Goal: Information Seeking & Learning: Compare options

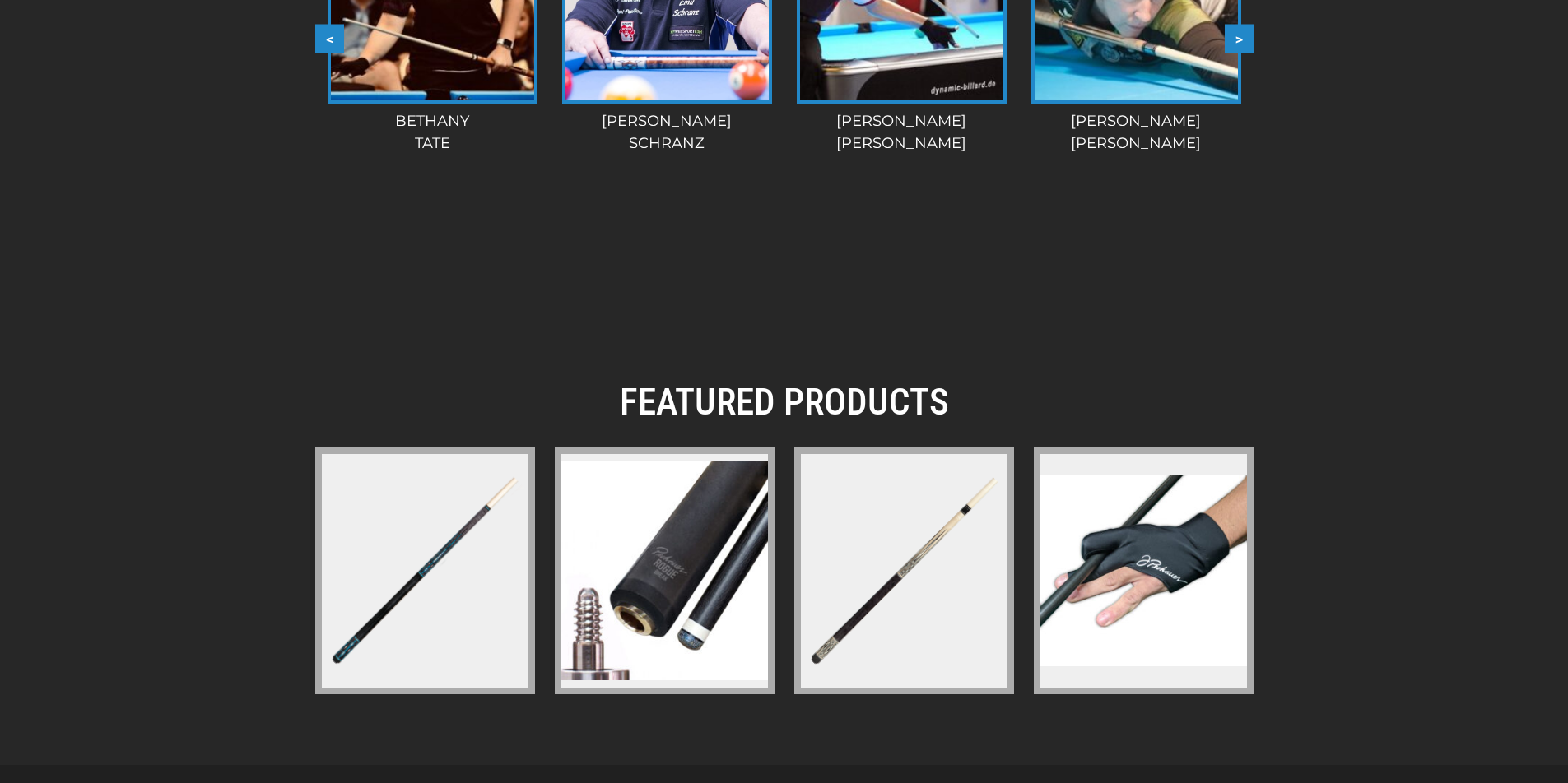
scroll to position [2213, 0]
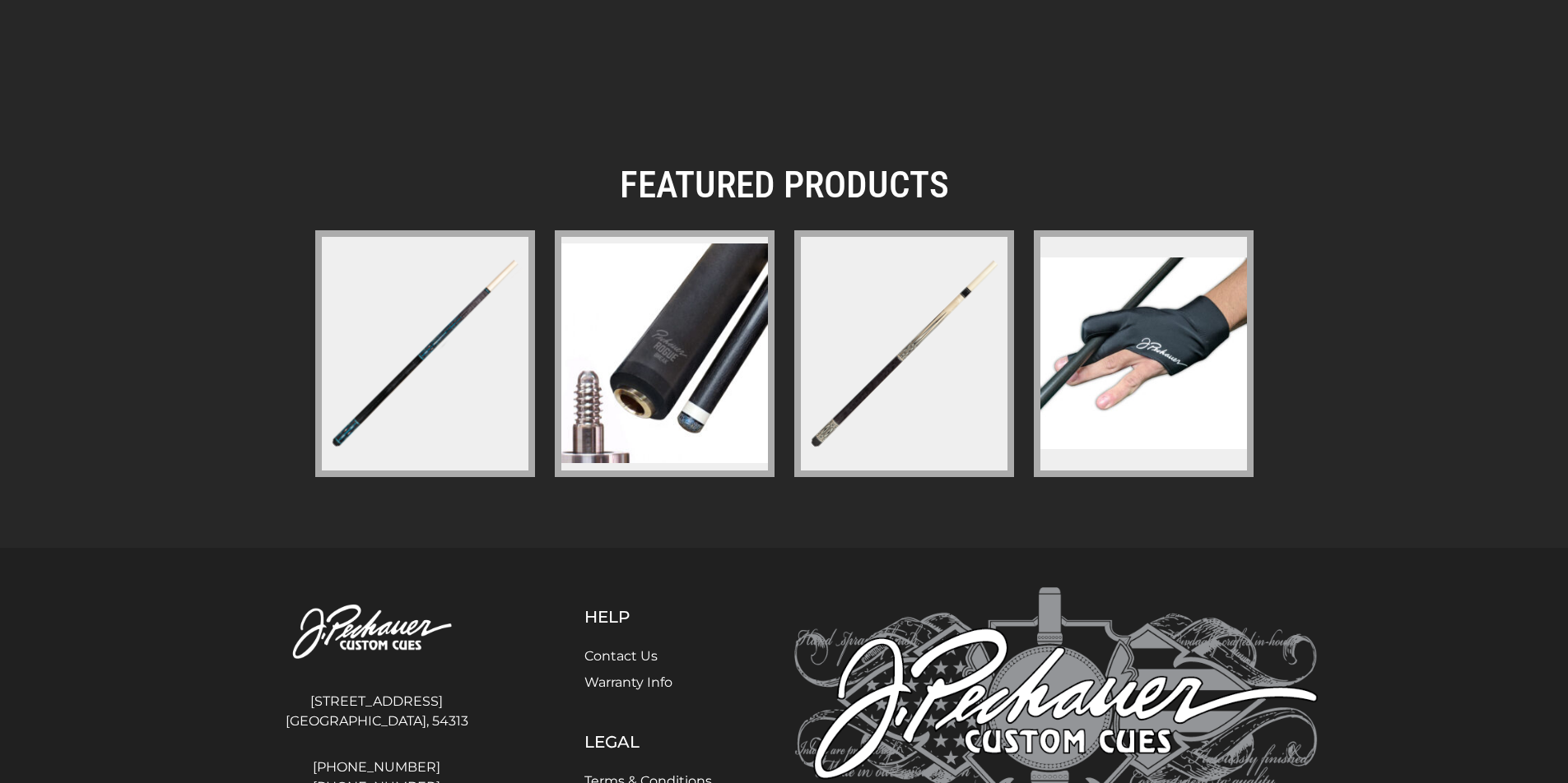
click at [861, 435] on figure at bounding box center [904, 353] width 220 height 247
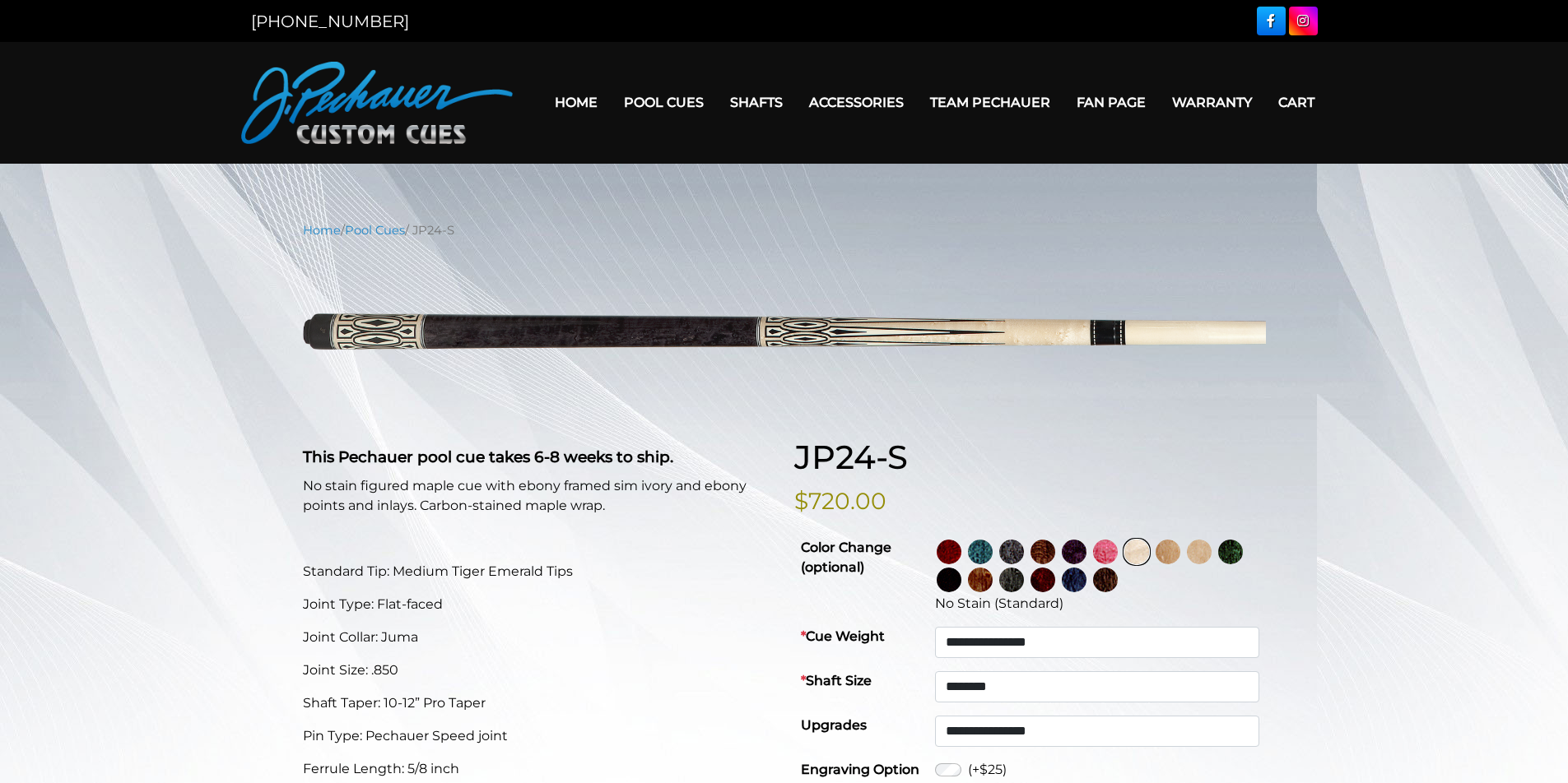
select select "********"
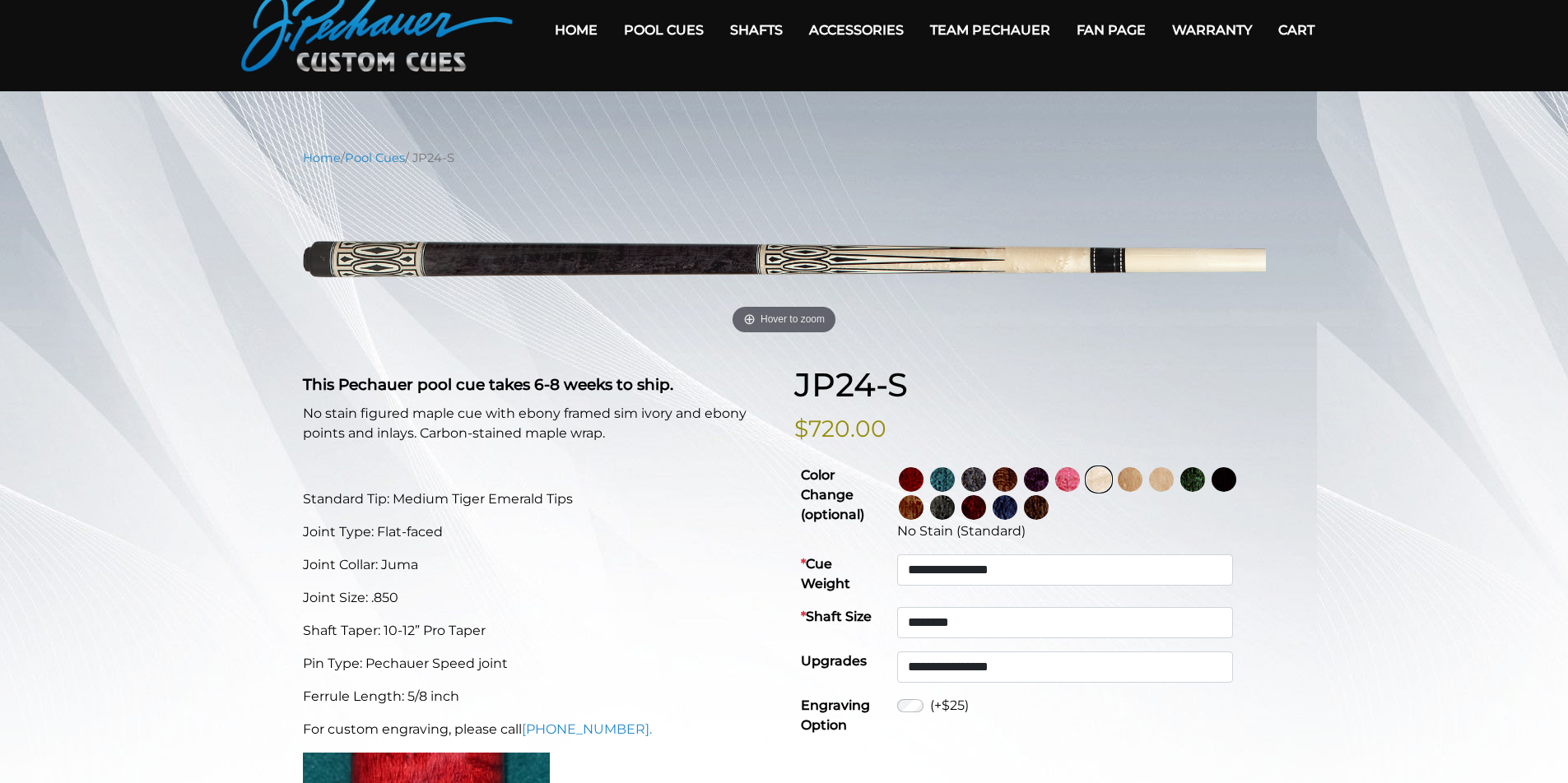
scroll to position [155, 0]
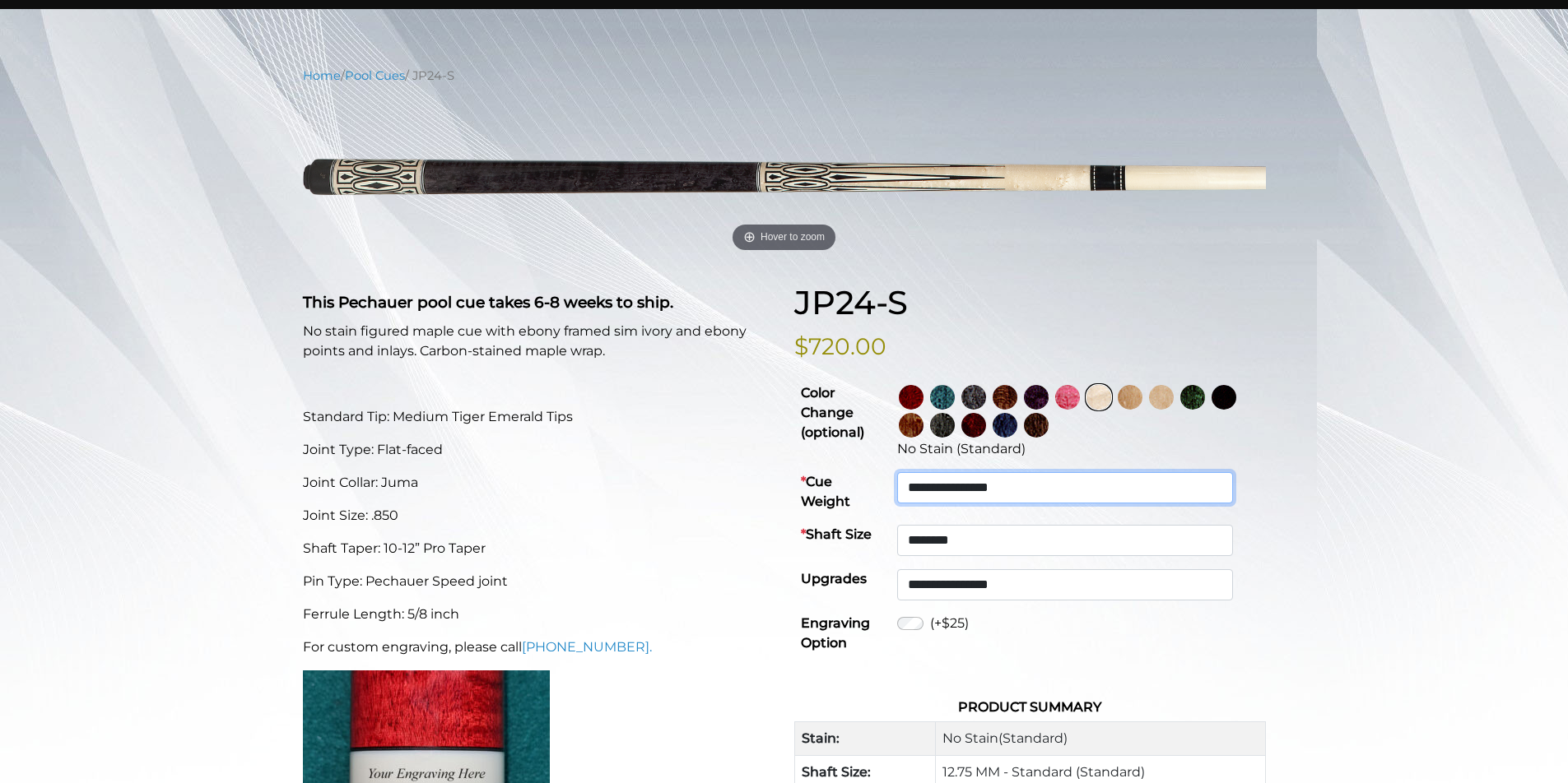
select select "*******"
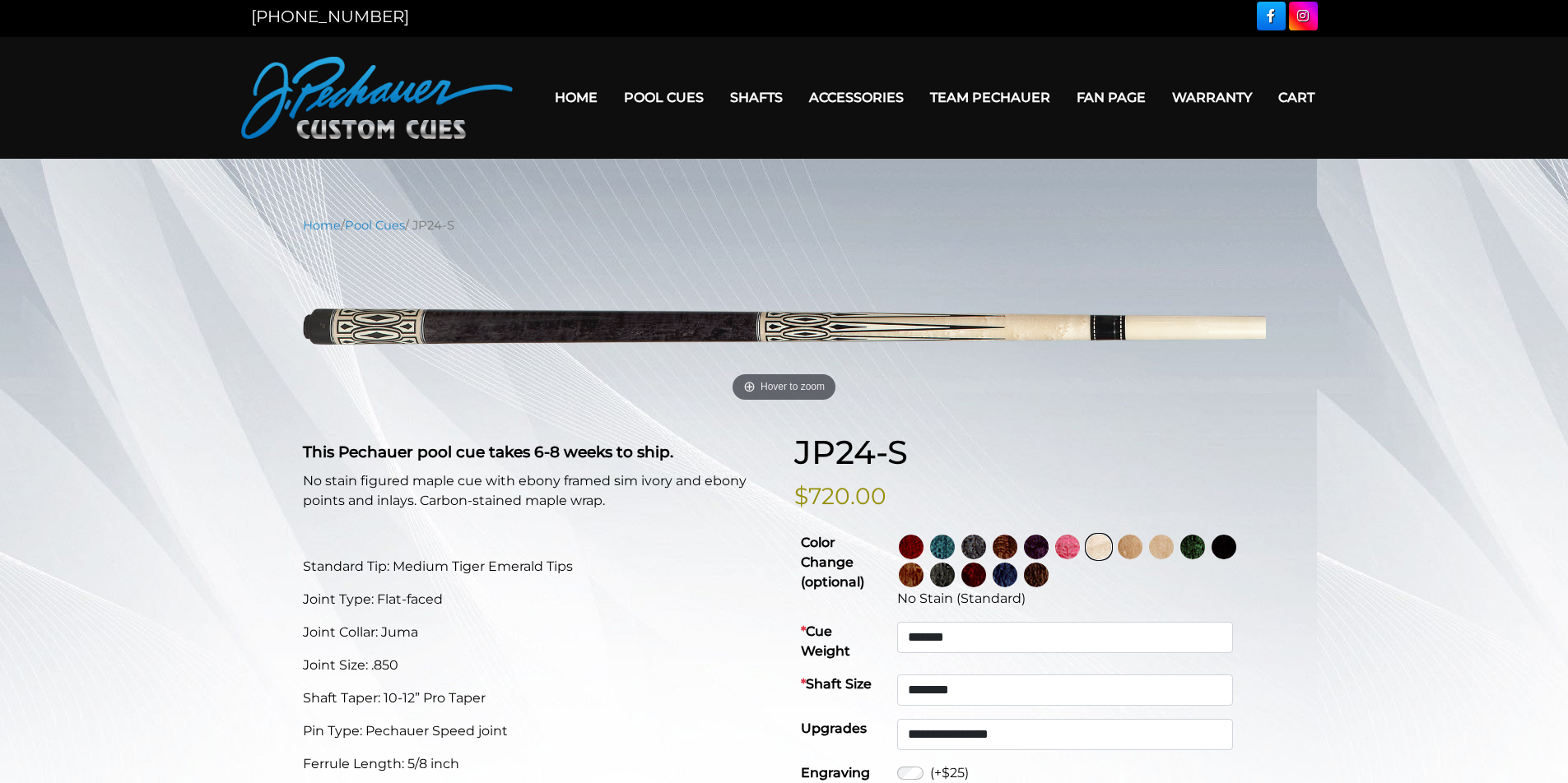
scroll to position [0, 0]
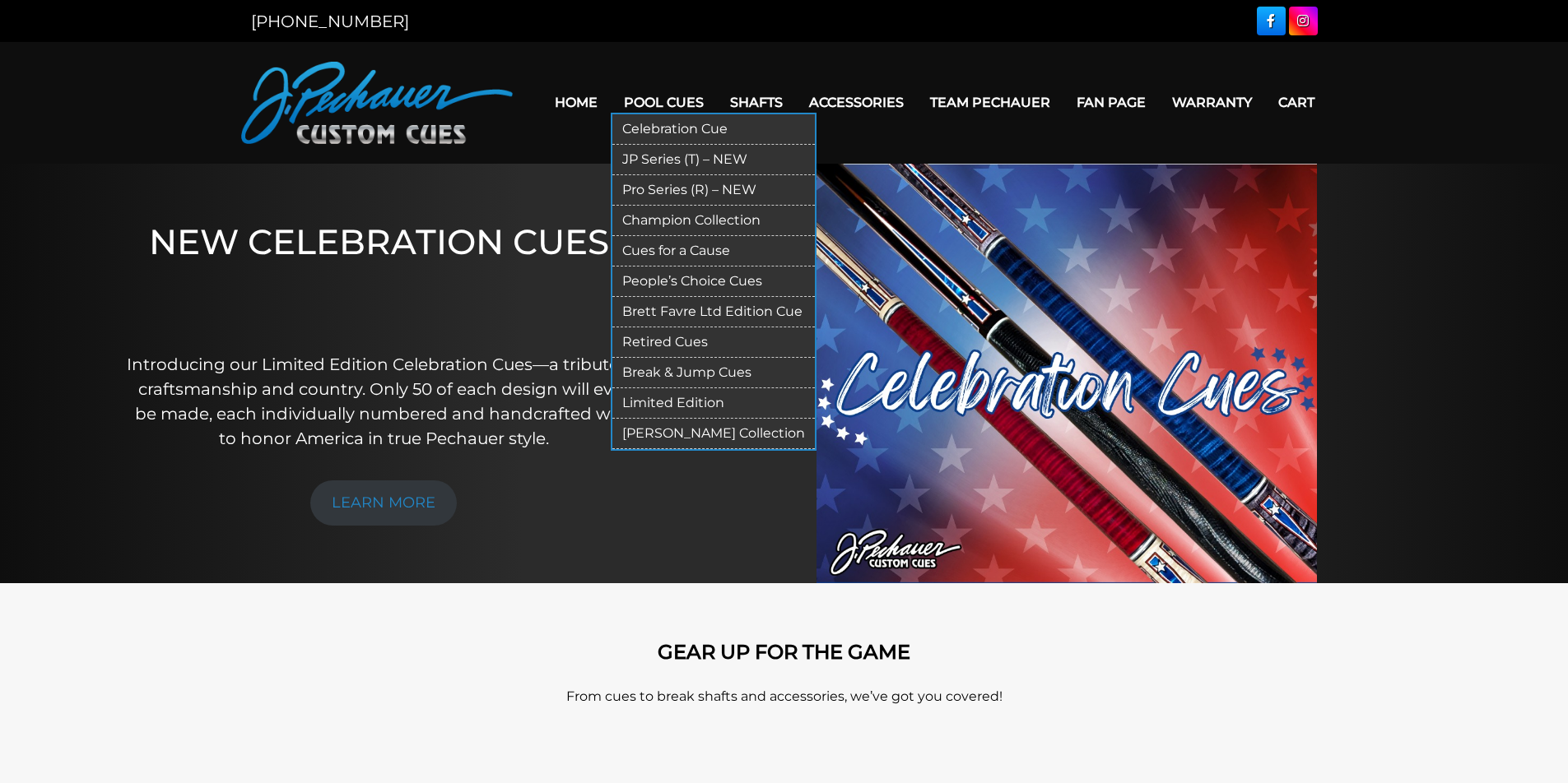
click at [639, 129] on link "Celebration Cue" at bounding box center [714, 130] width 202 height 30
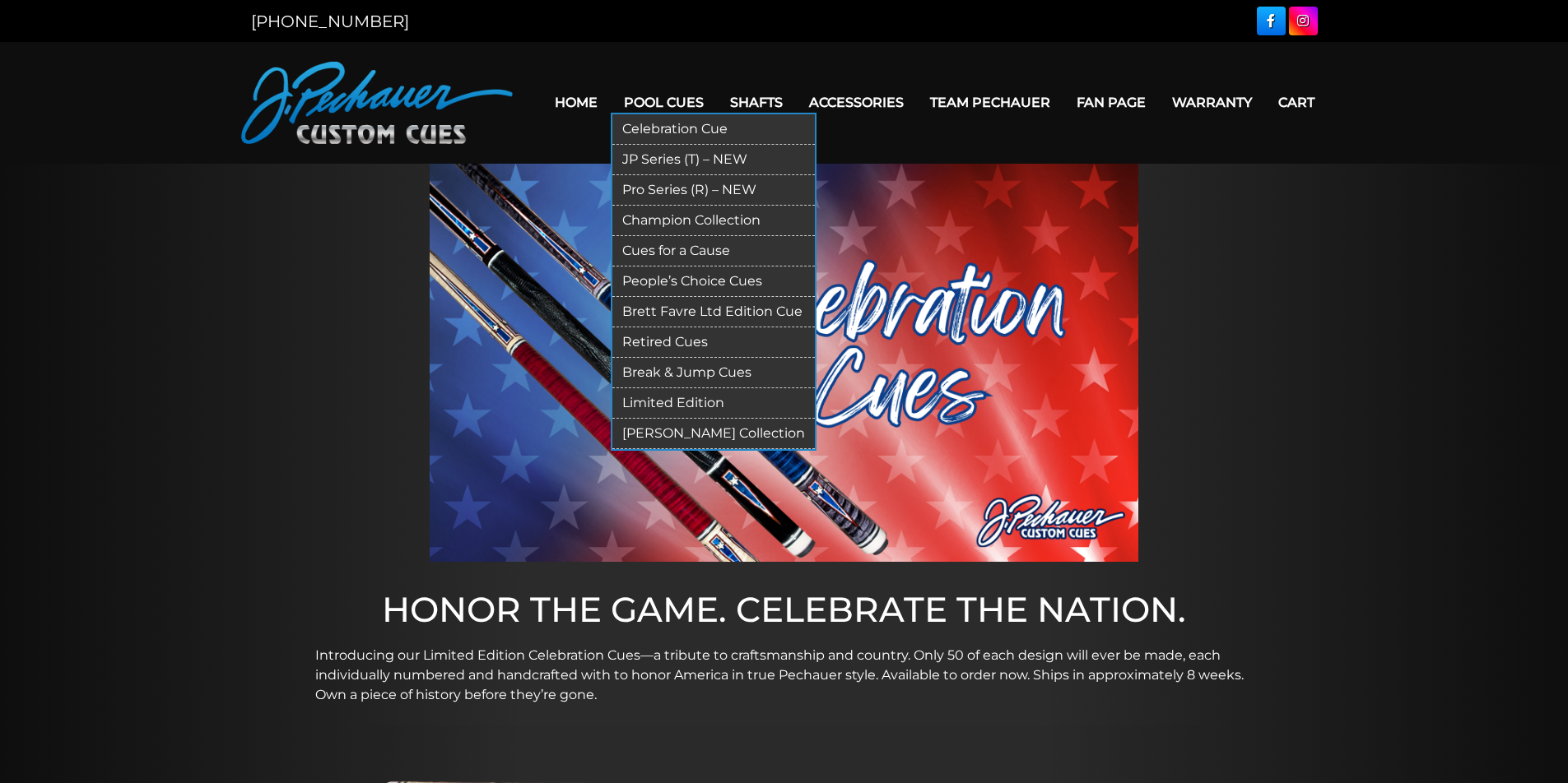
click at [651, 152] on link "JP Series (T) – NEW" at bounding box center [714, 160] width 202 height 30
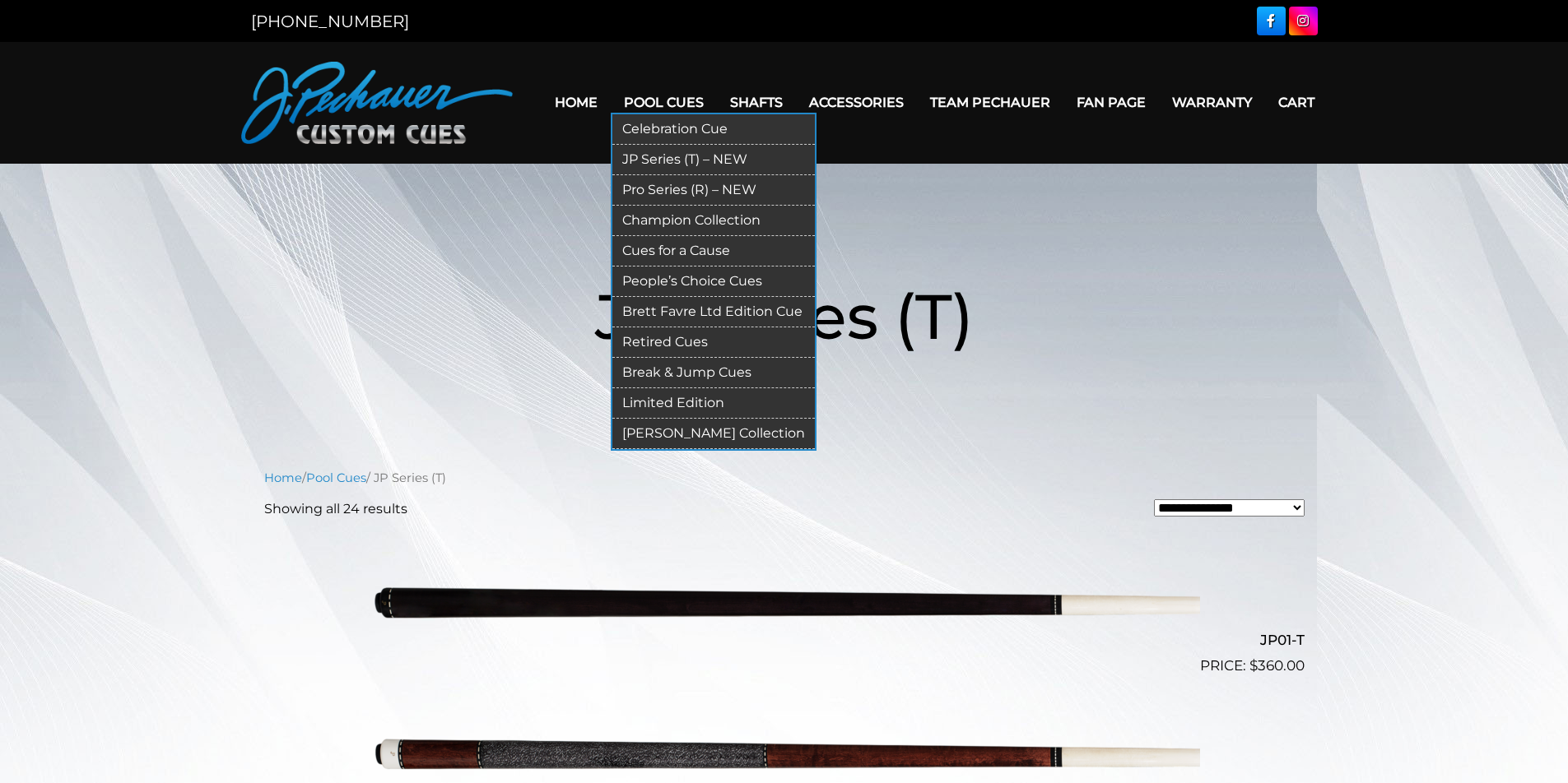
click at [664, 187] on link "Pro Series (R) – NEW" at bounding box center [714, 191] width 202 height 30
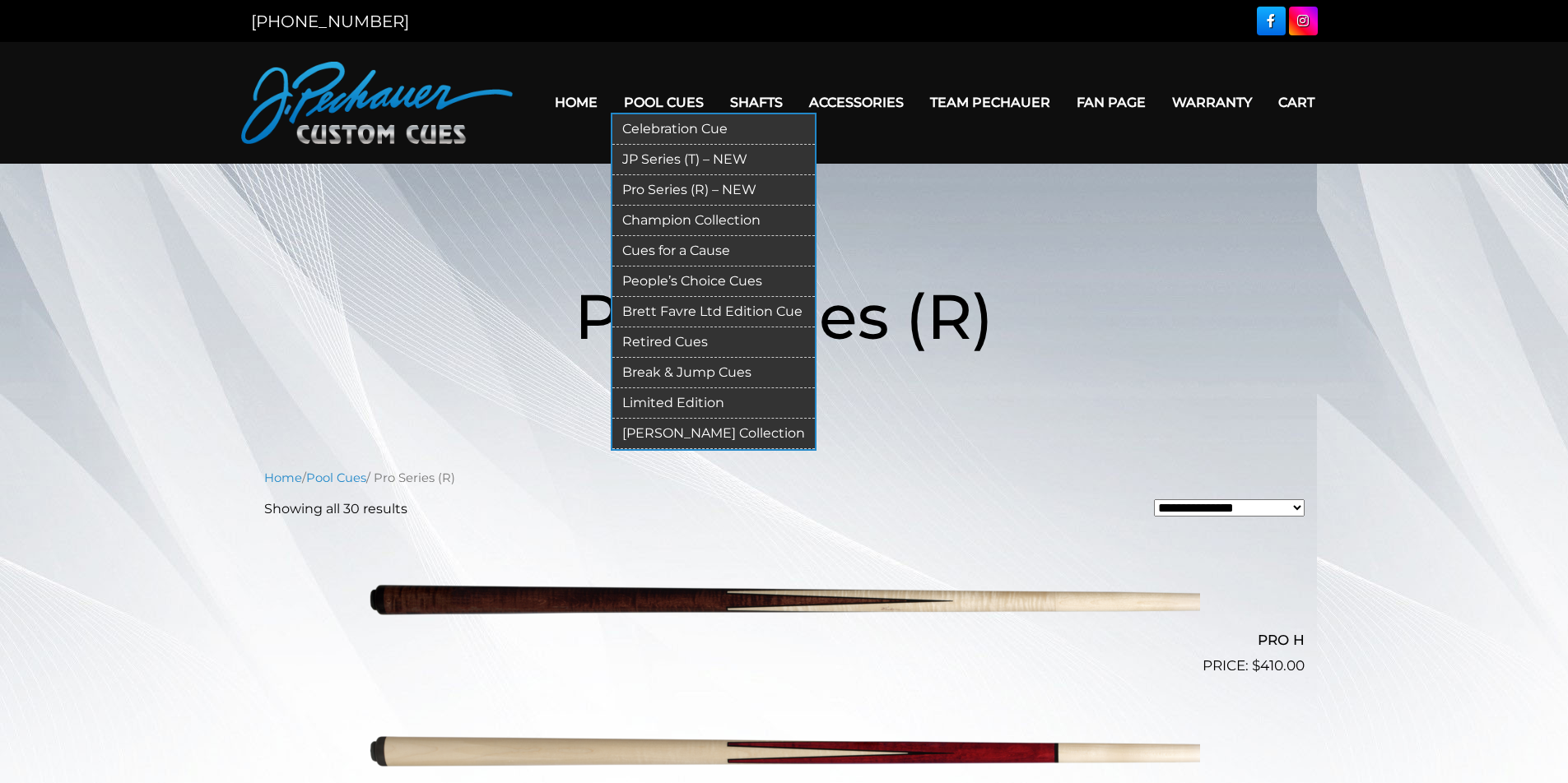
click at [623, 217] on link "Champion Collection" at bounding box center [714, 221] width 202 height 30
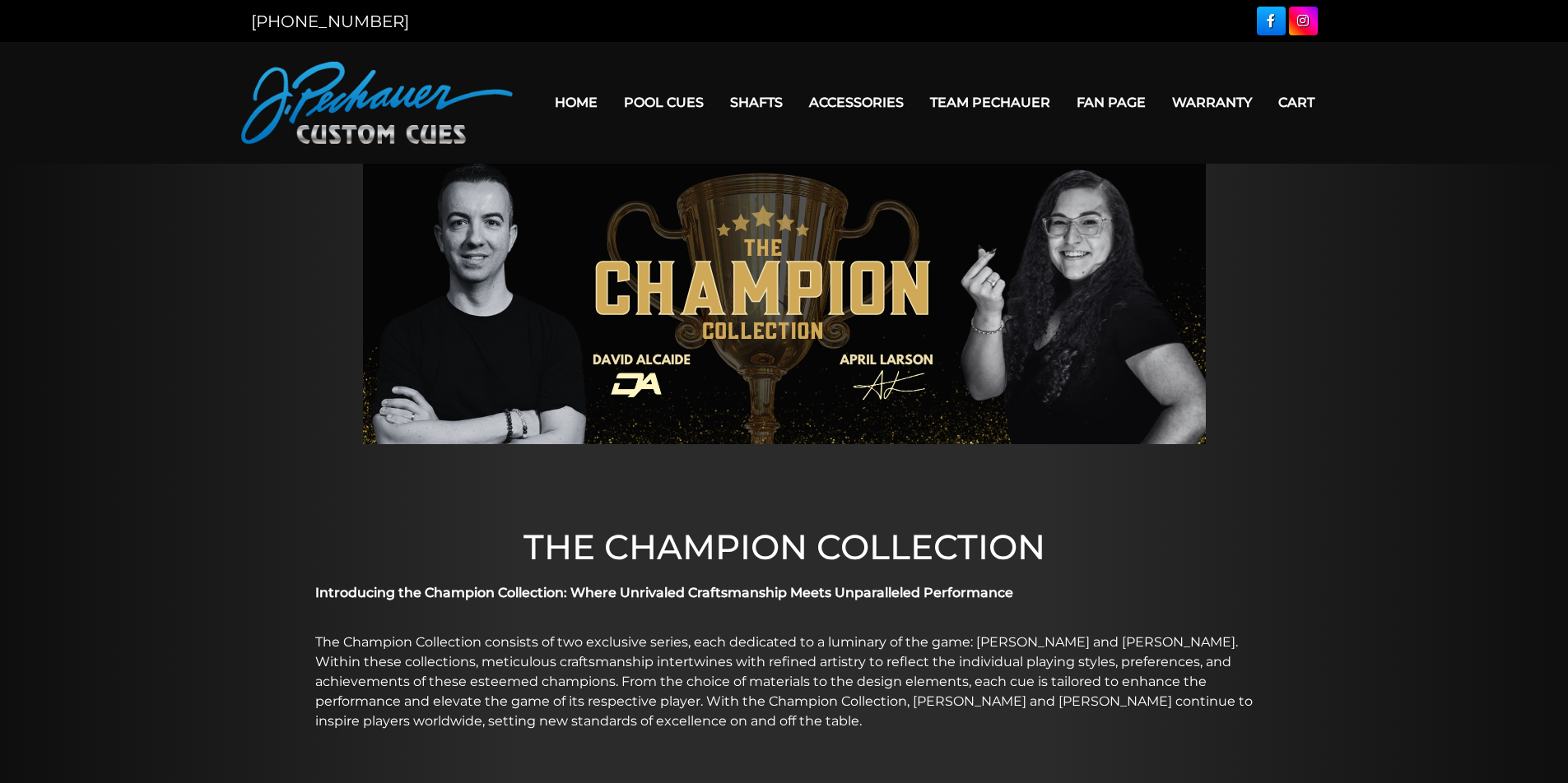
click at [647, 102] on link "Pool Cues" at bounding box center [664, 102] width 106 height 42
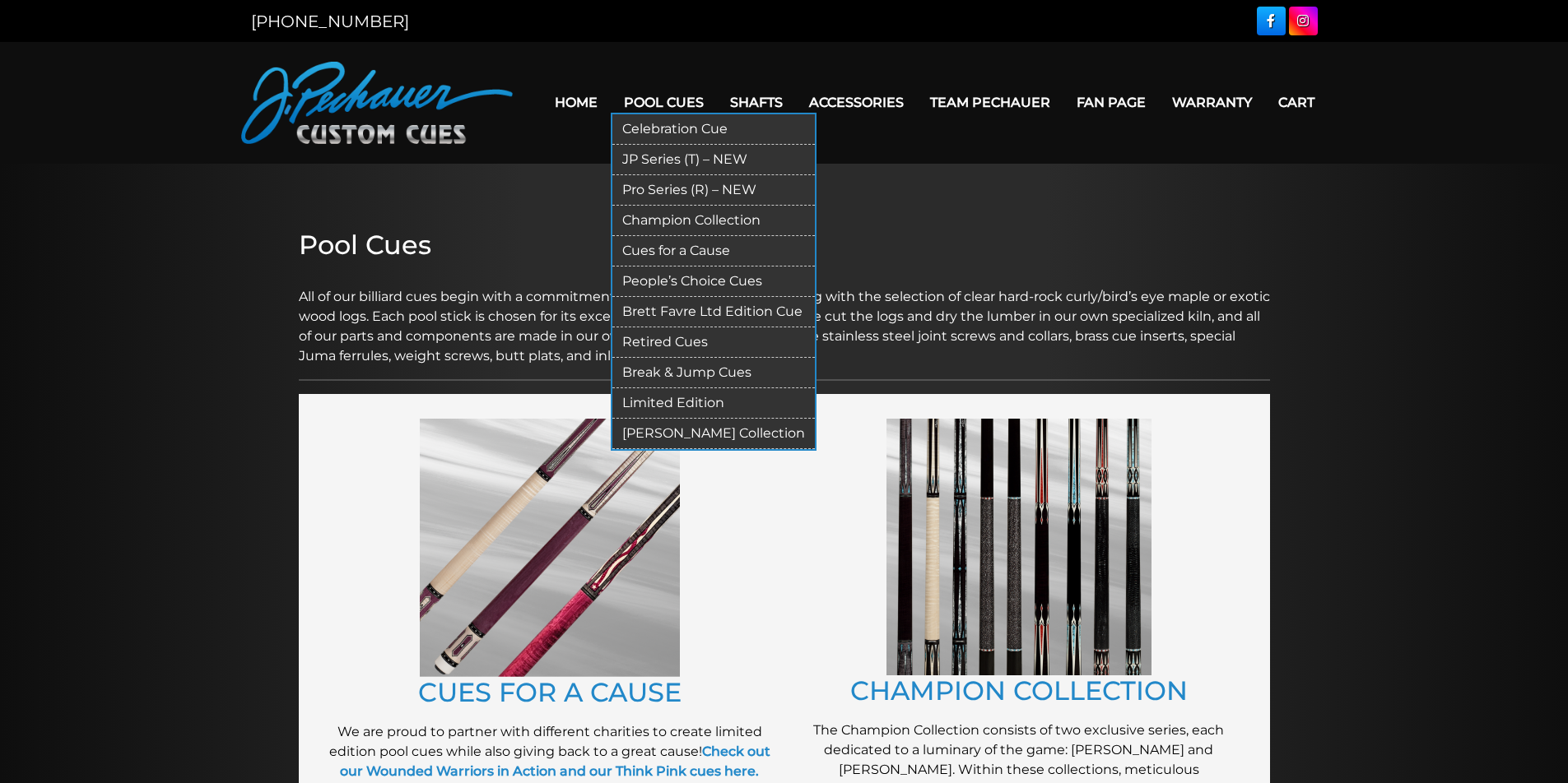
click at [635, 248] on link "Cues for a Cause" at bounding box center [714, 252] width 202 height 30
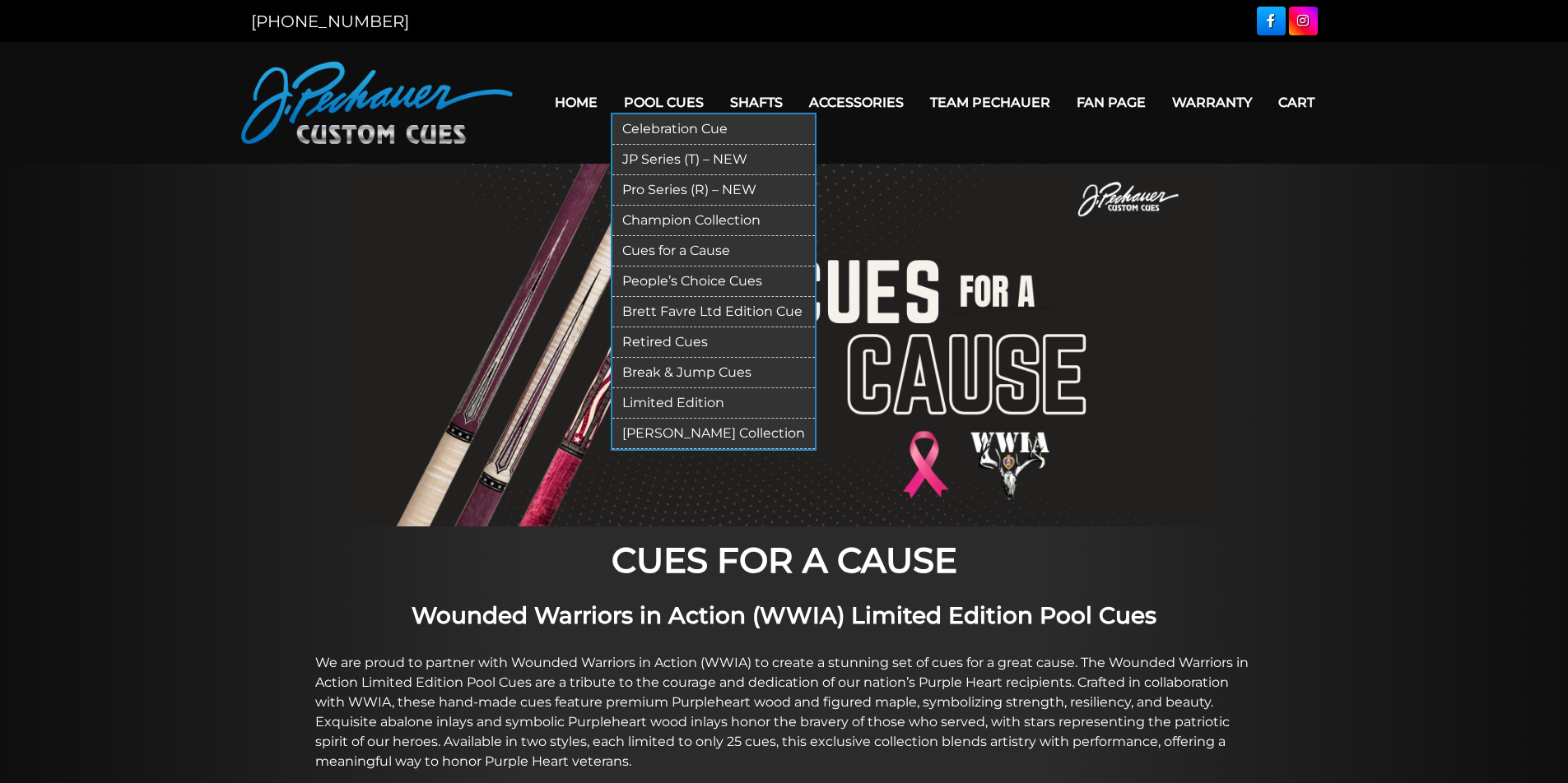
click at [641, 282] on link "People’s Choice Cues" at bounding box center [714, 282] width 202 height 30
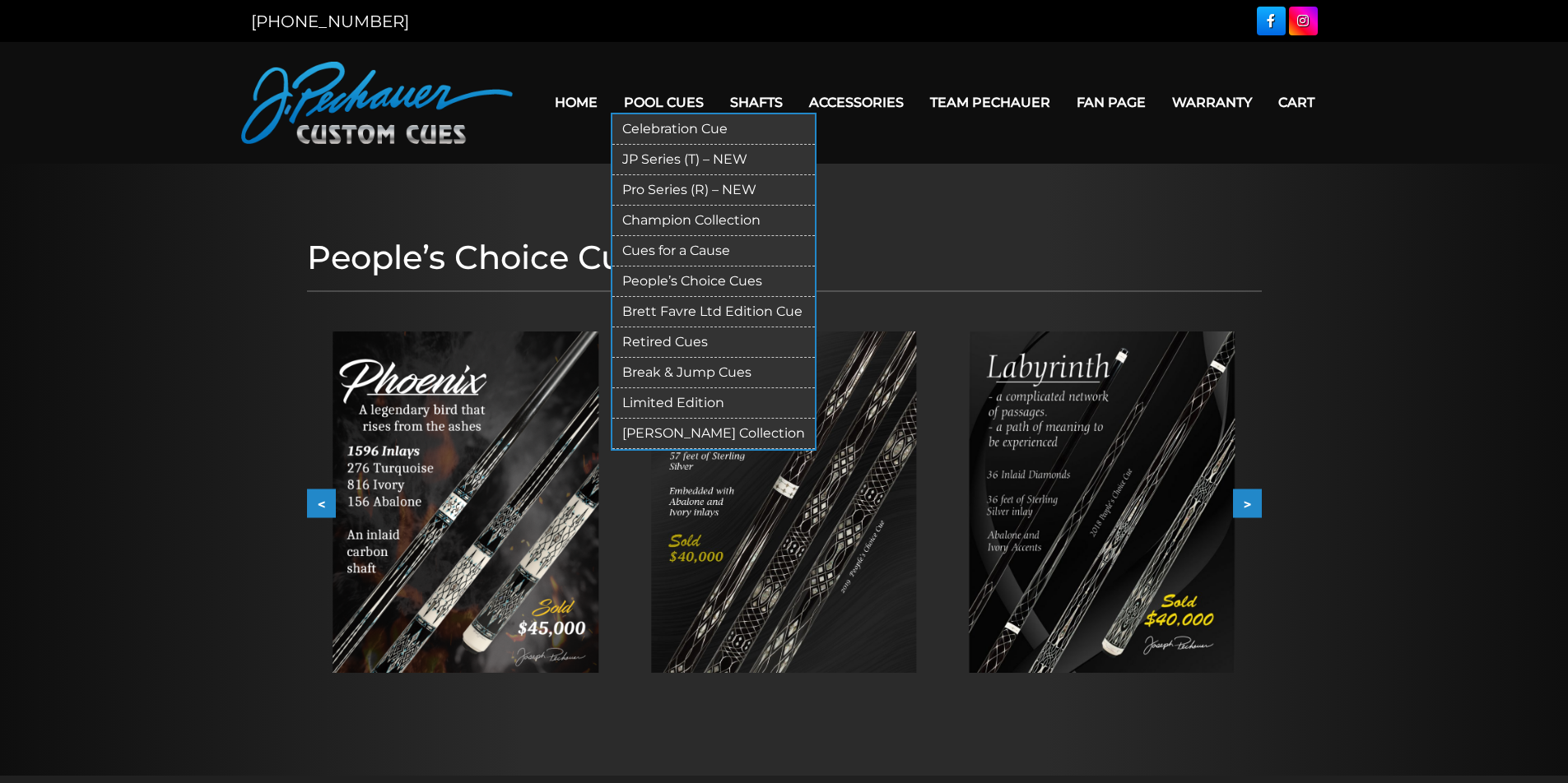
click at [653, 402] on link "Limited Edition" at bounding box center [714, 404] width 202 height 30
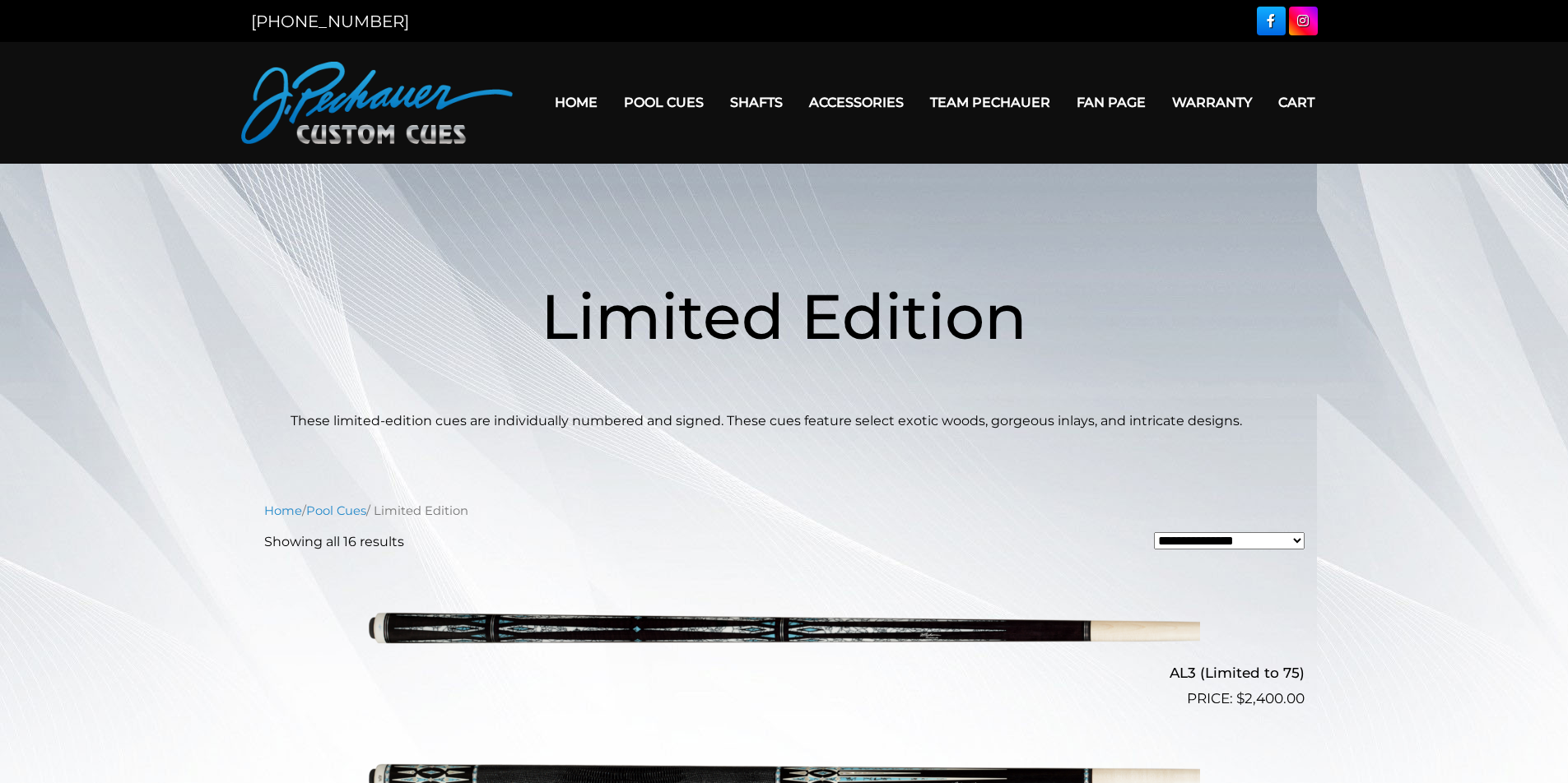
click at [645, 99] on link "Pool Cues" at bounding box center [664, 102] width 106 height 42
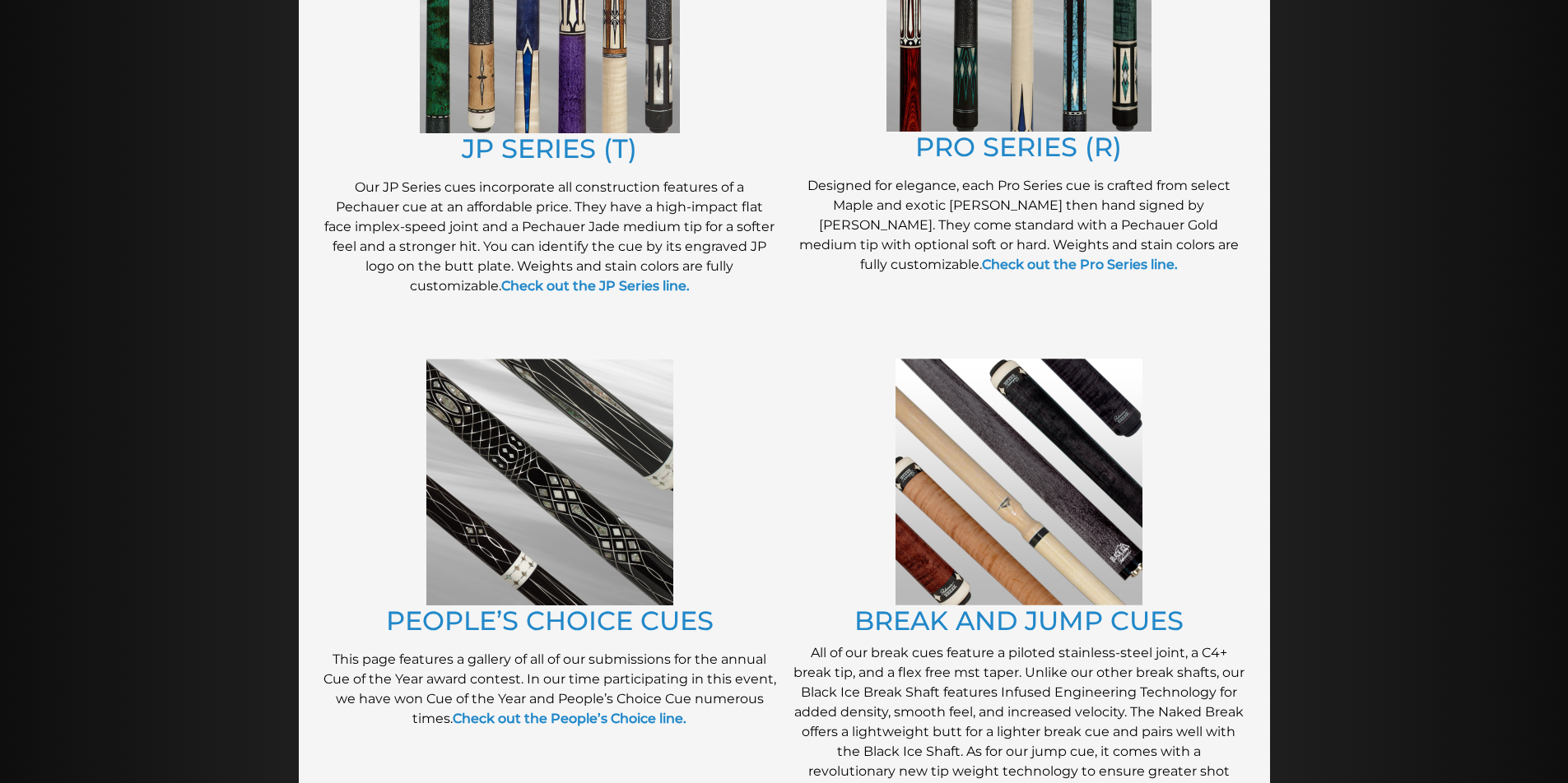
scroll to position [1074, 0]
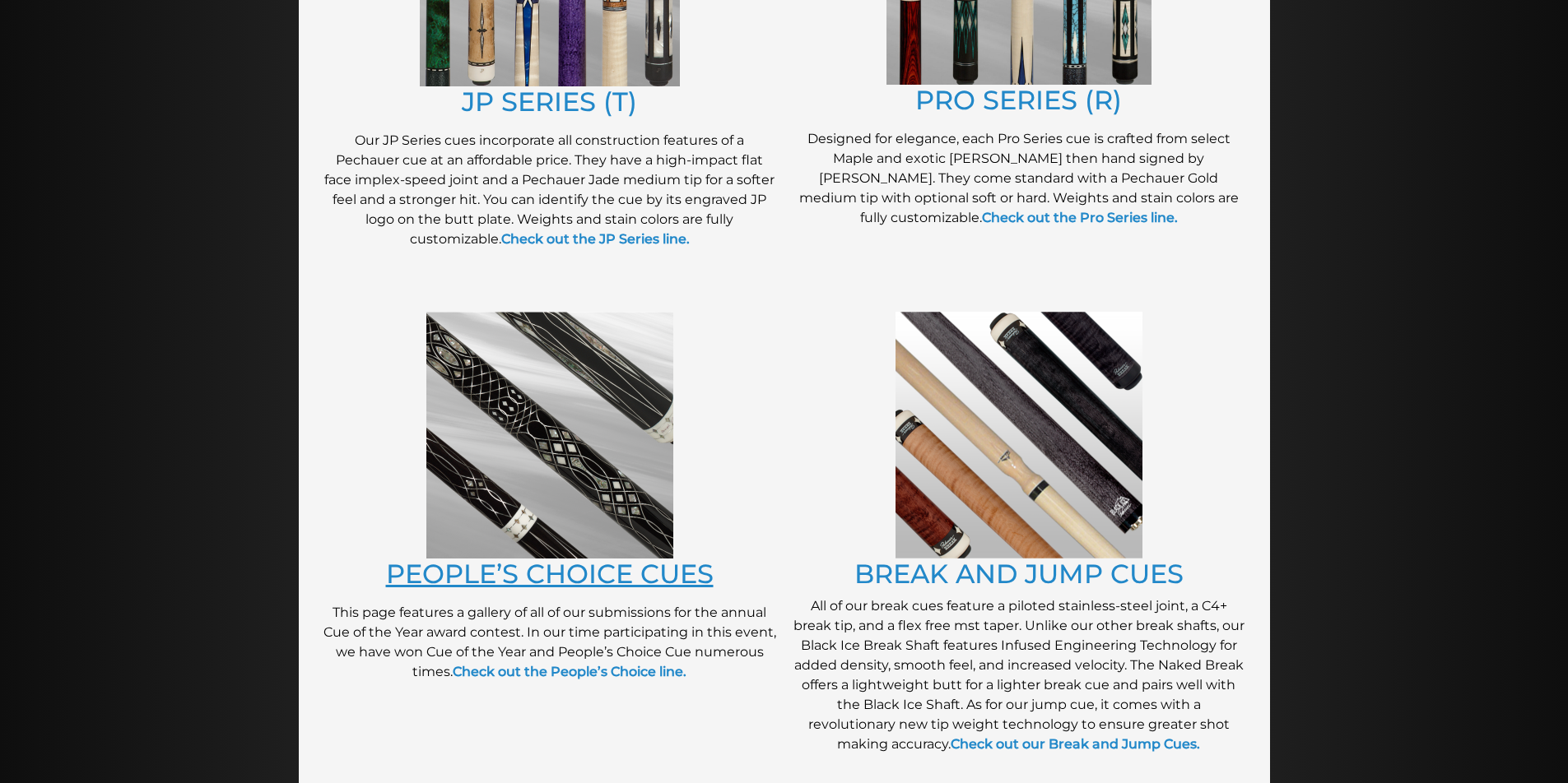
click at [631, 571] on link "PEOPLE’S CHOICE CUES" at bounding box center [550, 574] width 328 height 32
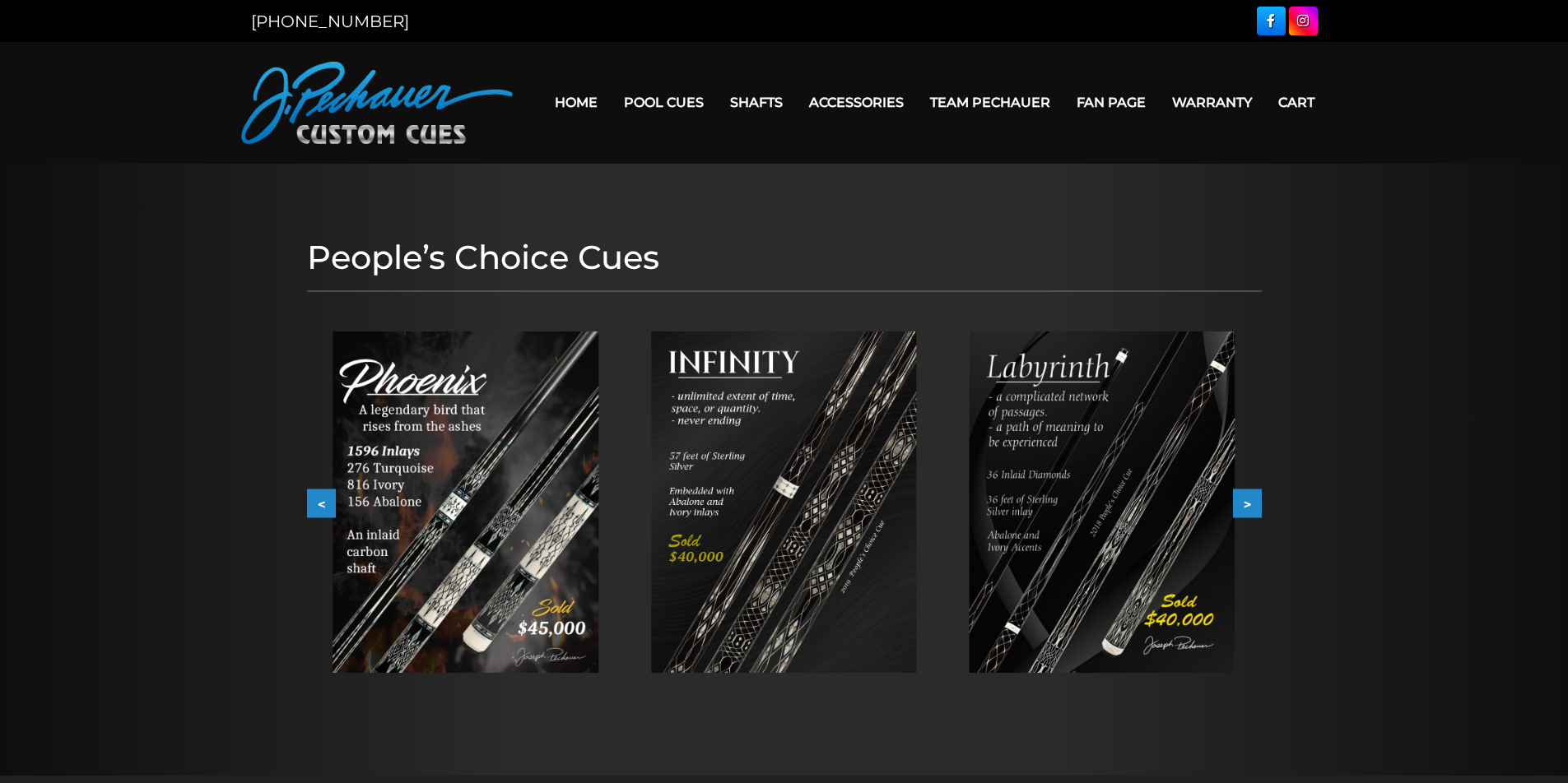
click at [482, 454] on img at bounding box center [466, 502] width 266 height 342
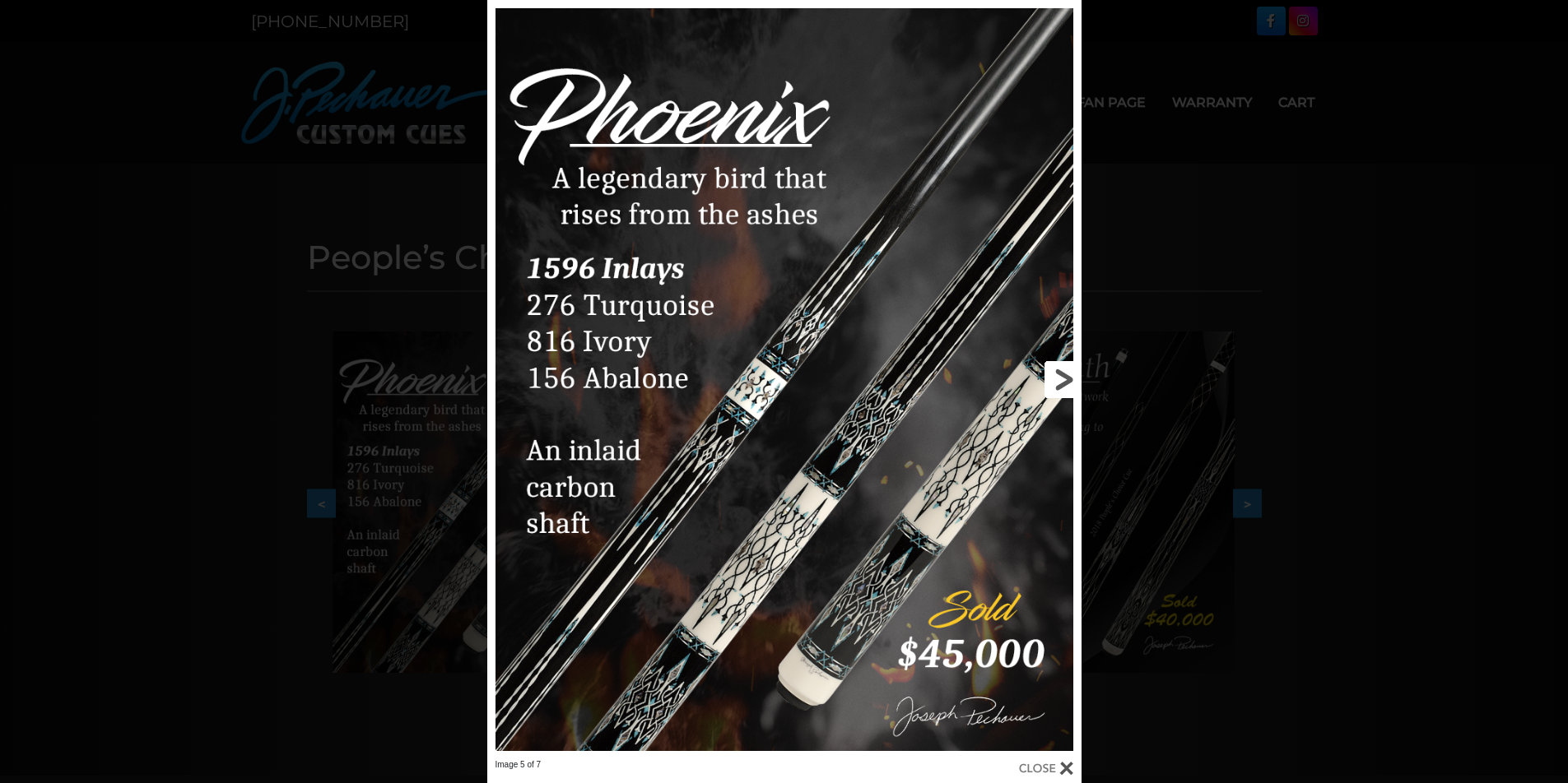
click at [1067, 375] on link at bounding box center [948, 379] width 267 height 760
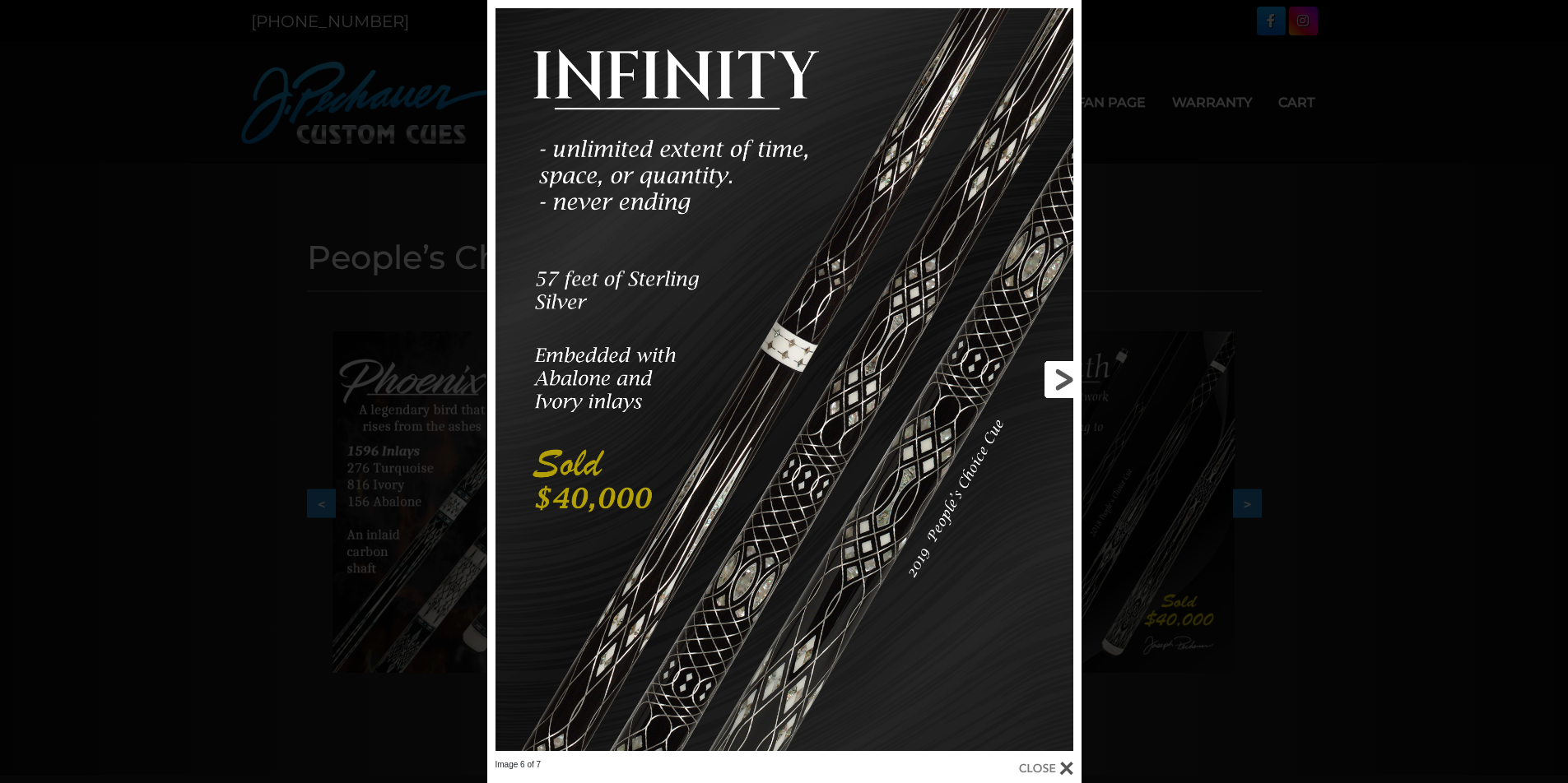
click at [1066, 375] on link at bounding box center [948, 379] width 267 height 760
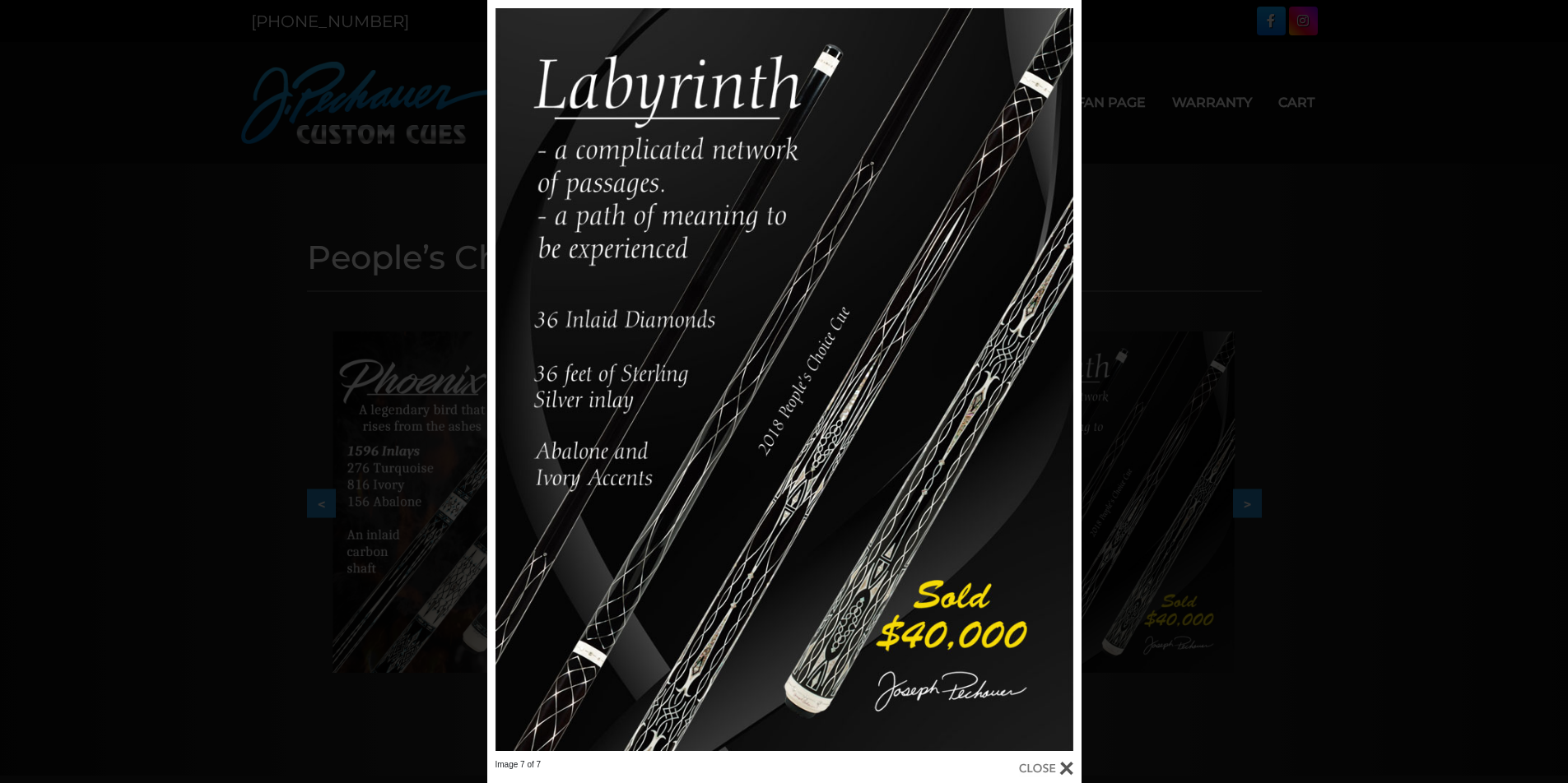
click at [1433, 406] on div "Image 7 of 7" at bounding box center [784, 391] width 1568 height 783
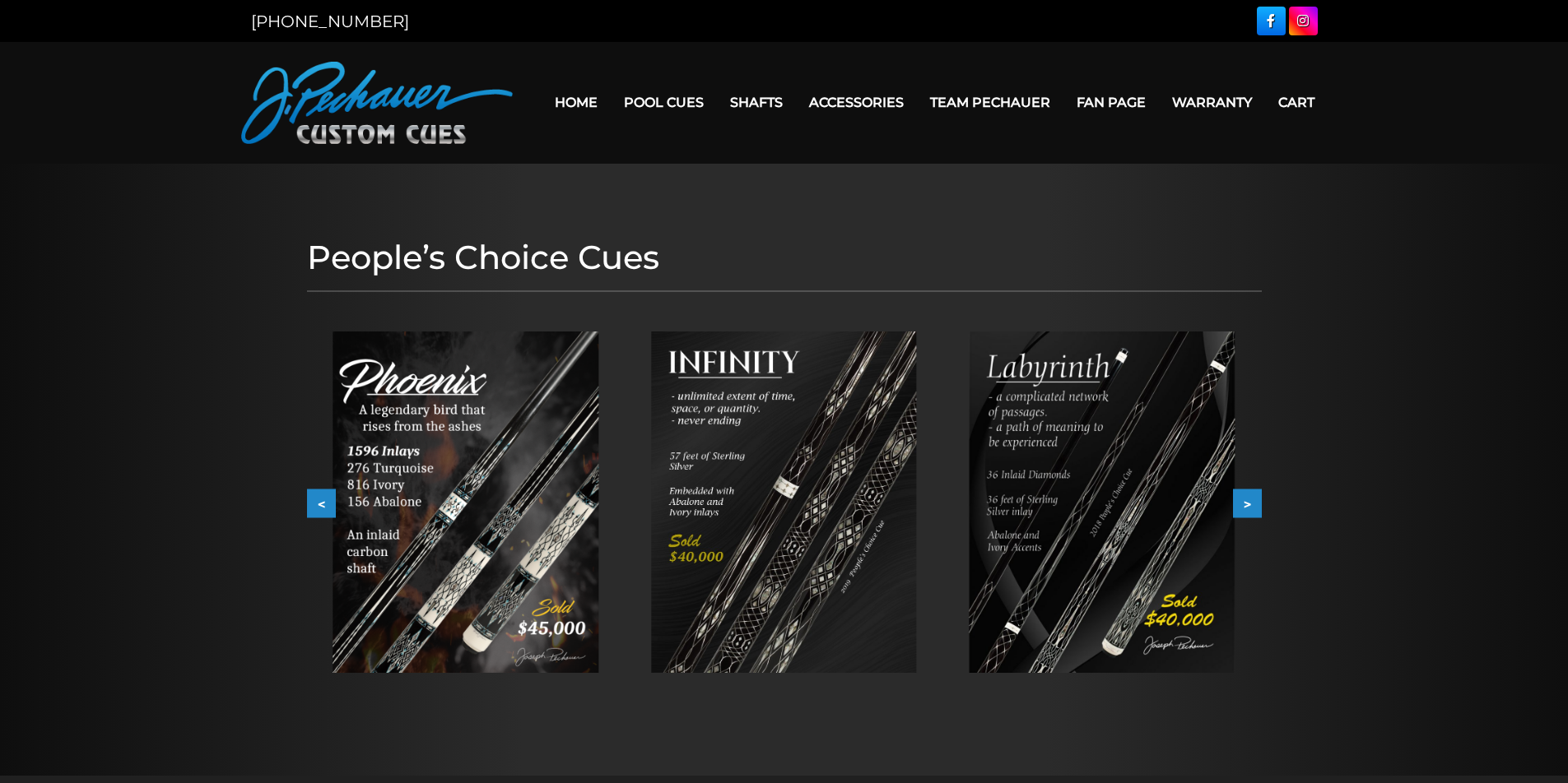
click at [1258, 500] on button ">" at bounding box center [1247, 504] width 28 height 28
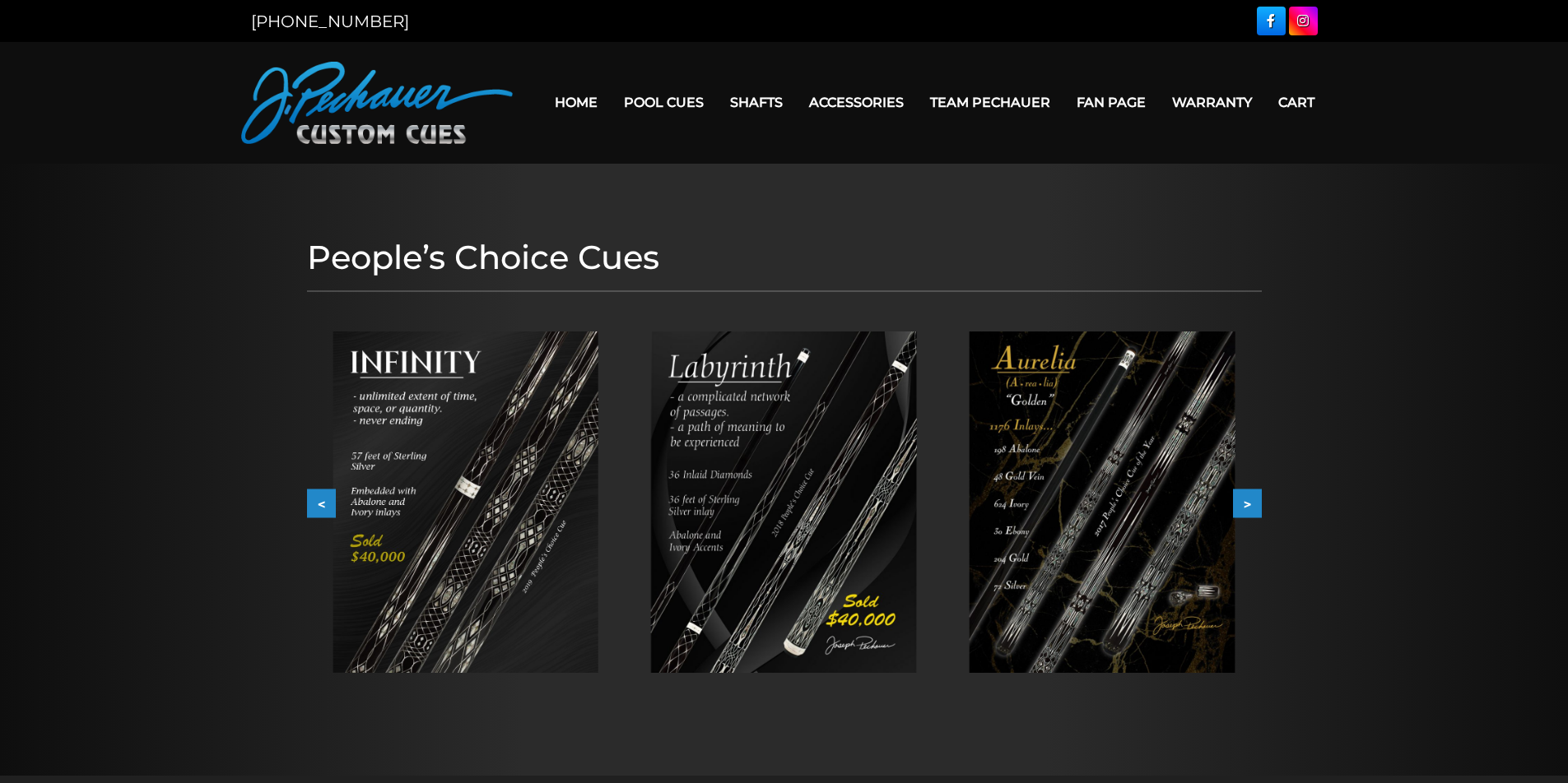
click at [1254, 501] on button ">" at bounding box center [1247, 504] width 28 height 28
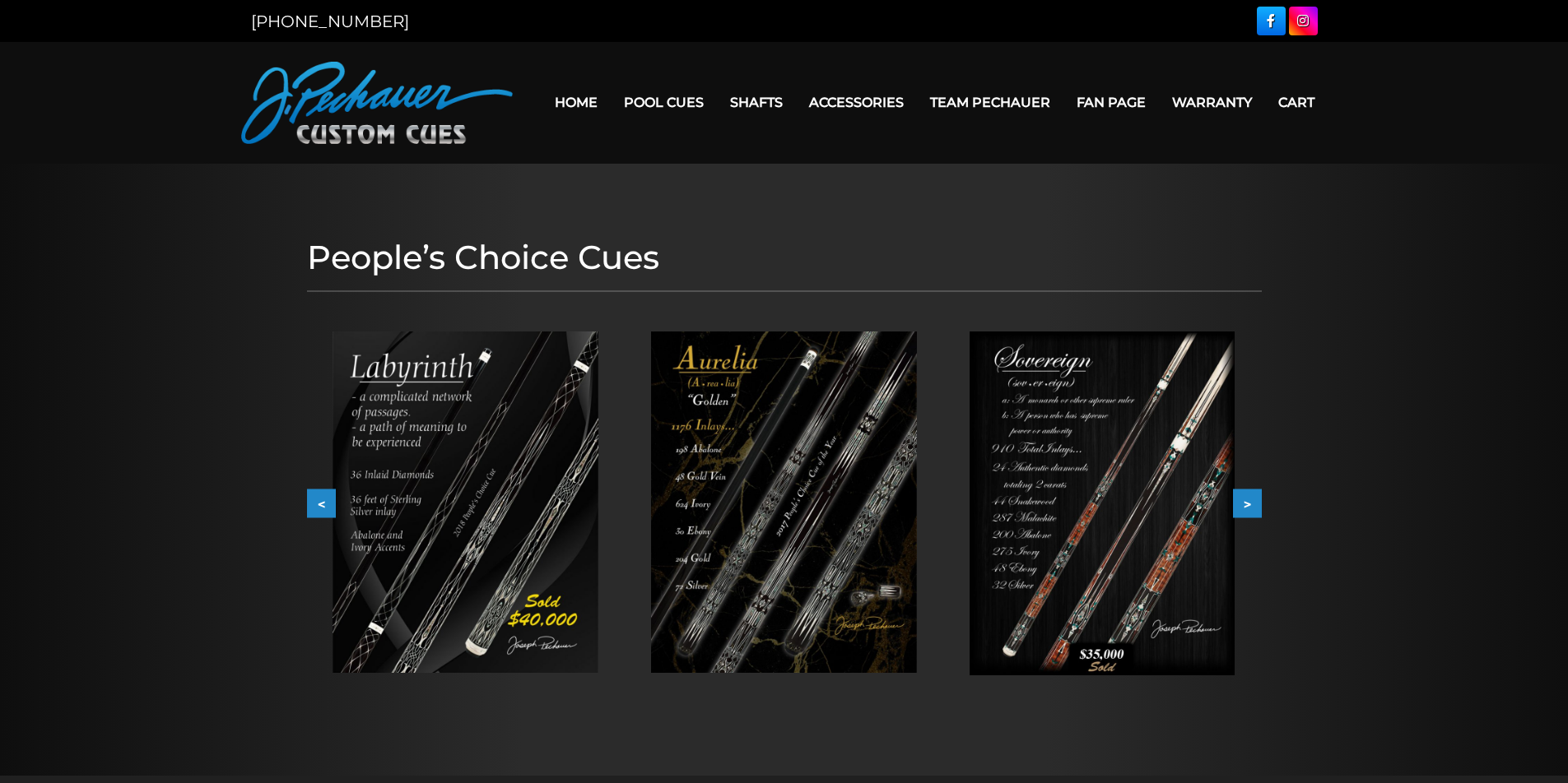
click at [1254, 501] on button ">" at bounding box center [1247, 504] width 28 height 28
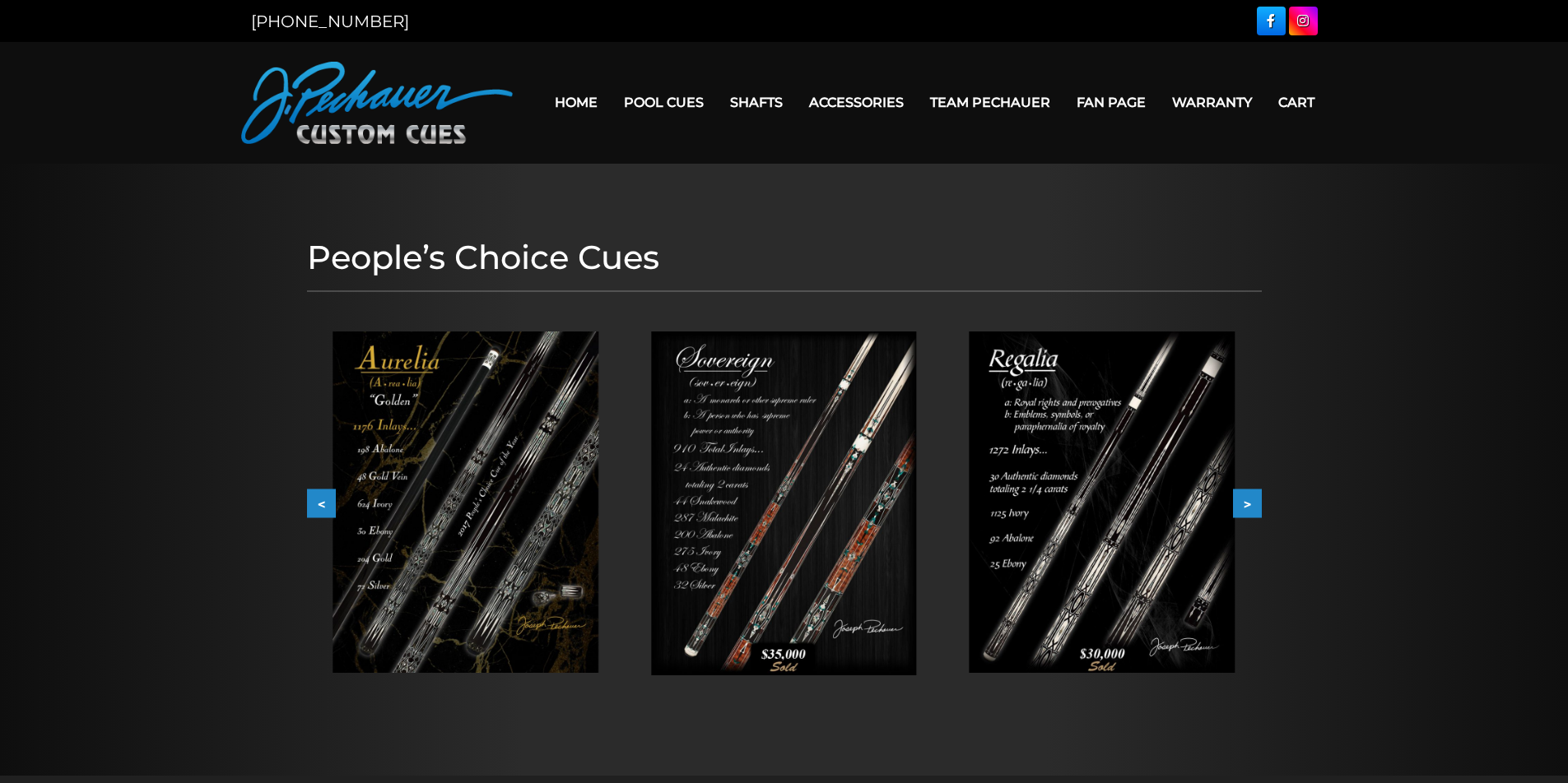
click at [1254, 501] on button ">" at bounding box center [1247, 504] width 28 height 28
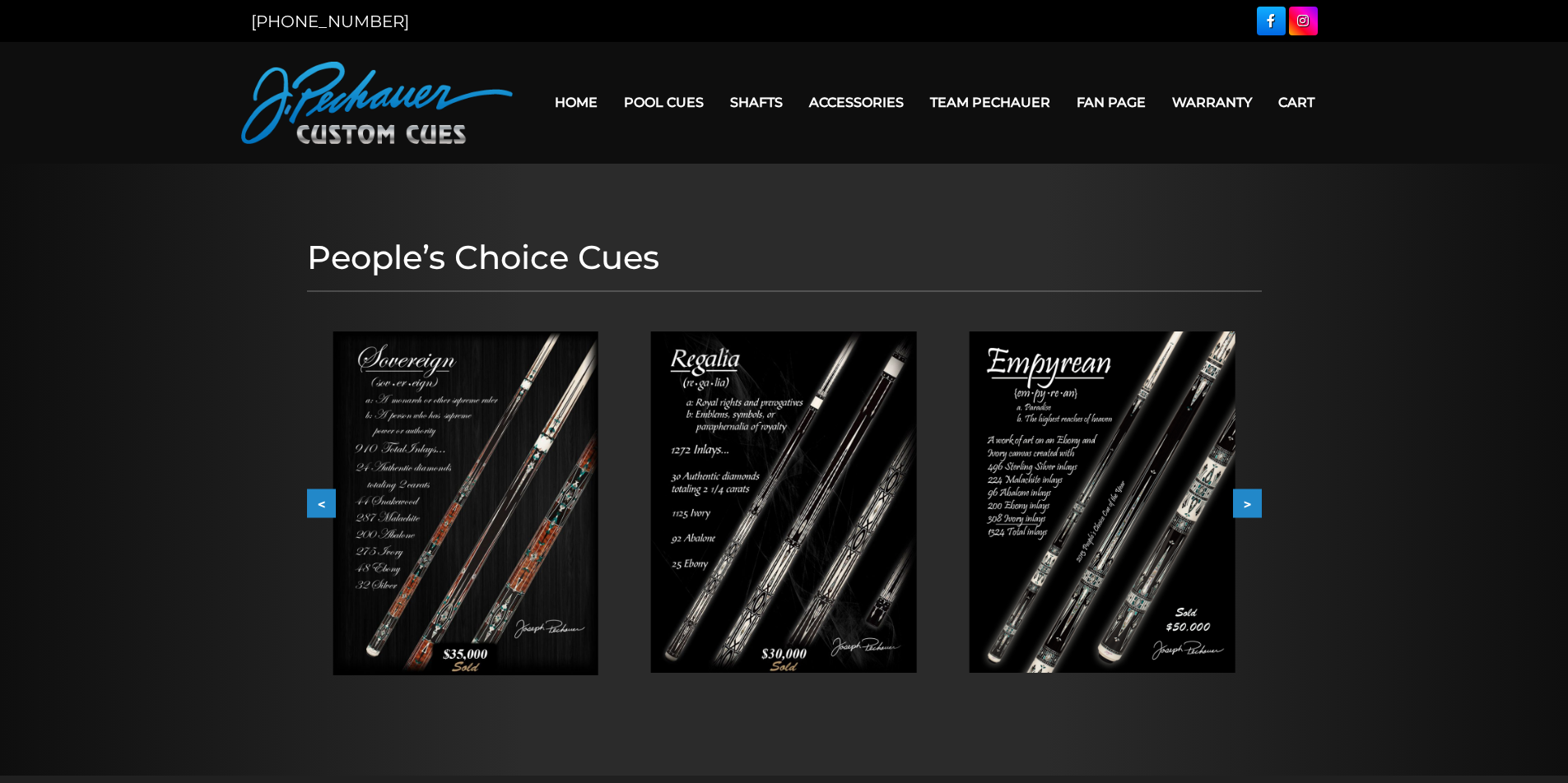
click at [1247, 506] on button ">" at bounding box center [1247, 504] width 28 height 28
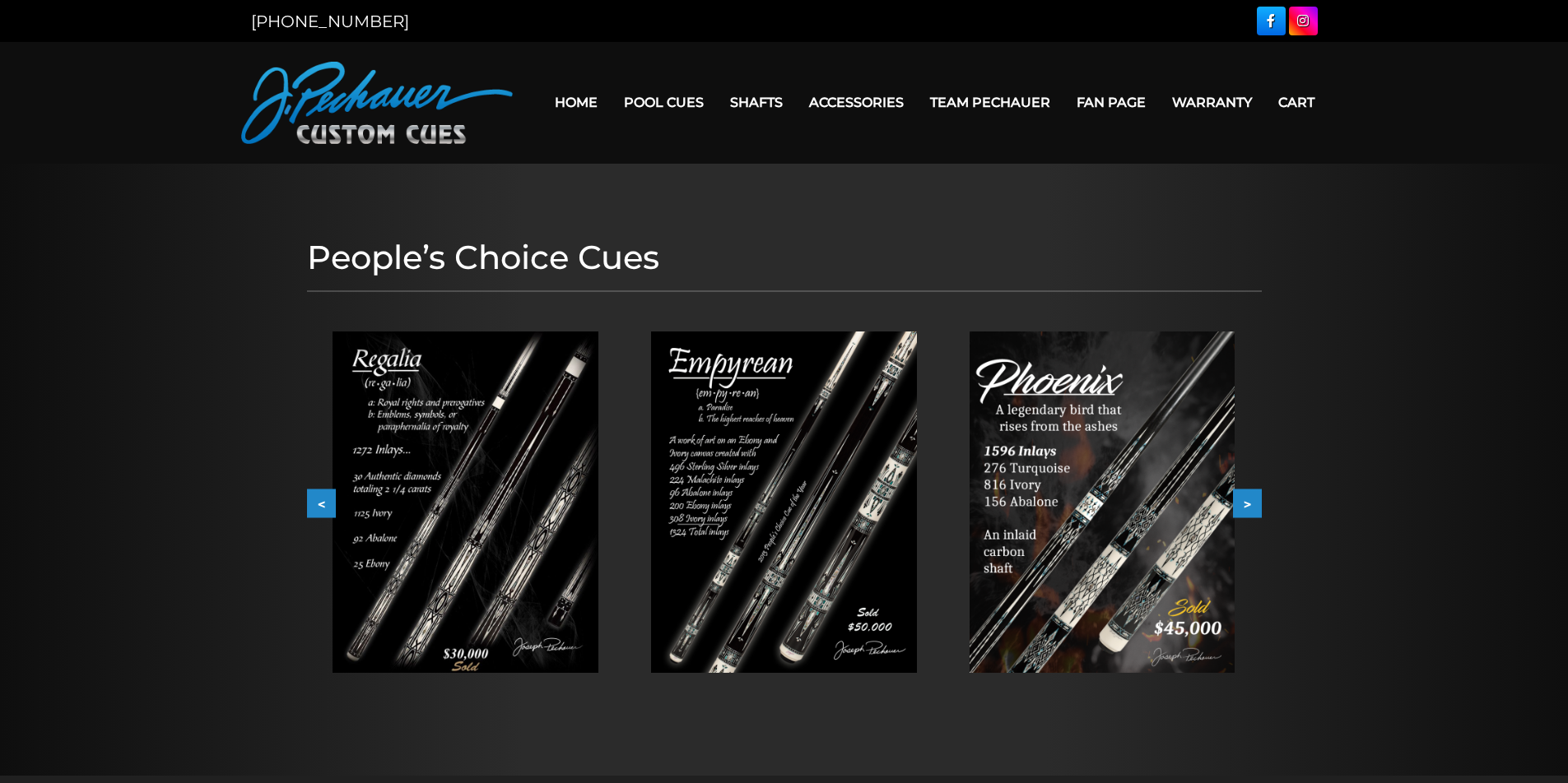
click at [1247, 506] on button ">" at bounding box center [1247, 504] width 28 height 28
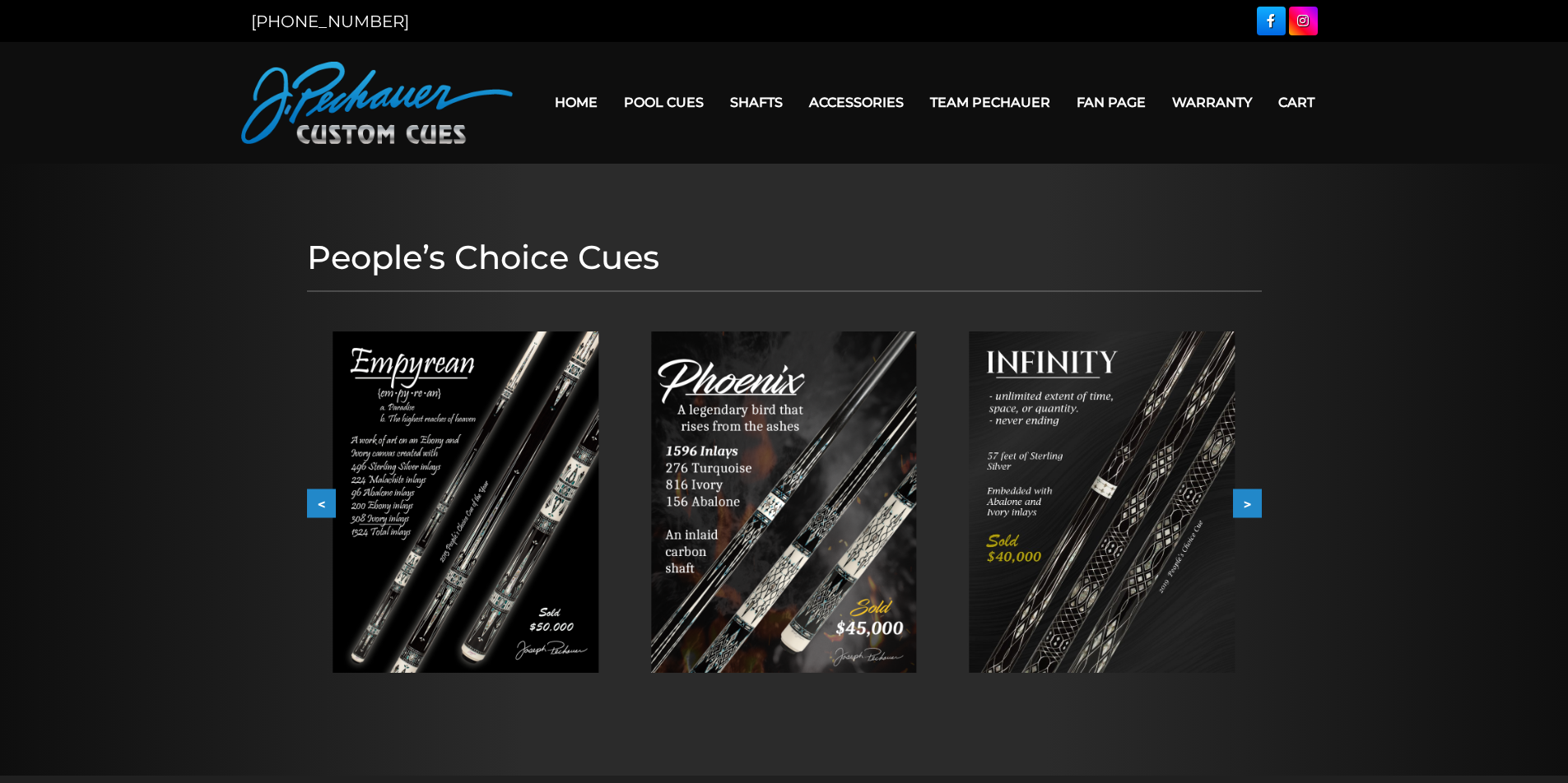
click at [1247, 506] on button ">" at bounding box center [1247, 504] width 28 height 28
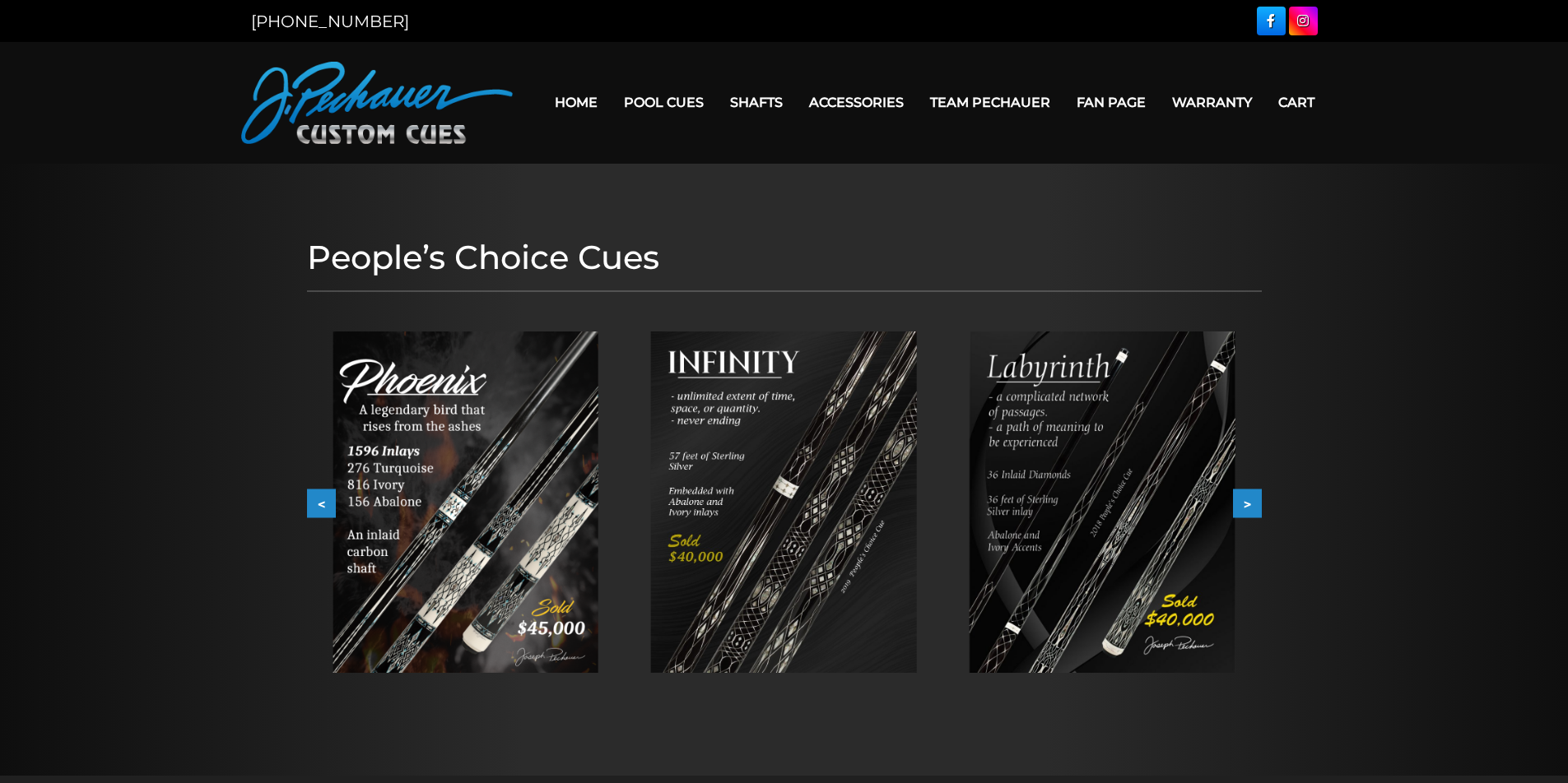
click at [1247, 506] on button ">" at bounding box center [1247, 504] width 28 height 28
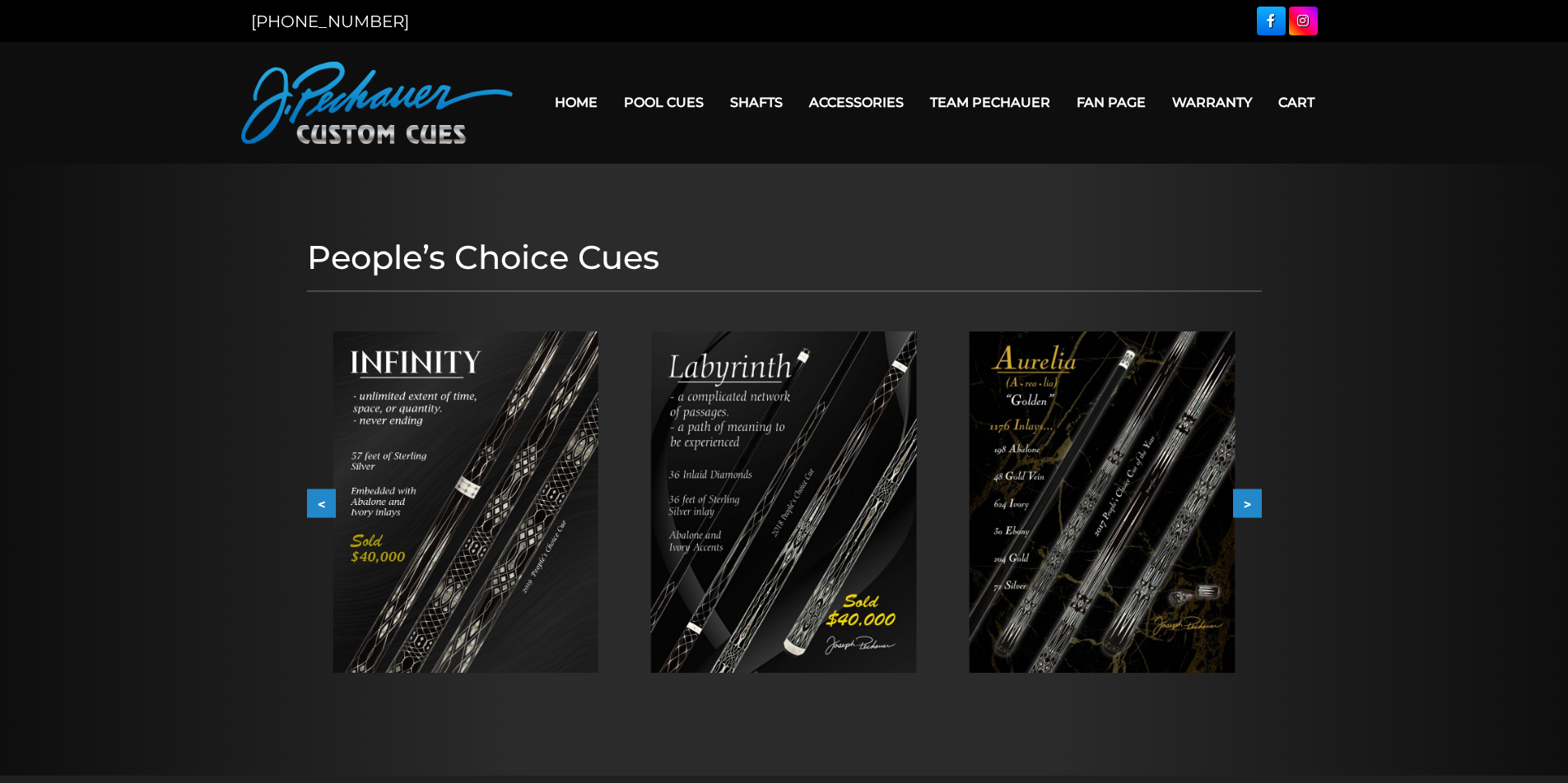
click at [1247, 506] on button ">" at bounding box center [1247, 504] width 28 height 28
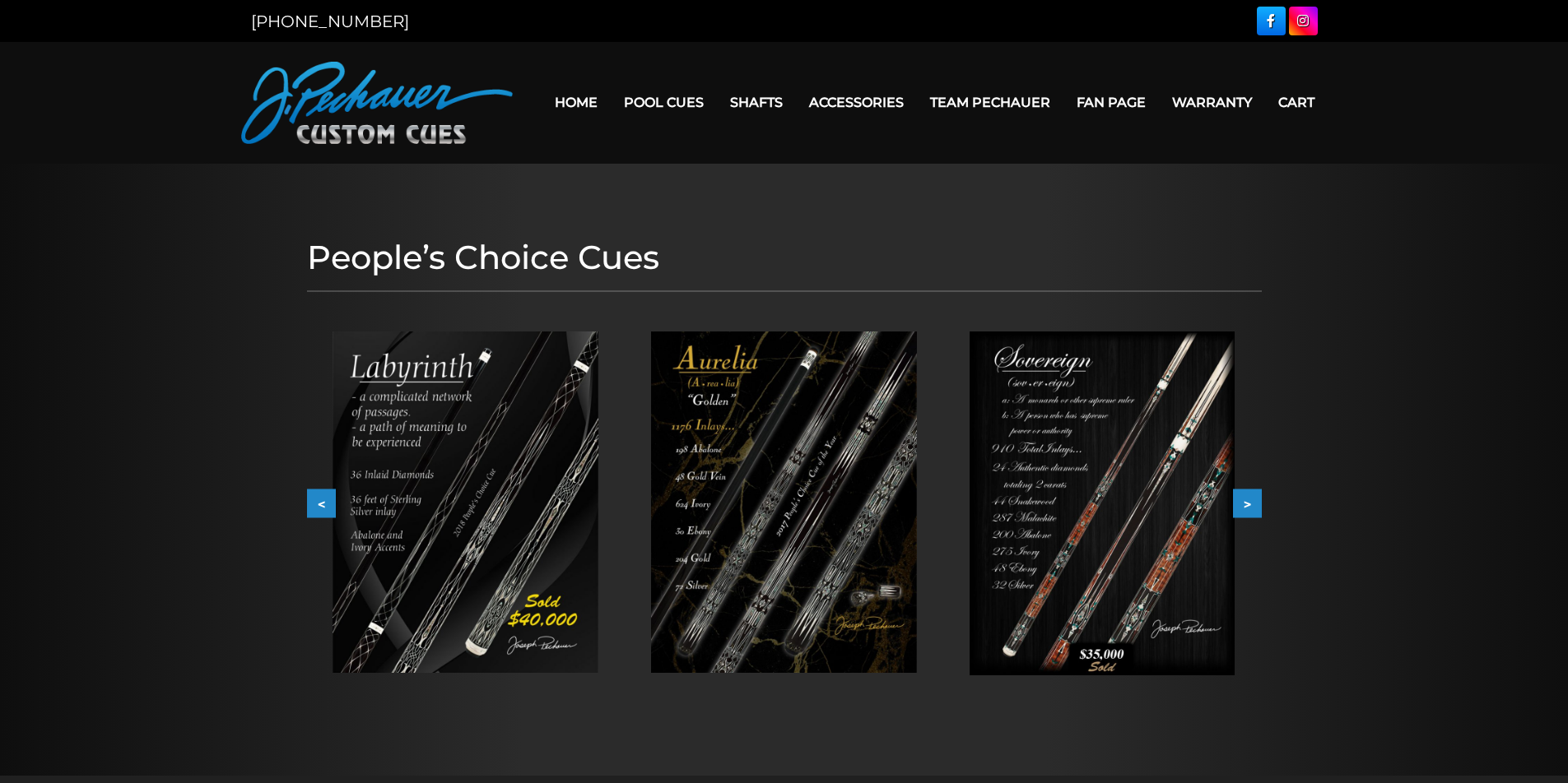
click at [1247, 506] on button ">" at bounding box center [1247, 504] width 28 height 28
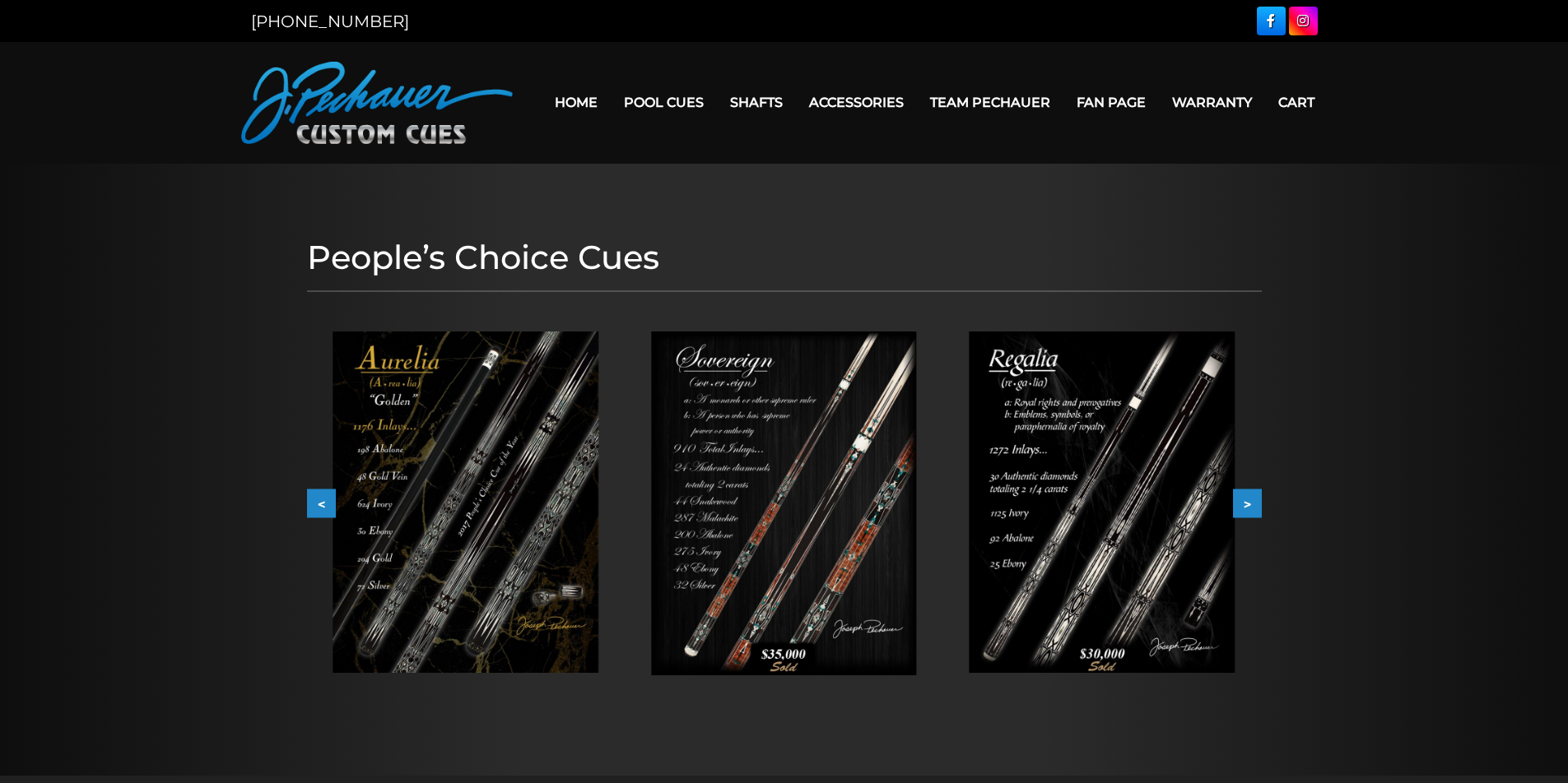
click at [1247, 506] on button ">" at bounding box center [1247, 504] width 28 height 28
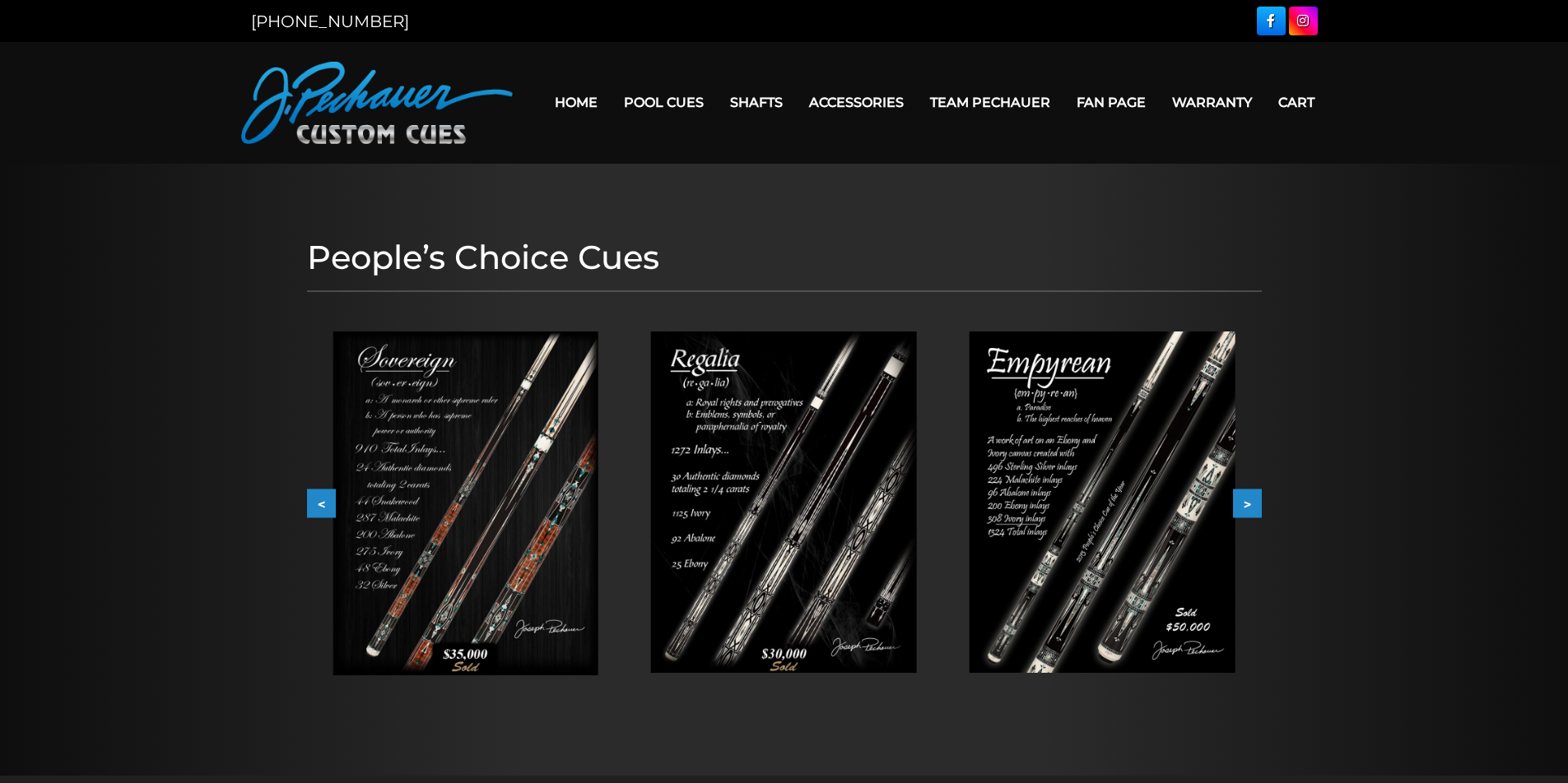
click at [1247, 506] on button ">" at bounding box center [1247, 504] width 28 height 28
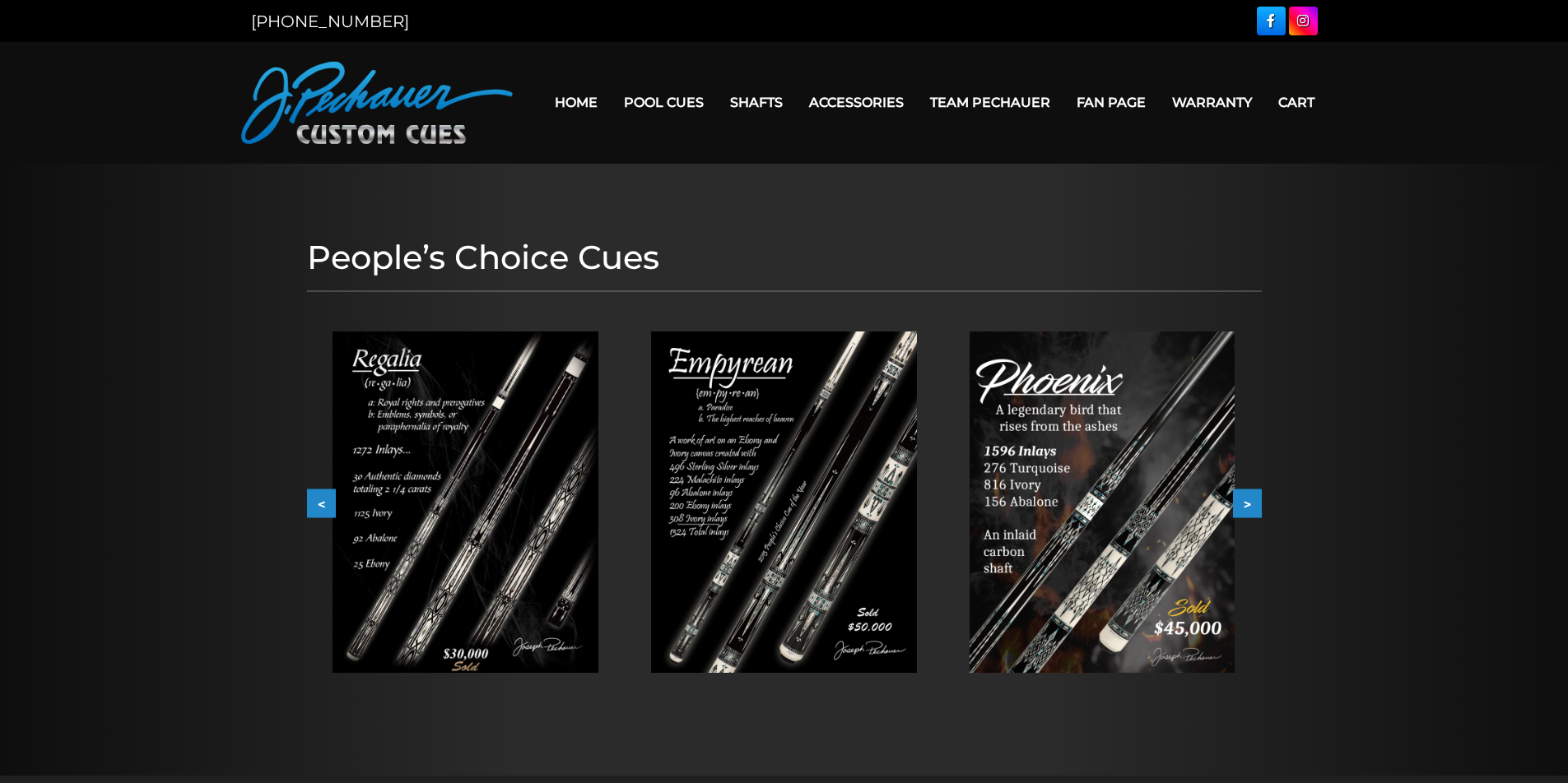
click at [557, 104] on link "Home" at bounding box center [576, 102] width 69 height 42
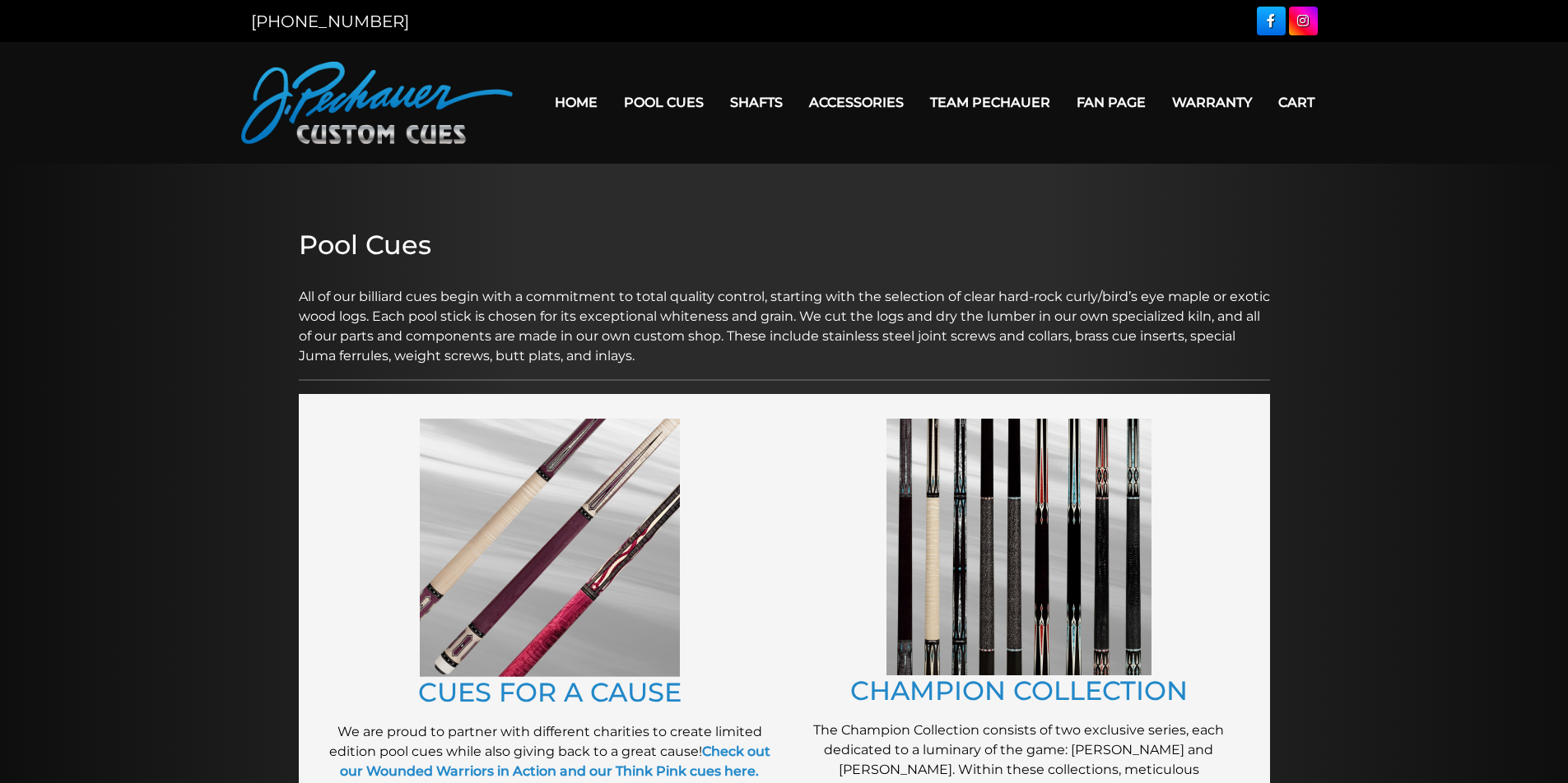
click at [550, 98] on link "Home" at bounding box center [576, 102] width 69 height 42
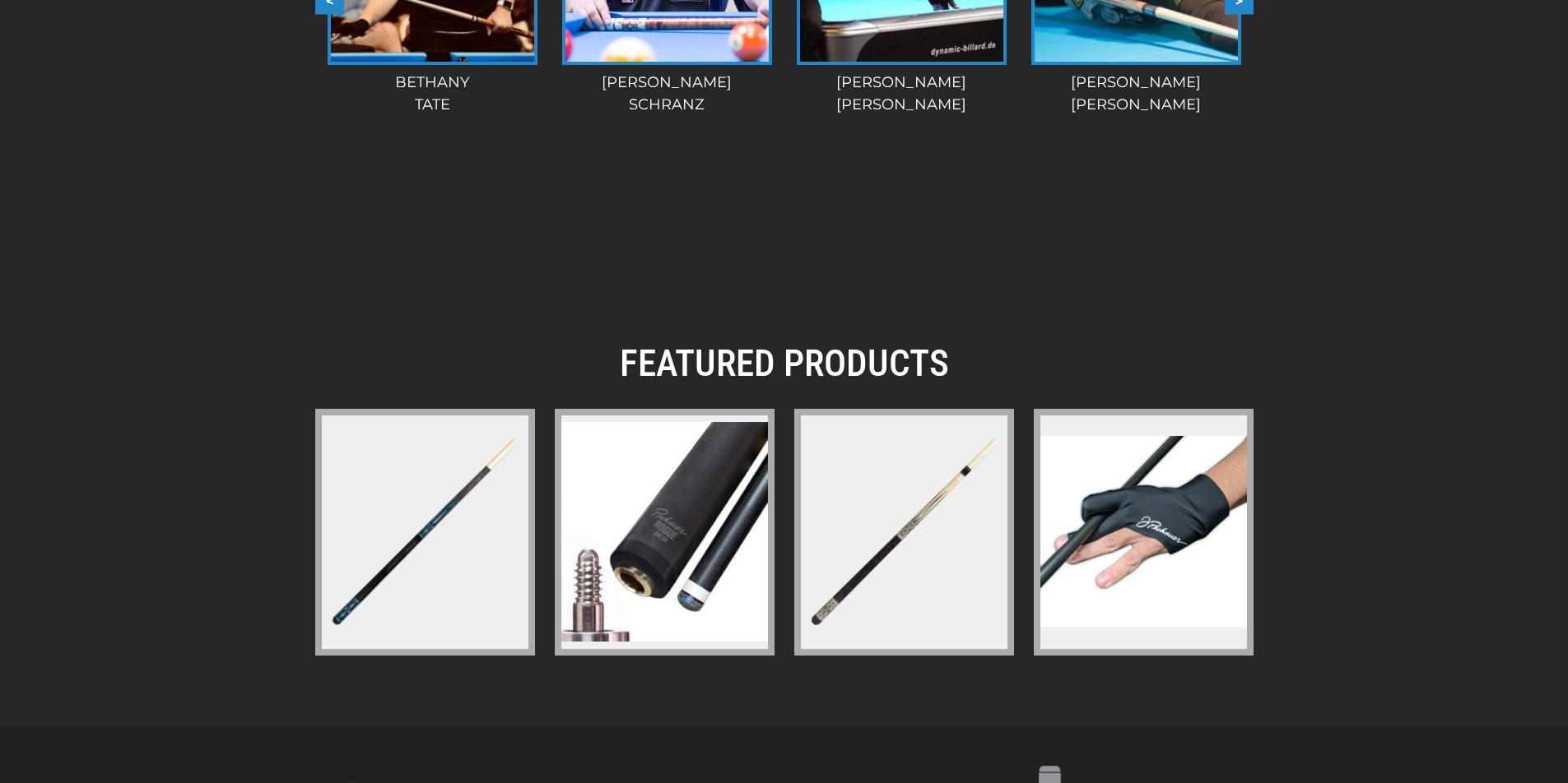
scroll to position [2037, 0]
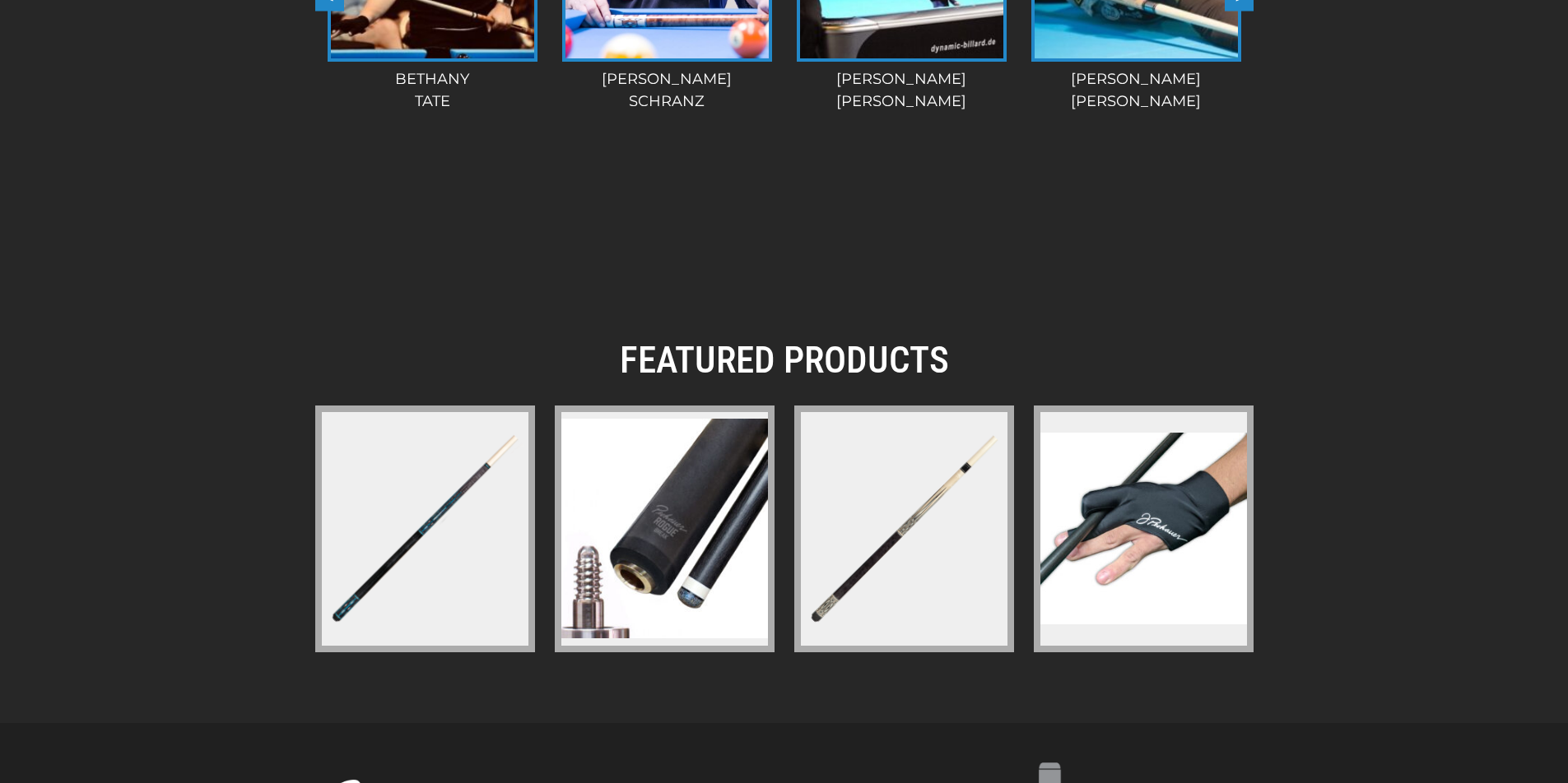
click at [924, 508] on img at bounding box center [904, 528] width 213 height 213
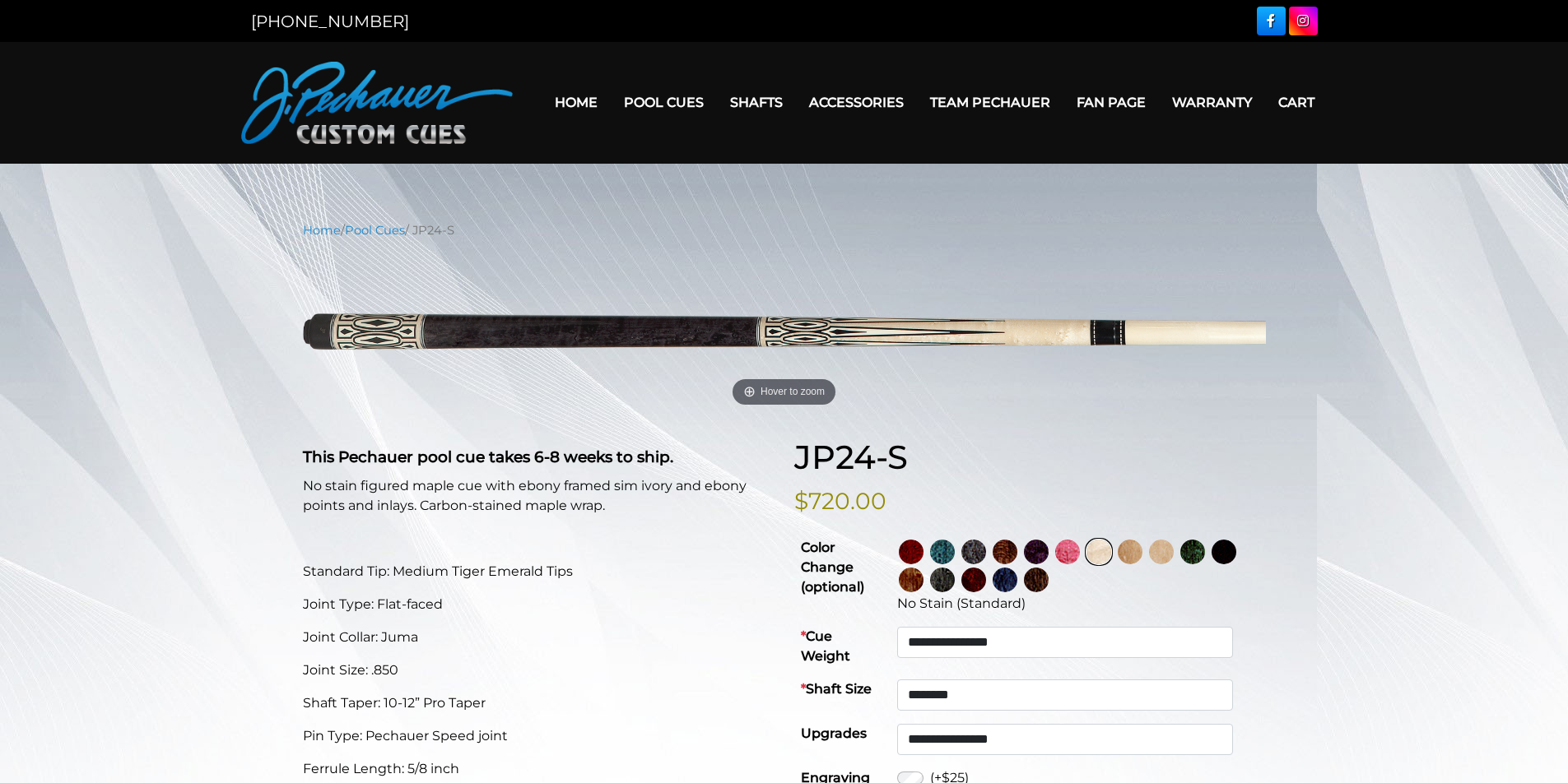
scroll to position [11, 0]
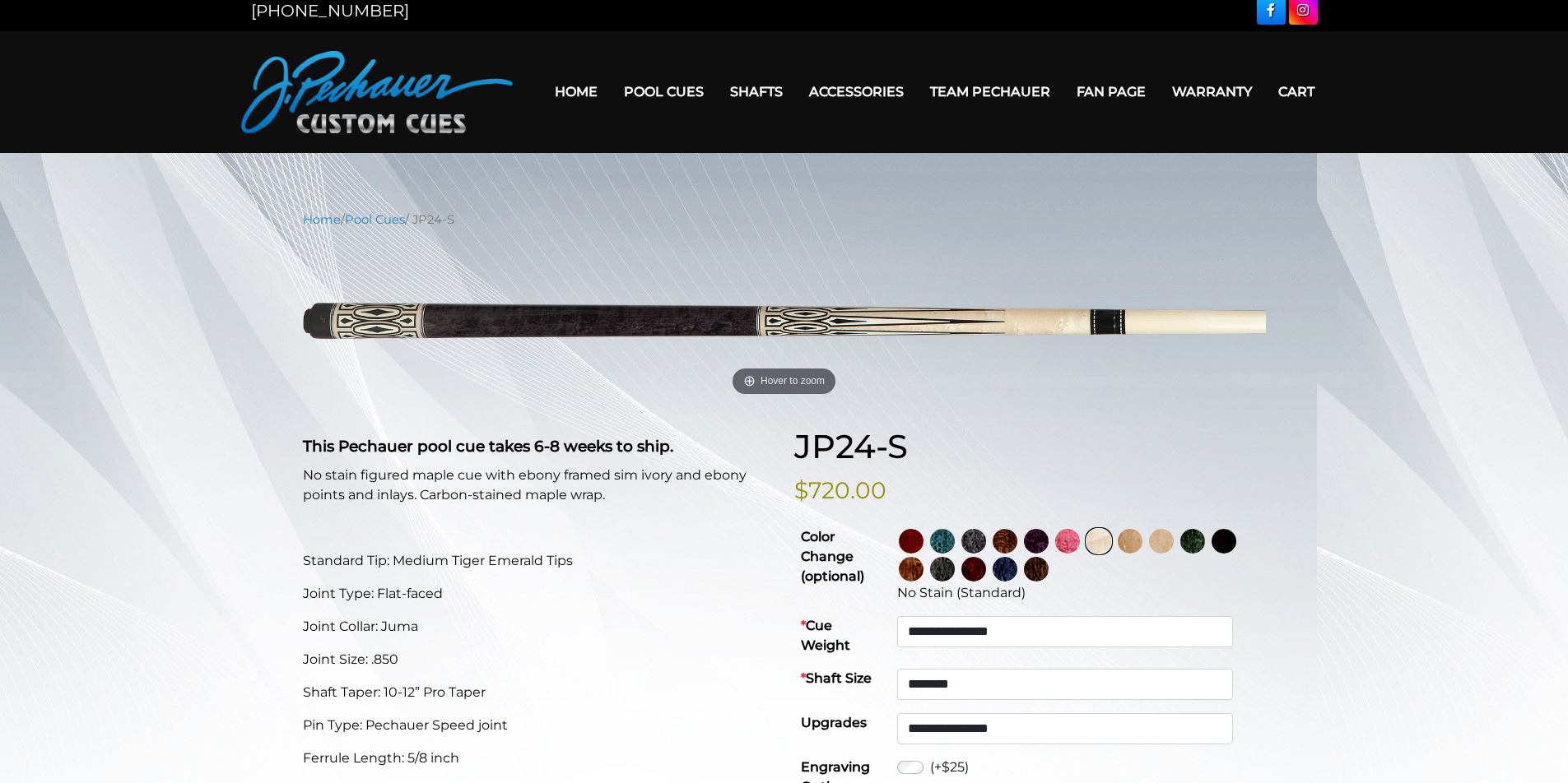
click at [1173, 540] on img at bounding box center [1162, 541] width 25 height 25
click at [1111, 539] on img at bounding box center [1099, 541] width 25 height 25
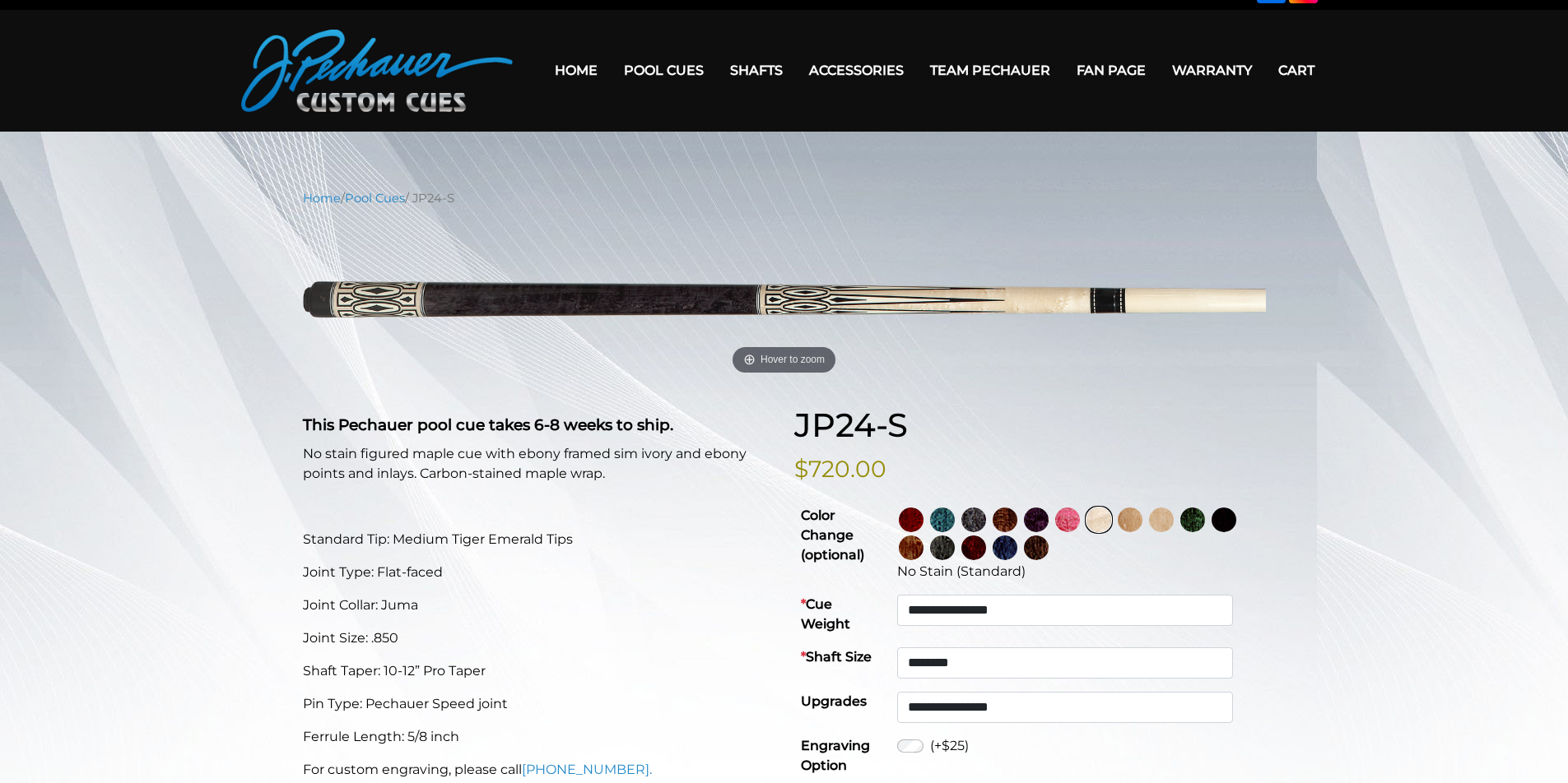
scroll to position [43, 0]
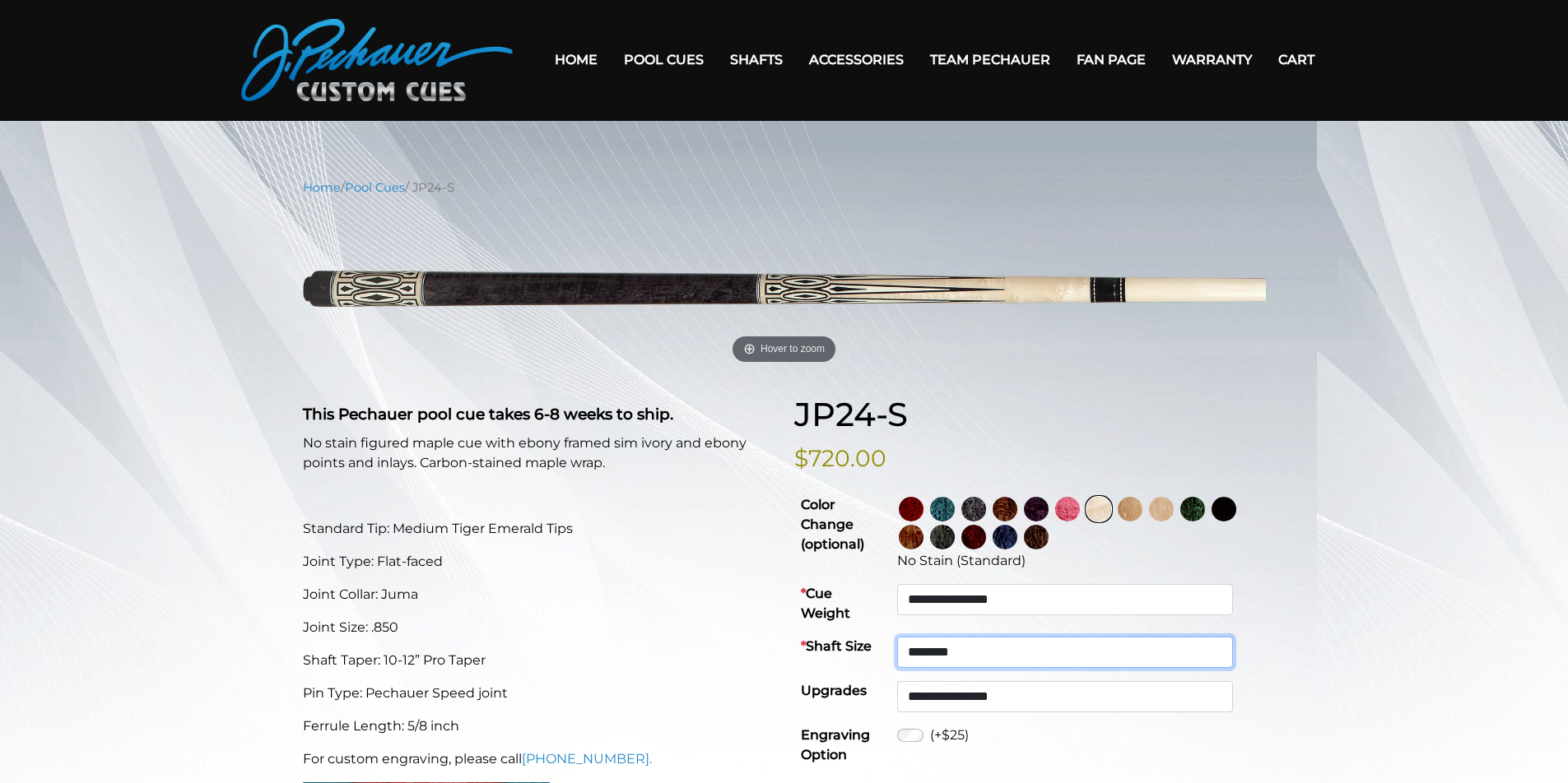
select select "********"
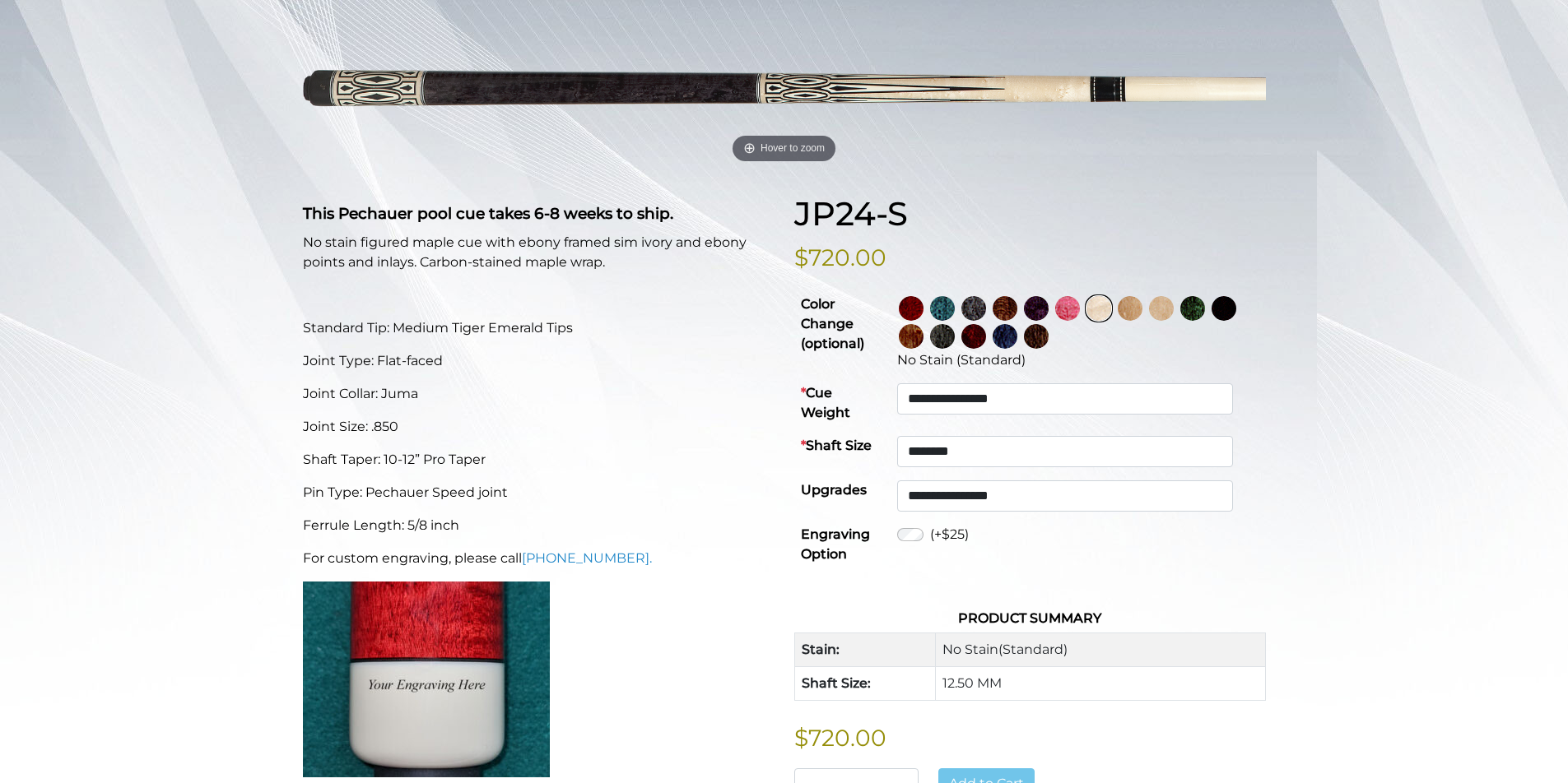
scroll to position [0, 0]
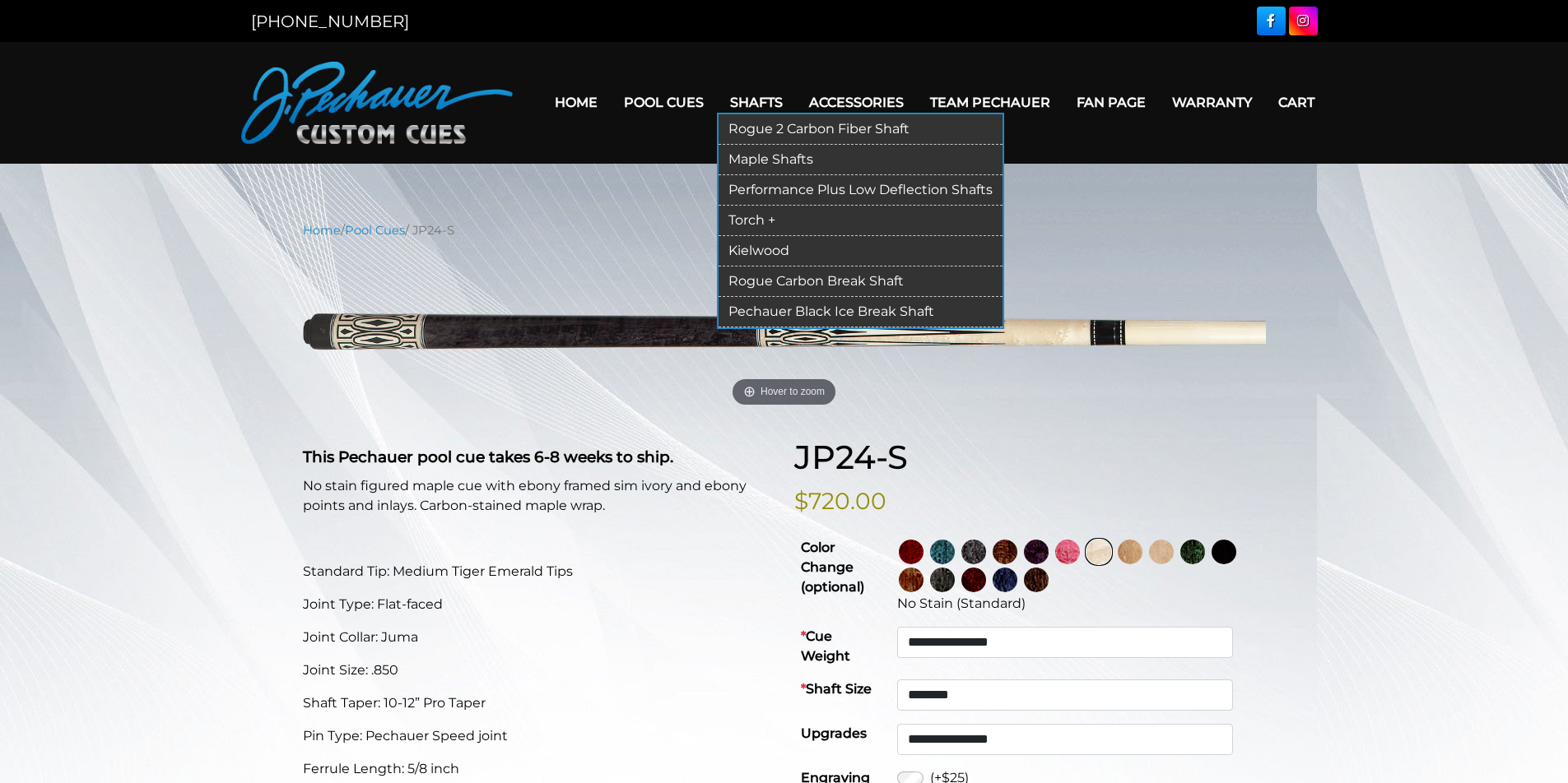
click at [722, 152] on link "Maple Shafts" at bounding box center [861, 160] width 284 height 30
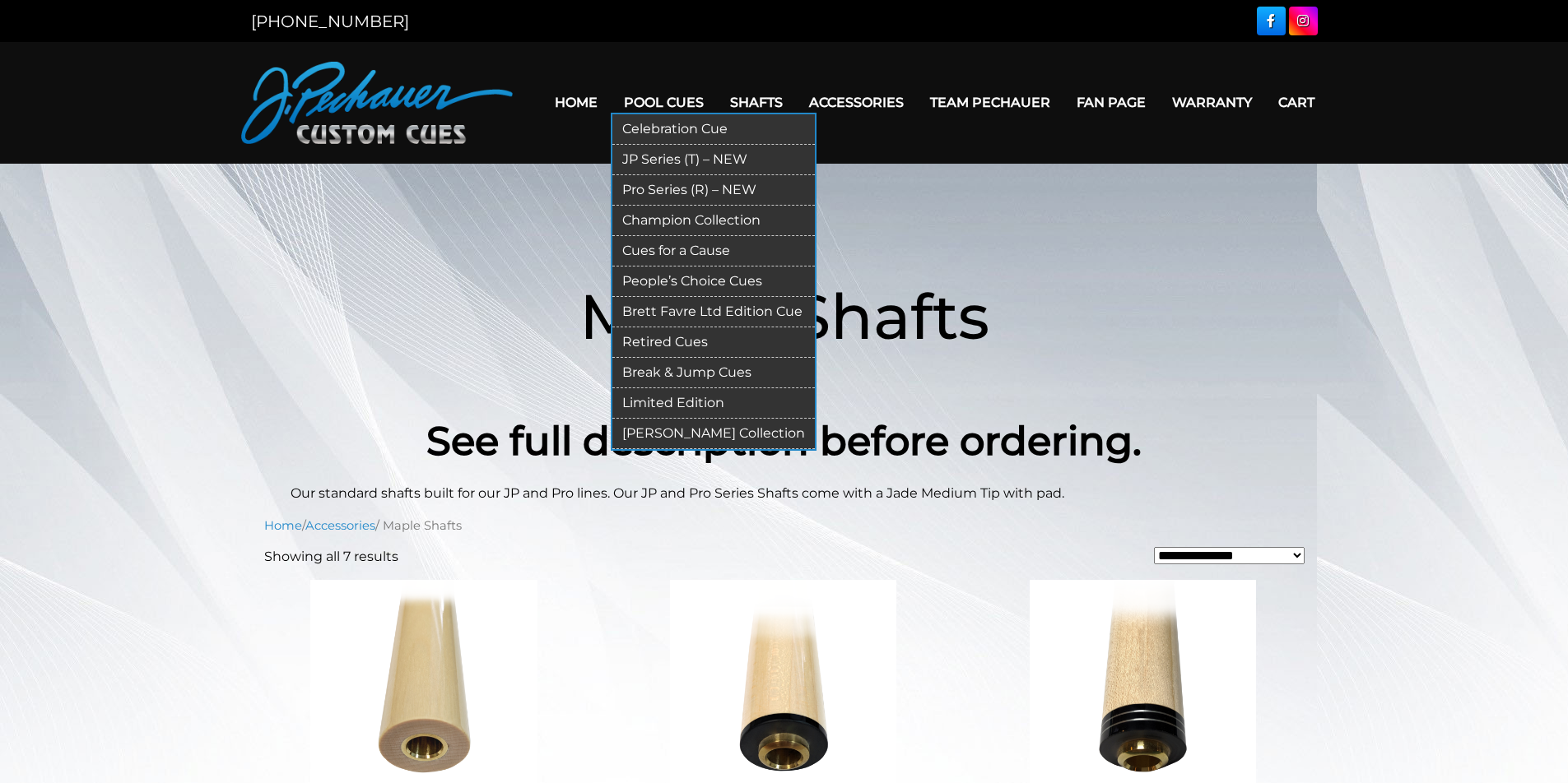
click at [659, 125] on link "Celebration Cue" at bounding box center [714, 130] width 202 height 30
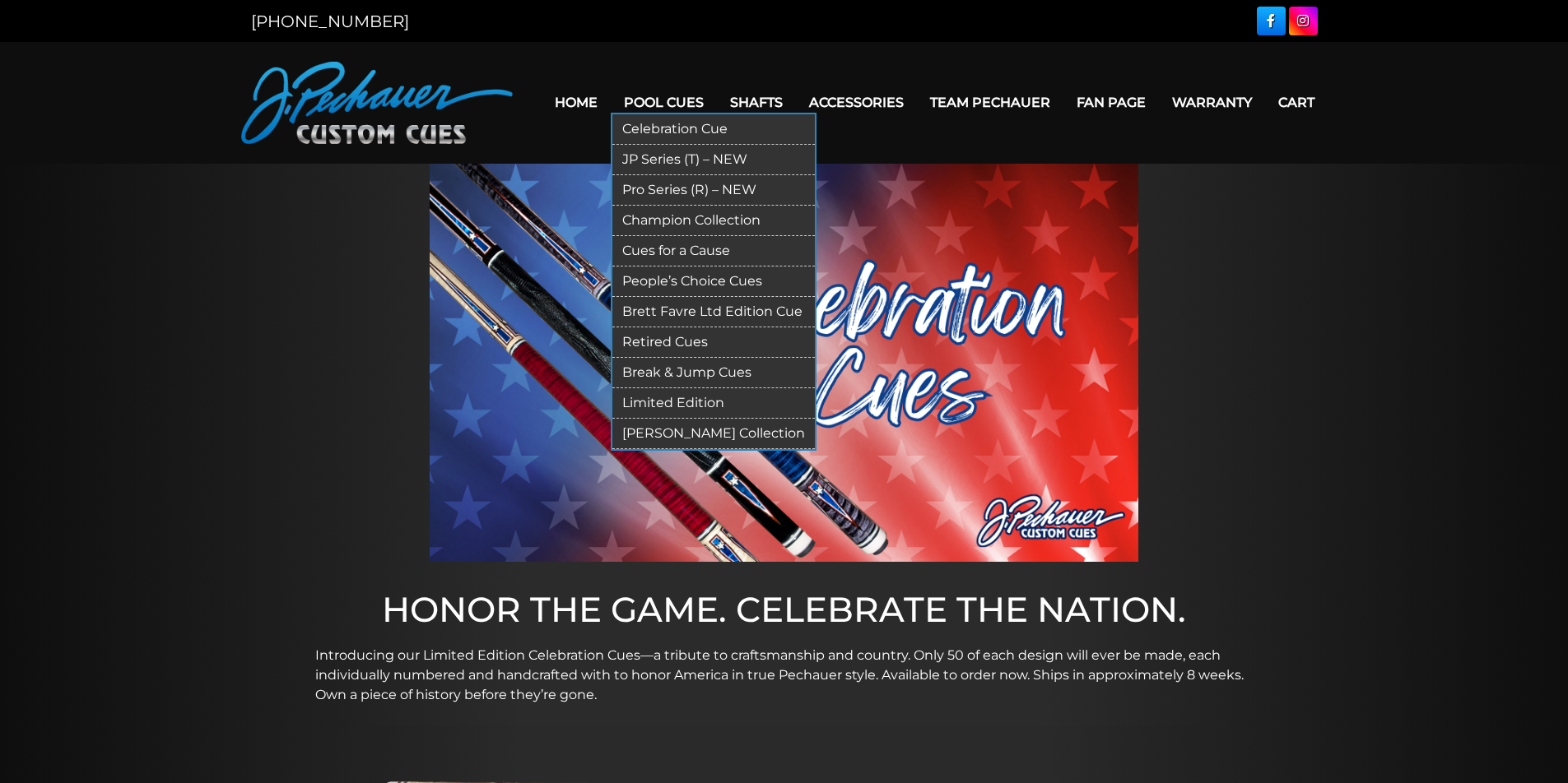
click at [643, 160] on link "JP Series (T) – NEW" at bounding box center [714, 160] width 202 height 30
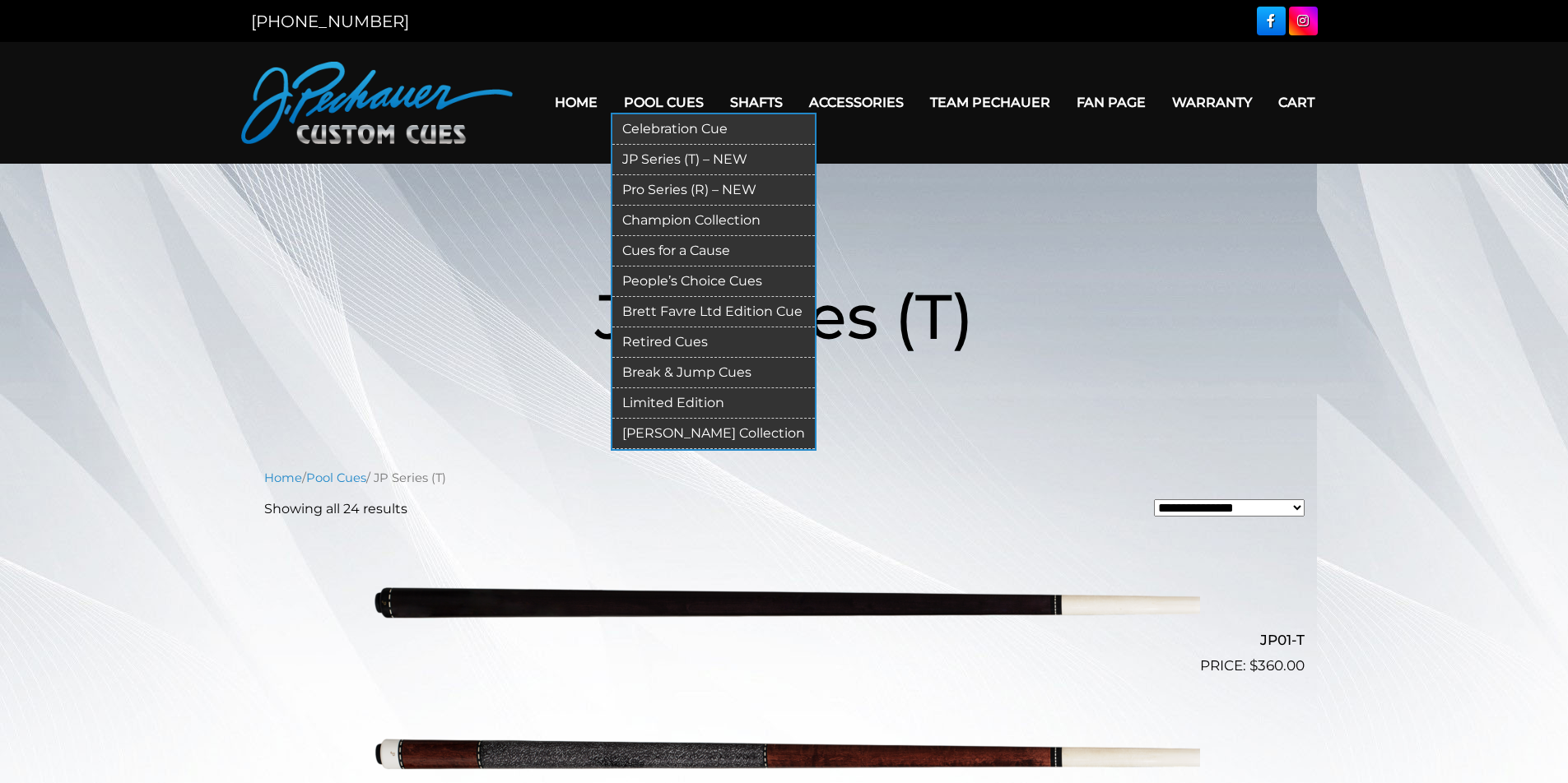
click at [646, 184] on link "Pro Series (R) – NEW" at bounding box center [714, 191] width 202 height 30
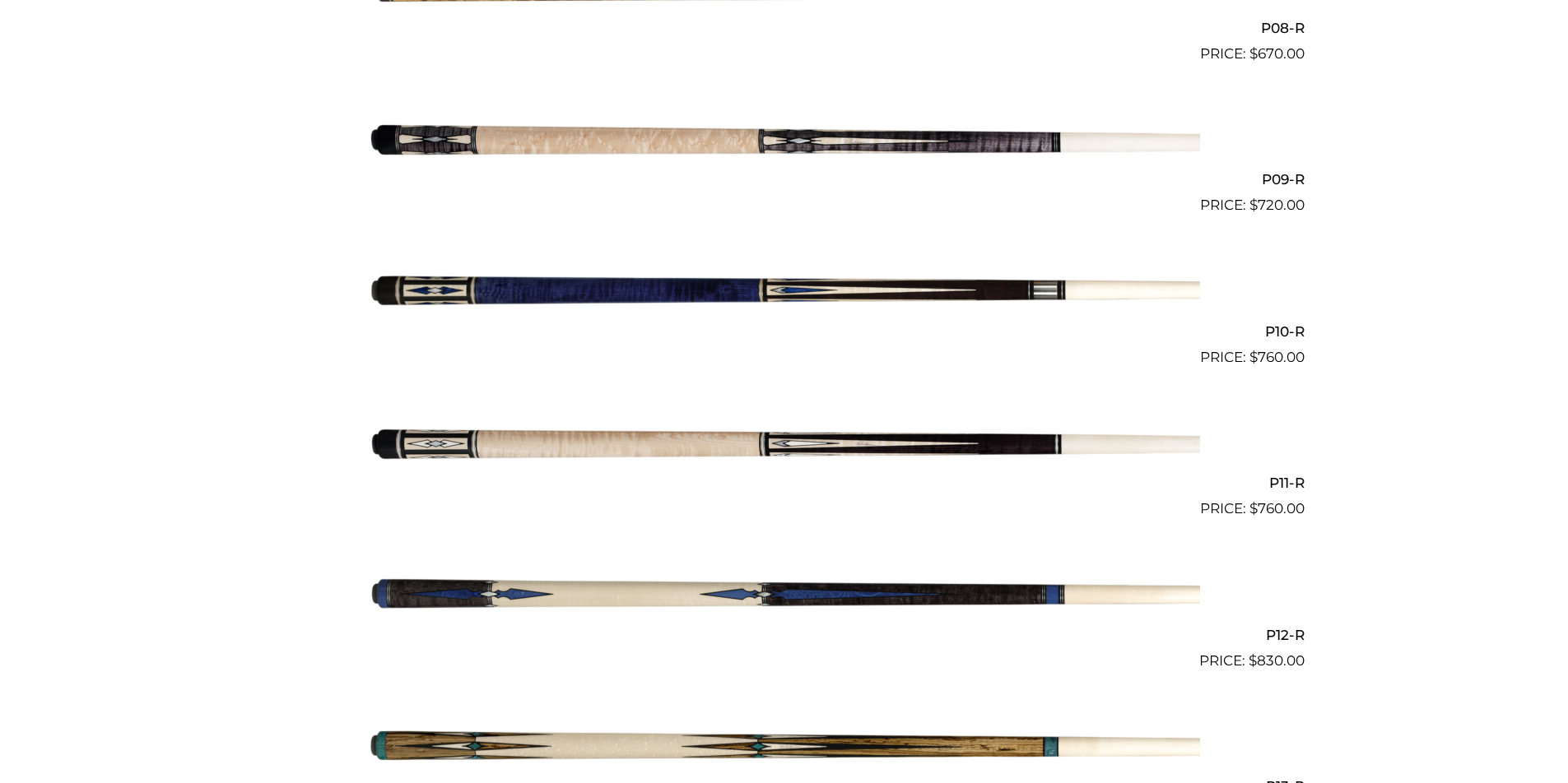
scroll to position [1709, 0]
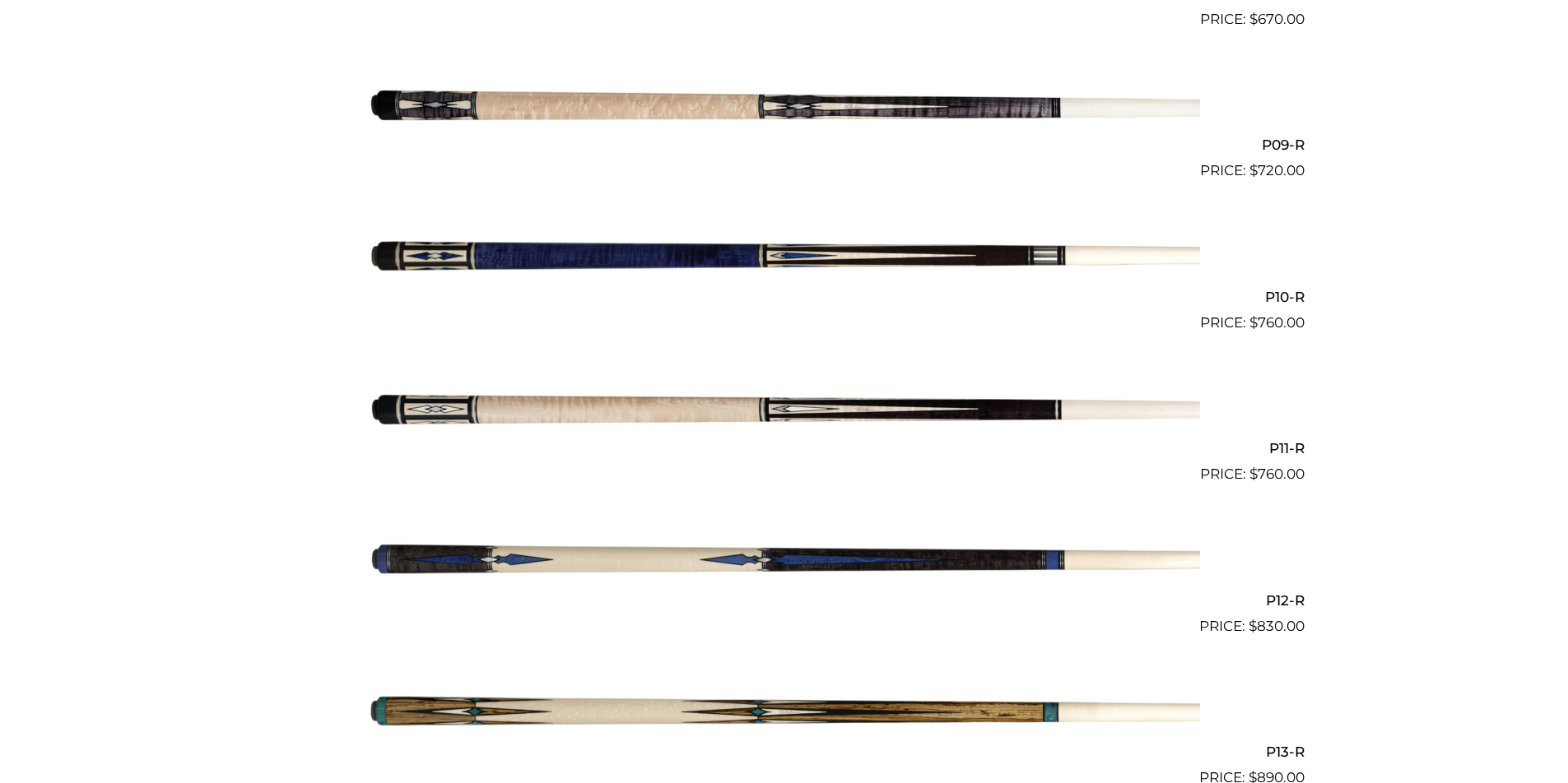
click at [604, 392] on img at bounding box center [784, 409] width 832 height 138
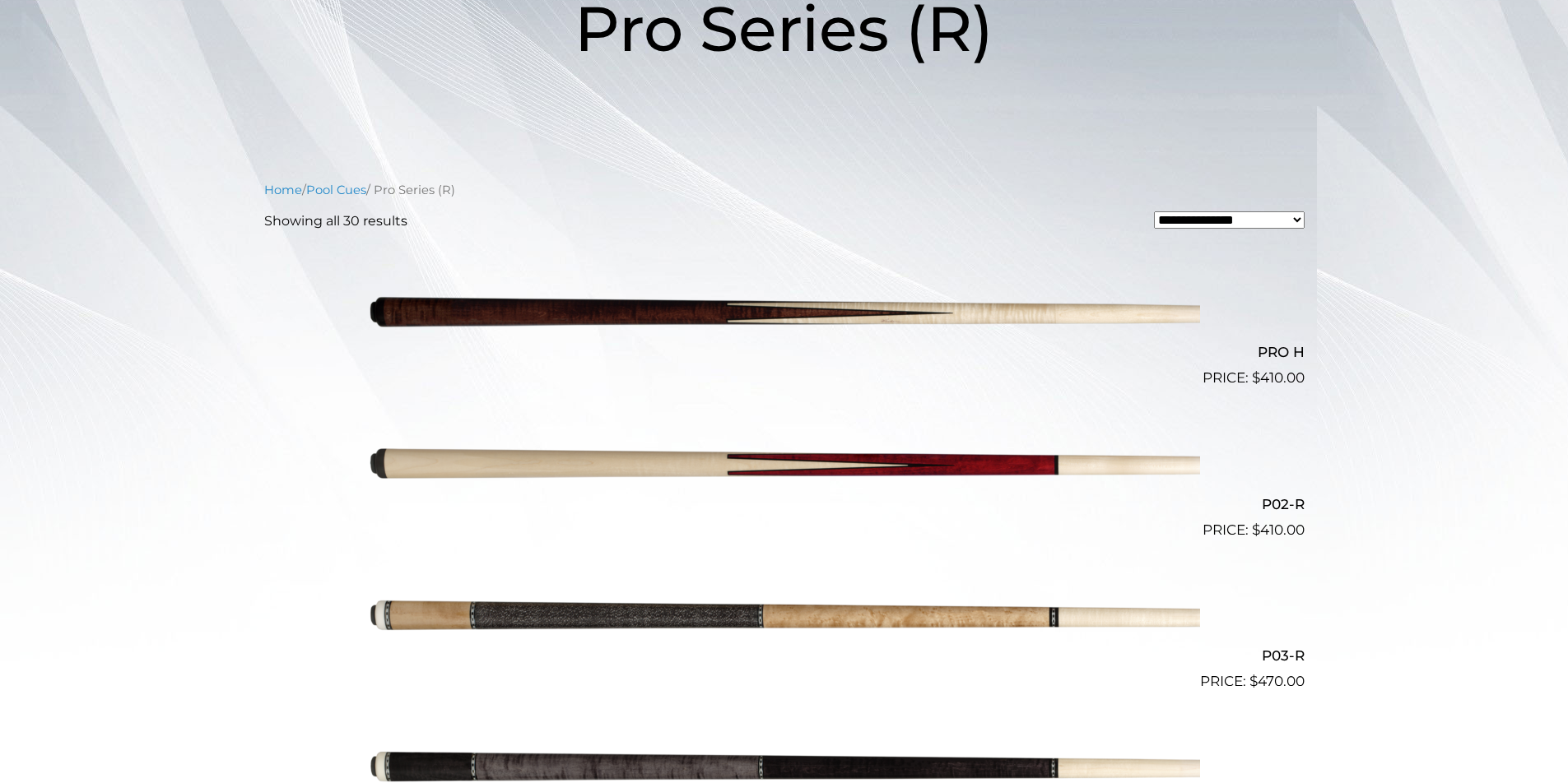
scroll to position [0, 0]
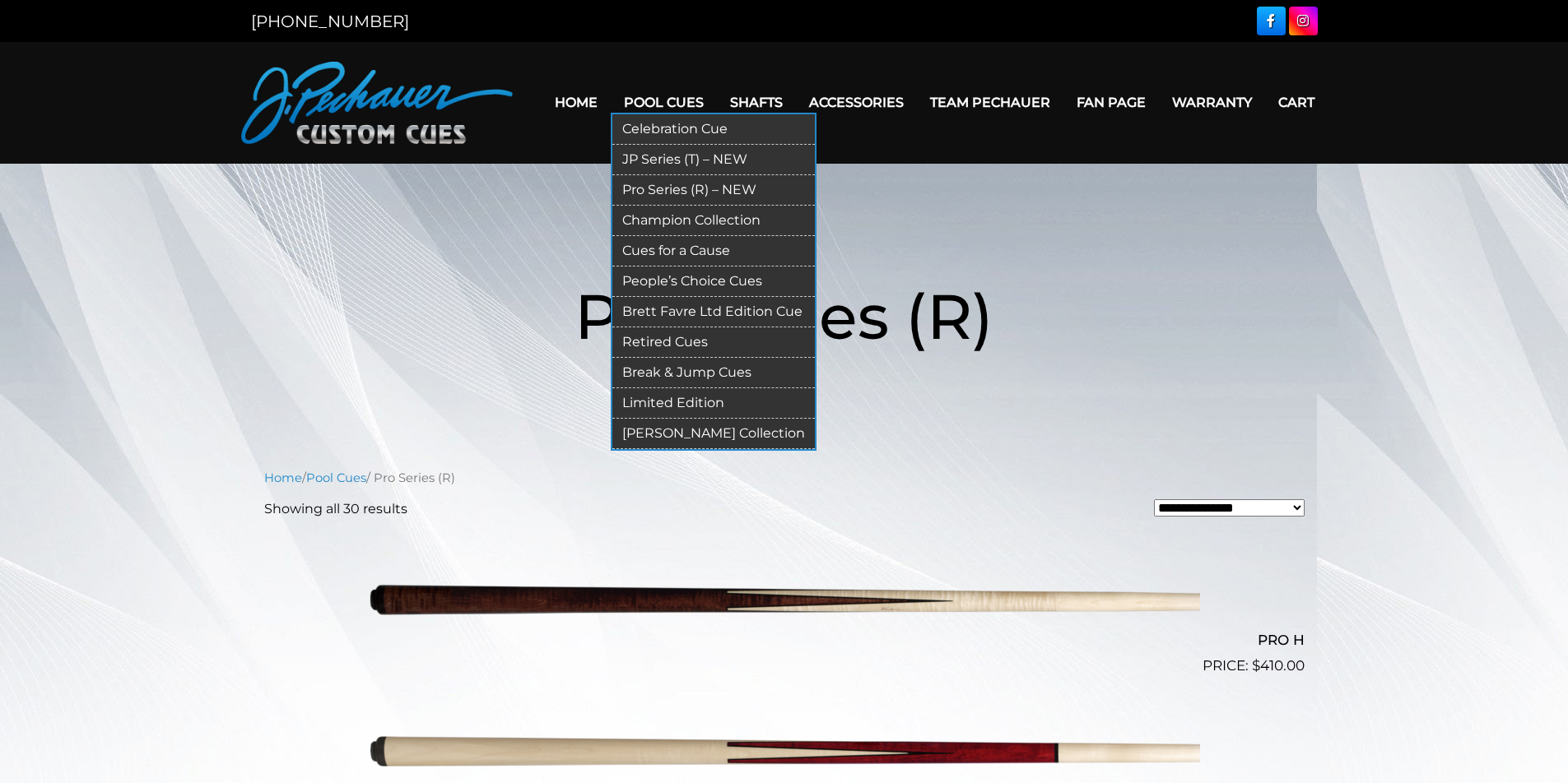
click at [628, 216] on link "Champion Collection" at bounding box center [714, 221] width 202 height 30
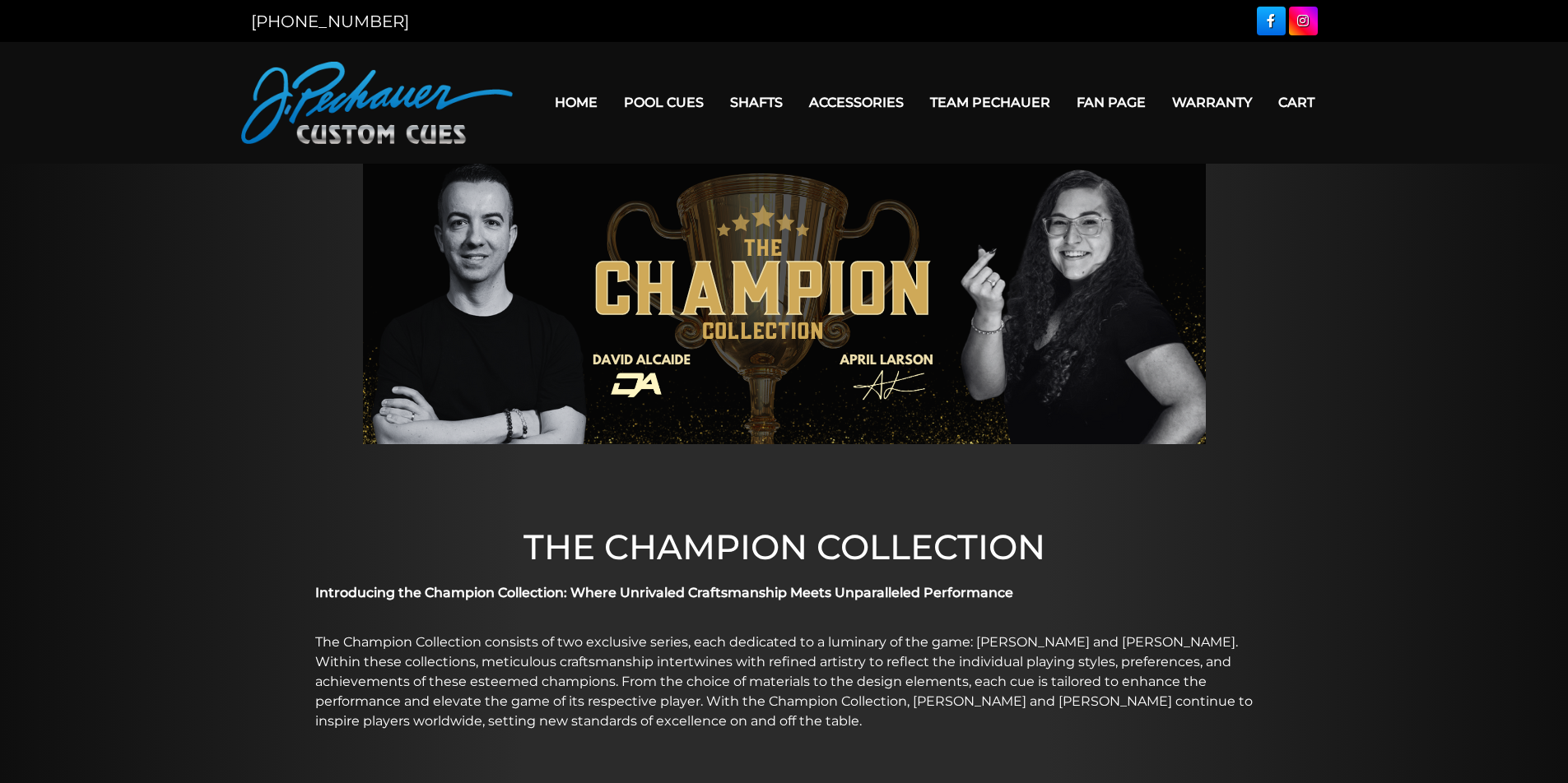
click at [640, 99] on link "Pool Cues" at bounding box center [664, 102] width 106 height 42
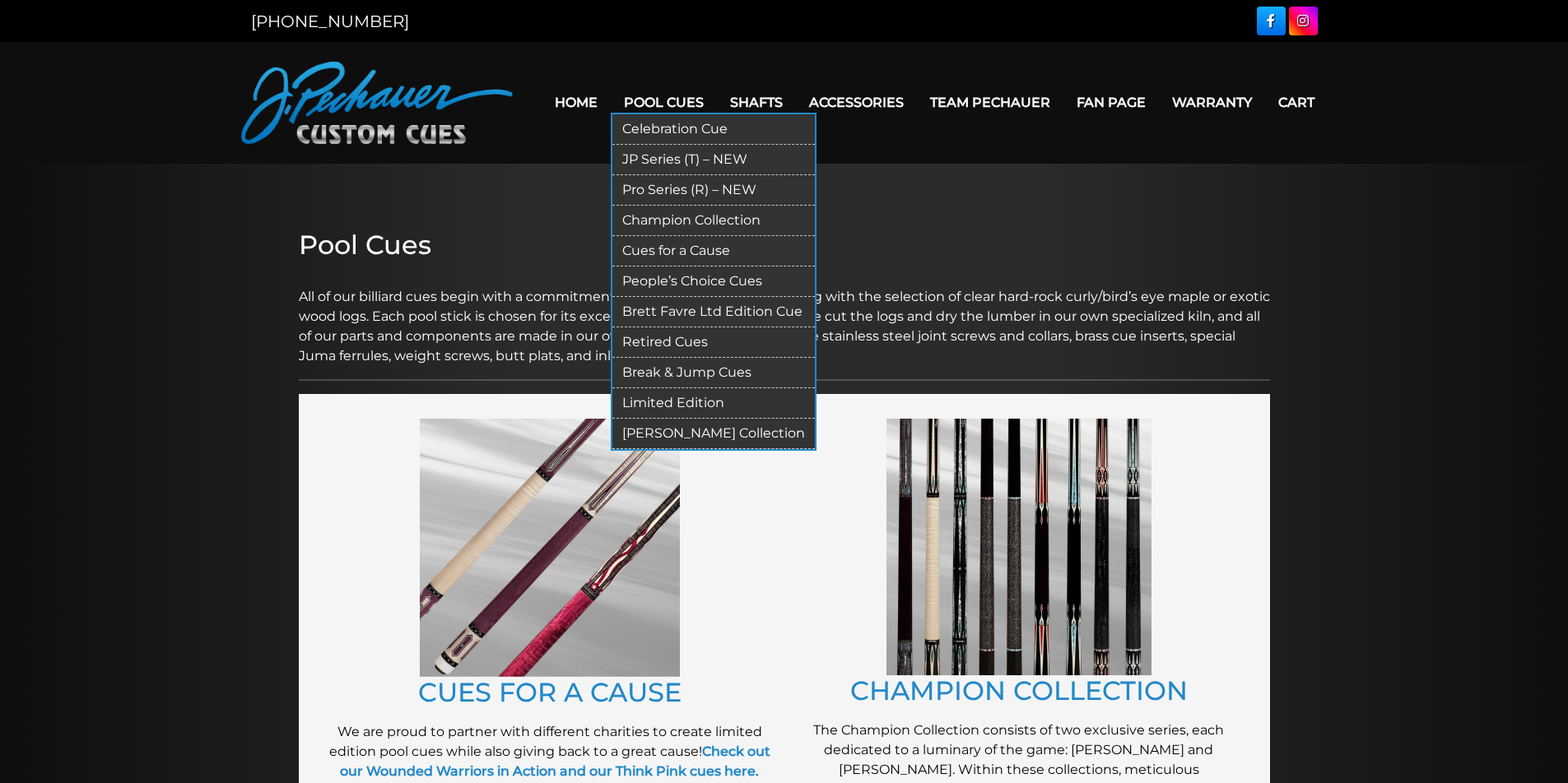
click at [635, 252] on link "Cues for a Cause" at bounding box center [714, 252] width 202 height 30
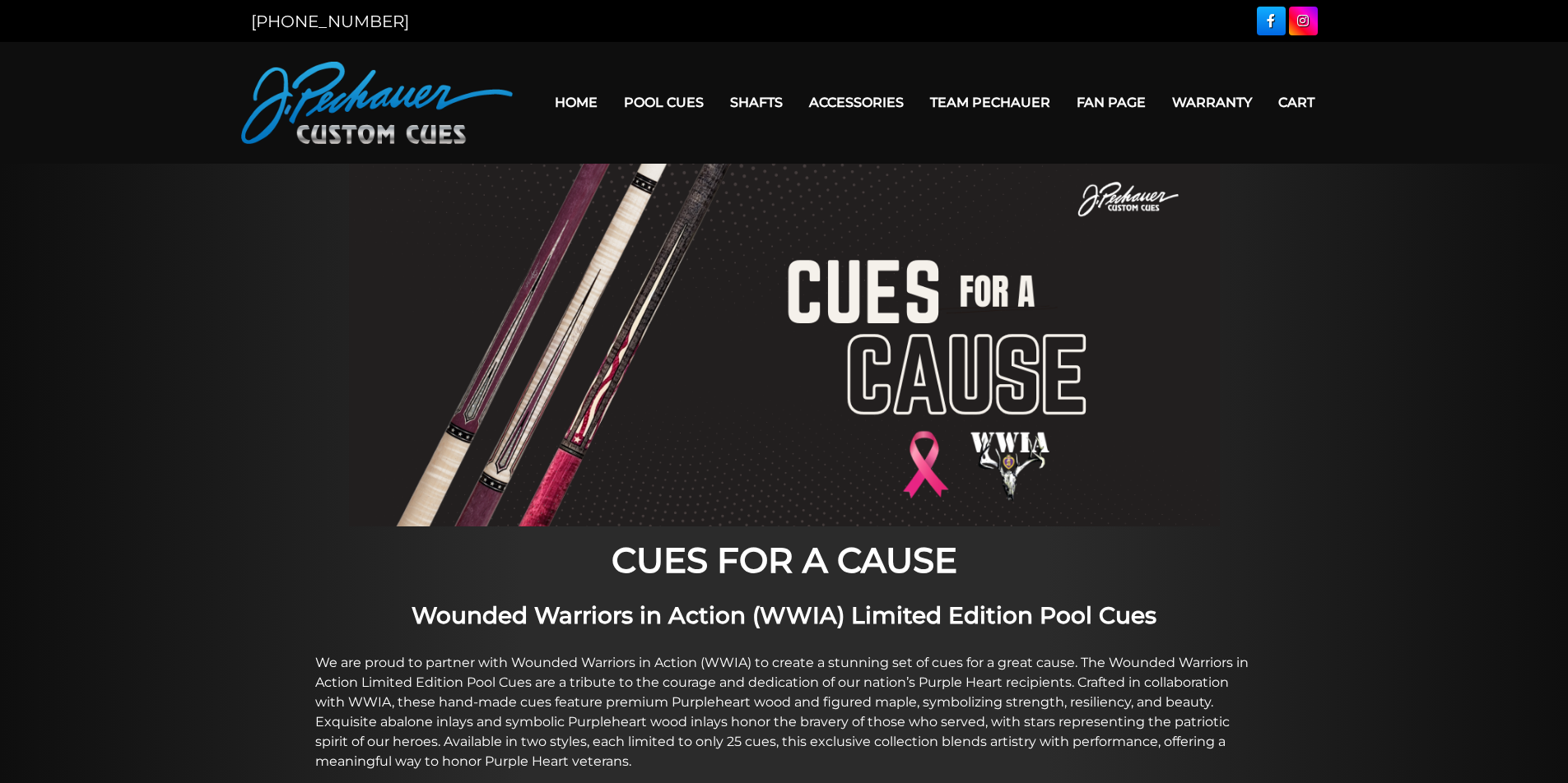
click at [639, 107] on link "Pool Cues" at bounding box center [664, 102] width 106 height 42
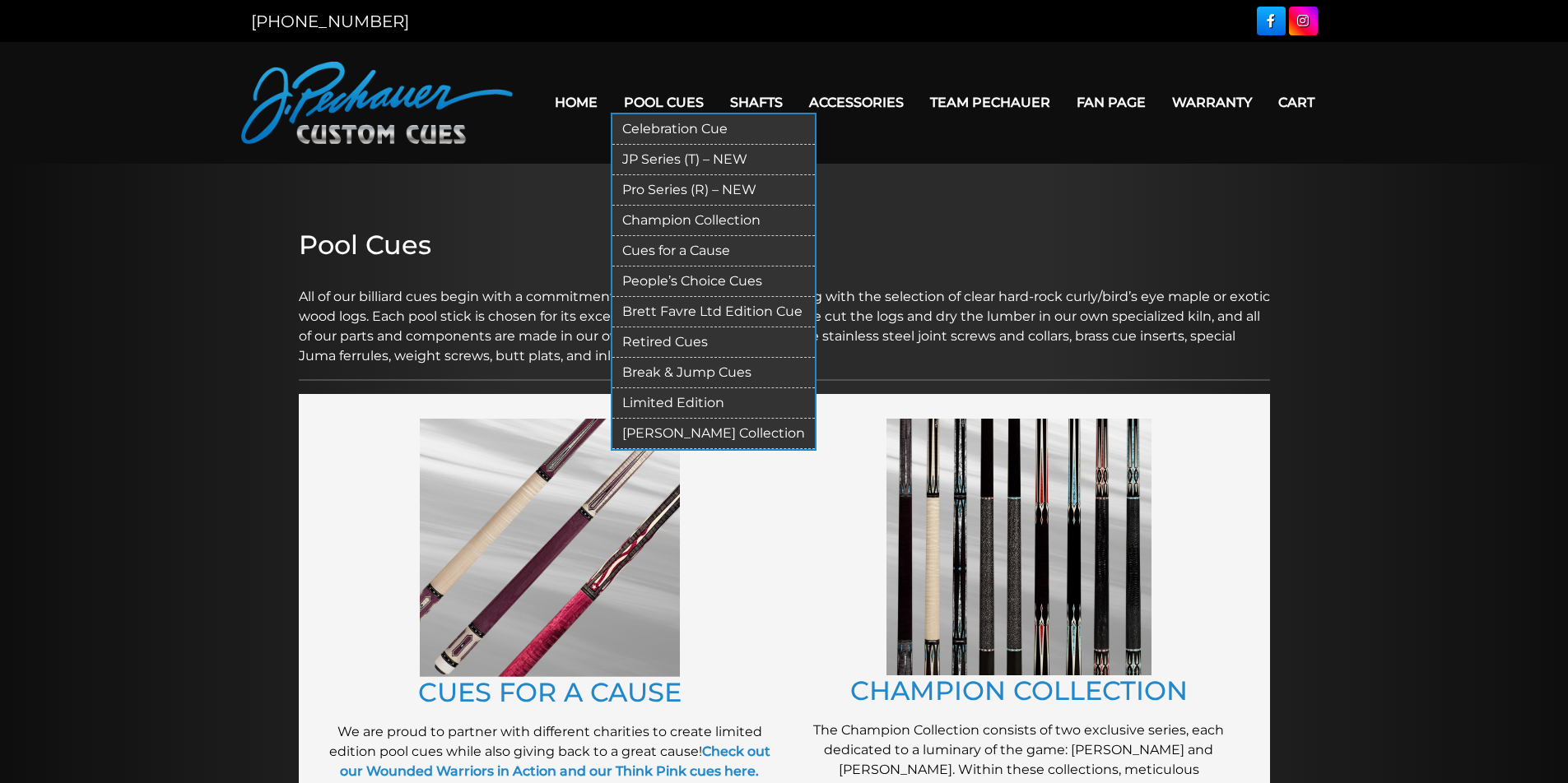
click at [653, 109] on link "Pool Cues" at bounding box center [664, 102] width 106 height 42
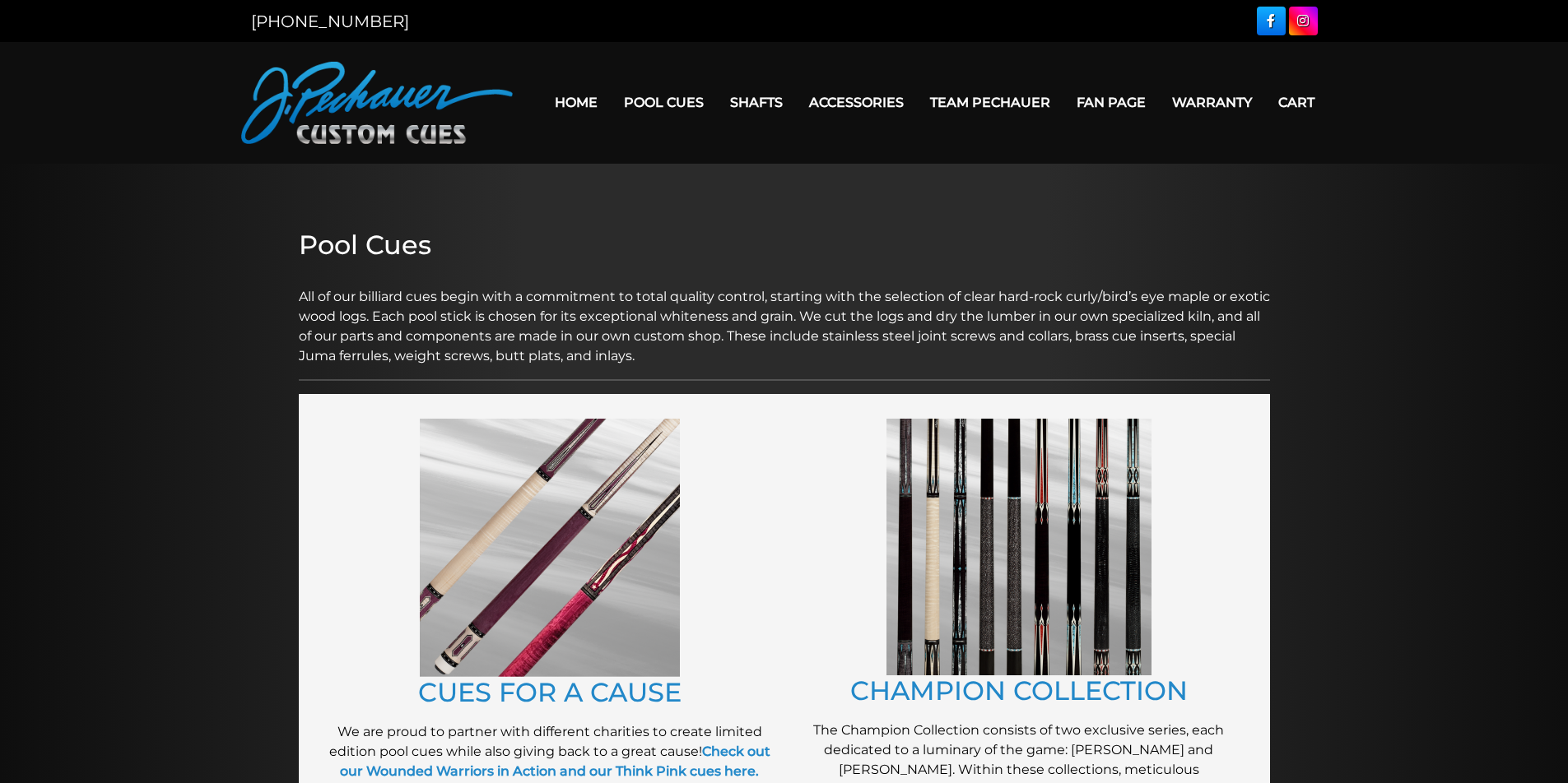
click at [653, 109] on link "Pool Cues" at bounding box center [664, 102] width 106 height 42
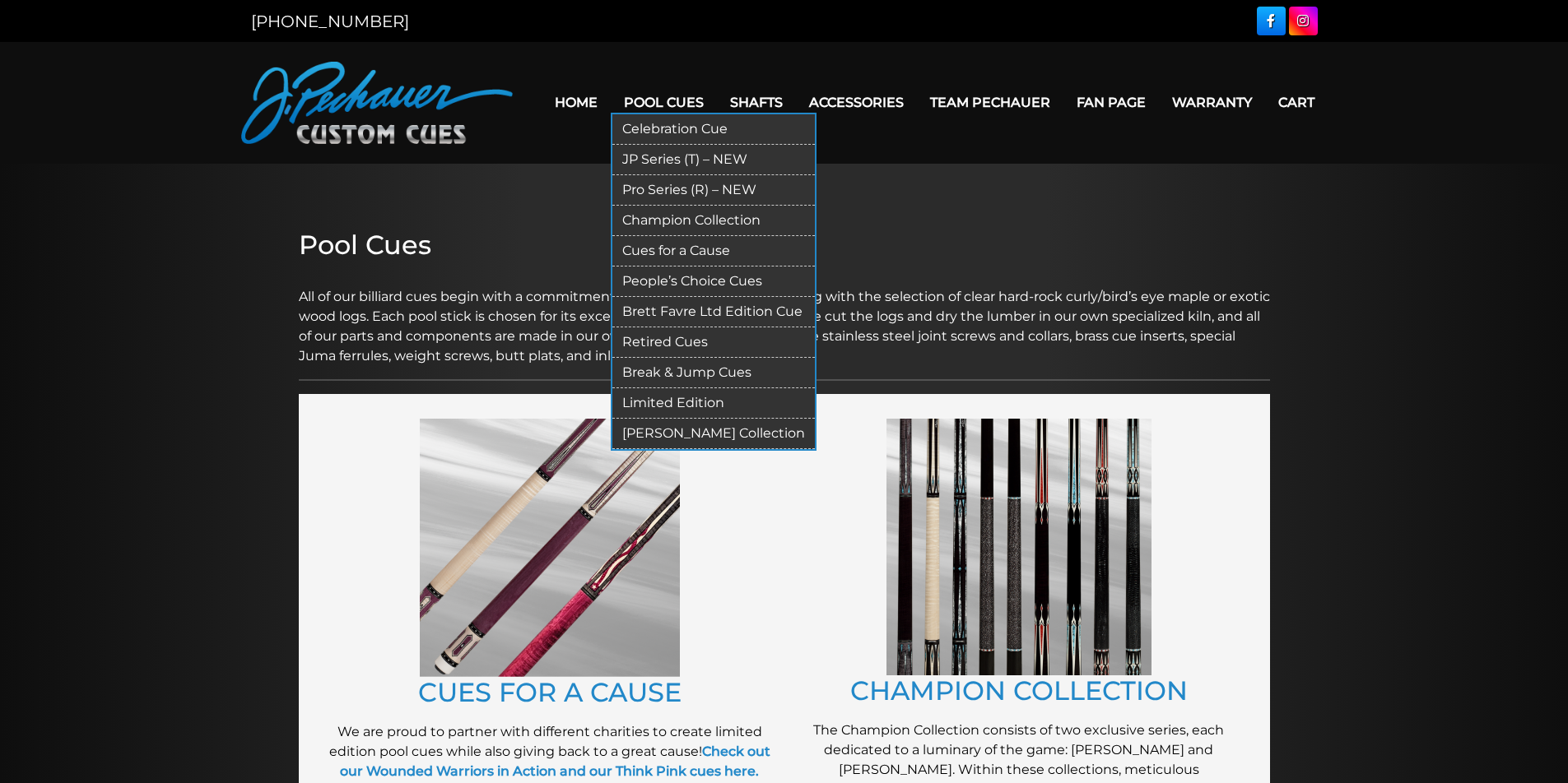
click at [638, 308] on link "Brett Favre Ltd Edition Cue" at bounding box center [714, 312] width 202 height 30
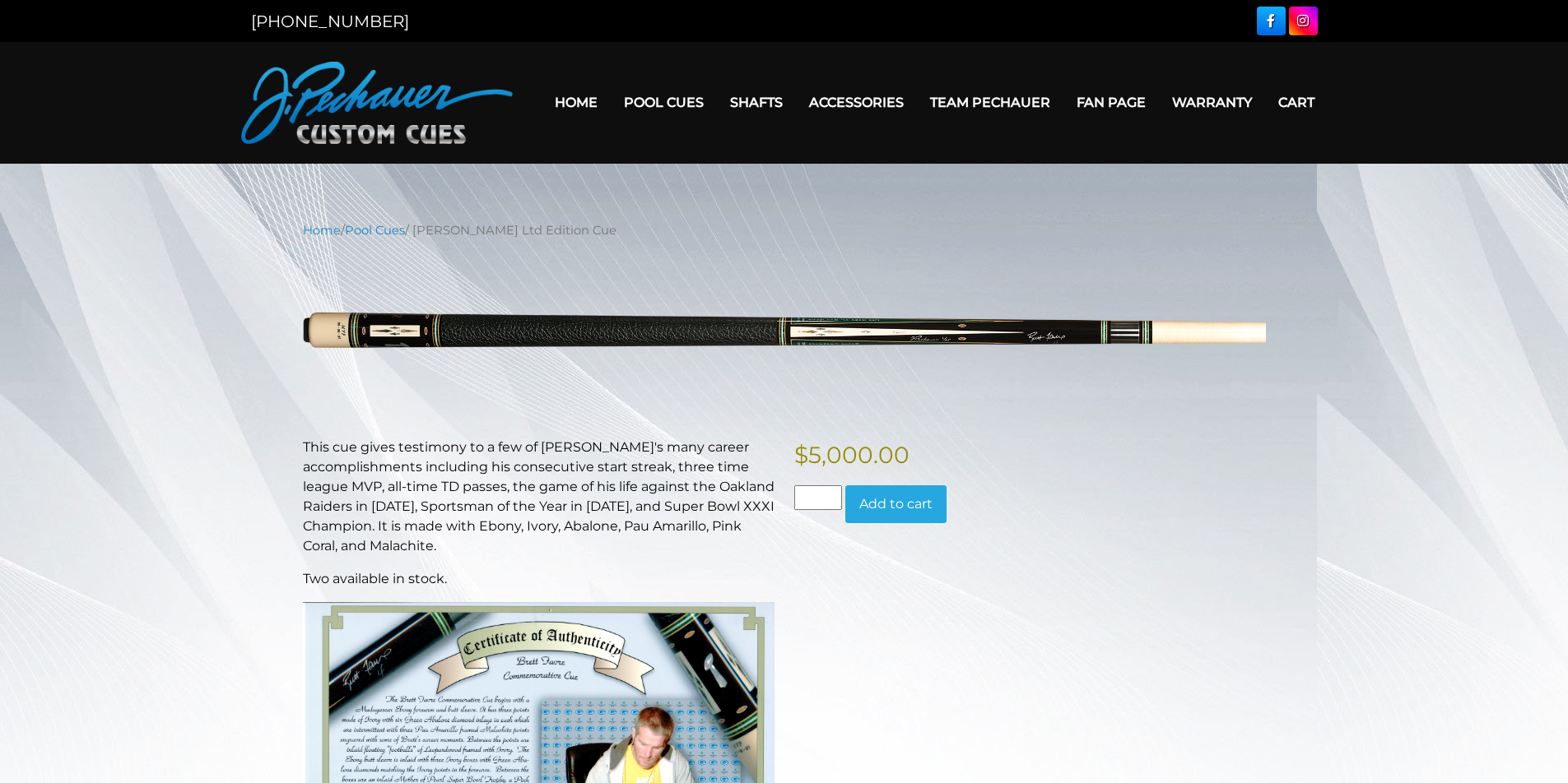
click at [626, 95] on link "Pool Cues" at bounding box center [664, 102] width 106 height 42
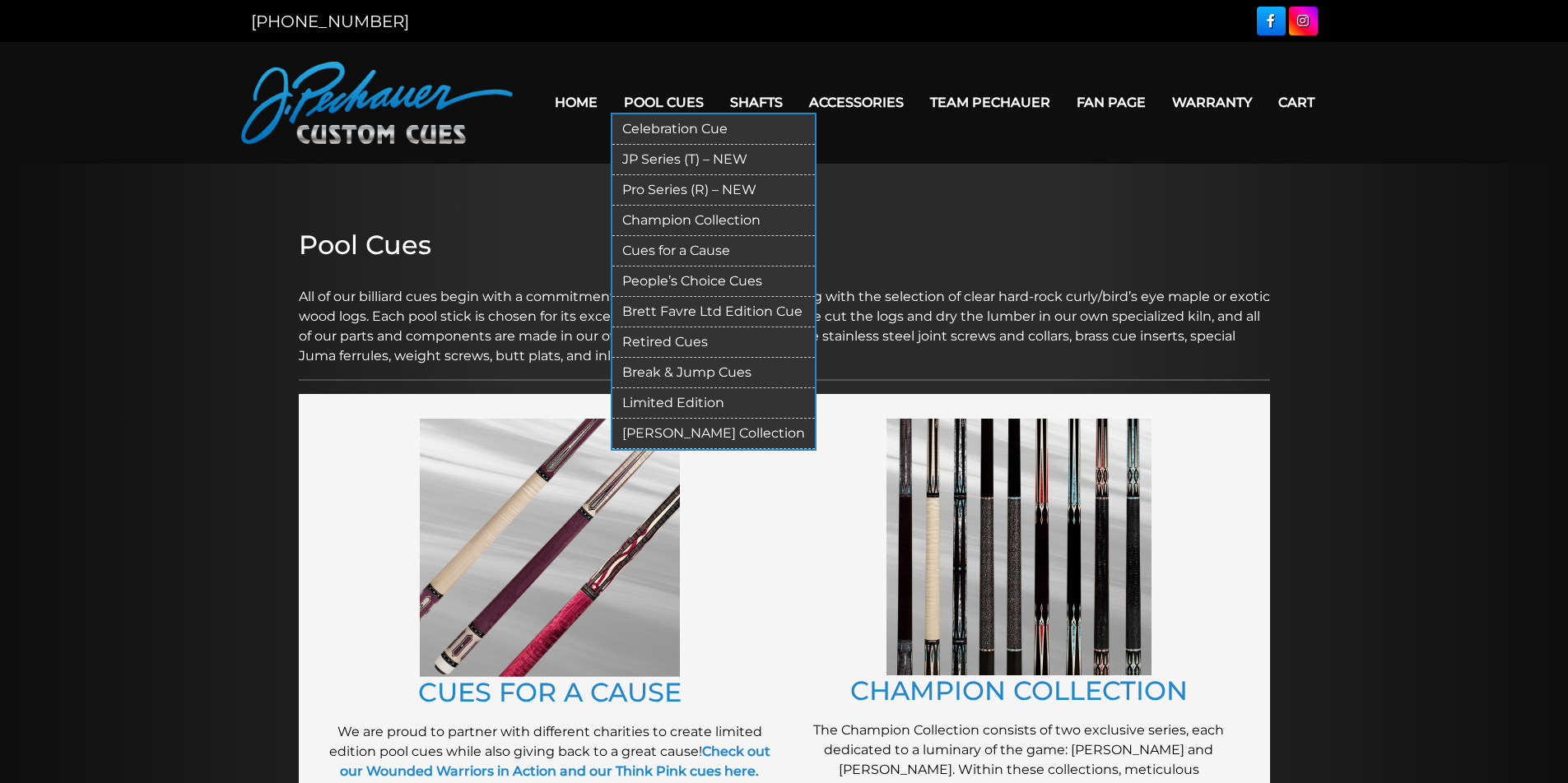
click at [647, 97] on link "Pool Cues" at bounding box center [664, 102] width 106 height 42
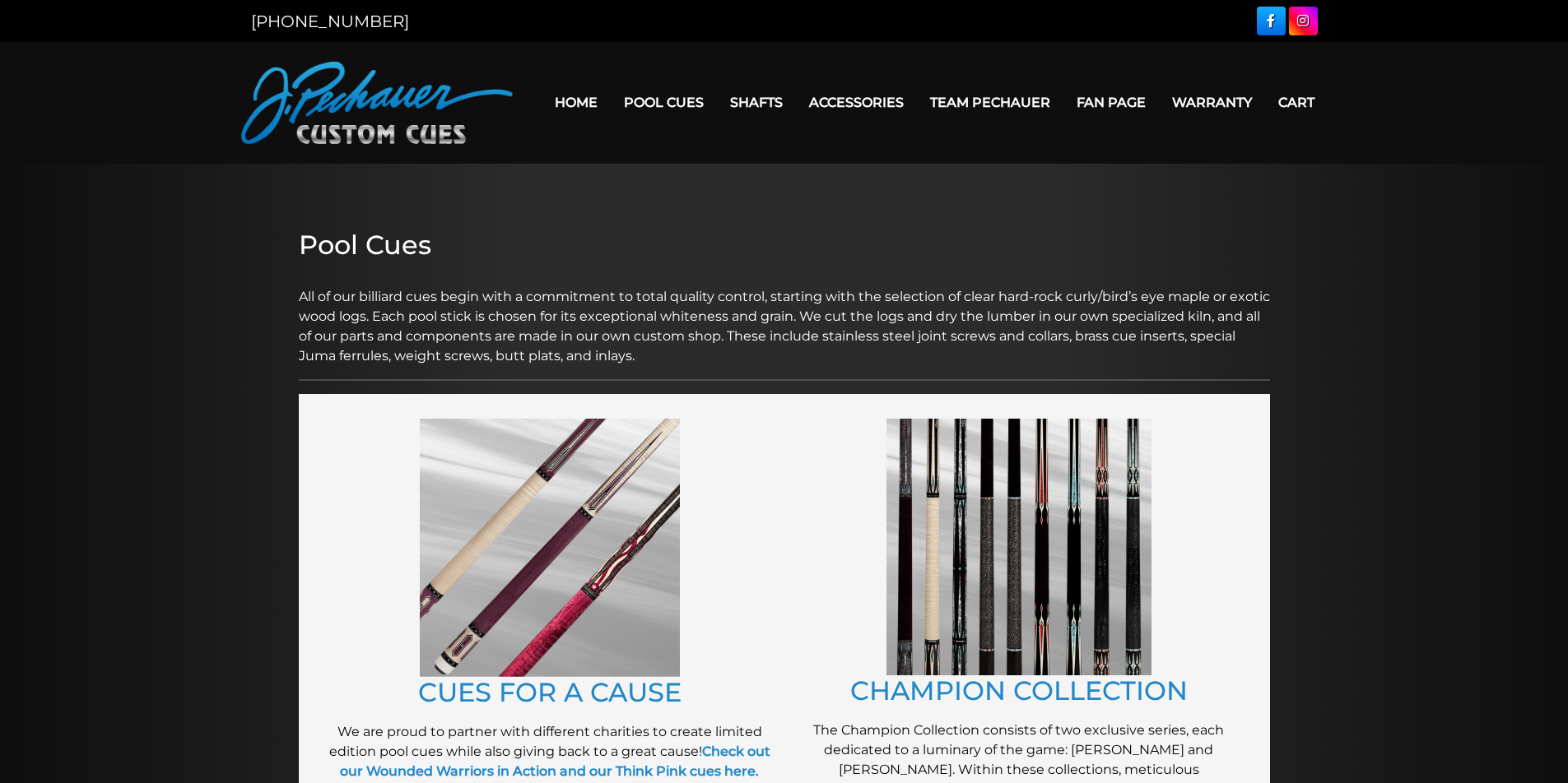
click at [647, 97] on link "Pool Cues" at bounding box center [664, 102] width 106 height 42
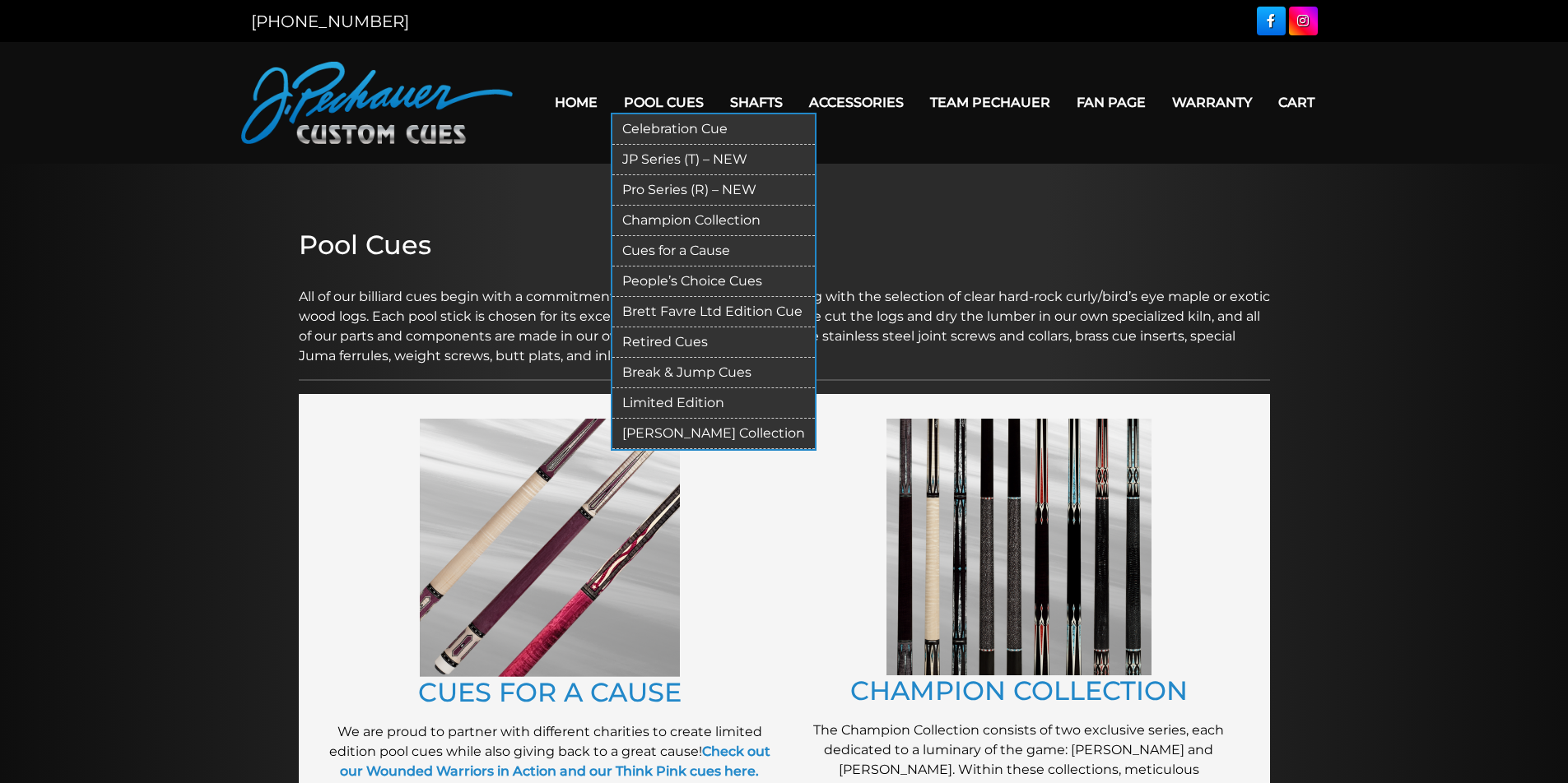
click at [639, 398] on link "Limited Edition" at bounding box center [714, 404] width 202 height 30
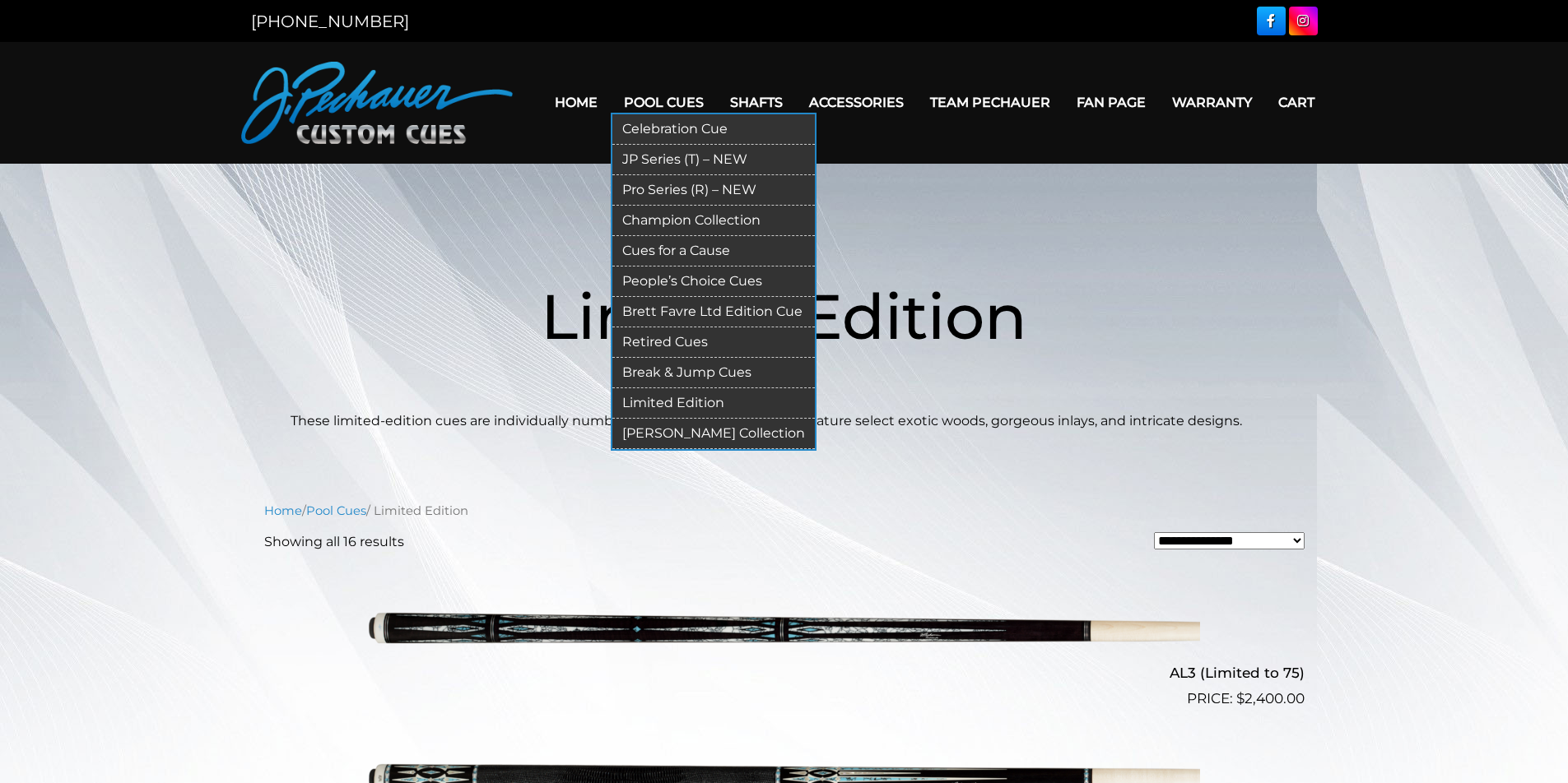
click at [654, 336] on link "Retired Cues" at bounding box center [714, 343] width 202 height 30
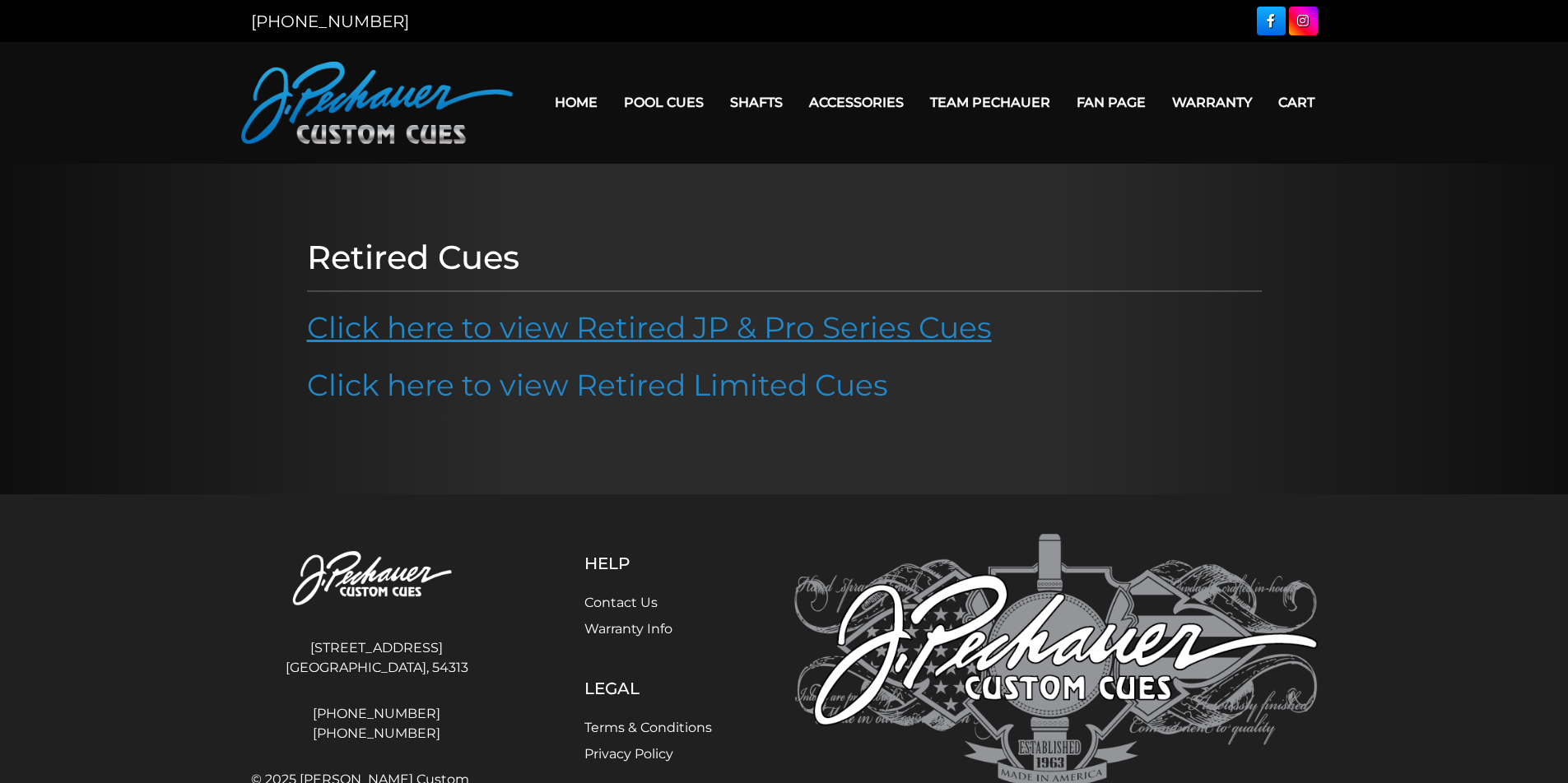
click at [574, 321] on link "Click here to view Retired JP & Pro Series Cues" at bounding box center [649, 327] width 685 height 36
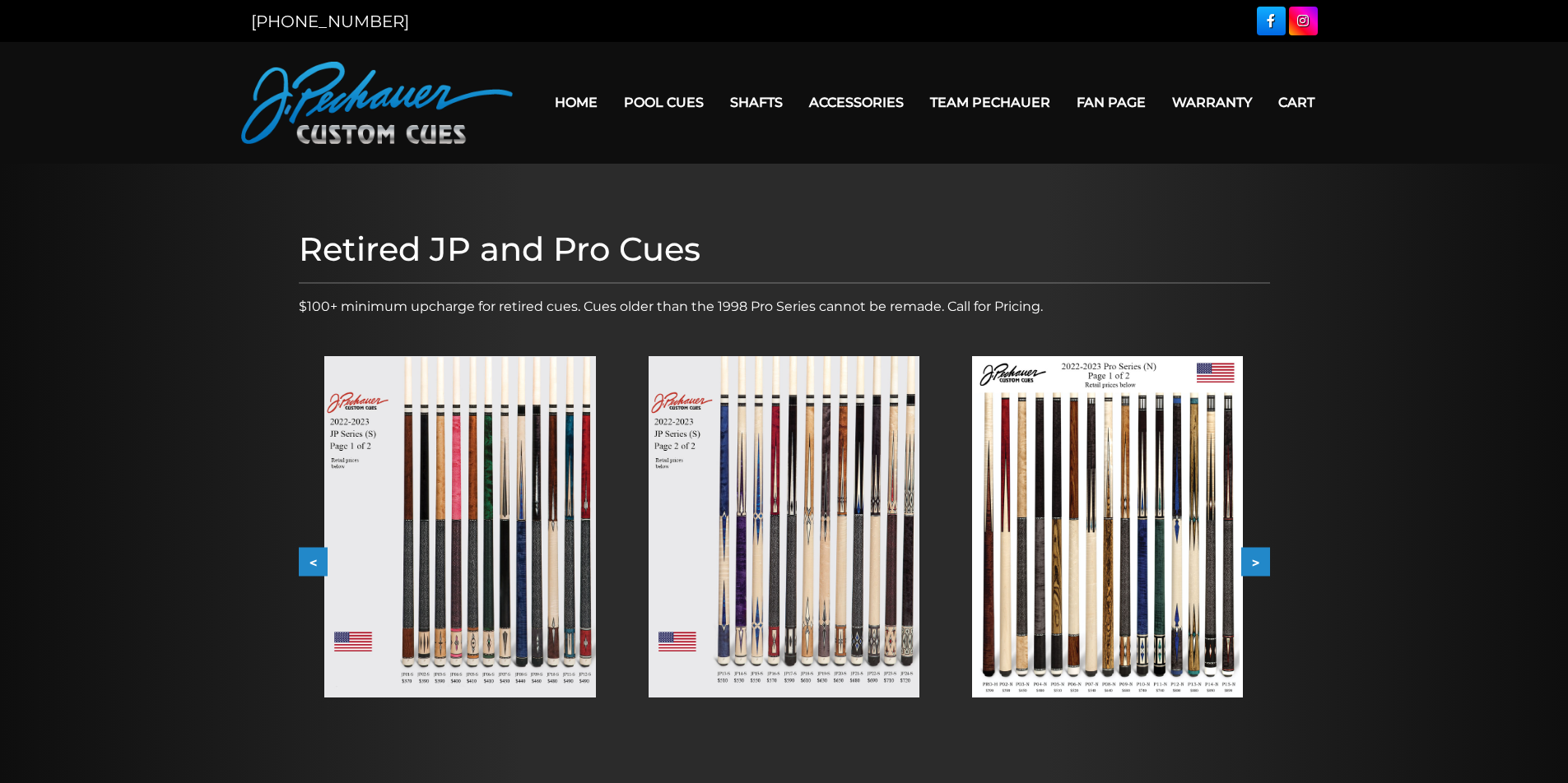
click at [1255, 562] on button ">" at bounding box center [1255, 562] width 28 height 28
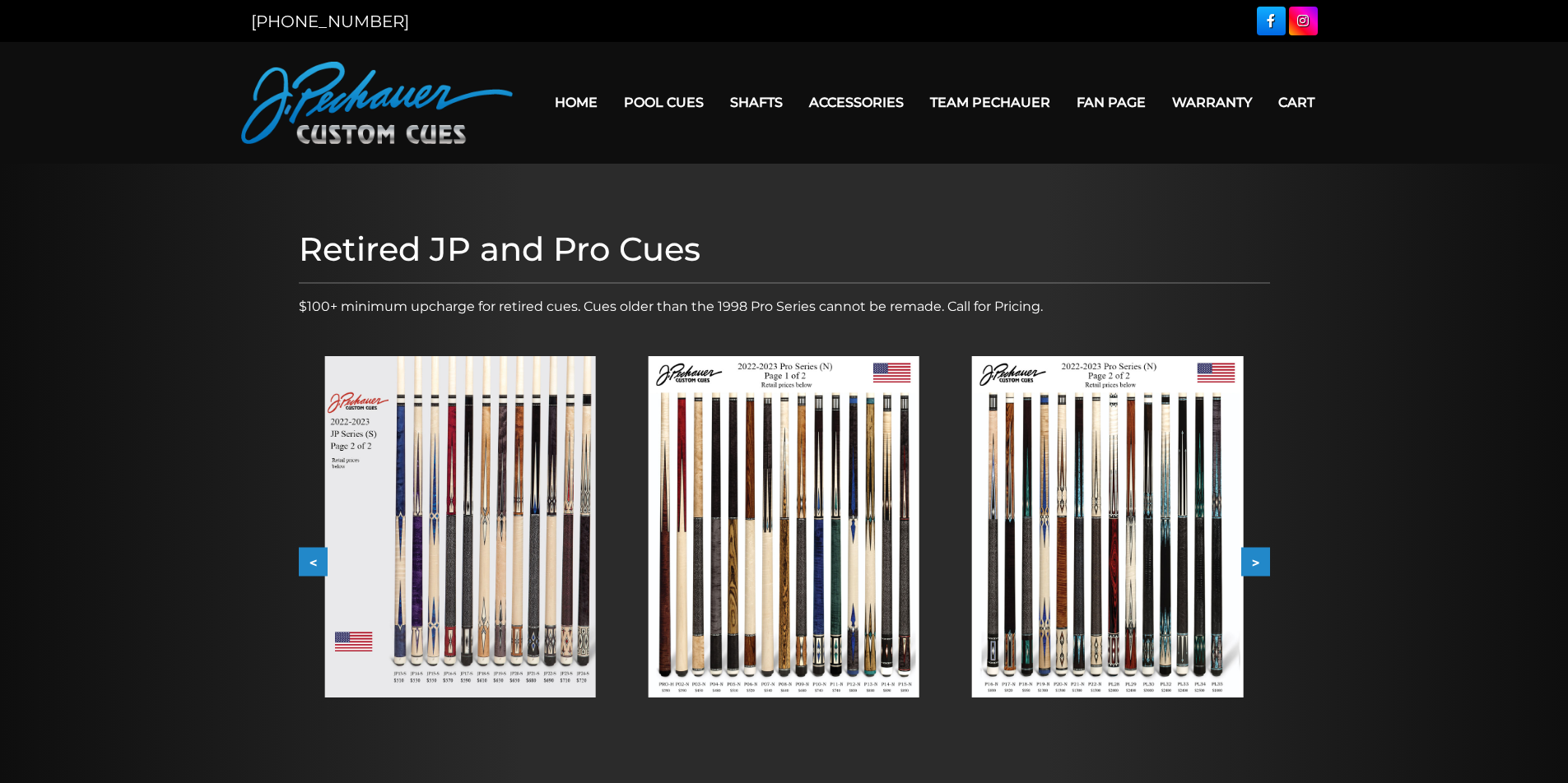
click at [1254, 560] on button ">" at bounding box center [1255, 562] width 28 height 28
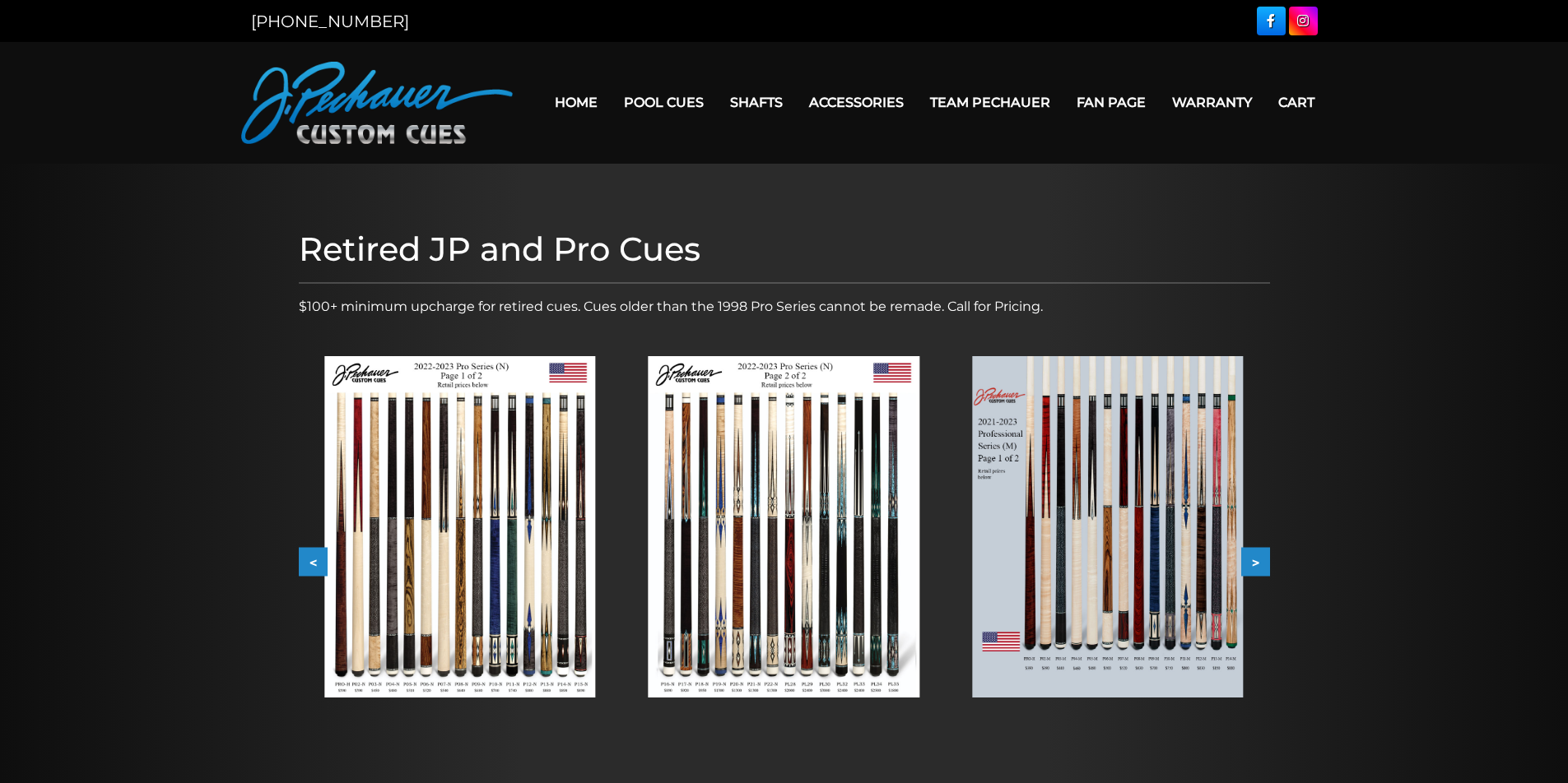
click at [1254, 560] on button ">" at bounding box center [1255, 562] width 28 height 28
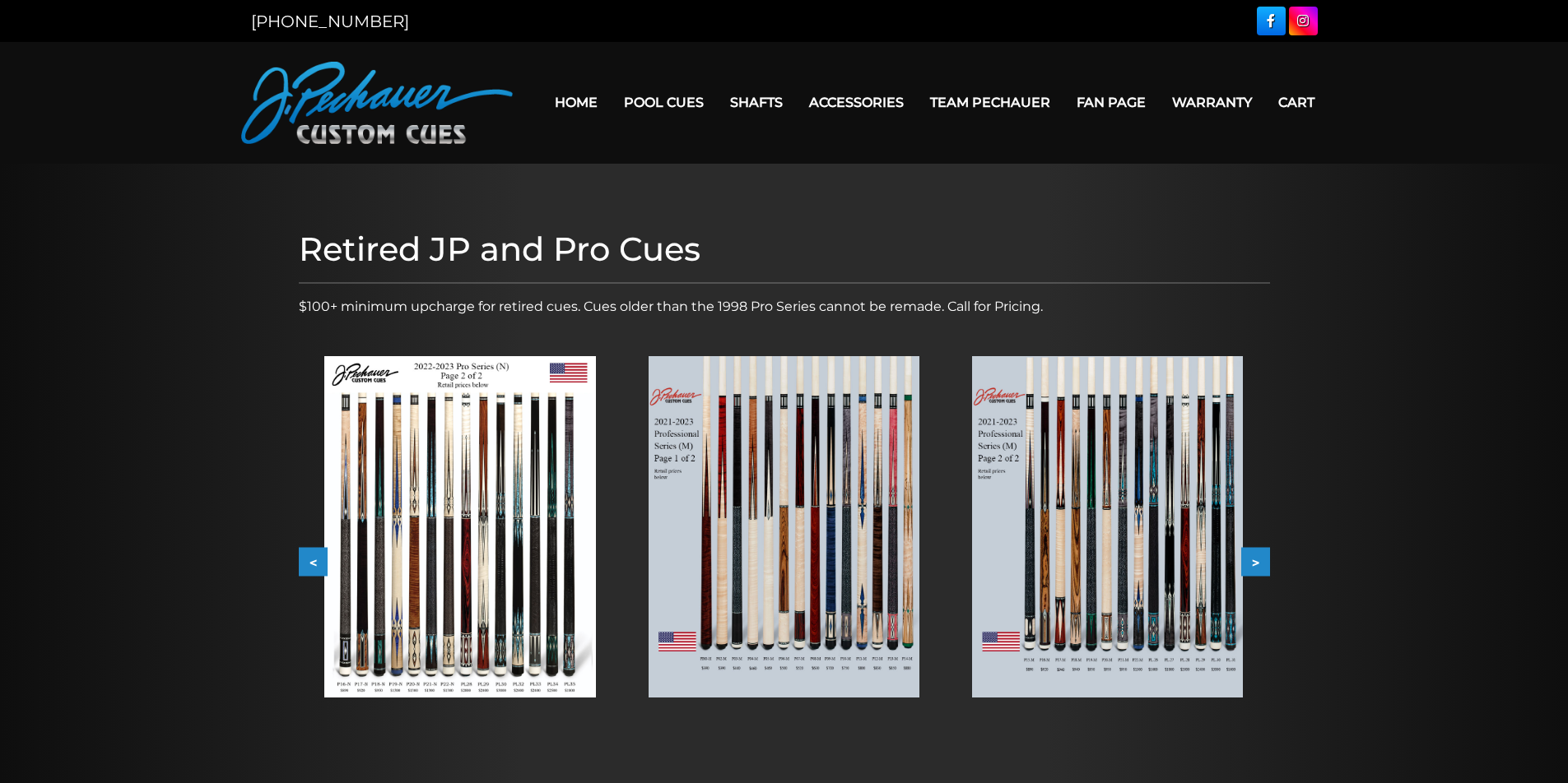
click at [1254, 560] on button ">" at bounding box center [1255, 562] width 28 height 28
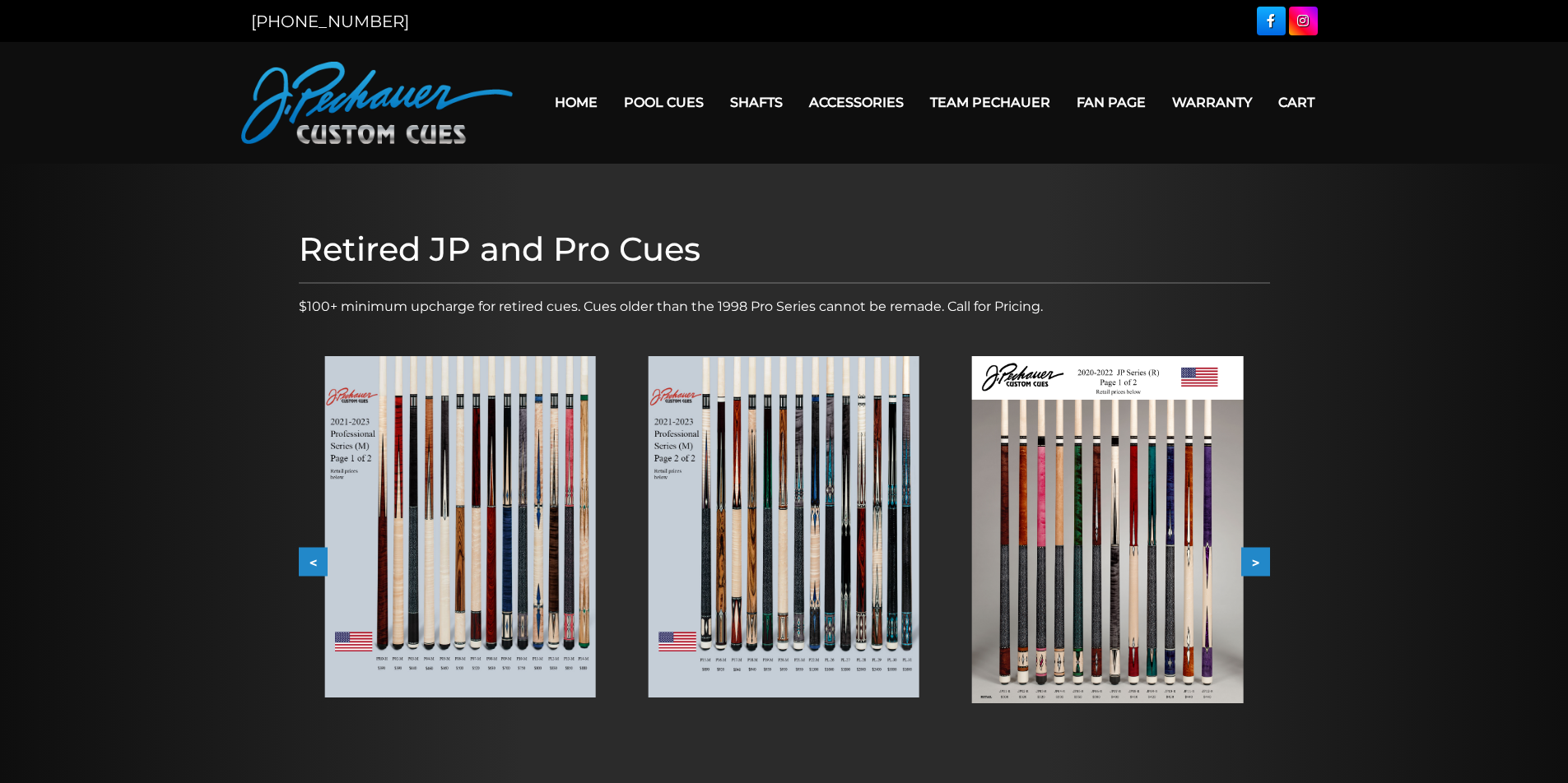
click at [1254, 560] on button ">" at bounding box center [1255, 562] width 28 height 28
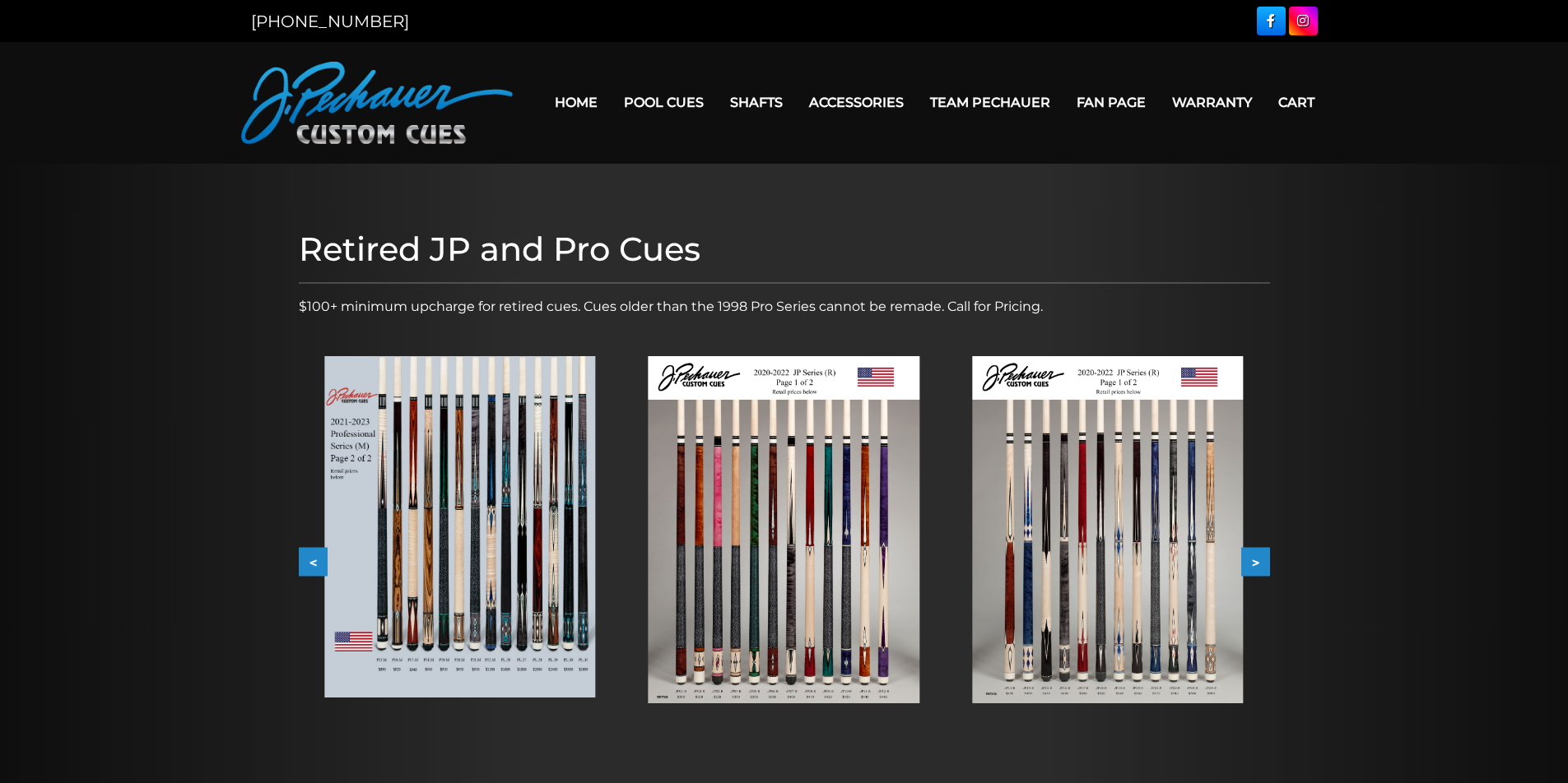
click at [1256, 565] on button ">" at bounding box center [1255, 562] width 28 height 28
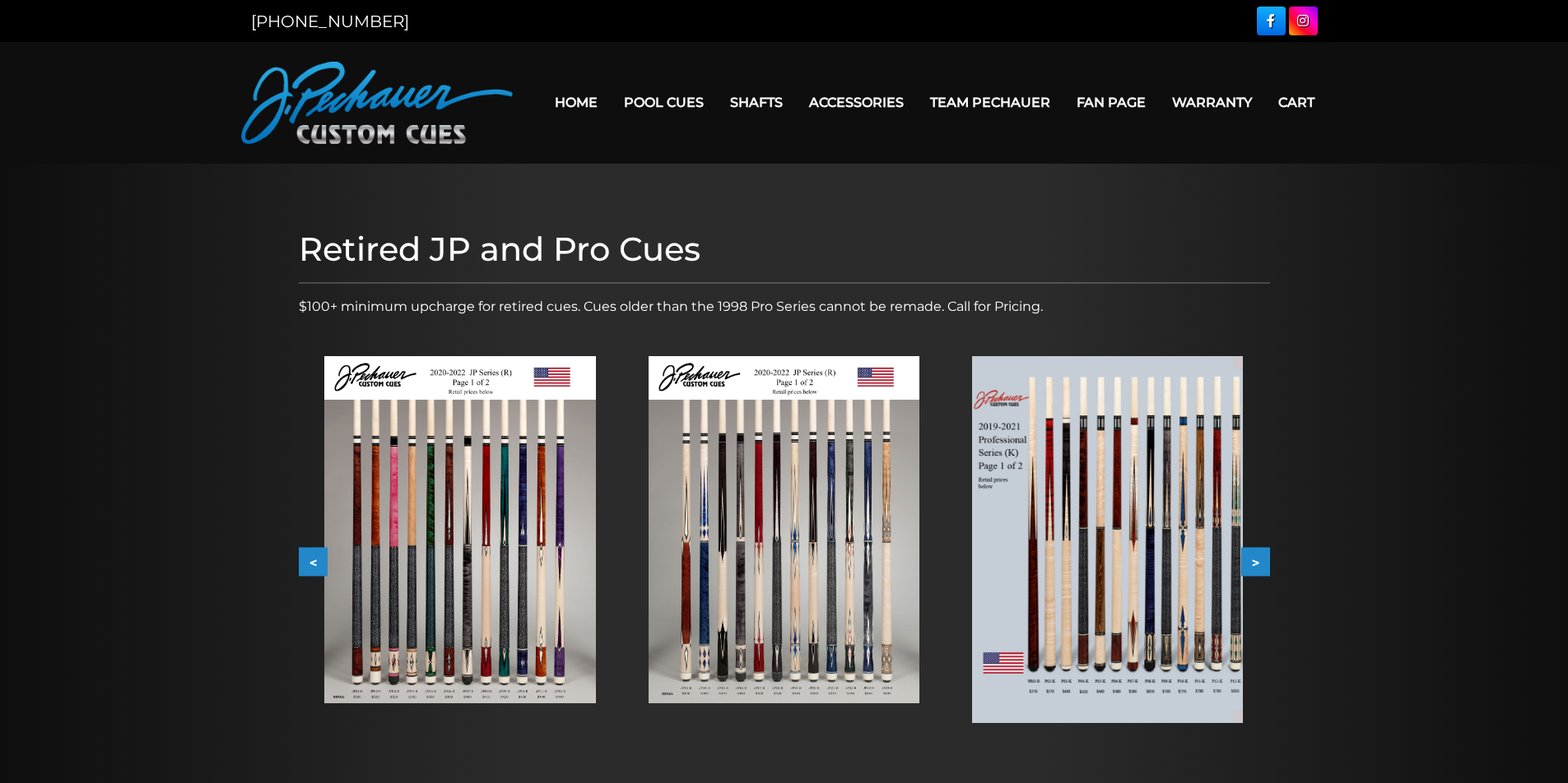
click at [1256, 565] on button ">" at bounding box center [1255, 562] width 28 height 28
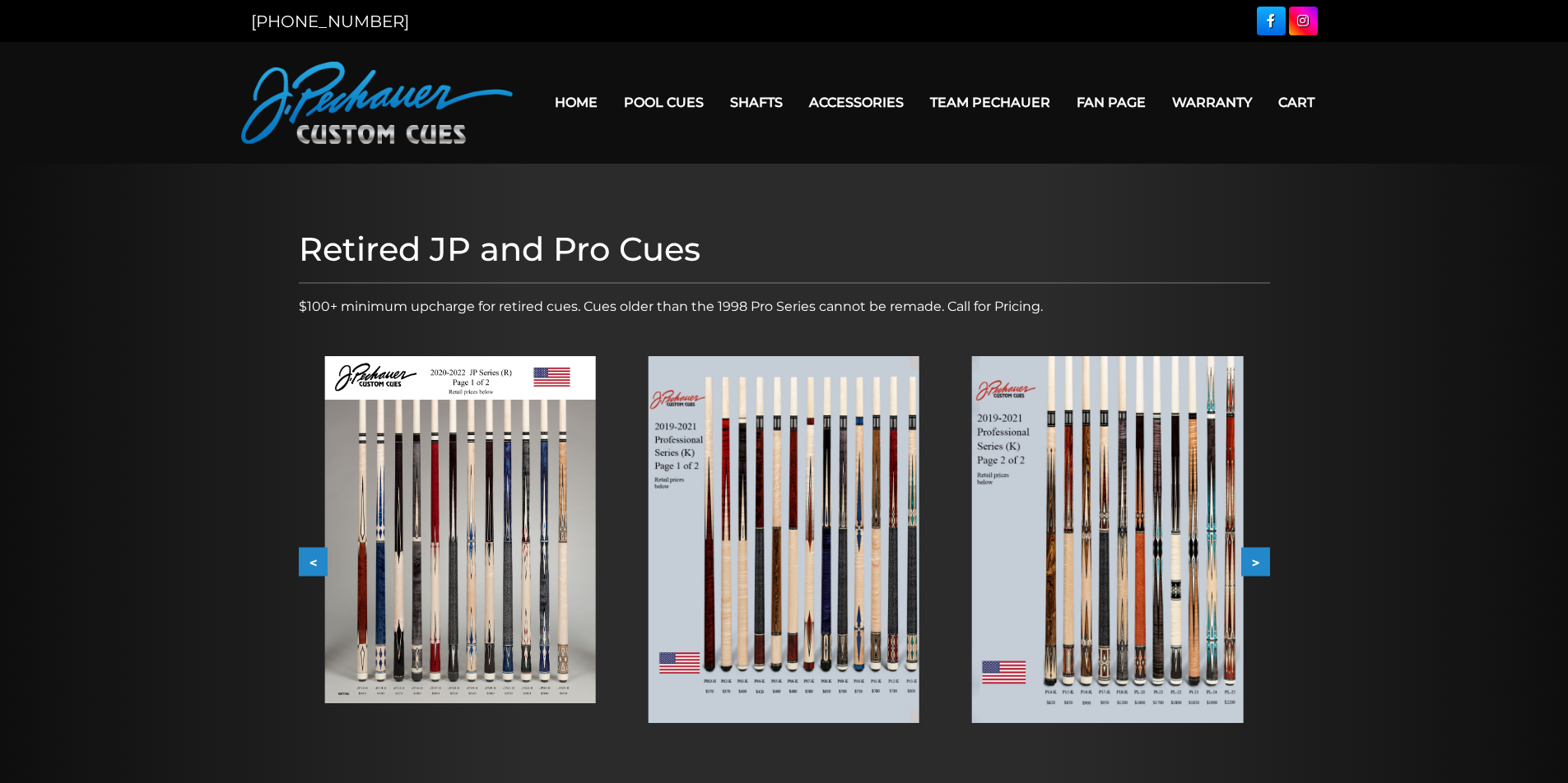
click at [1256, 565] on button ">" at bounding box center [1255, 562] width 28 height 28
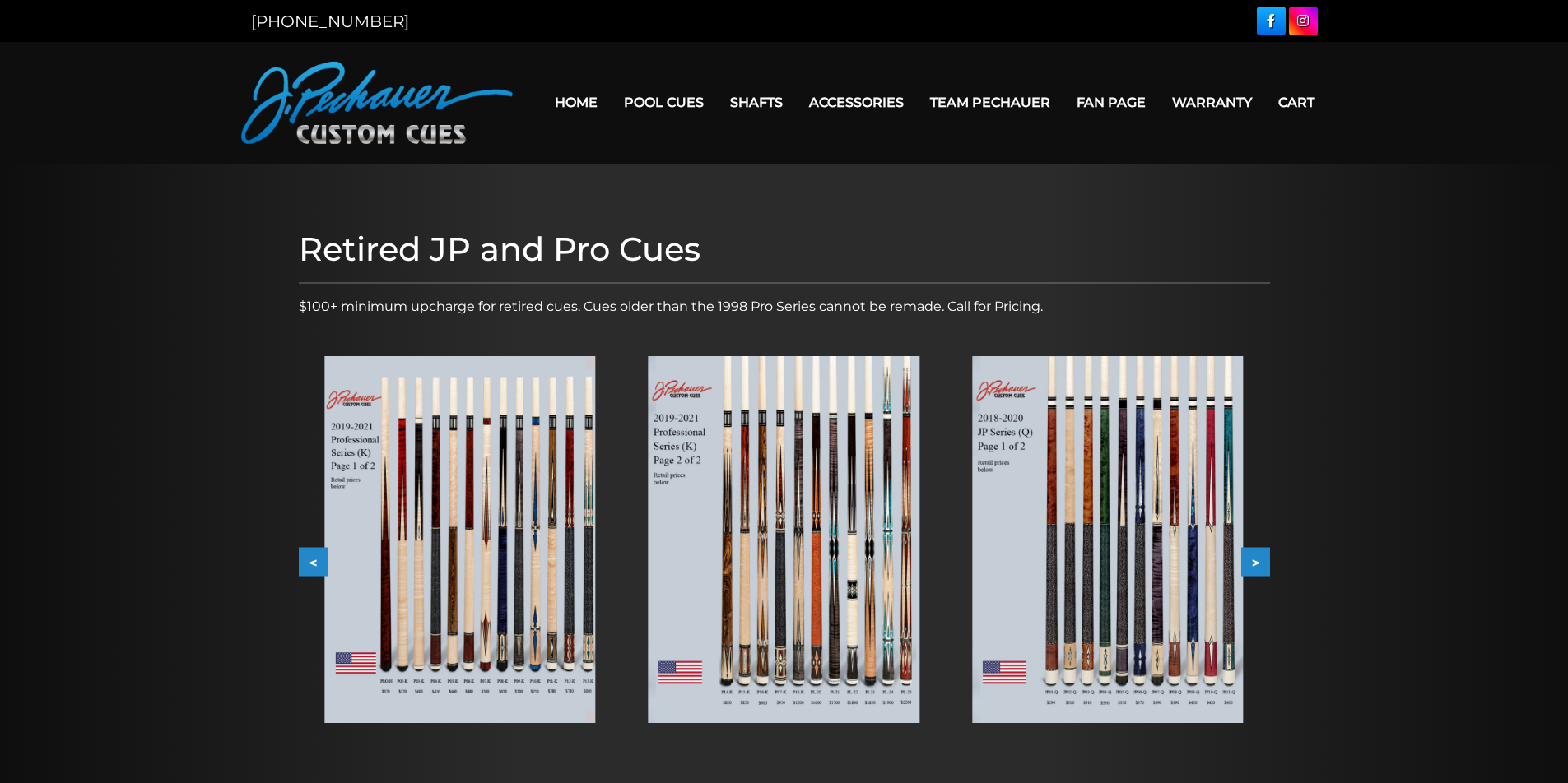
click at [1256, 565] on button ">" at bounding box center [1255, 562] width 28 height 28
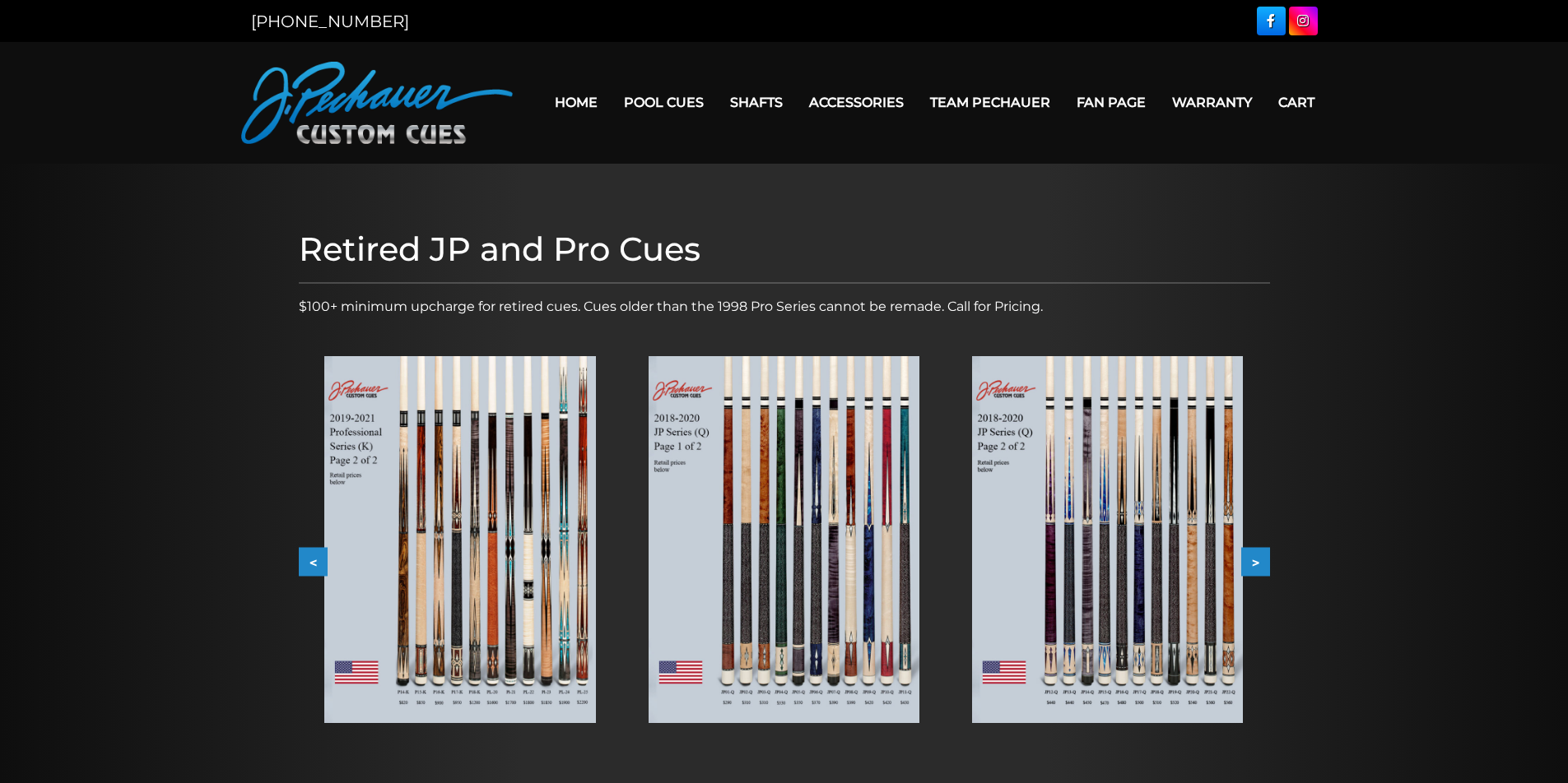
click at [1253, 566] on button ">" at bounding box center [1255, 562] width 28 height 28
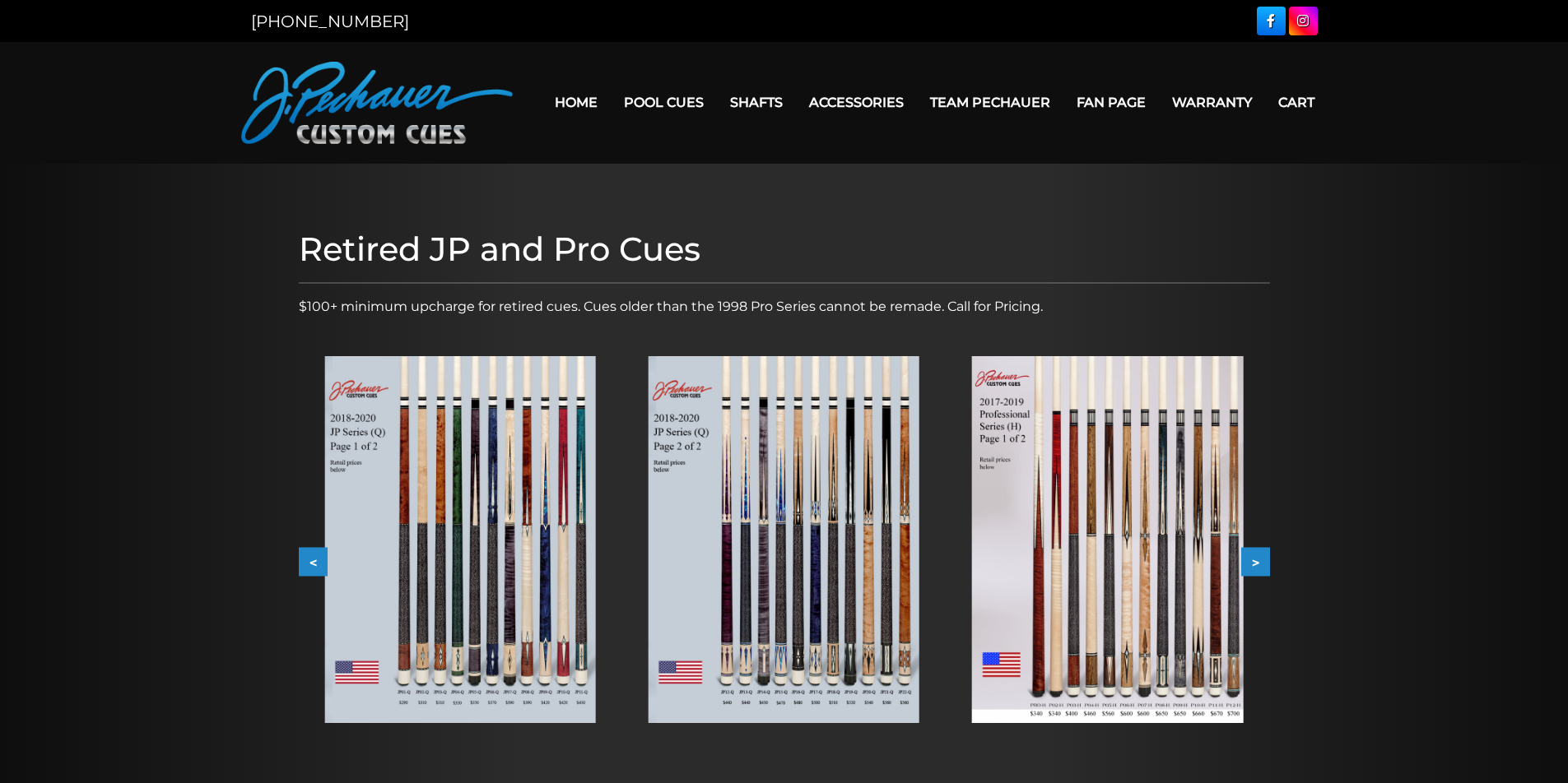
click at [1253, 566] on button ">" at bounding box center [1255, 562] width 28 height 28
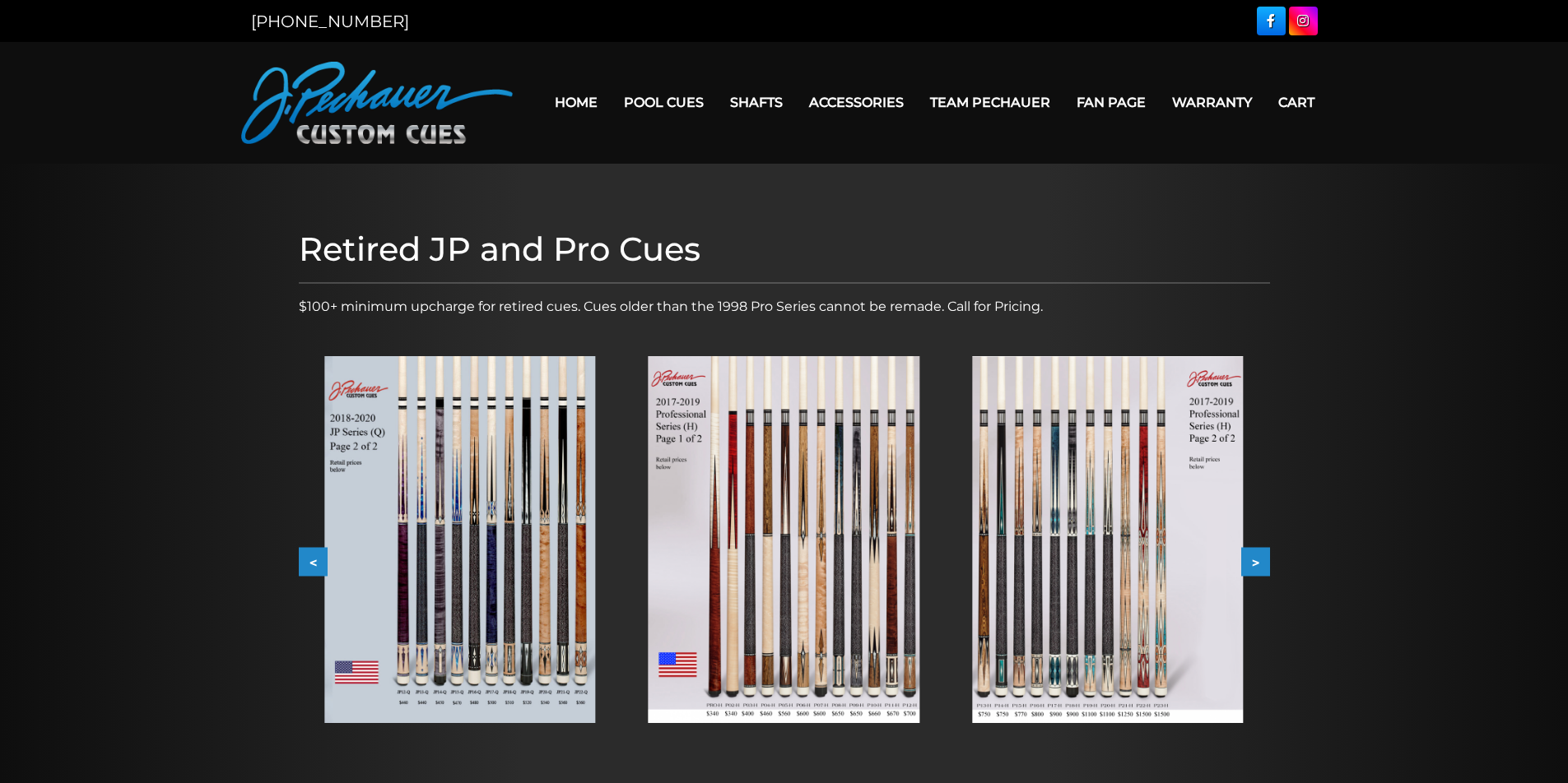
click at [1260, 564] on button ">" at bounding box center [1255, 562] width 28 height 28
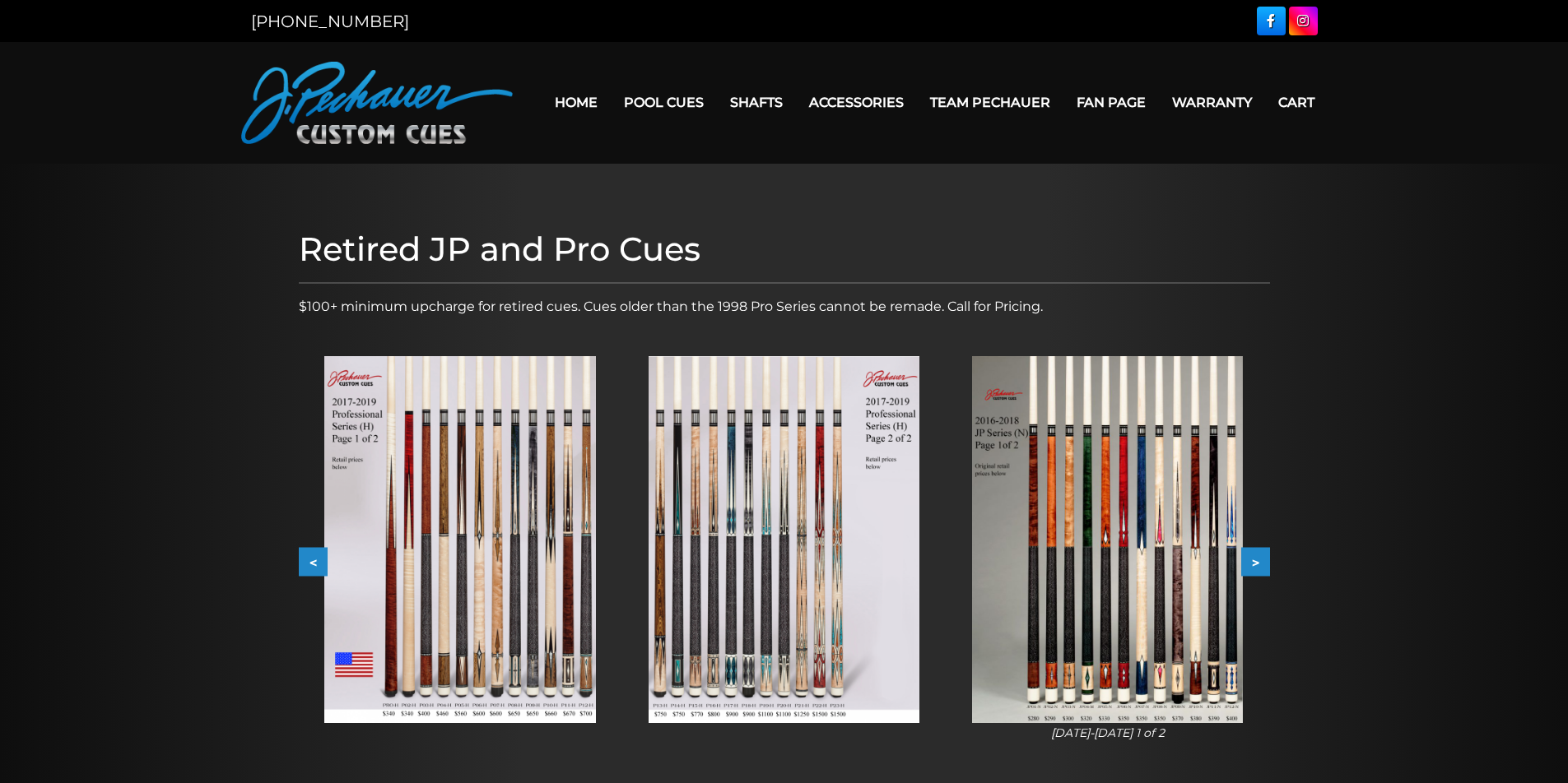
click at [1260, 564] on button ">" at bounding box center [1255, 562] width 28 height 28
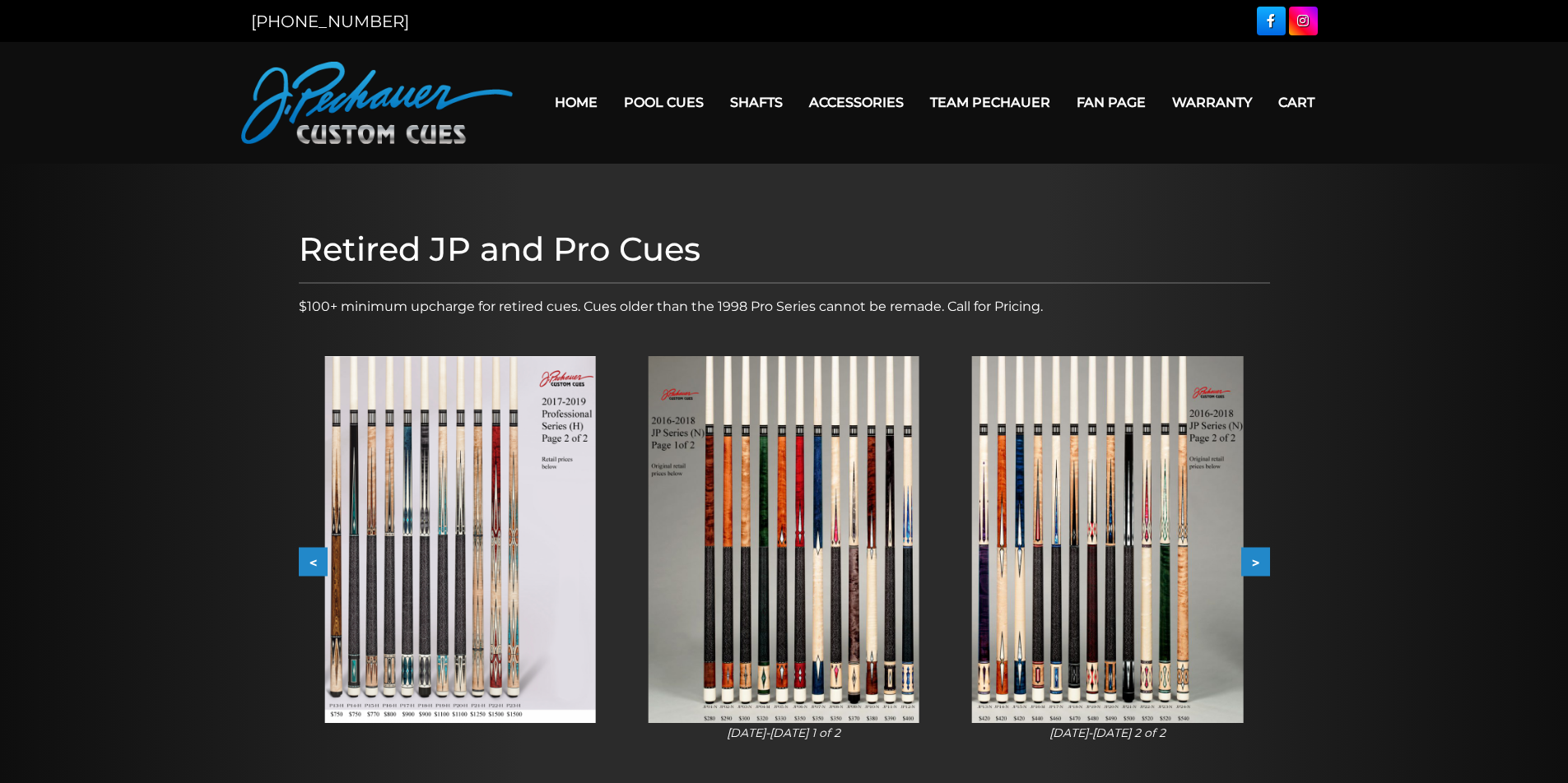
click at [1258, 561] on button ">" at bounding box center [1255, 562] width 28 height 28
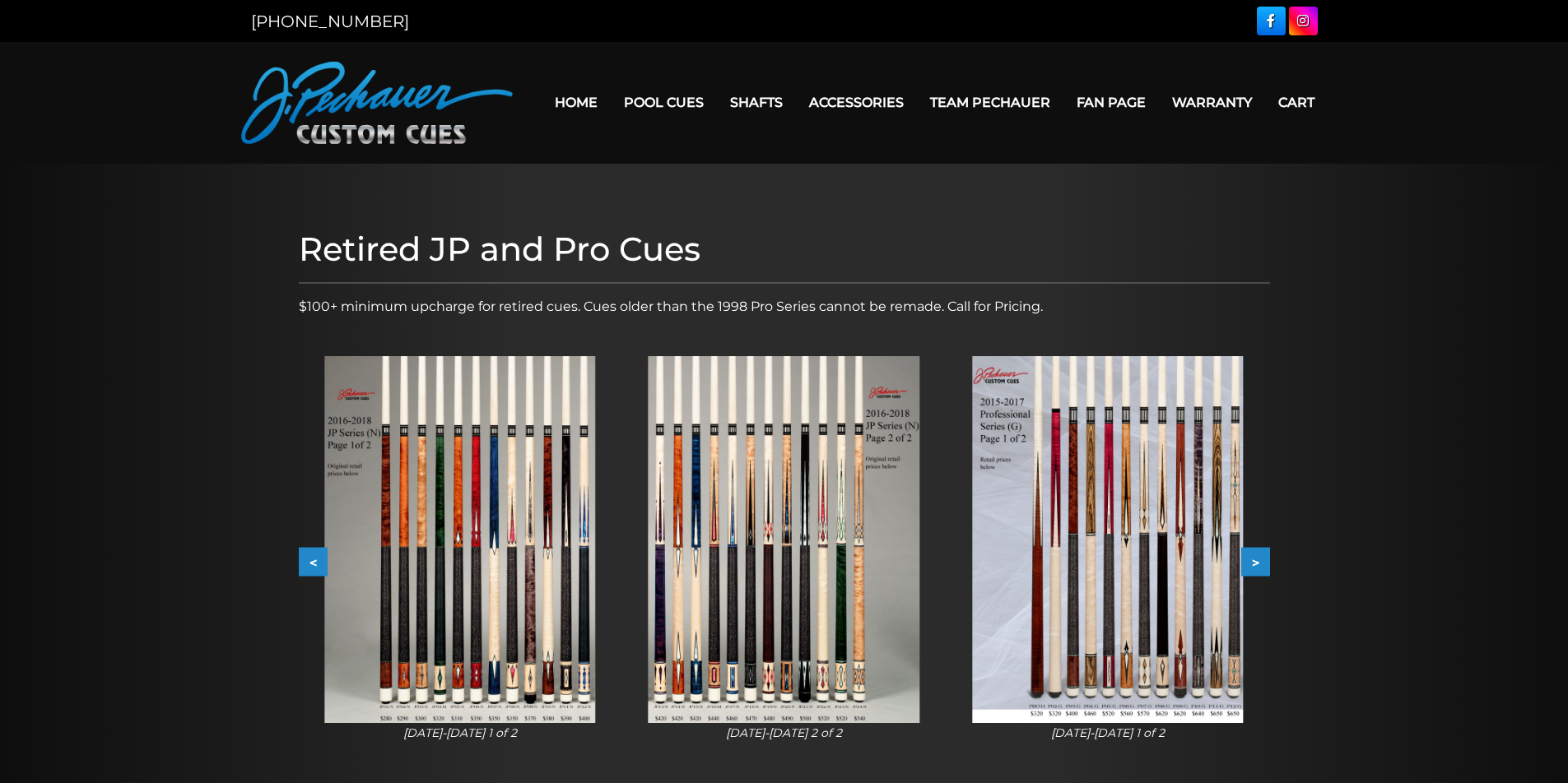
click at [1258, 561] on button ">" at bounding box center [1255, 562] width 28 height 28
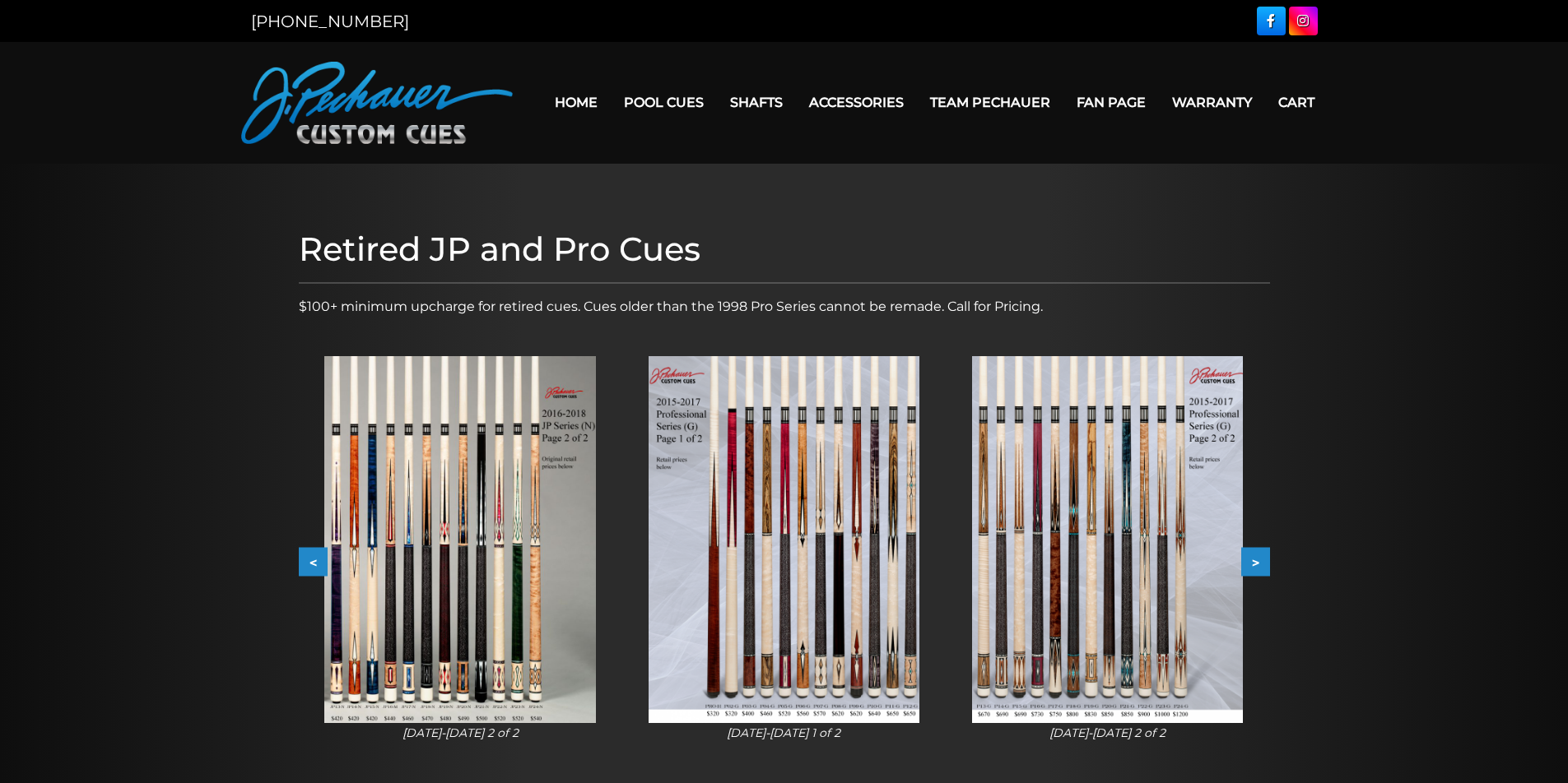
click at [1258, 561] on button ">" at bounding box center [1255, 562] width 28 height 28
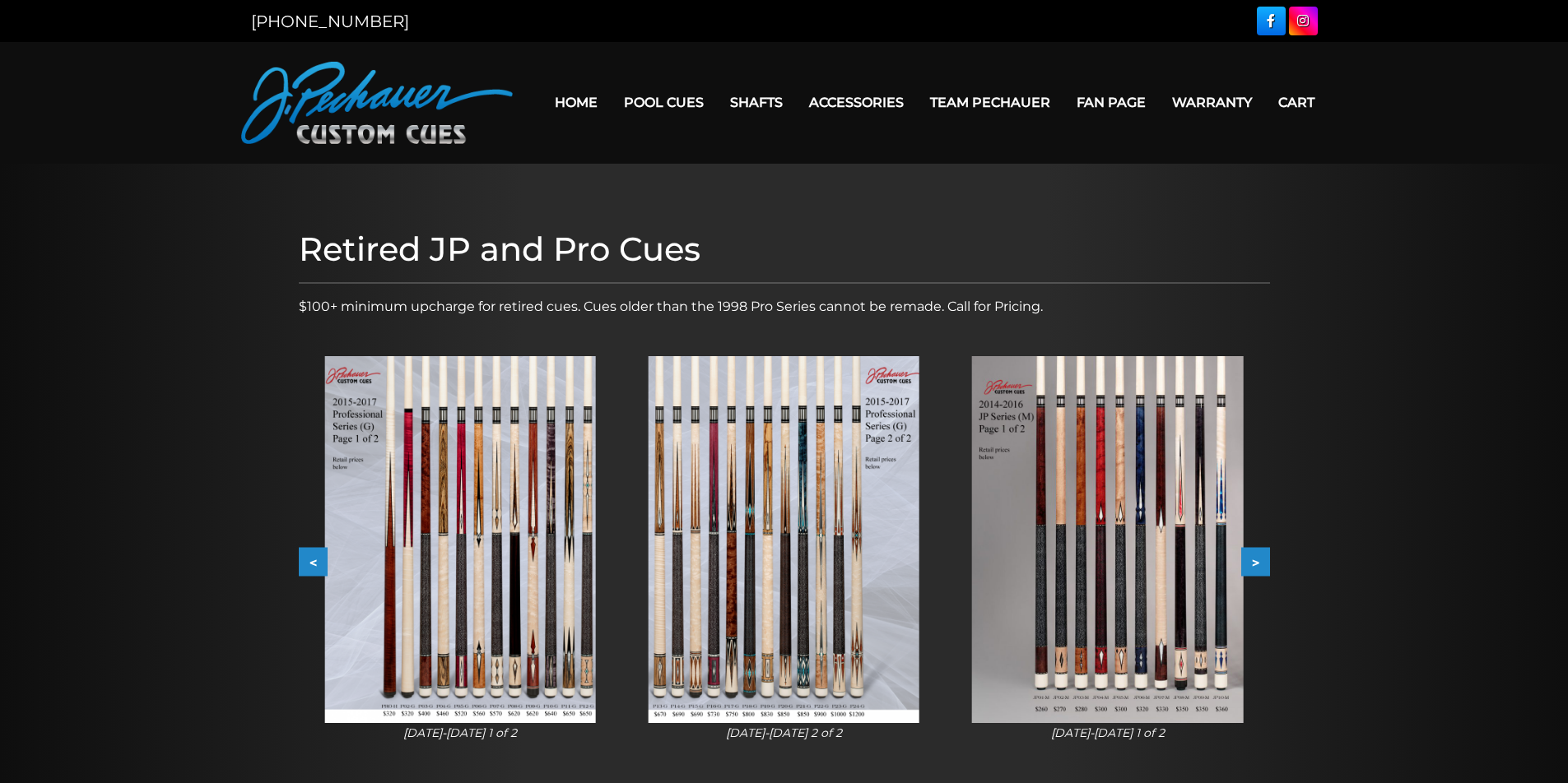
click at [1258, 561] on button ">" at bounding box center [1255, 562] width 28 height 28
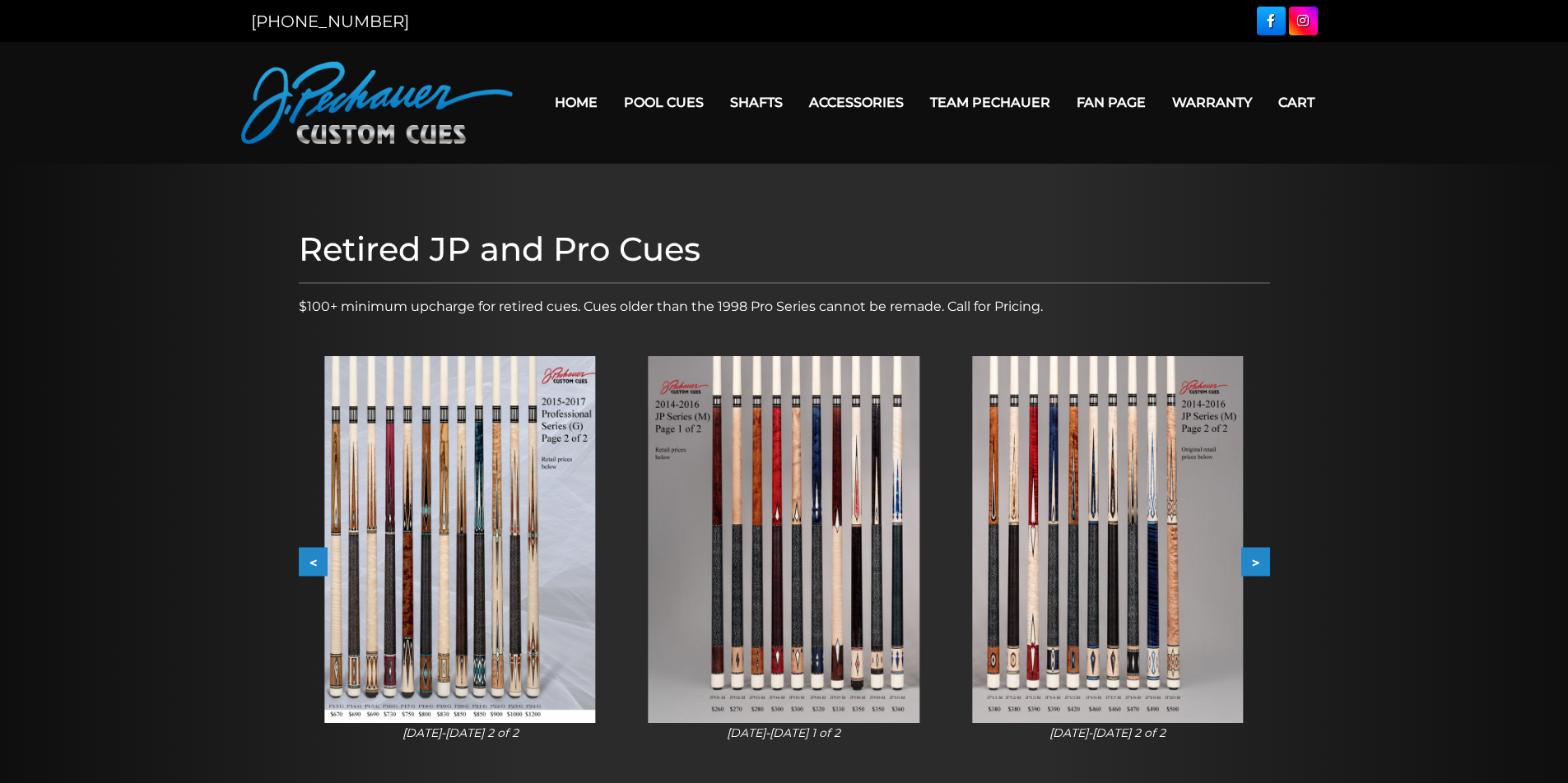
click at [1258, 561] on button ">" at bounding box center [1255, 562] width 28 height 28
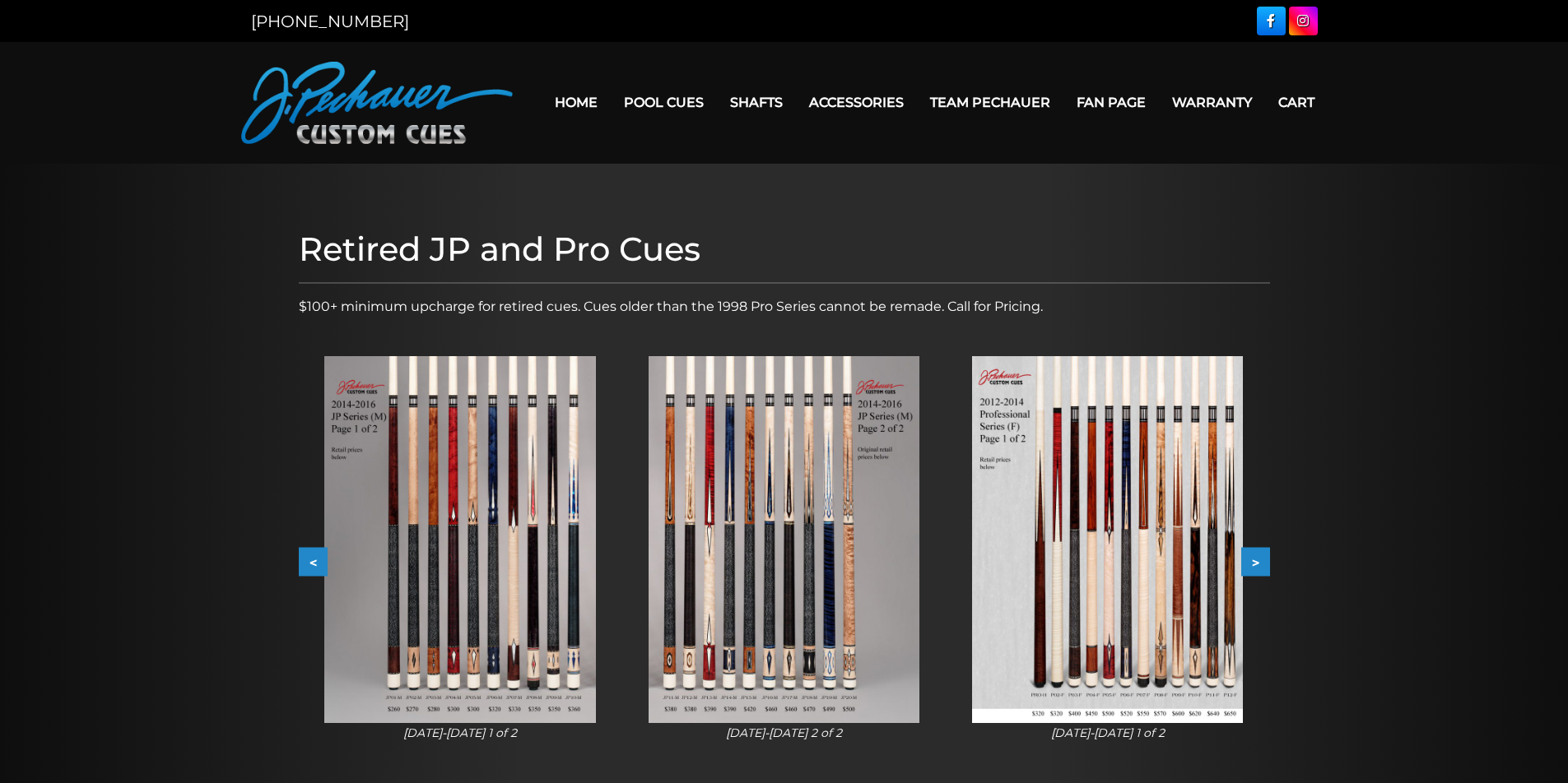
click at [1258, 561] on button ">" at bounding box center [1255, 562] width 28 height 28
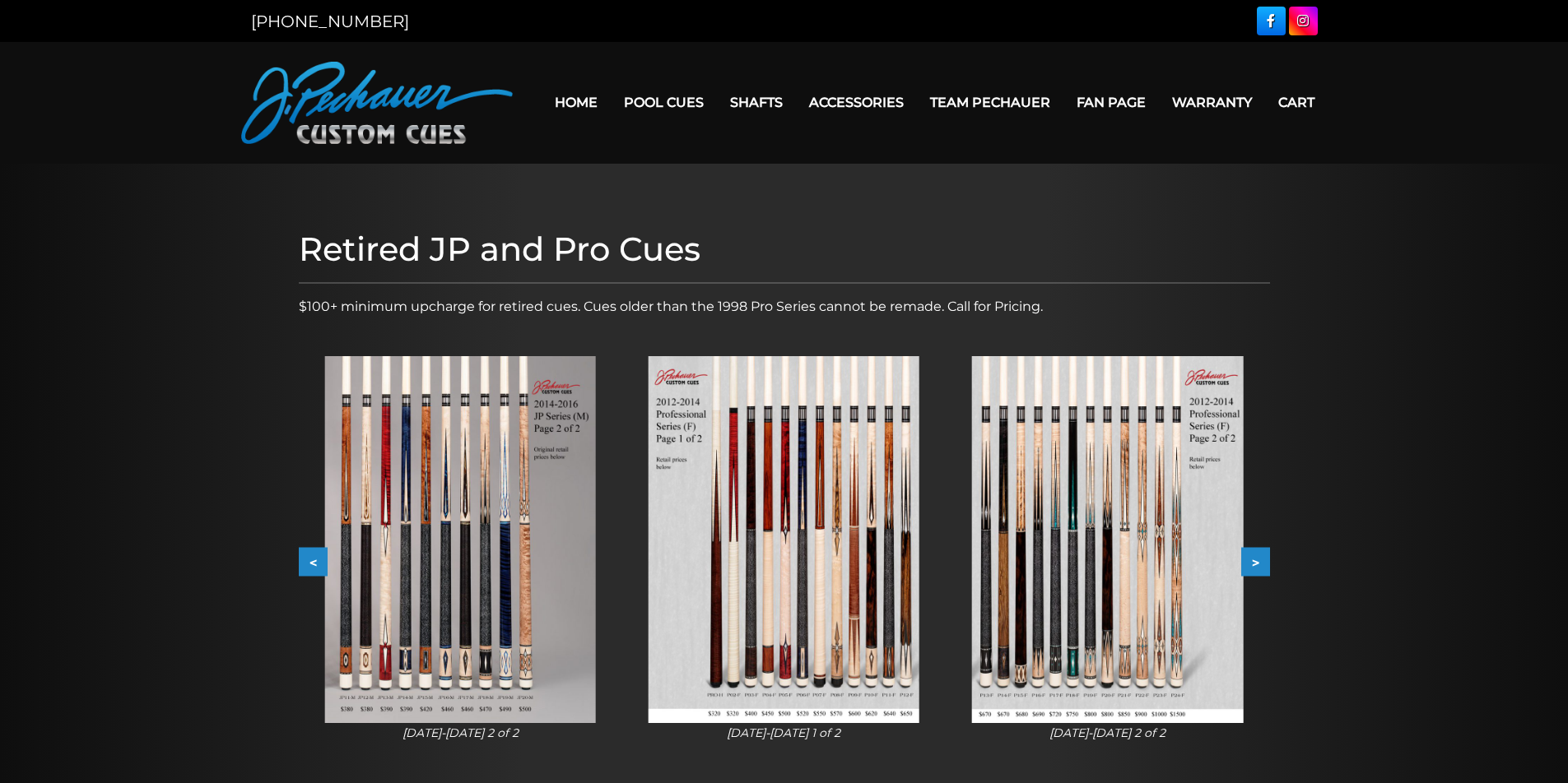
click at [1258, 561] on button ">" at bounding box center [1255, 562] width 28 height 28
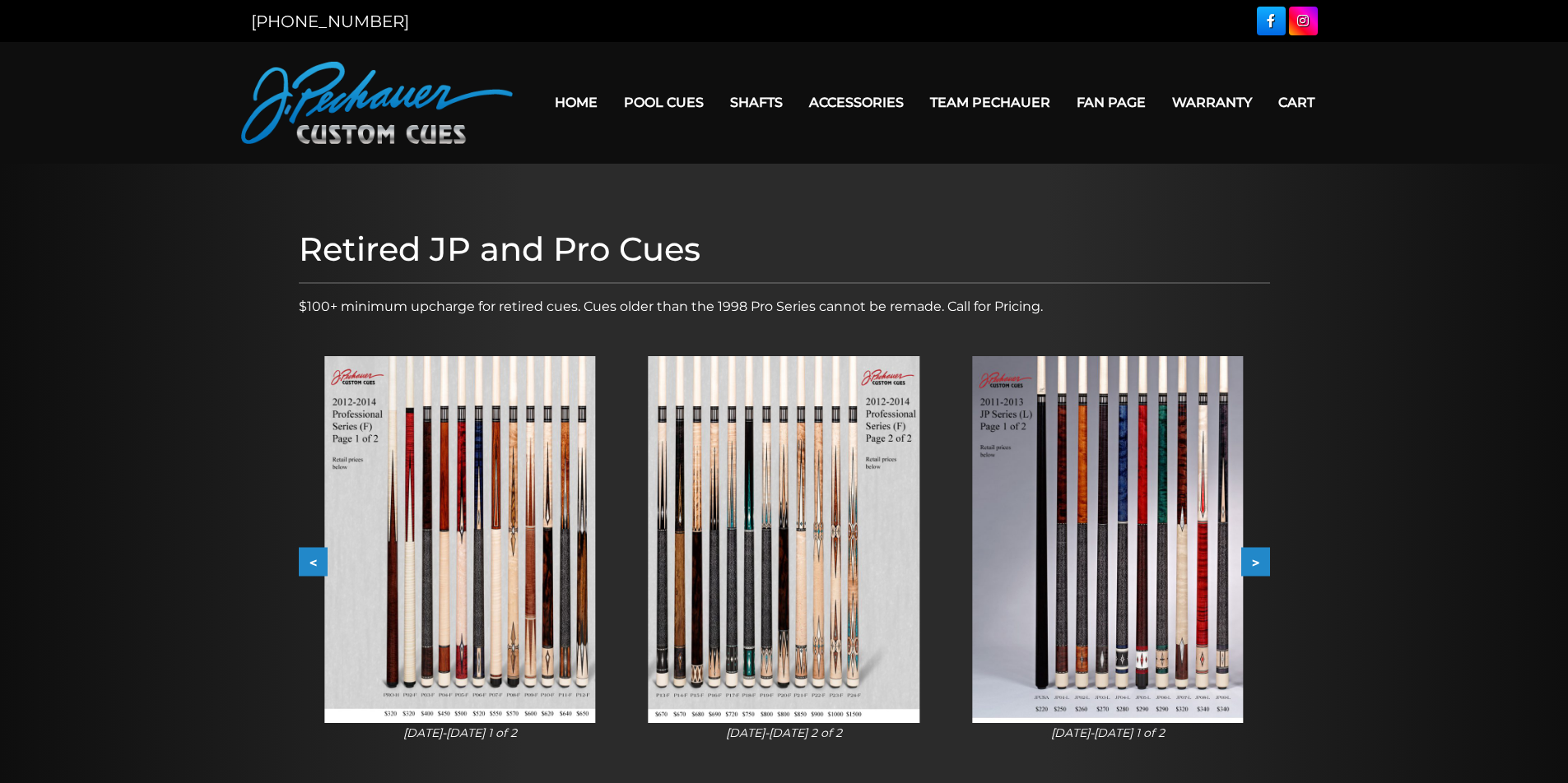
click at [1258, 561] on button ">" at bounding box center [1255, 562] width 28 height 28
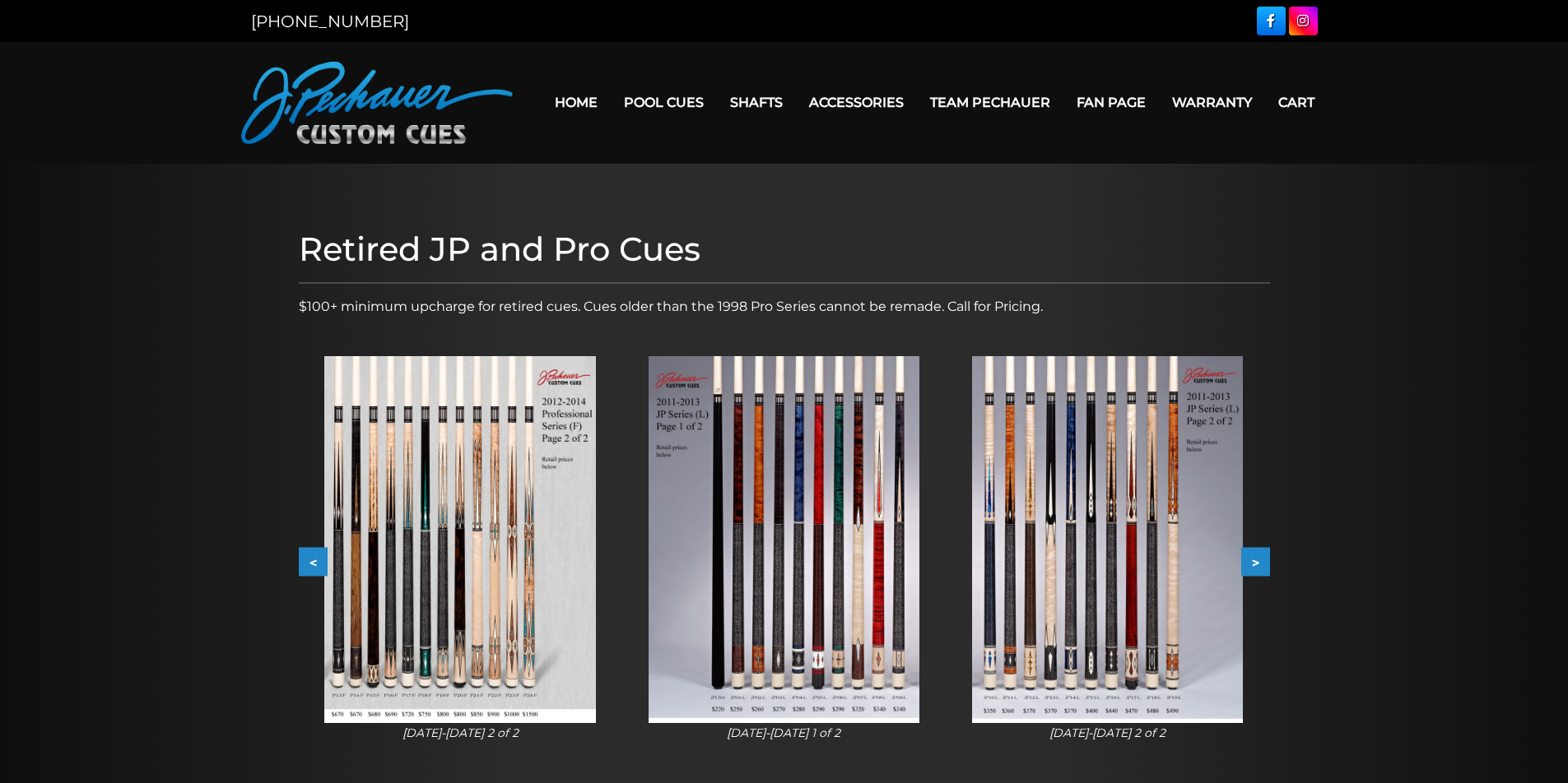
click at [1258, 561] on button ">" at bounding box center [1255, 562] width 28 height 28
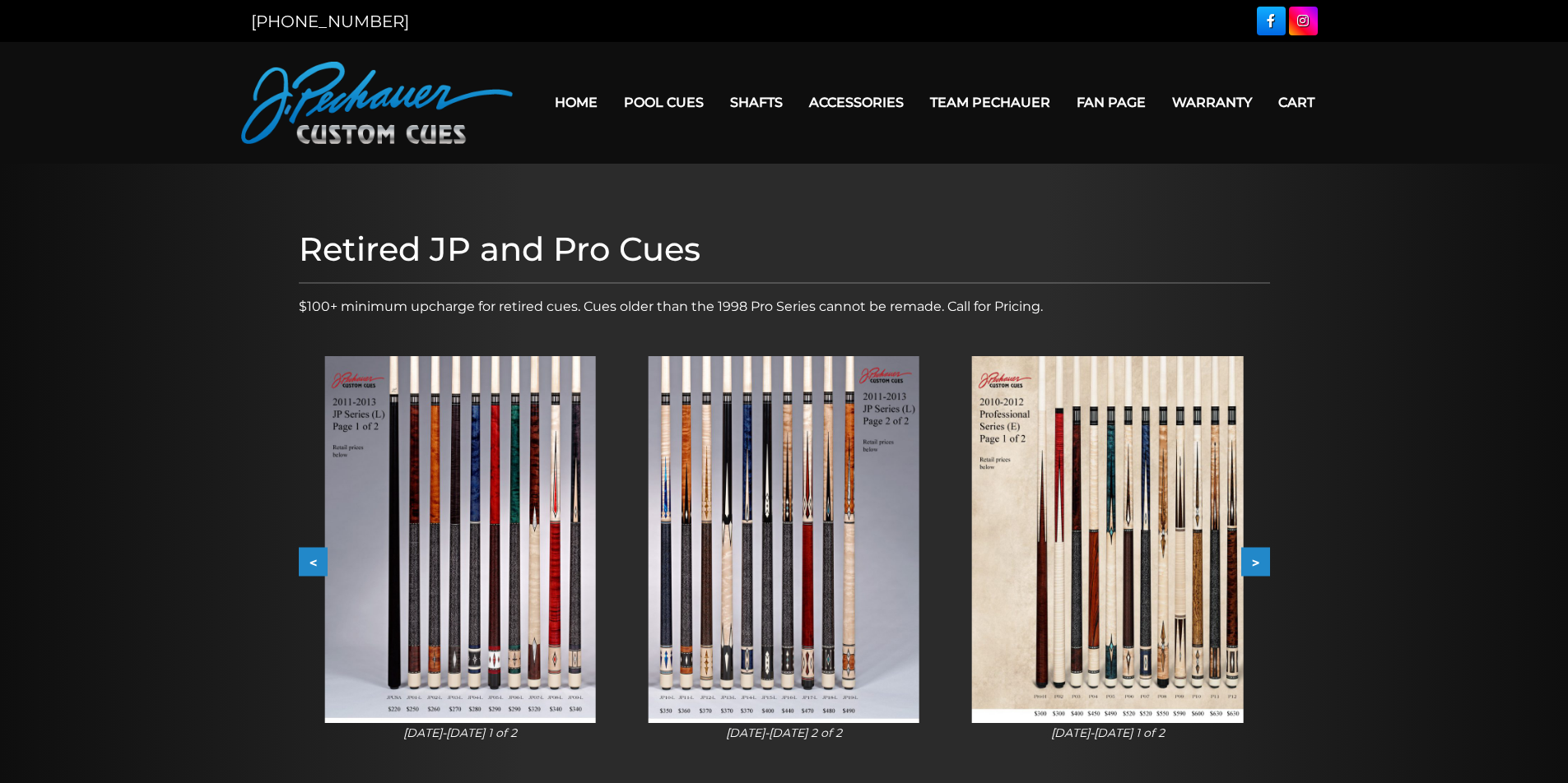
click at [1258, 561] on button ">" at bounding box center [1255, 562] width 28 height 28
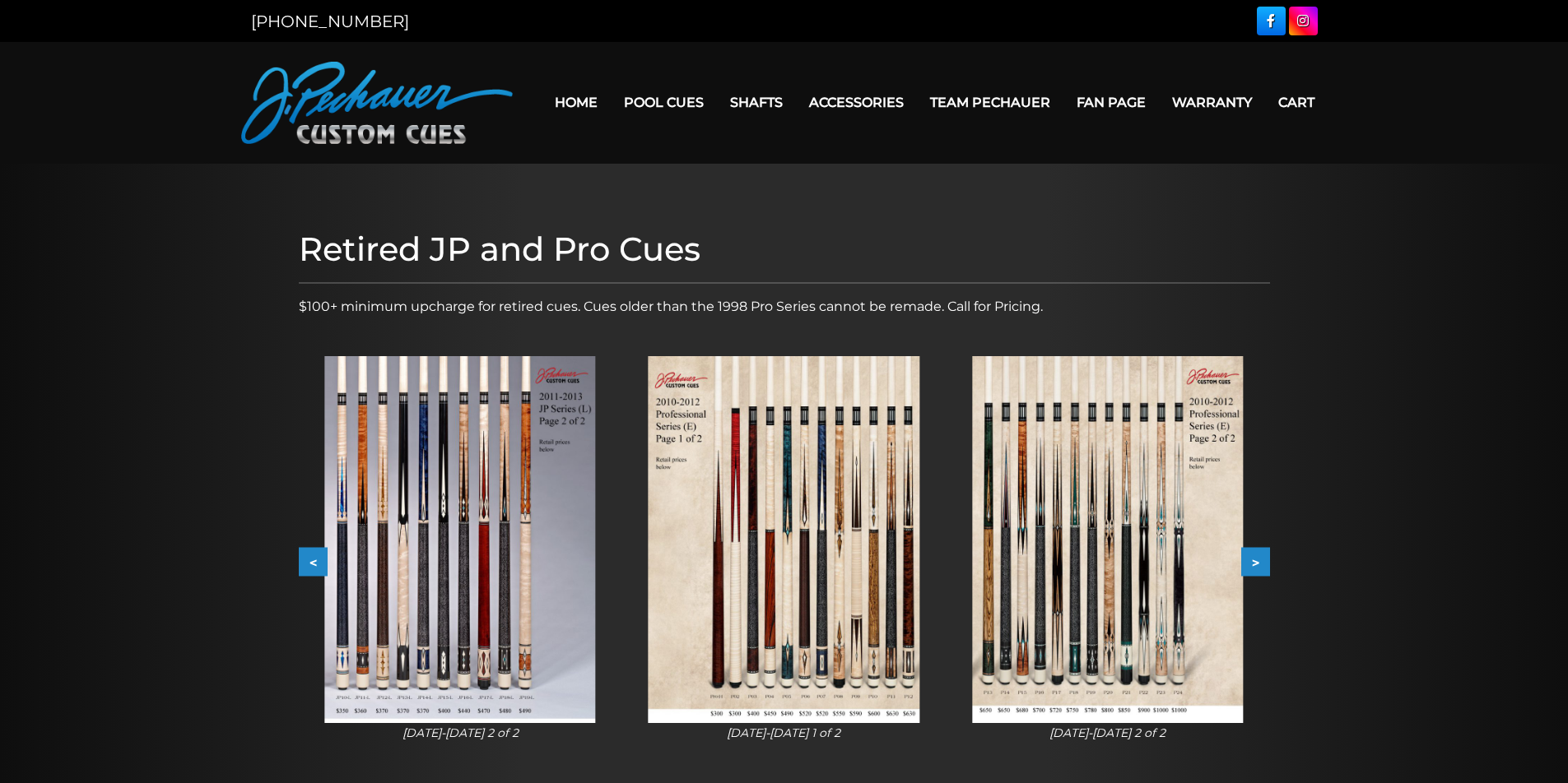
click at [1258, 561] on button ">" at bounding box center [1255, 562] width 28 height 28
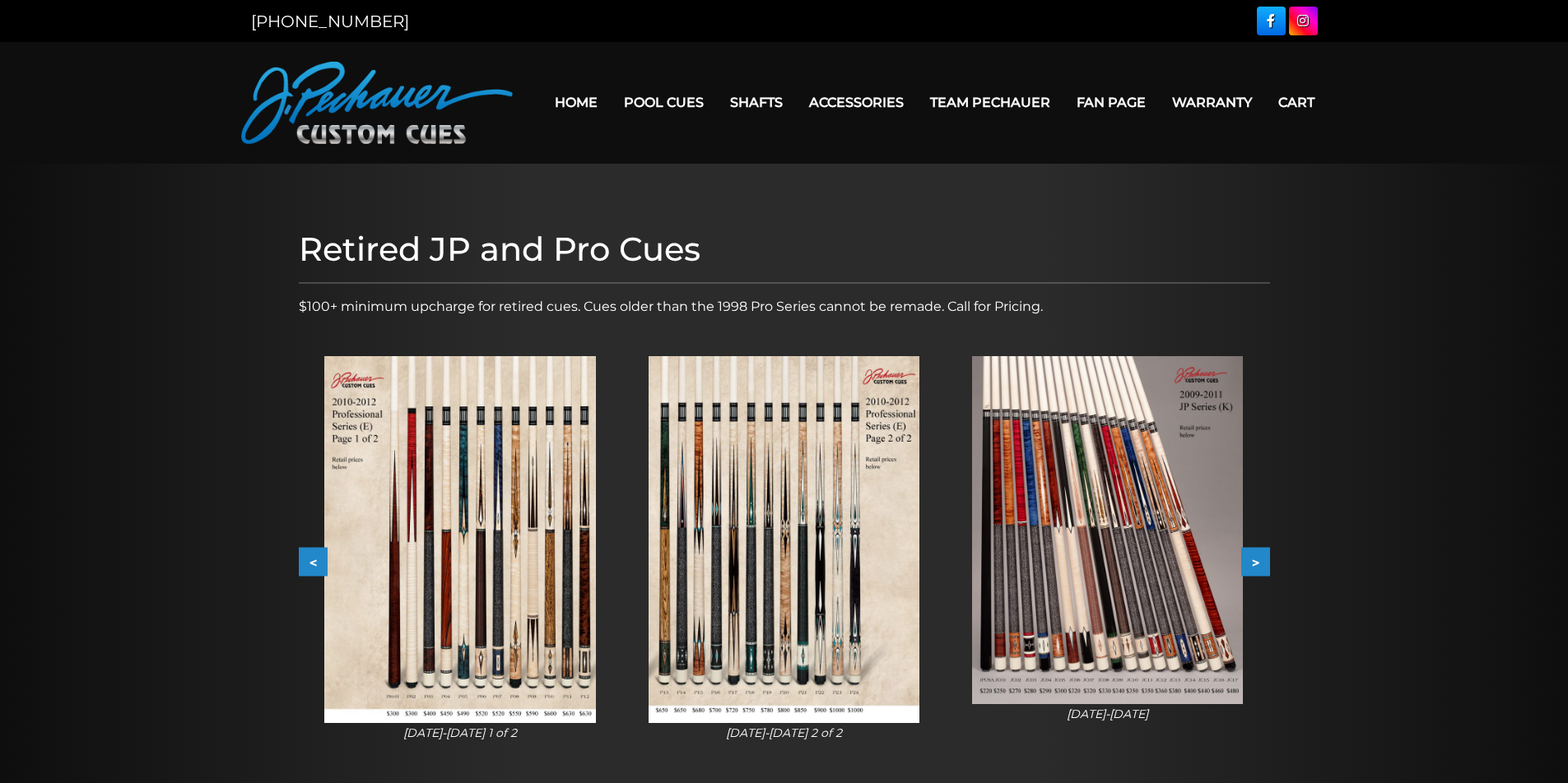
click at [1258, 561] on button ">" at bounding box center [1255, 562] width 28 height 28
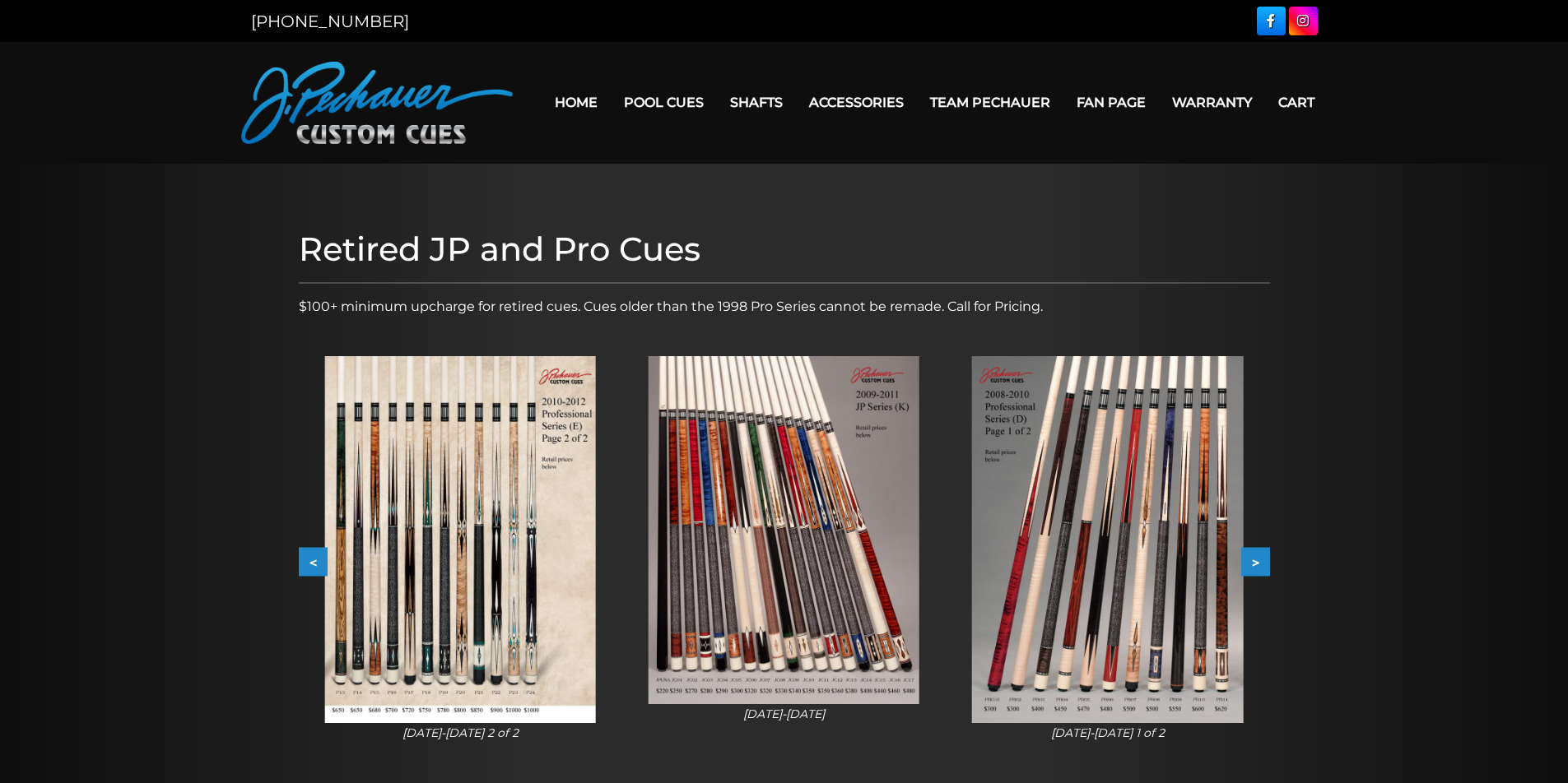
click at [1258, 561] on button ">" at bounding box center [1255, 562] width 28 height 28
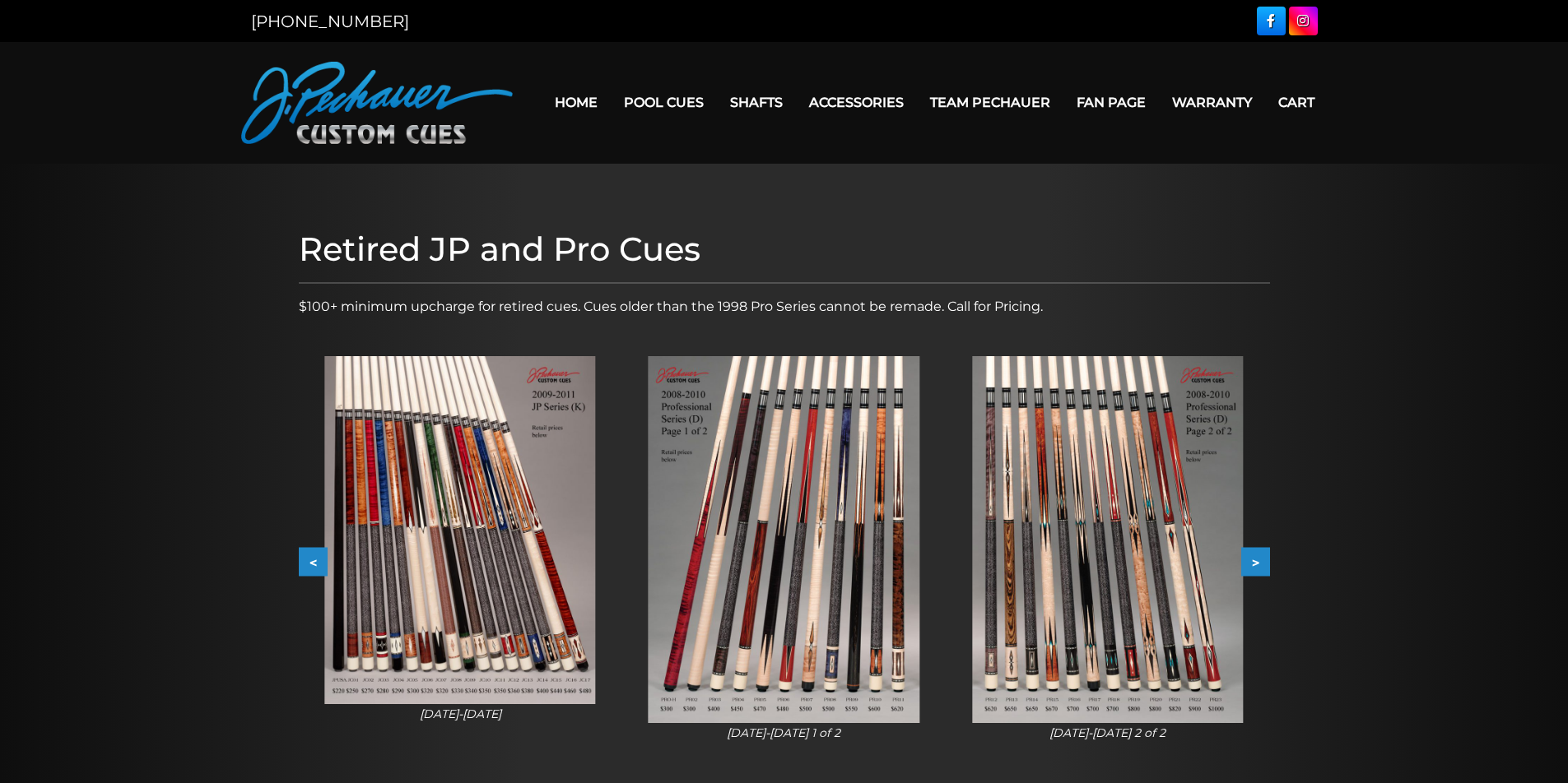
click at [1258, 561] on button ">" at bounding box center [1255, 562] width 28 height 28
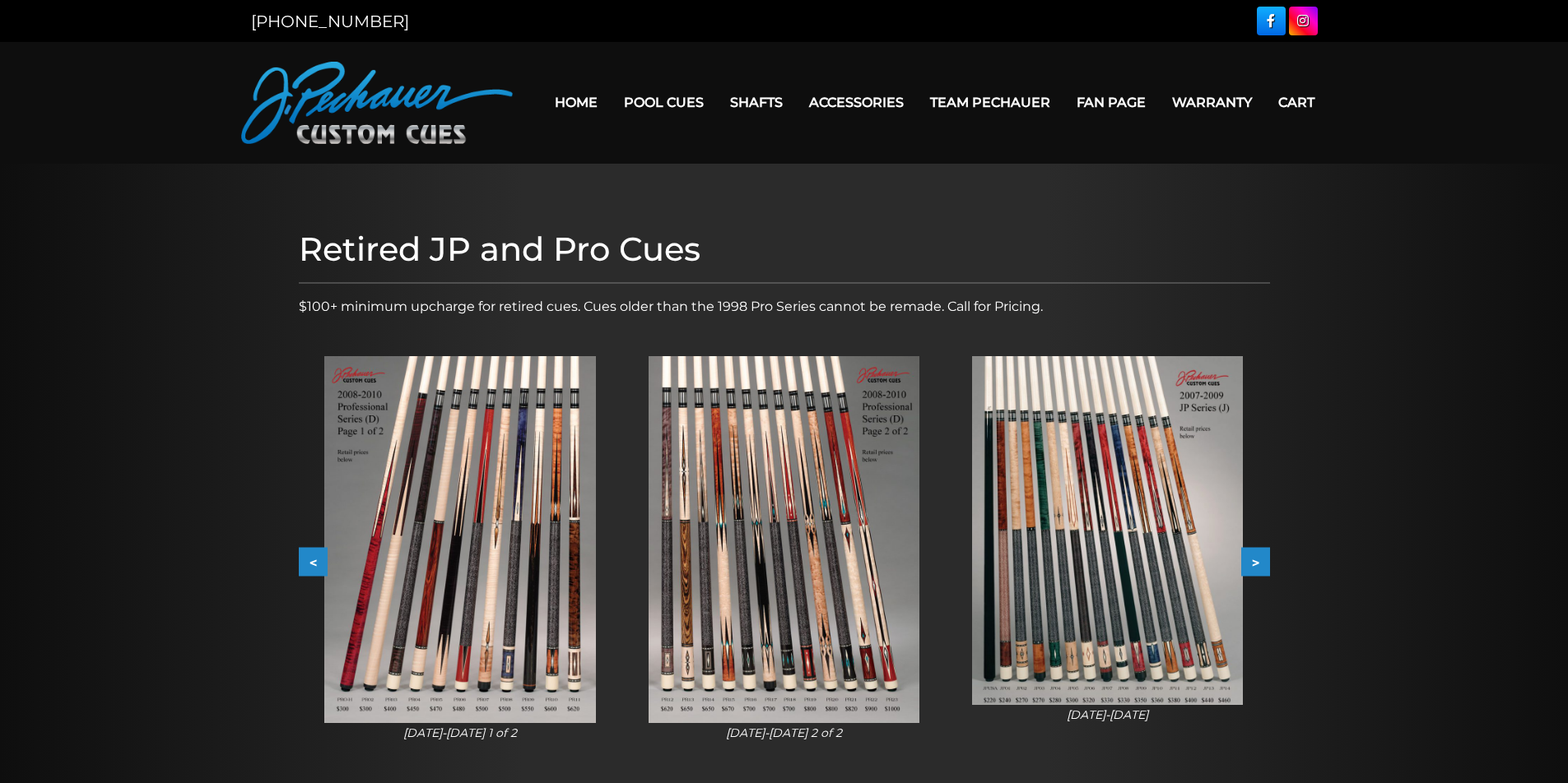
click at [1258, 561] on button ">" at bounding box center [1255, 562] width 28 height 28
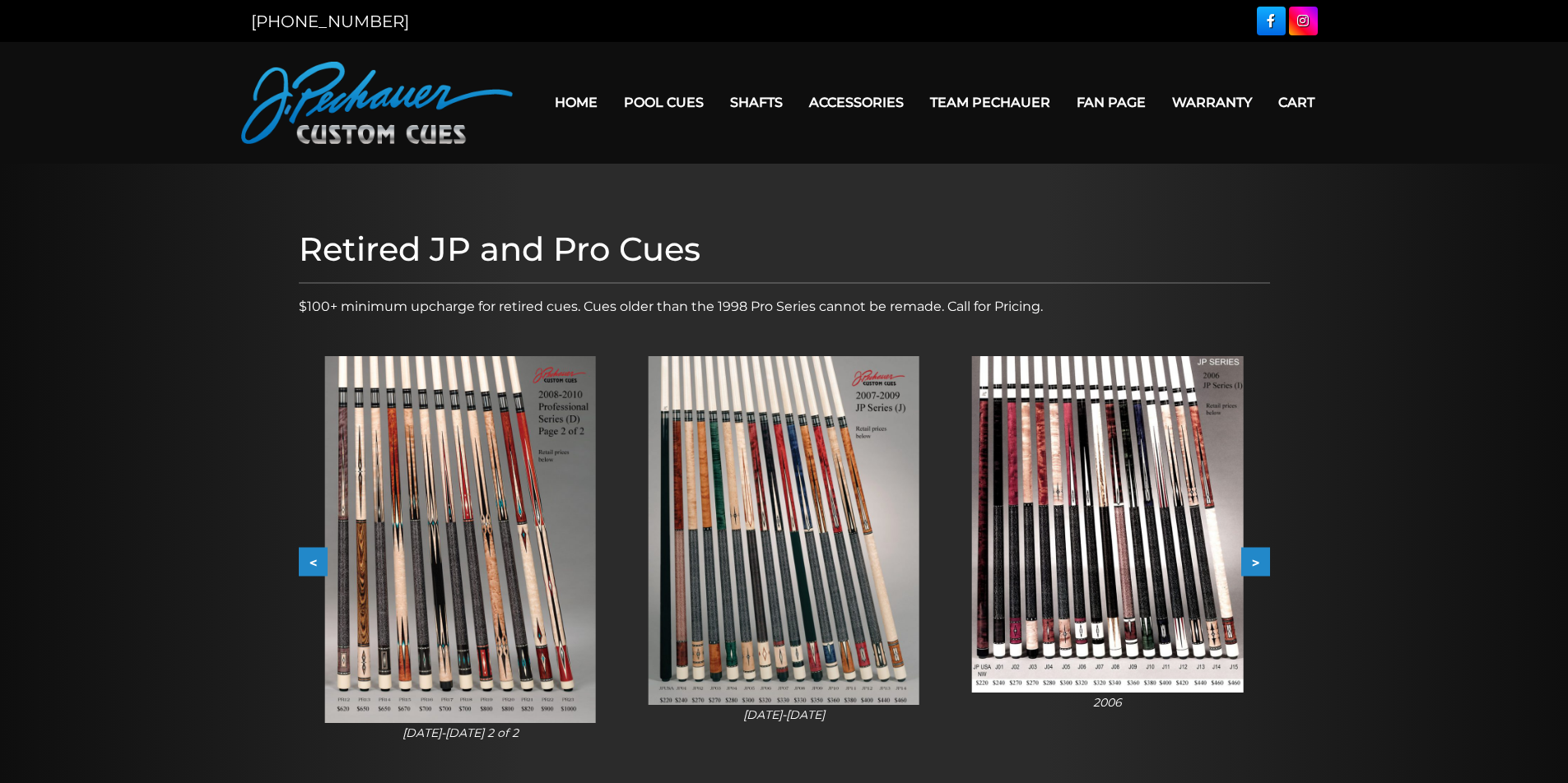
click at [1258, 561] on button ">" at bounding box center [1255, 562] width 28 height 28
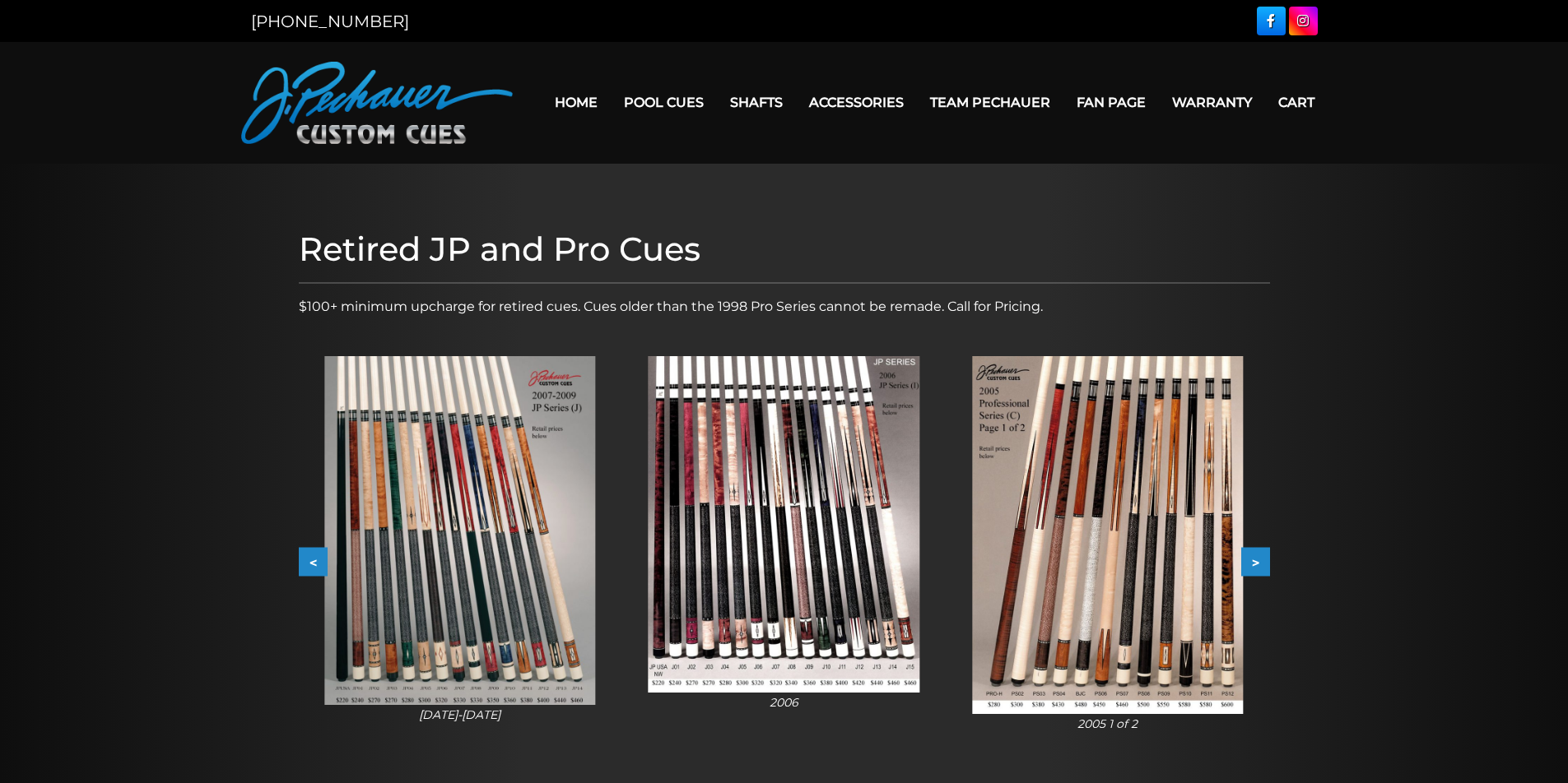
click at [1258, 561] on button ">" at bounding box center [1255, 562] width 28 height 28
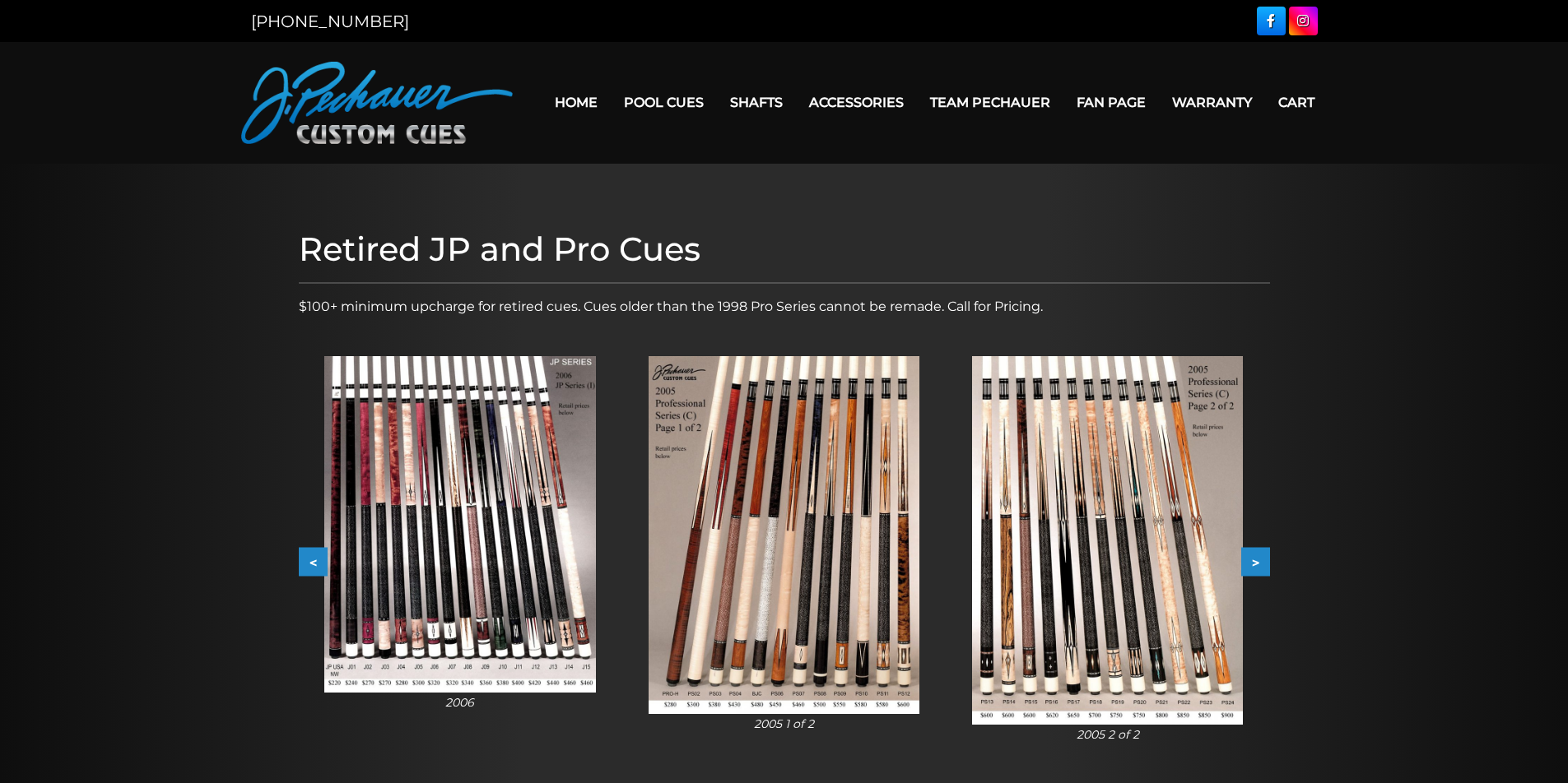
click at [1258, 561] on button ">" at bounding box center [1255, 562] width 28 height 28
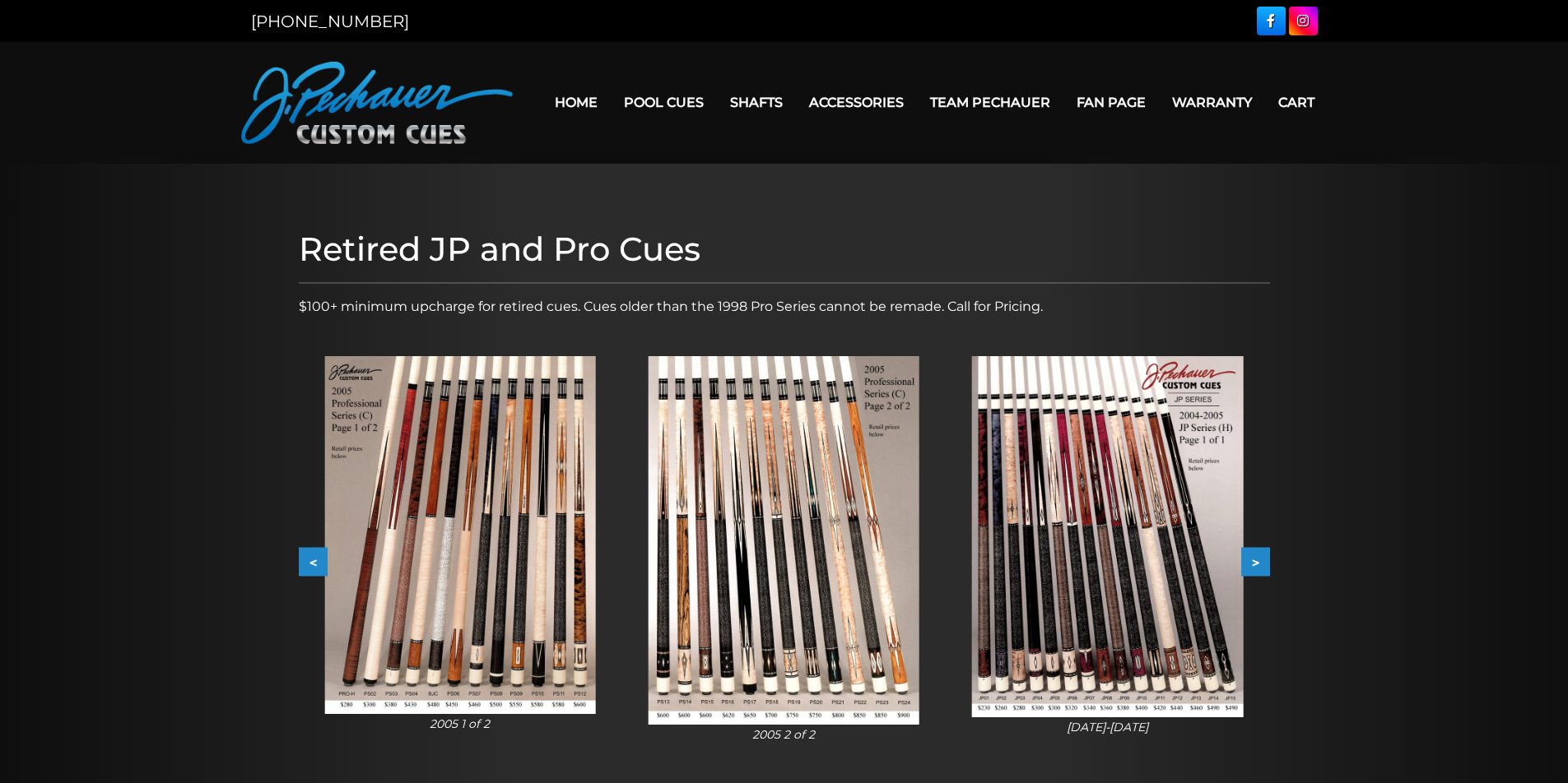
click at [1258, 561] on button ">" at bounding box center [1255, 562] width 28 height 28
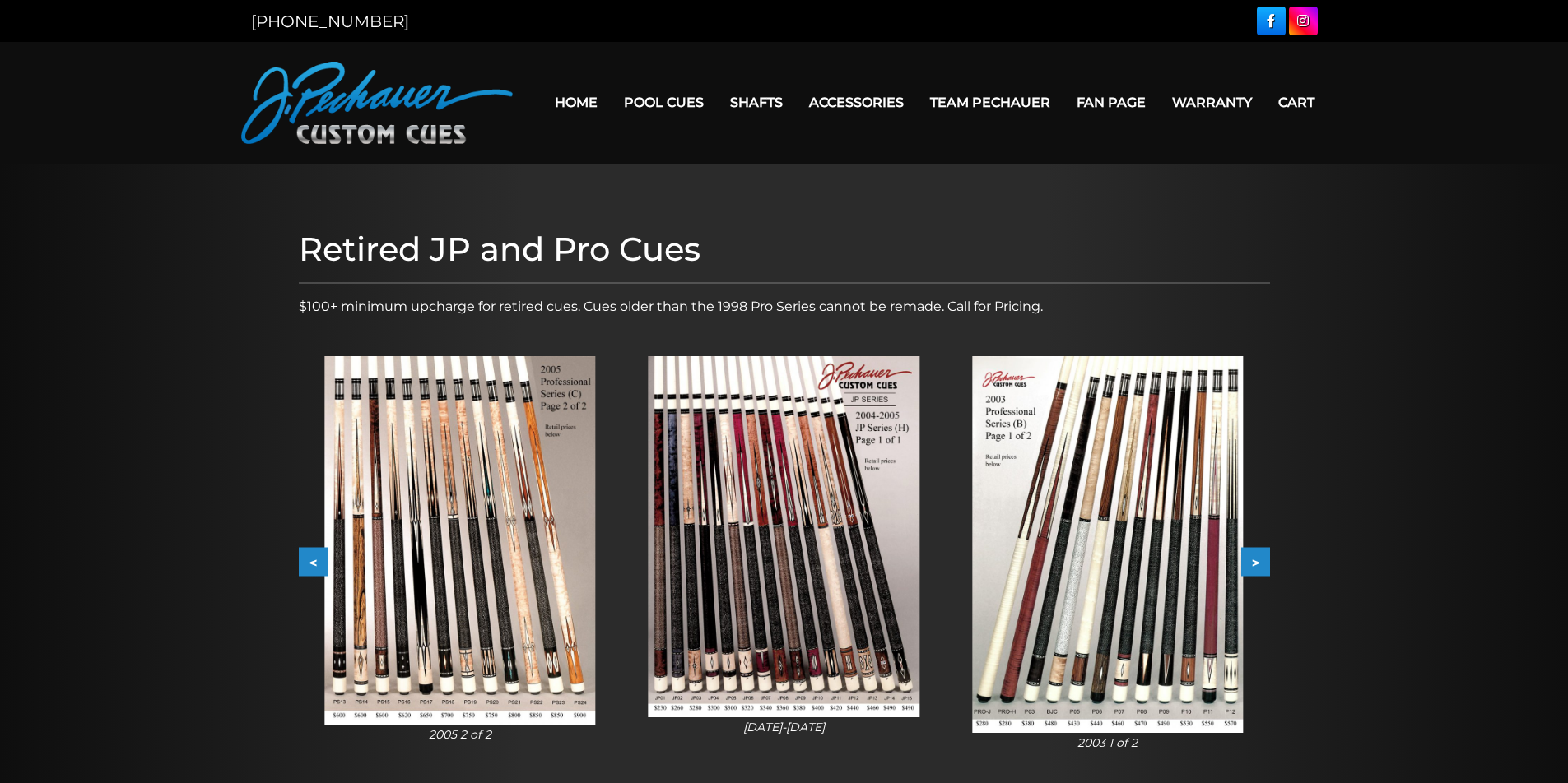
click at [1258, 561] on button ">" at bounding box center [1255, 562] width 28 height 28
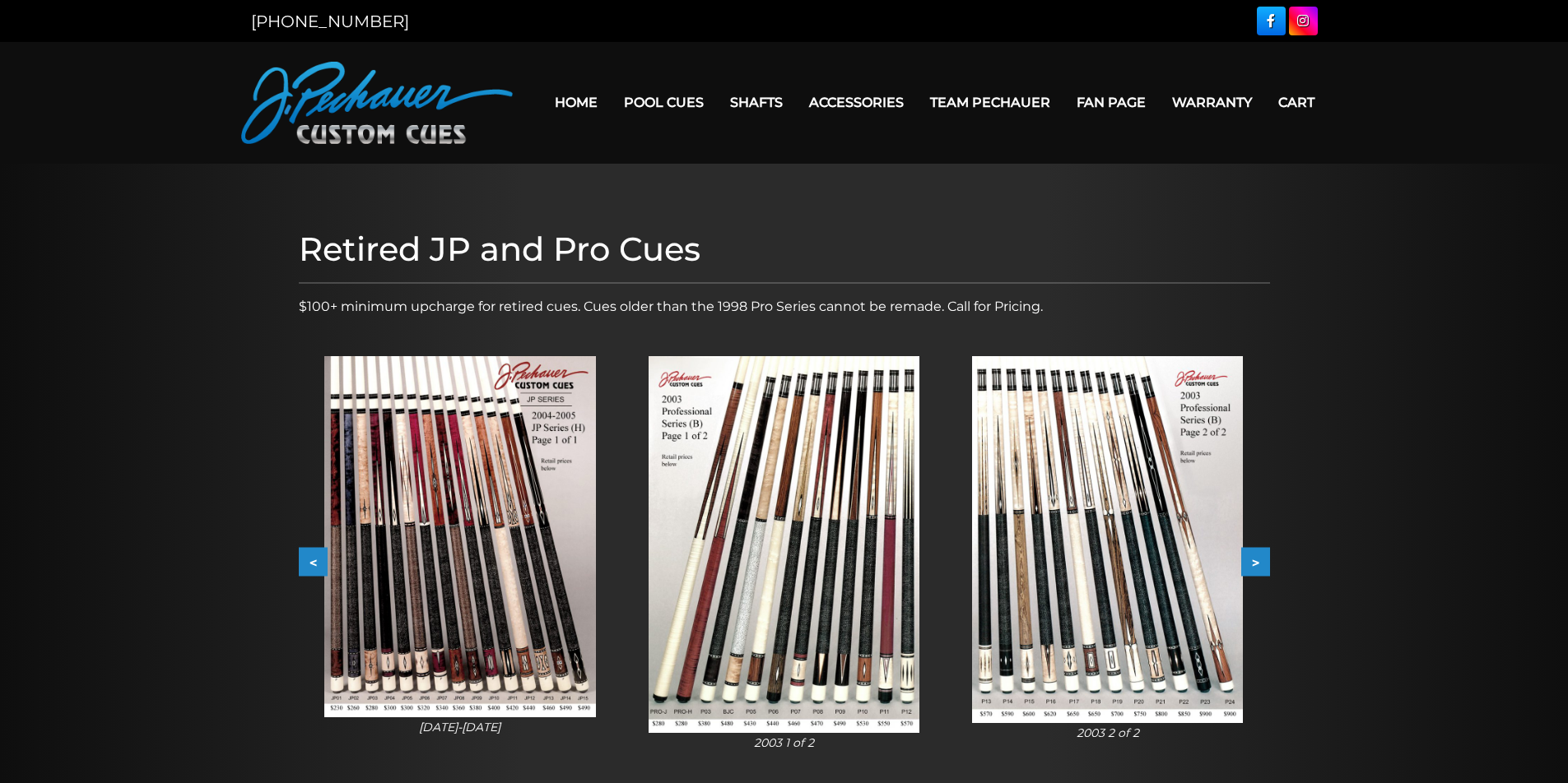
click at [1258, 561] on button ">" at bounding box center [1255, 562] width 28 height 28
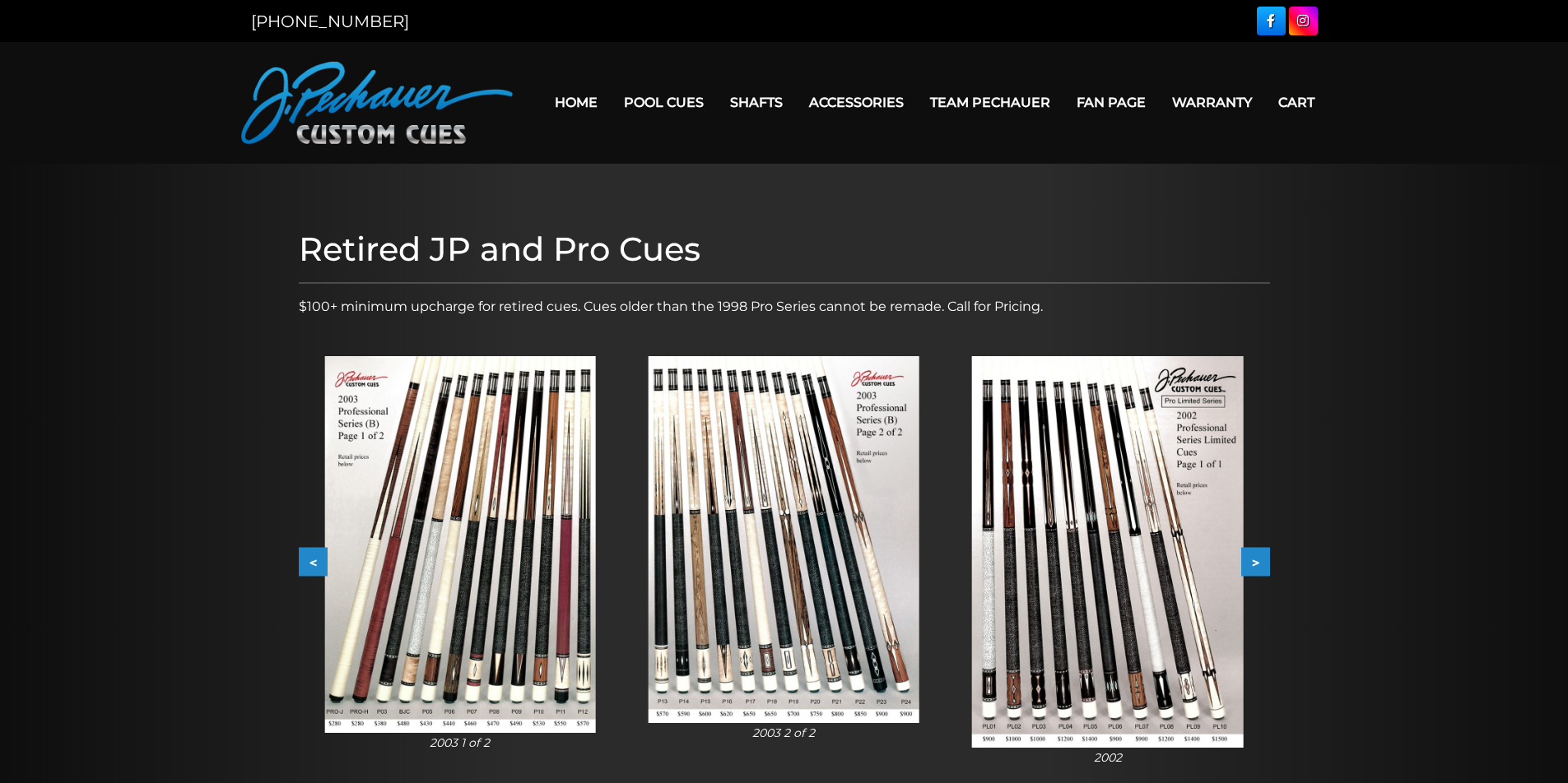
click at [1258, 561] on button ">" at bounding box center [1255, 562] width 28 height 28
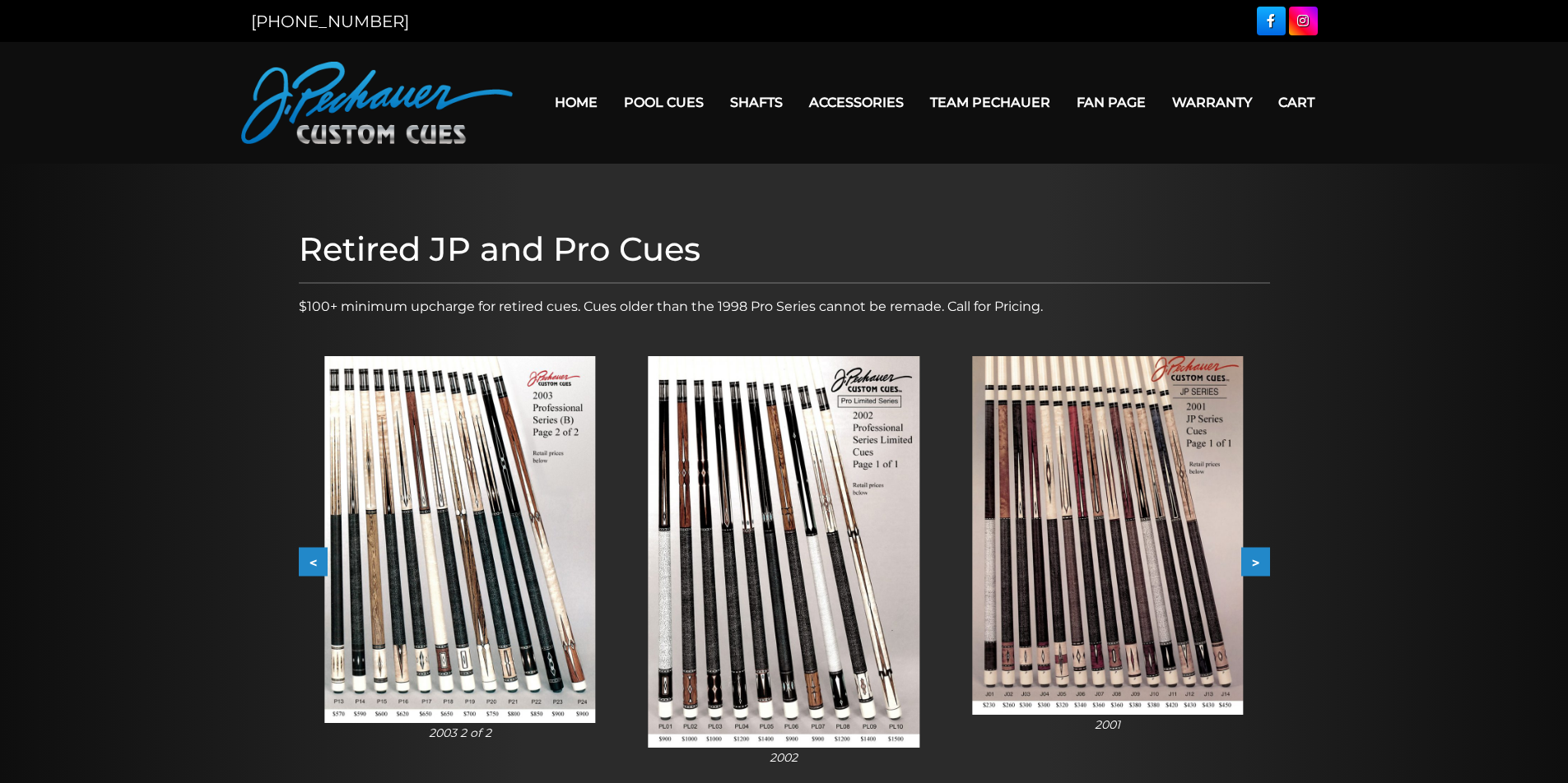
click at [1258, 561] on button ">" at bounding box center [1255, 562] width 28 height 28
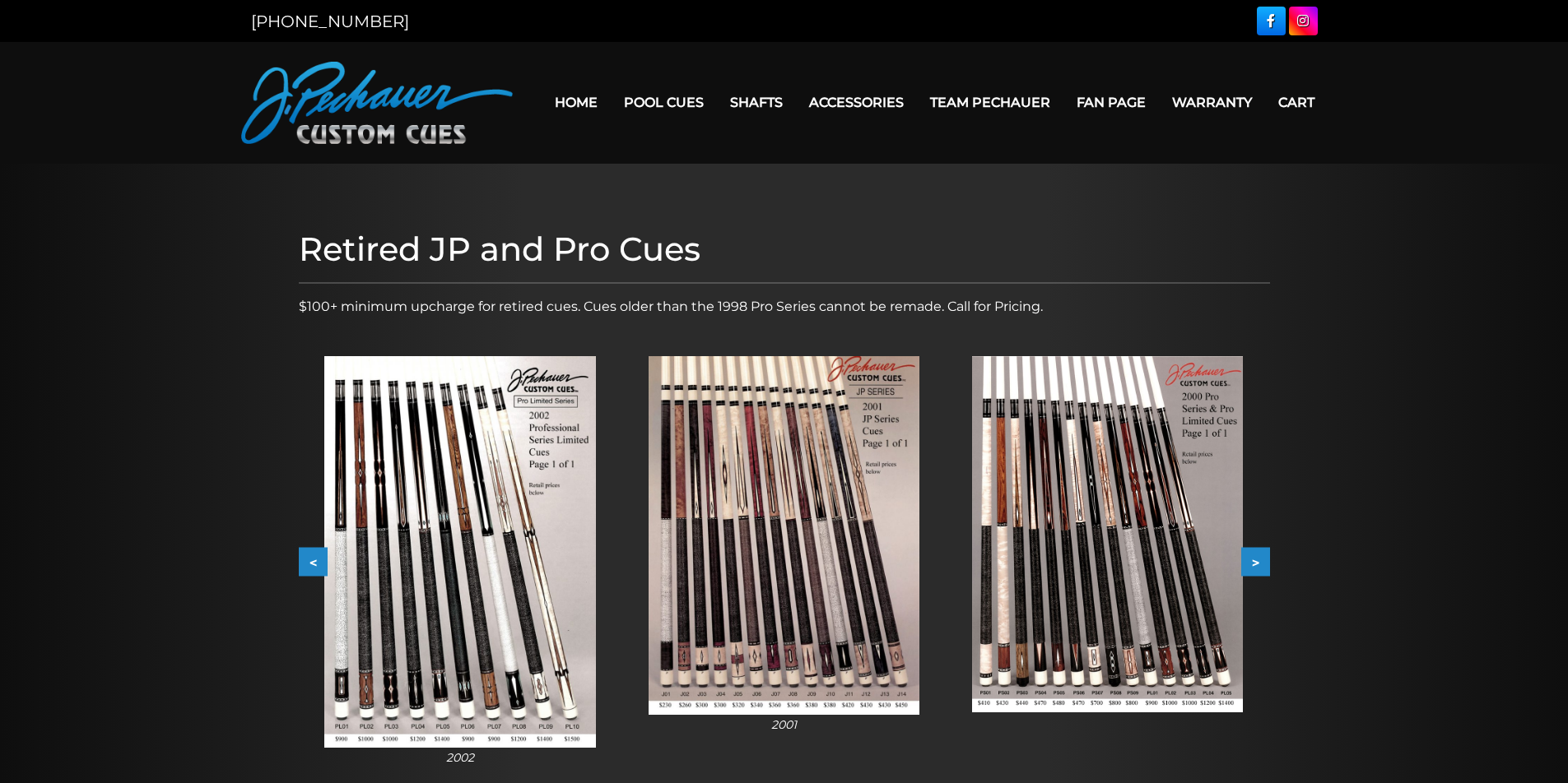
click at [1258, 561] on button ">" at bounding box center [1255, 562] width 28 height 28
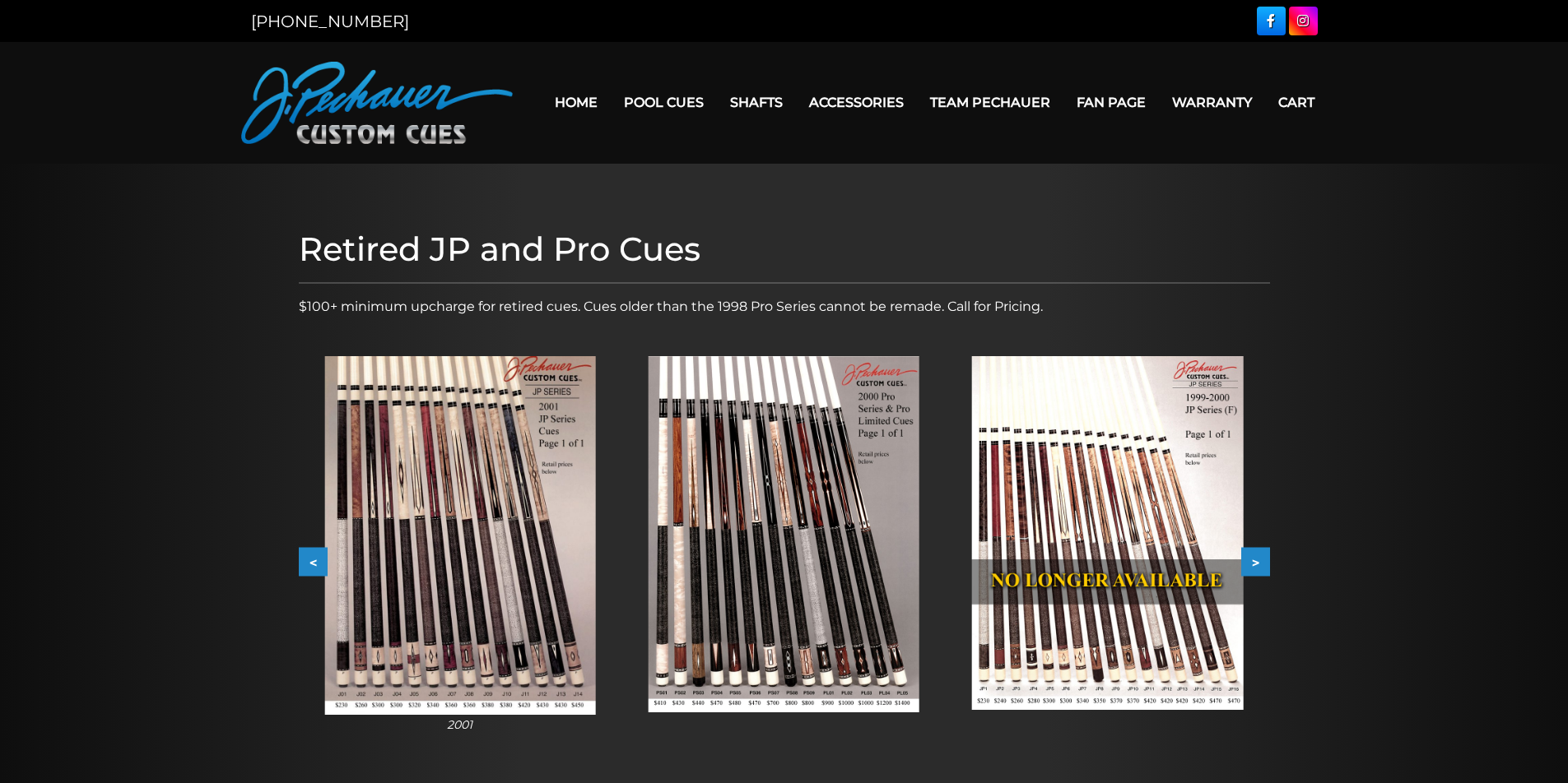
click at [1258, 561] on button ">" at bounding box center [1255, 562] width 28 height 28
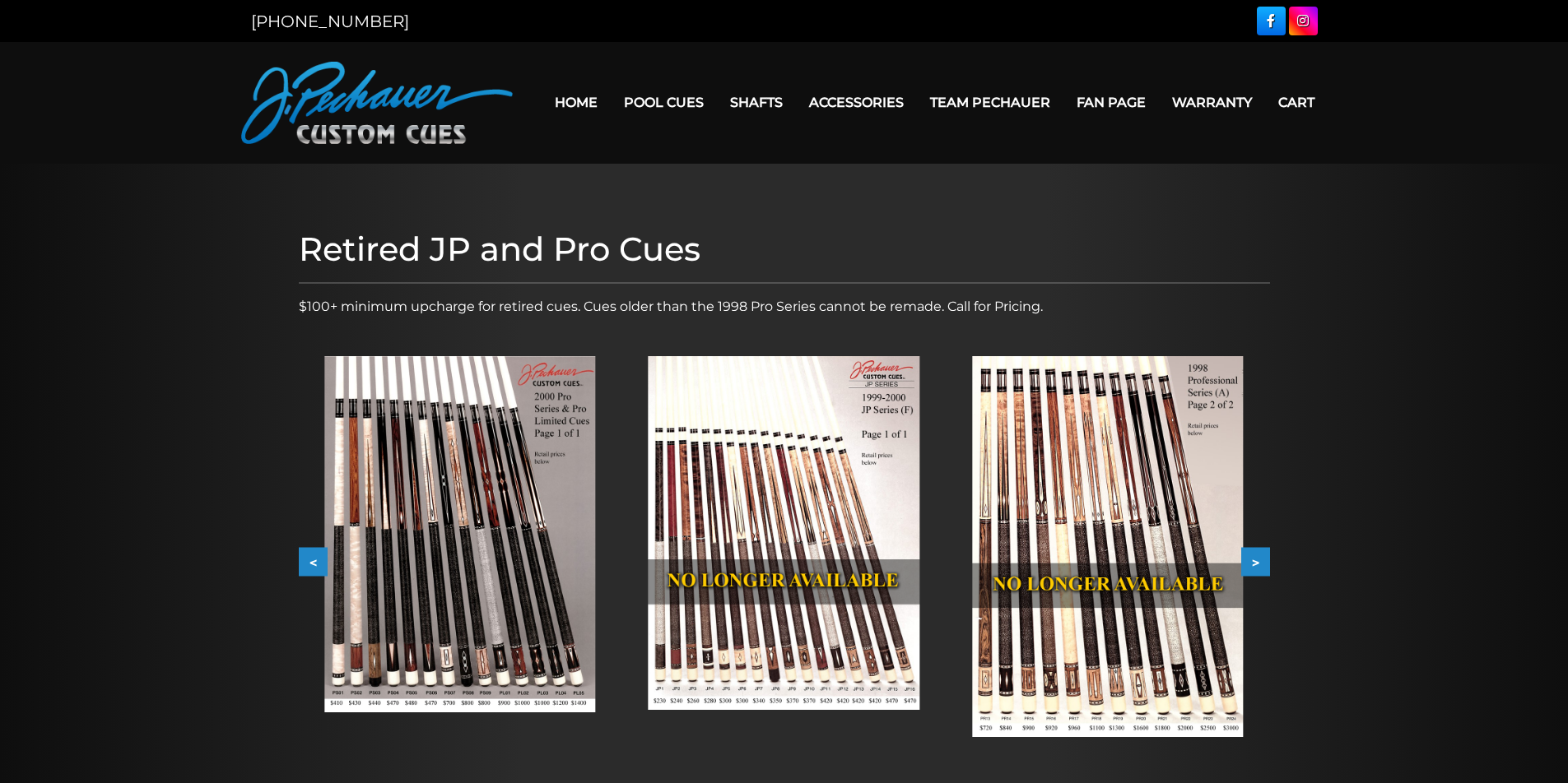
click at [1258, 561] on button ">" at bounding box center [1255, 562] width 28 height 28
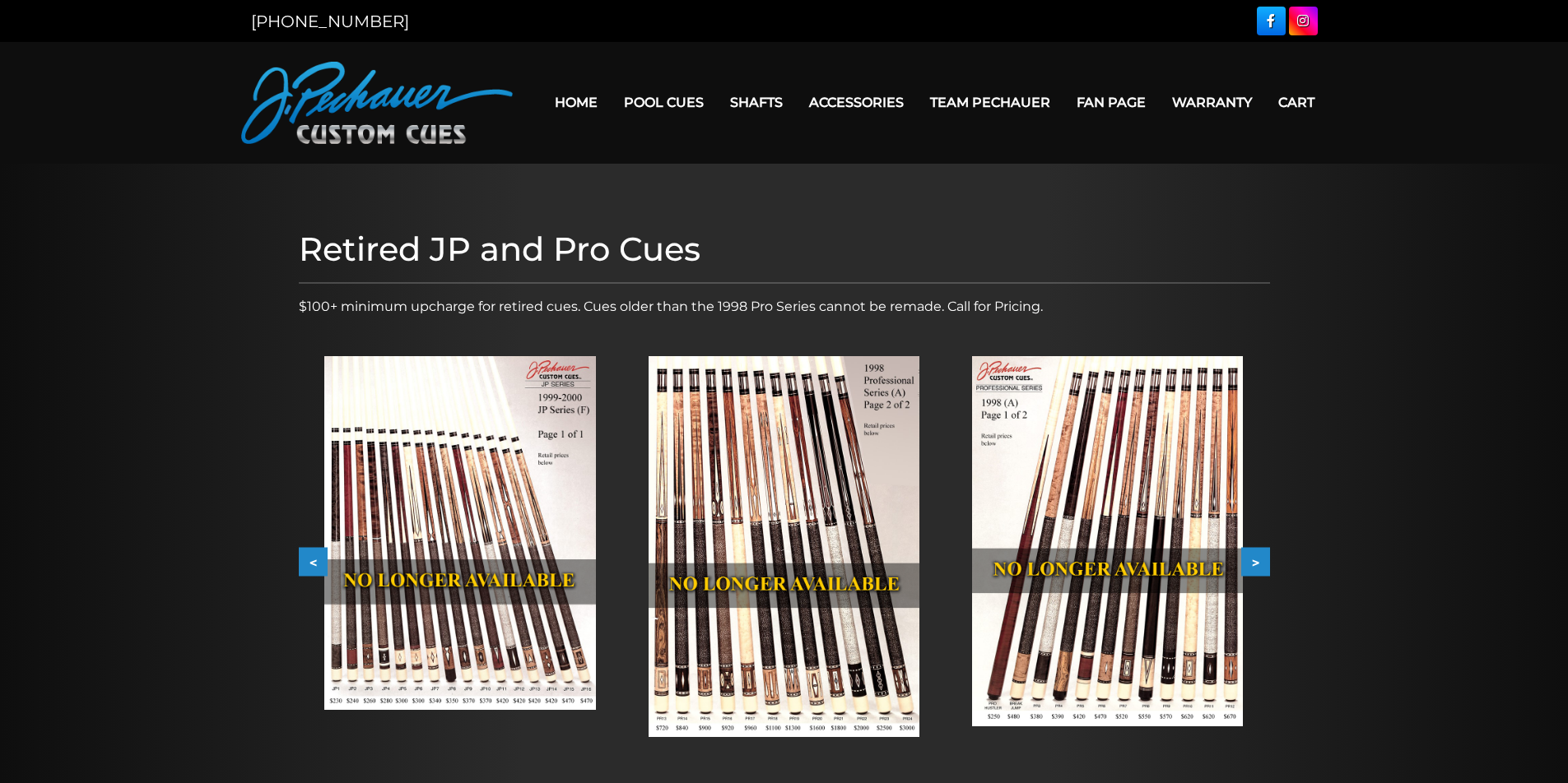
click at [1258, 561] on button ">" at bounding box center [1255, 562] width 28 height 28
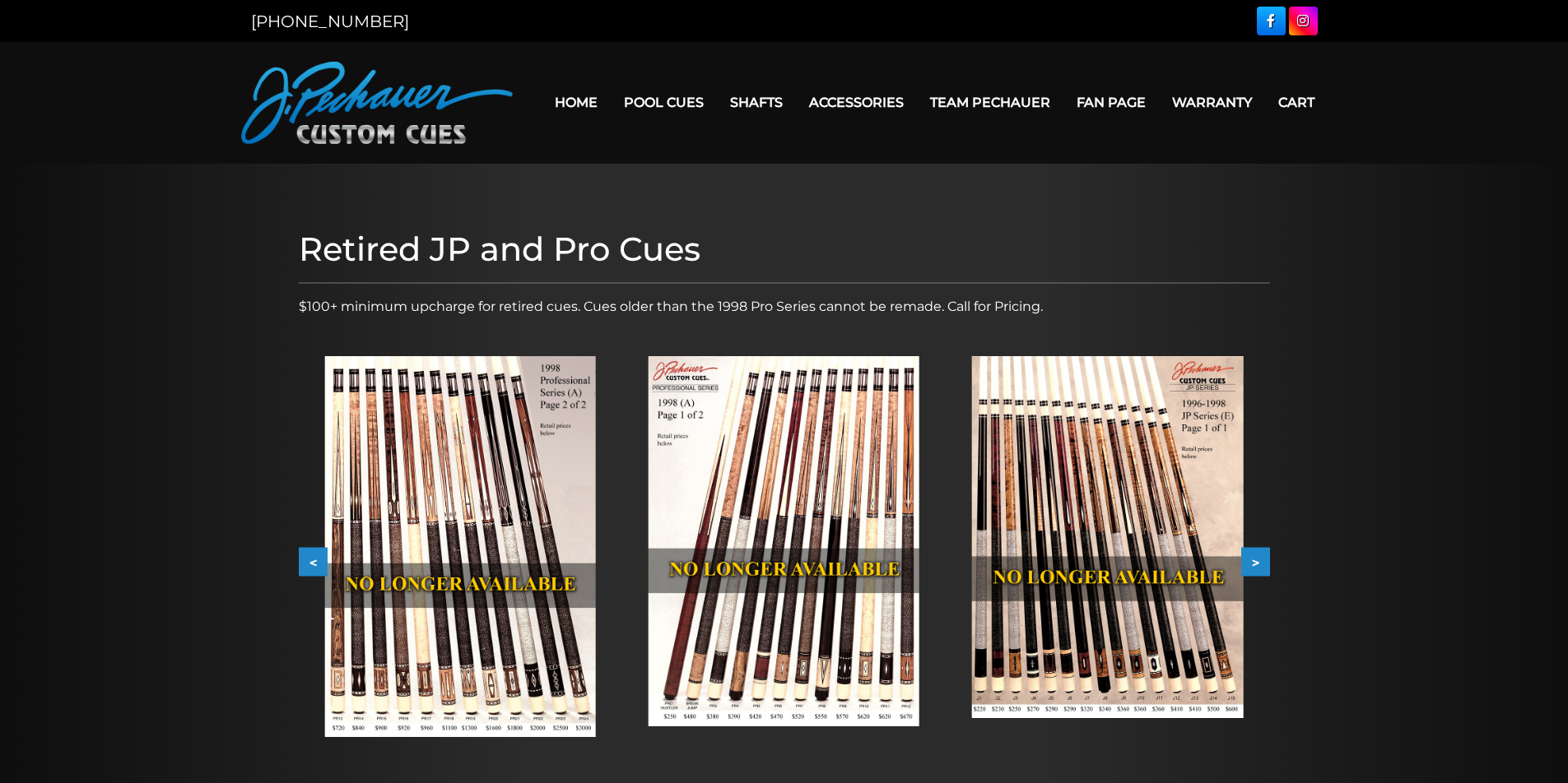
click at [1258, 561] on button ">" at bounding box center [1255, 562] width 28 height 28
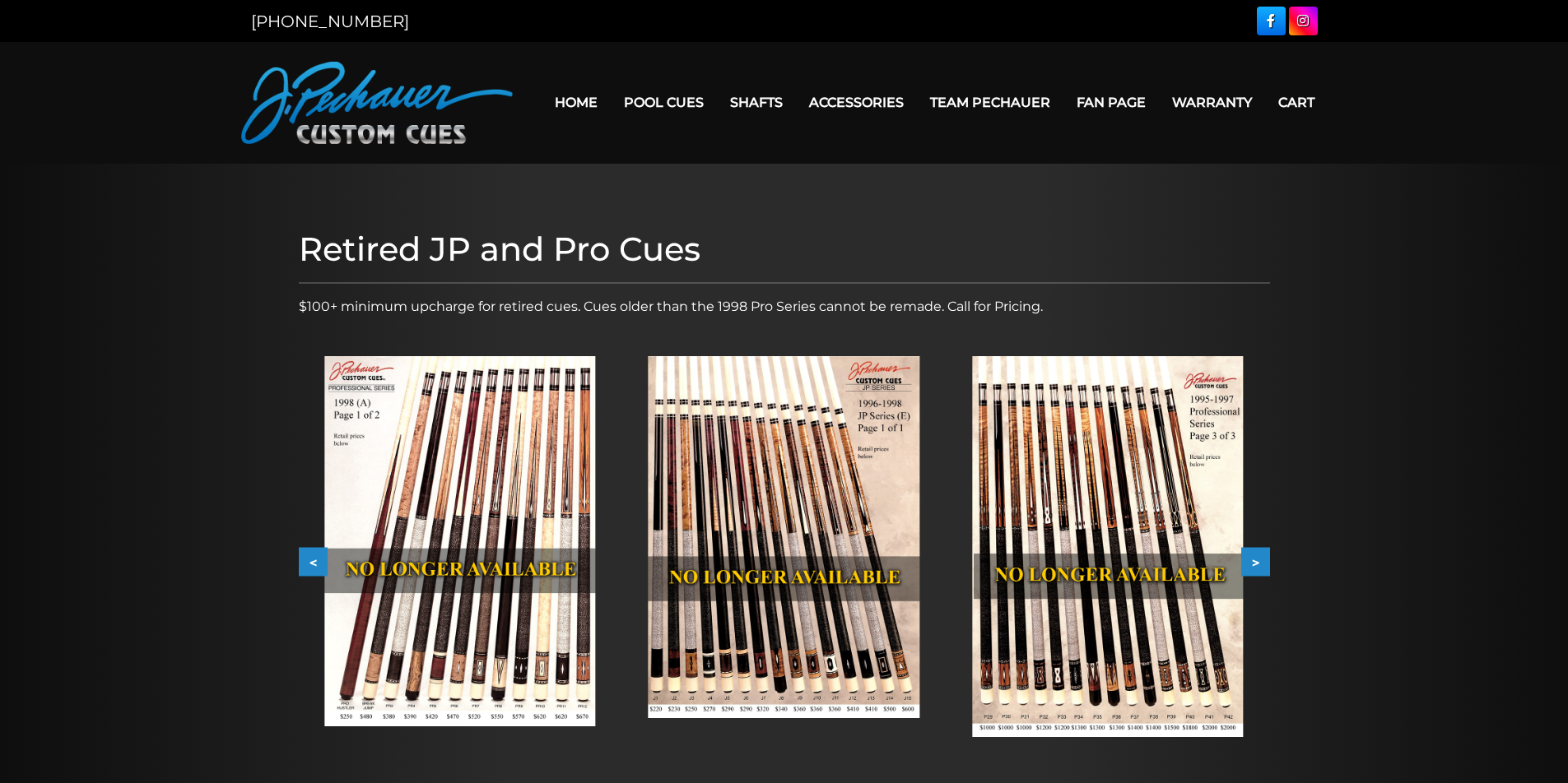
click at [1258, 561] on button ">" at bounding box center [1255, 562] width 28 height 28
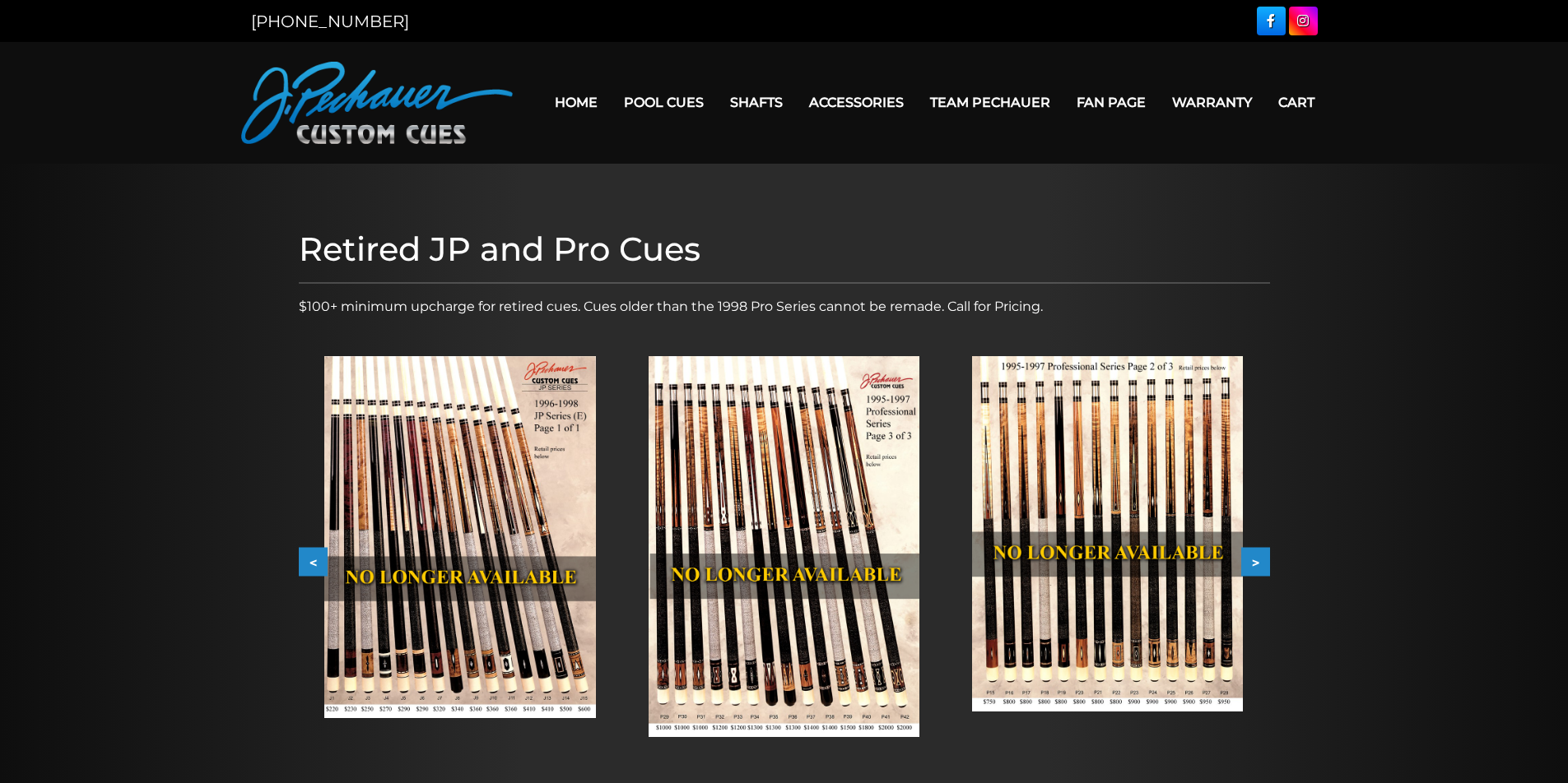
click at [1258, 561] on button ">" at bounding box center [1255, 562] width 28 height 28
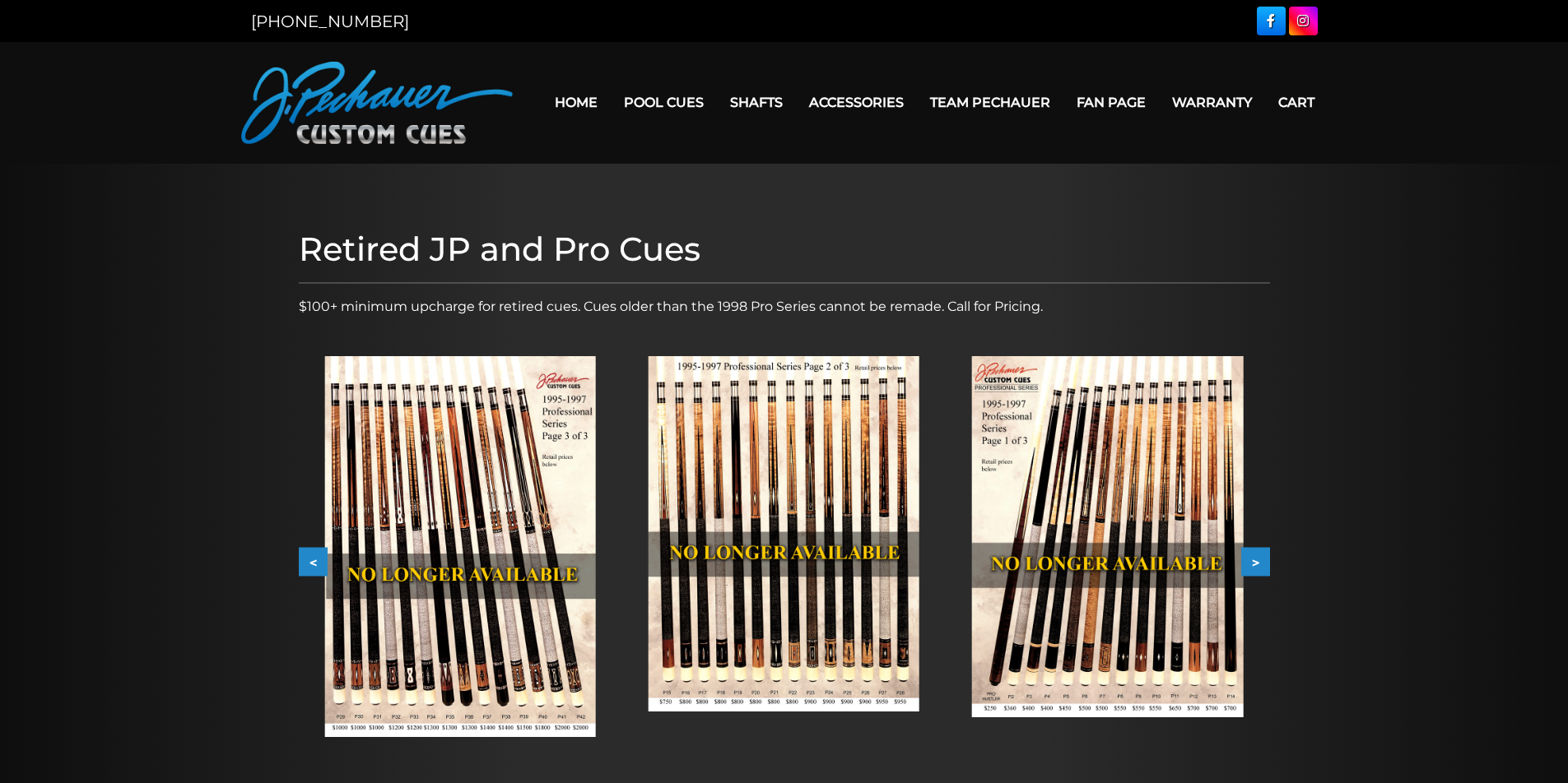
click at [1258, 561] on button ">" at bounding box center [1255, 562] width 28 height 28
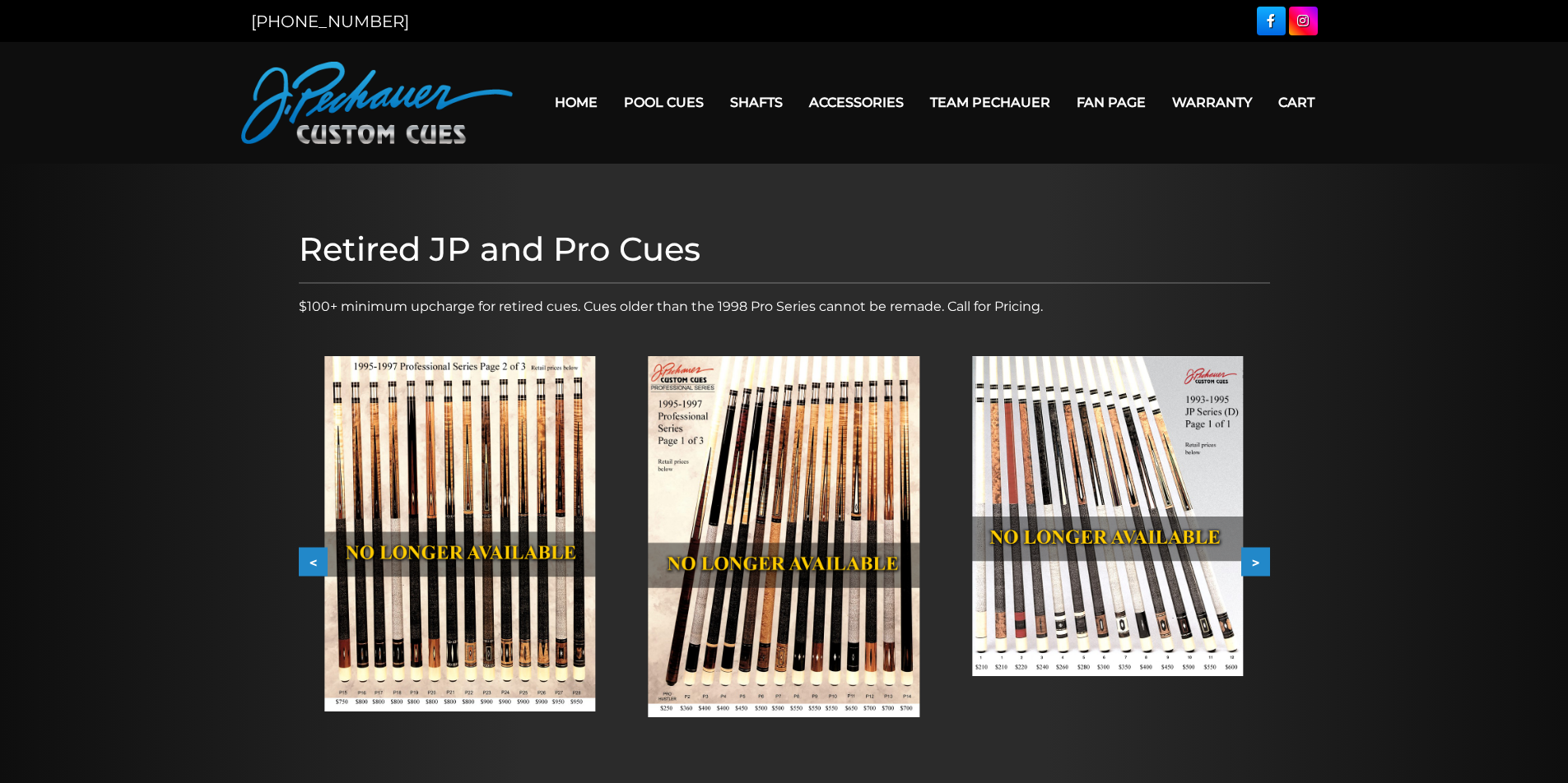
click at [1258, 561] on button ">" at bounding box center [1255, 562] width 28 height 28
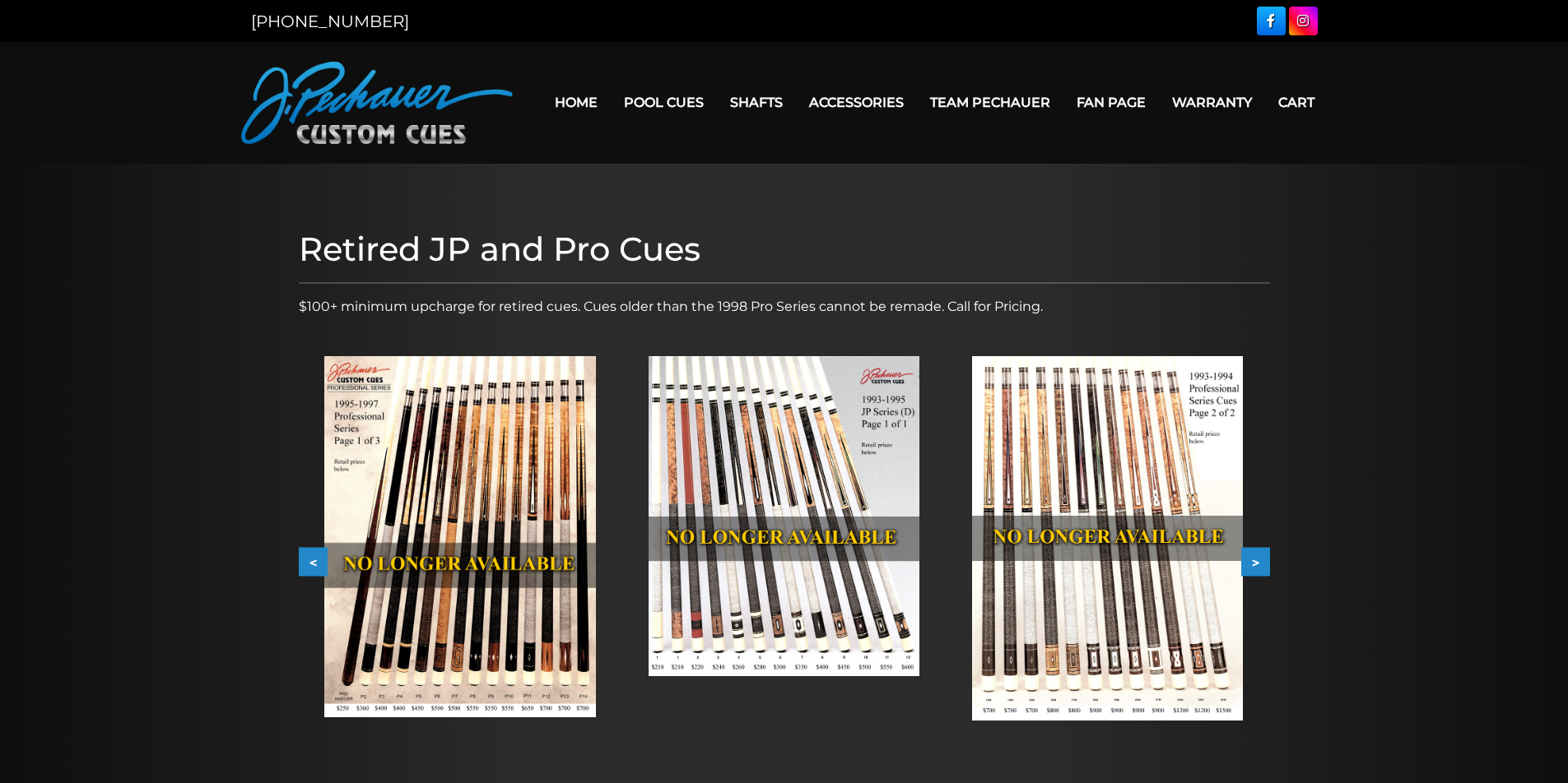
click at [1258, 561] on button ">" at bounding box center [1255, 562] width 28 height 28
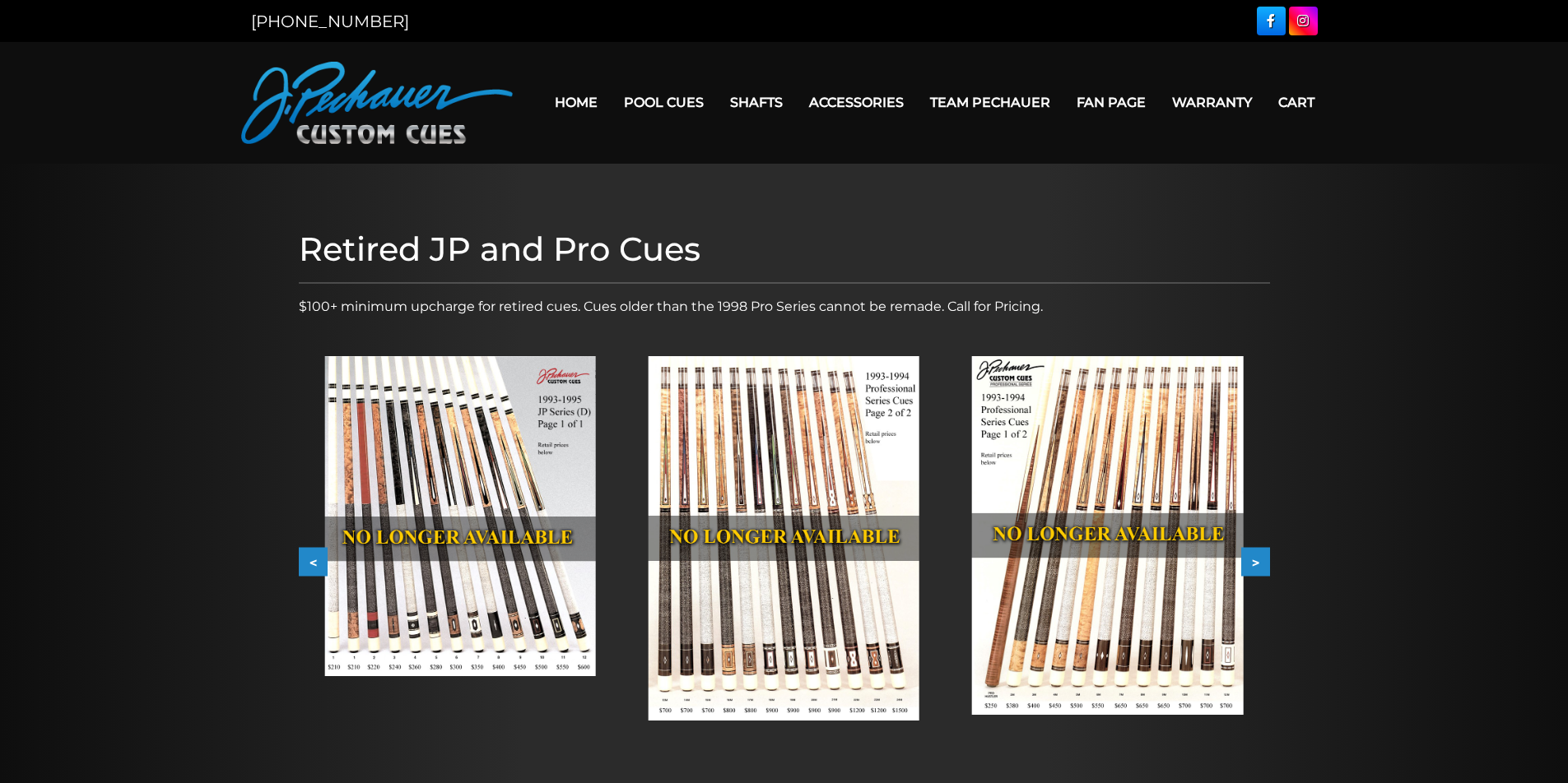
click at [1258, 561] on button ">" at bounding box center [1255, 562] width 28 height 28
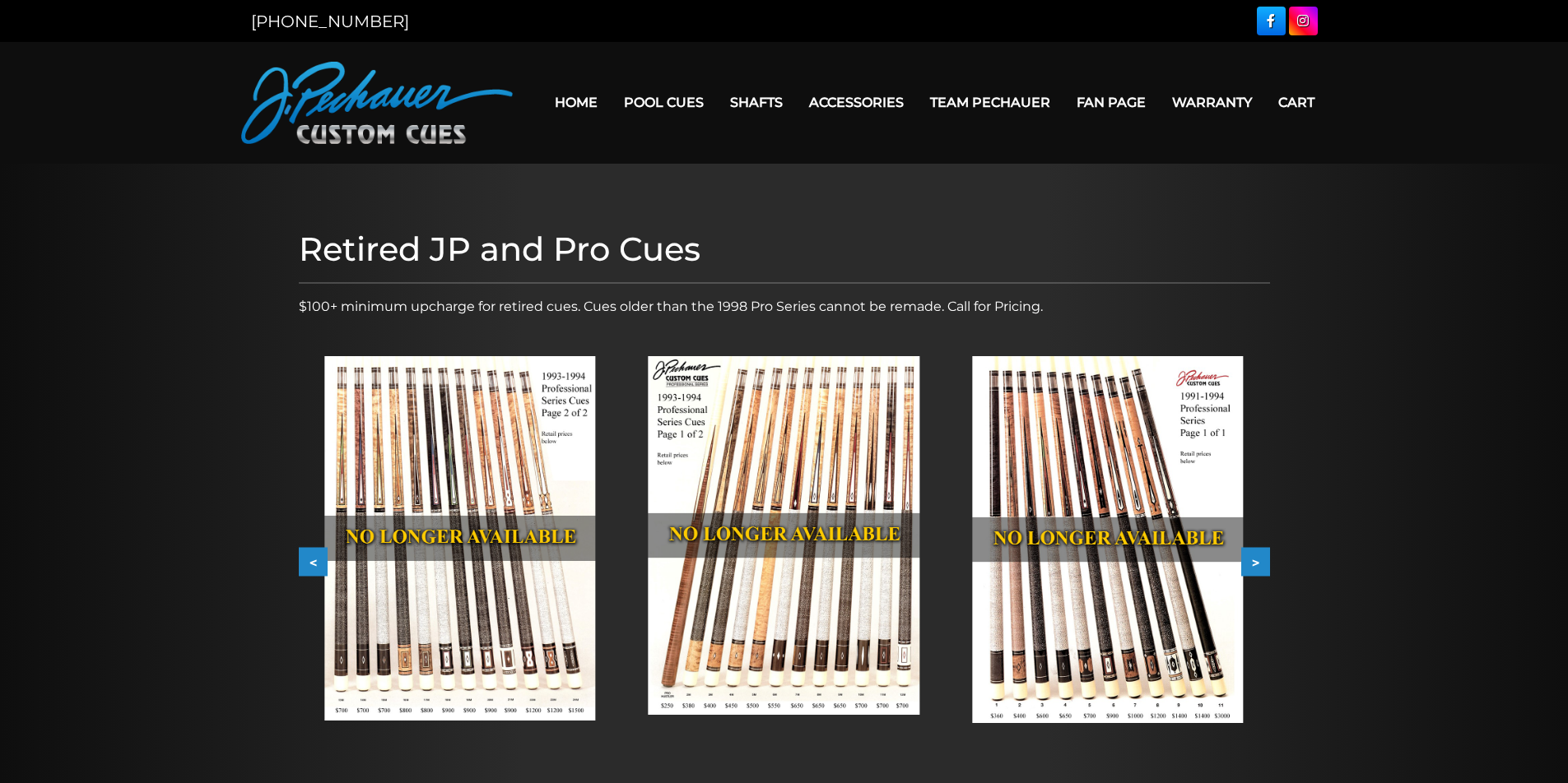
click at [1258, 561] on button ">" at bounding box center [1255, 562] width 28 height 28
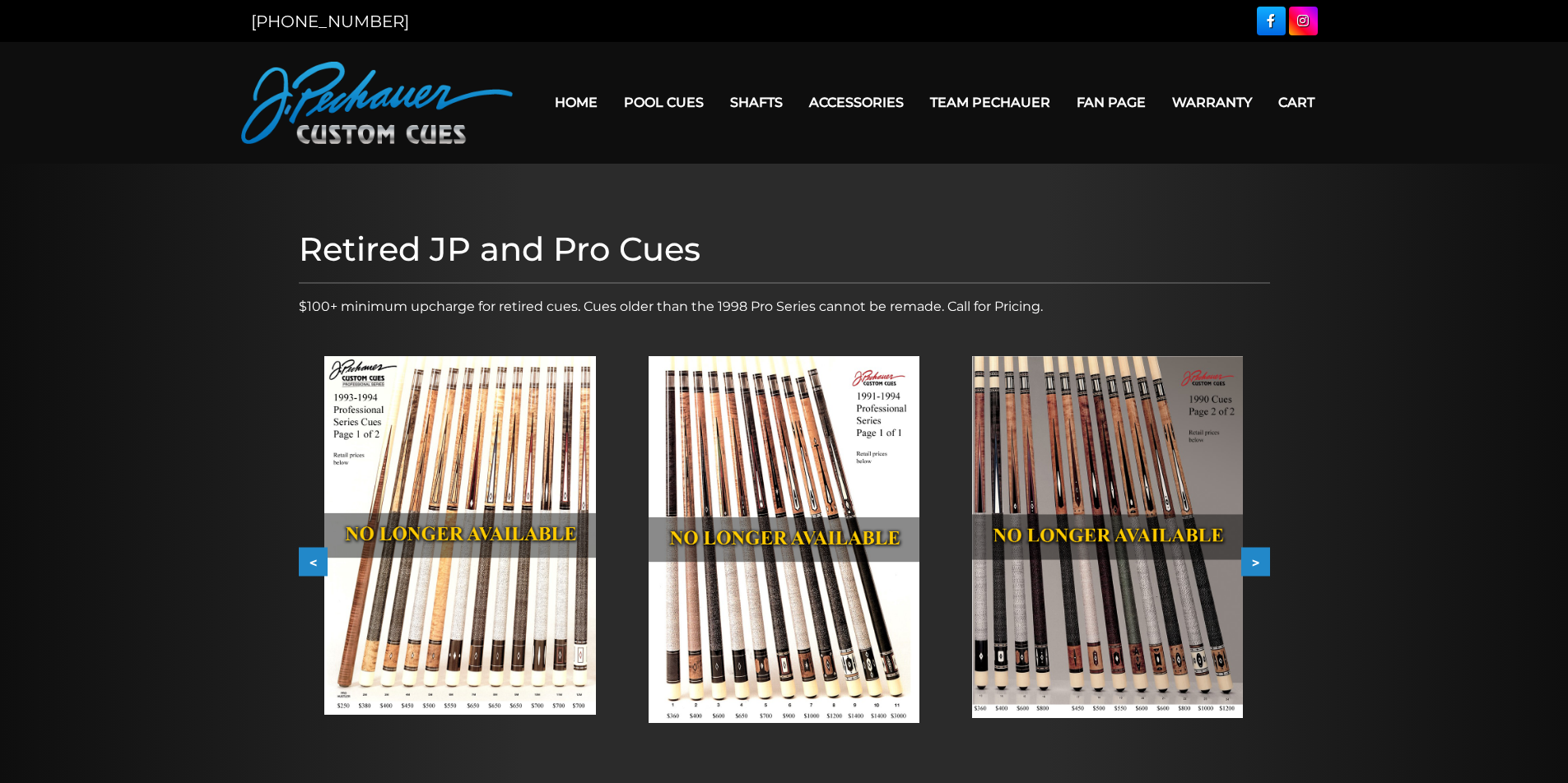
click at [1258, 561] on button ">" at bounding box center [1255, 562] width 28 height 28
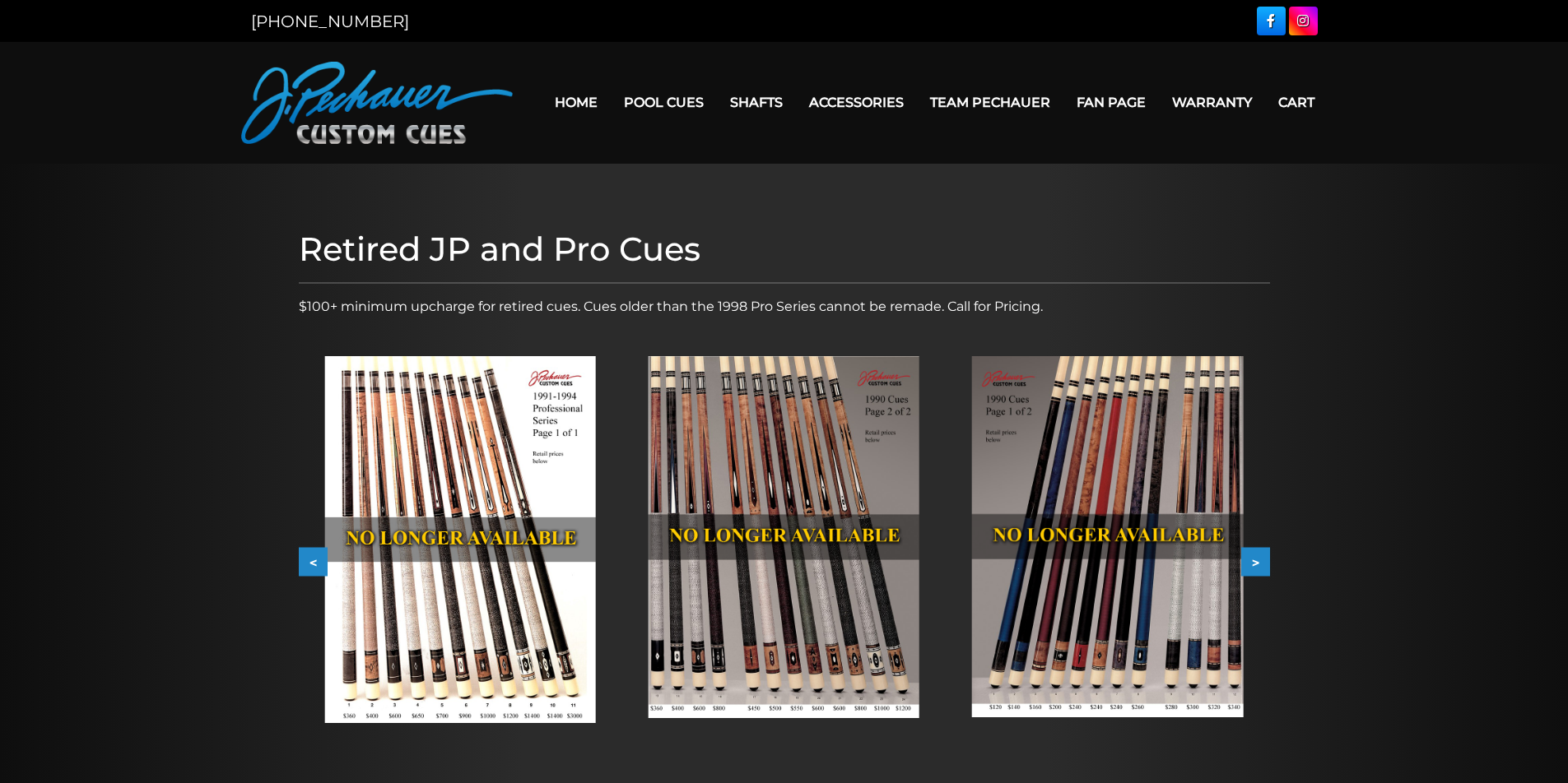
click at [1258, 561] on button ">" at bounding box center [1255, 562] width 28 height 28
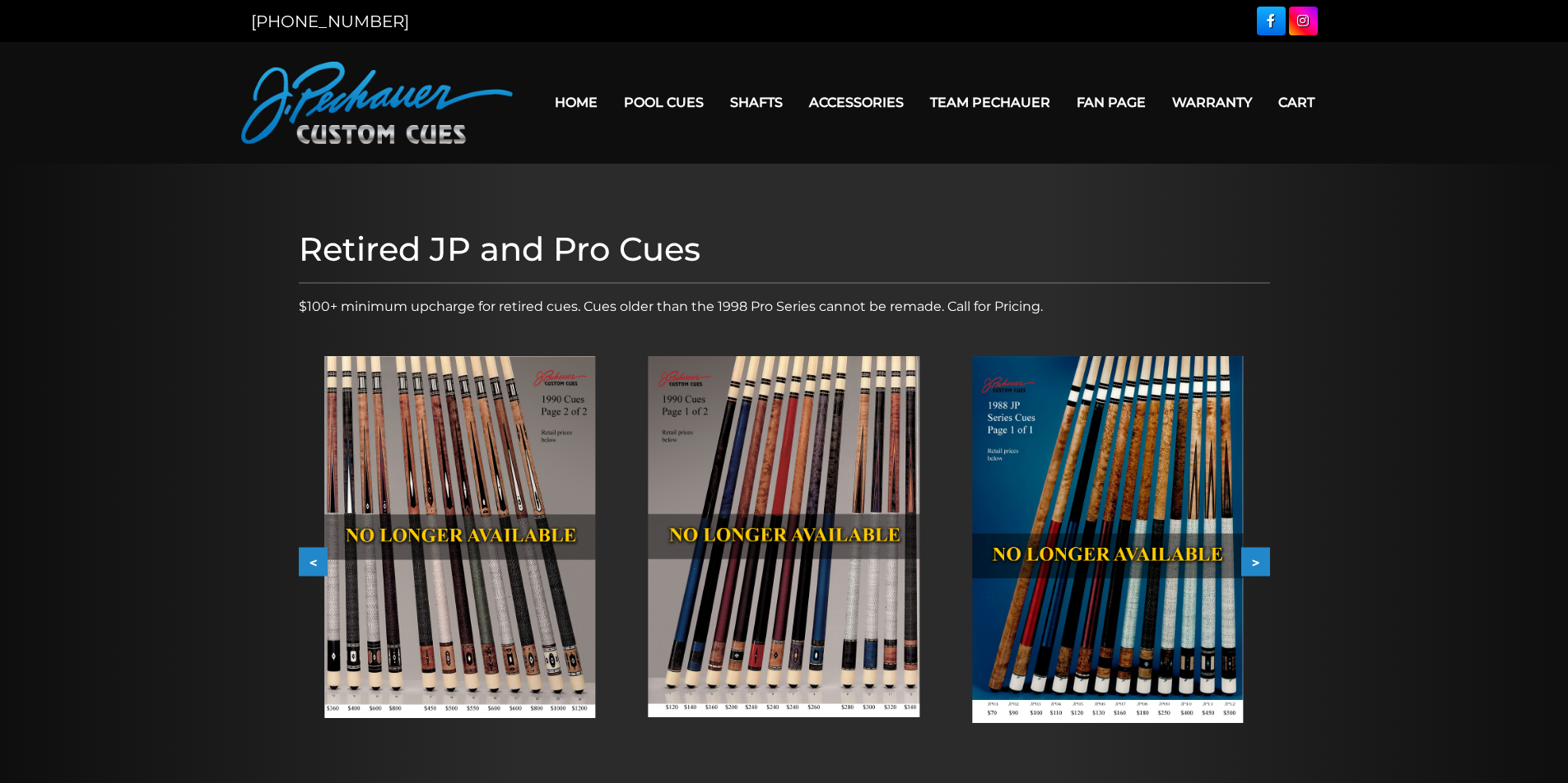
click at [1258, 561] on button ">" at bounding box center [1255, 562] width 28 height 28
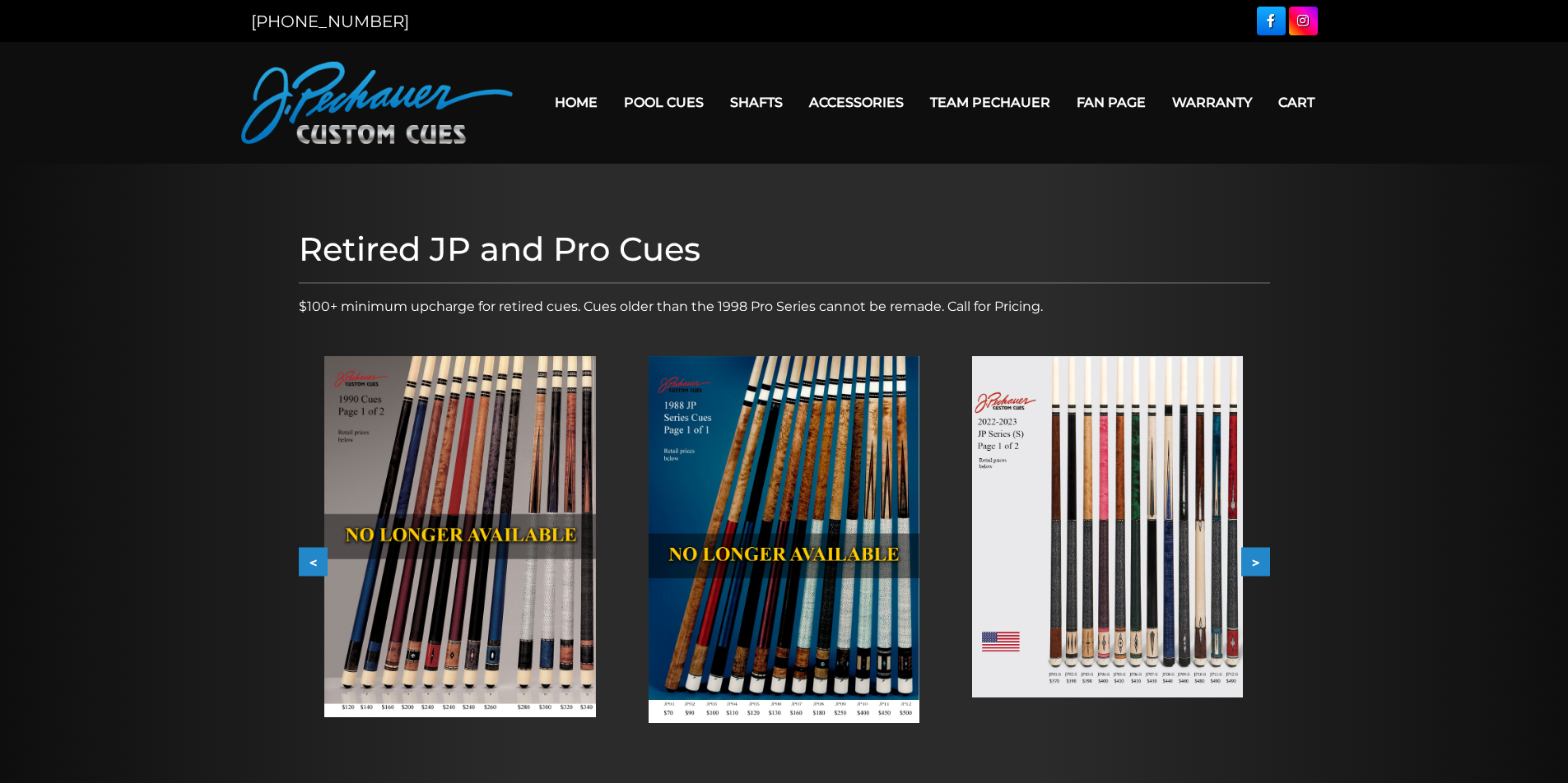
click at [1258, 561] on button ">" at bounding box center [1255, 562] width 28 height 28
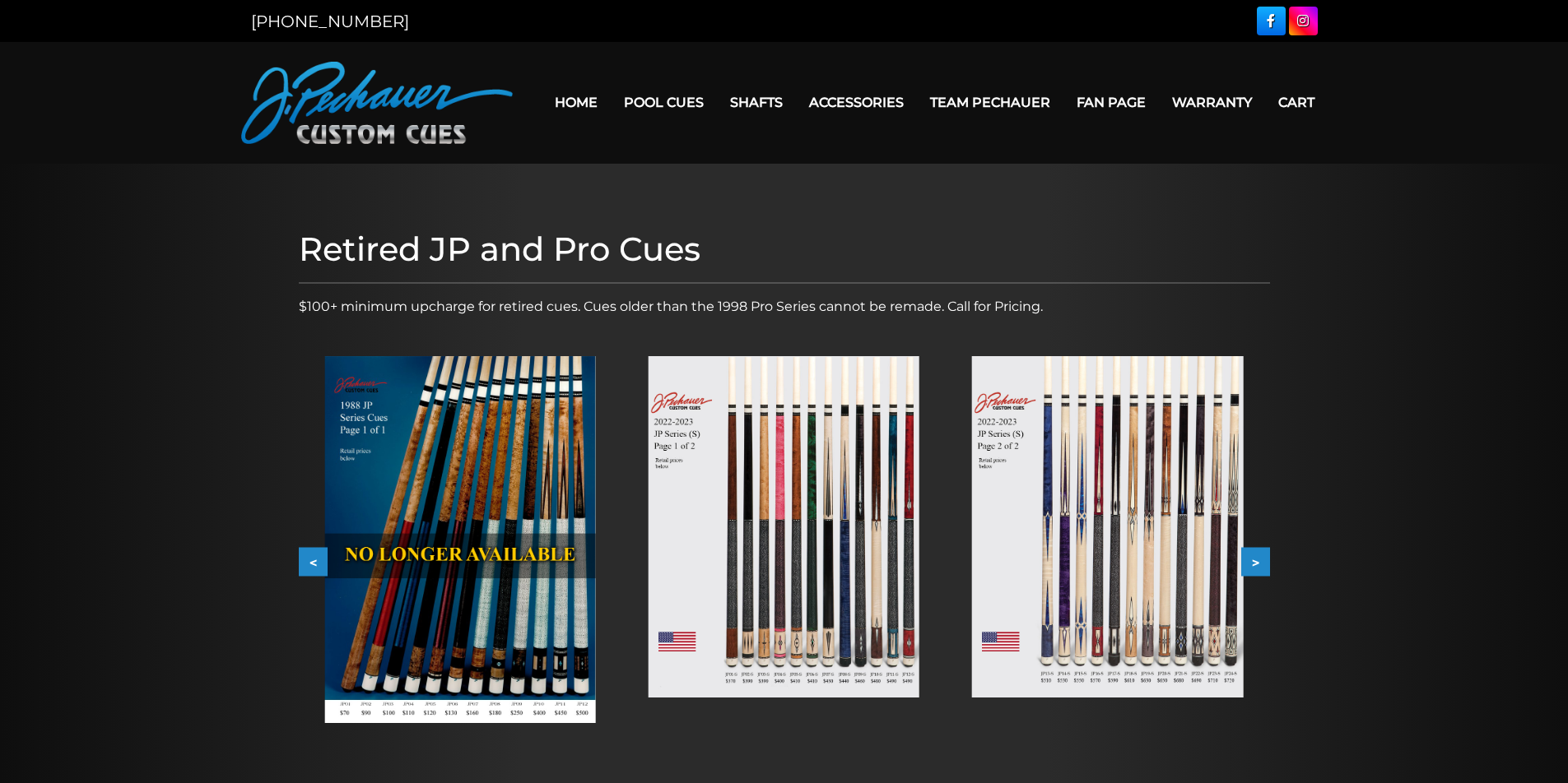
click at [1258, 561] on button ">" at bounding box center [1255, 562] width 28 height 28
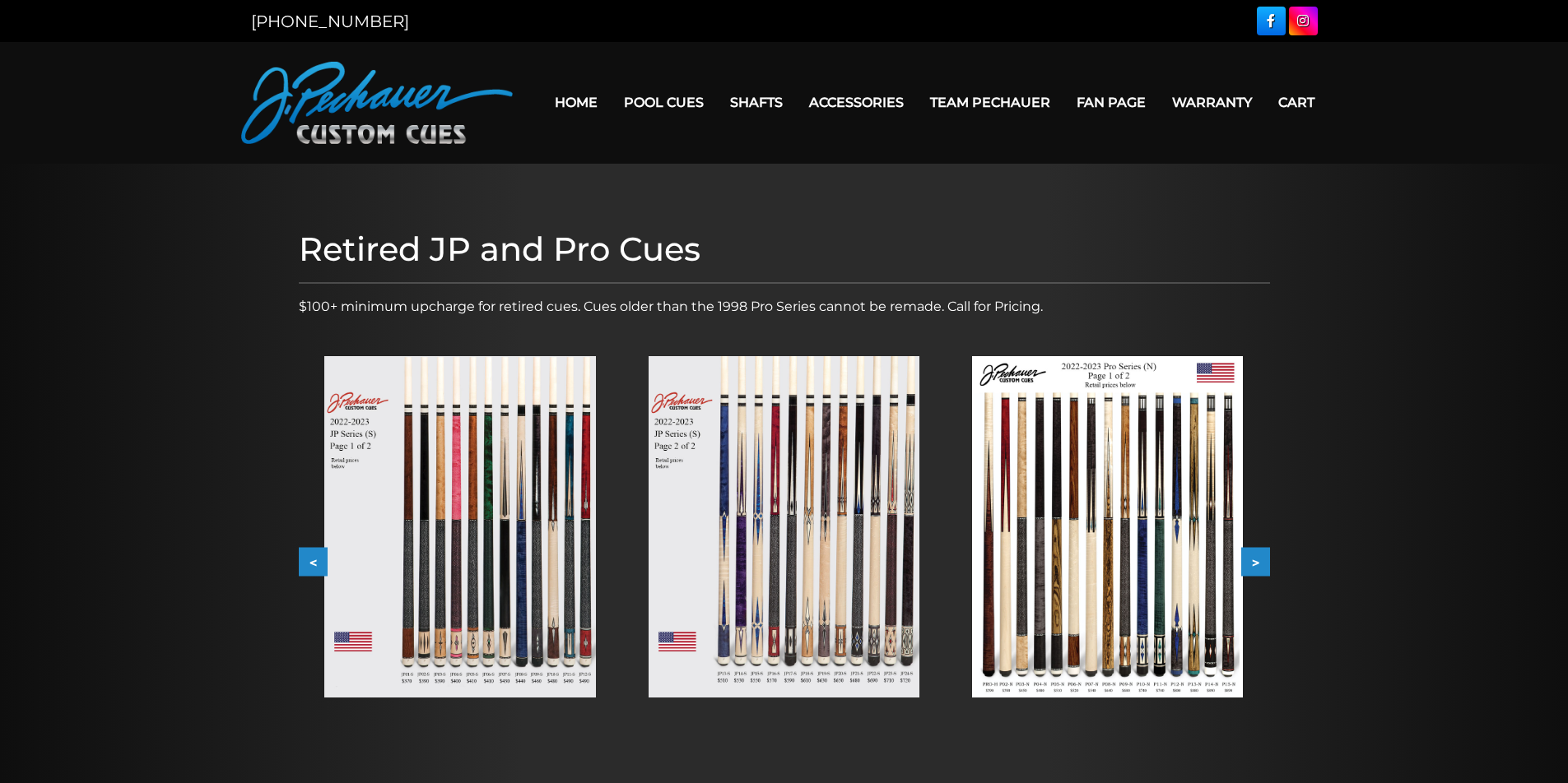
click at [1258, 561] on button ">" at bounding box center [1255, 562] width 28 height 28
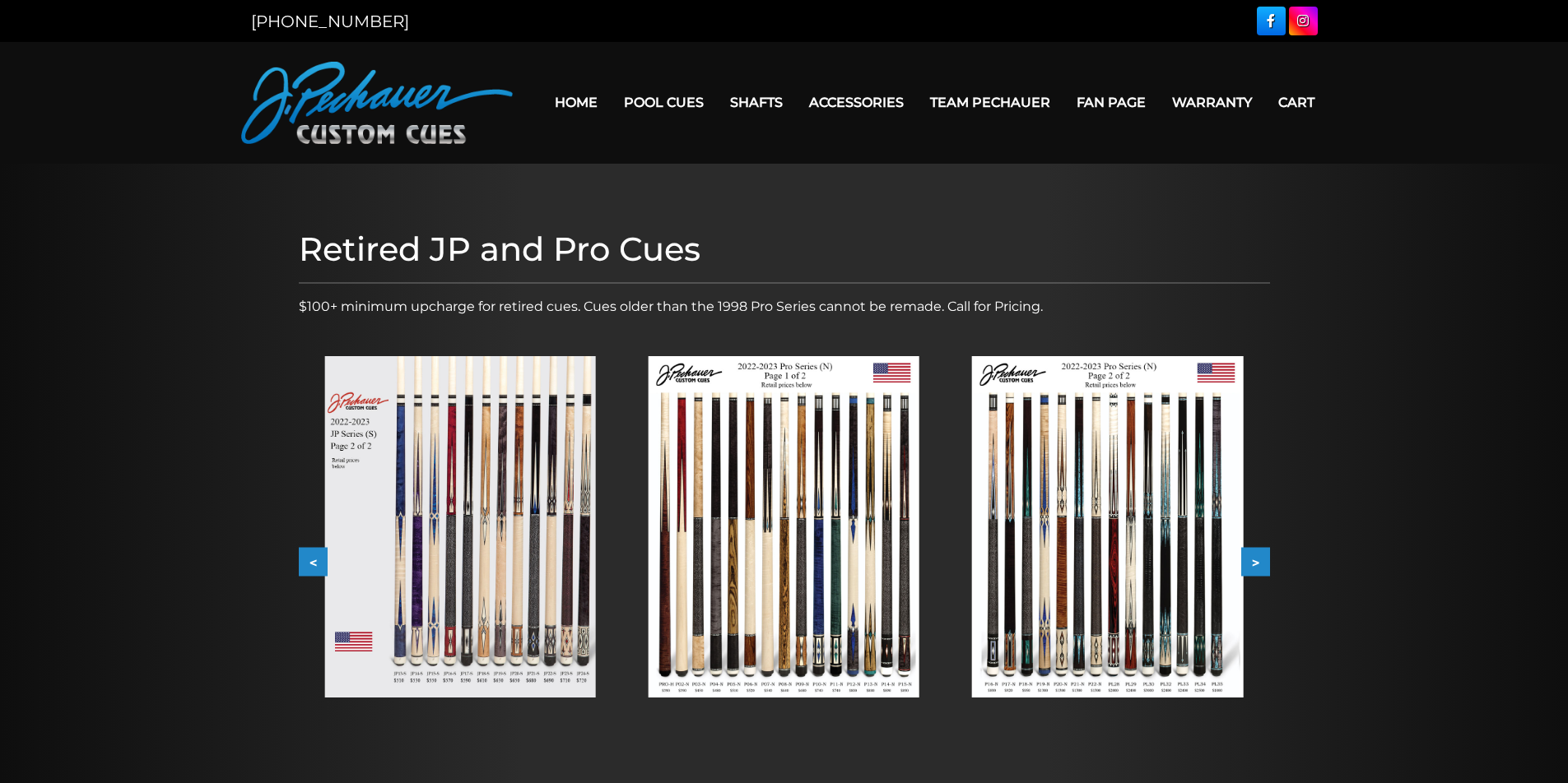
click at [1258, 561] on button ">" at bounding box center [1255, 562] width 28 height 28
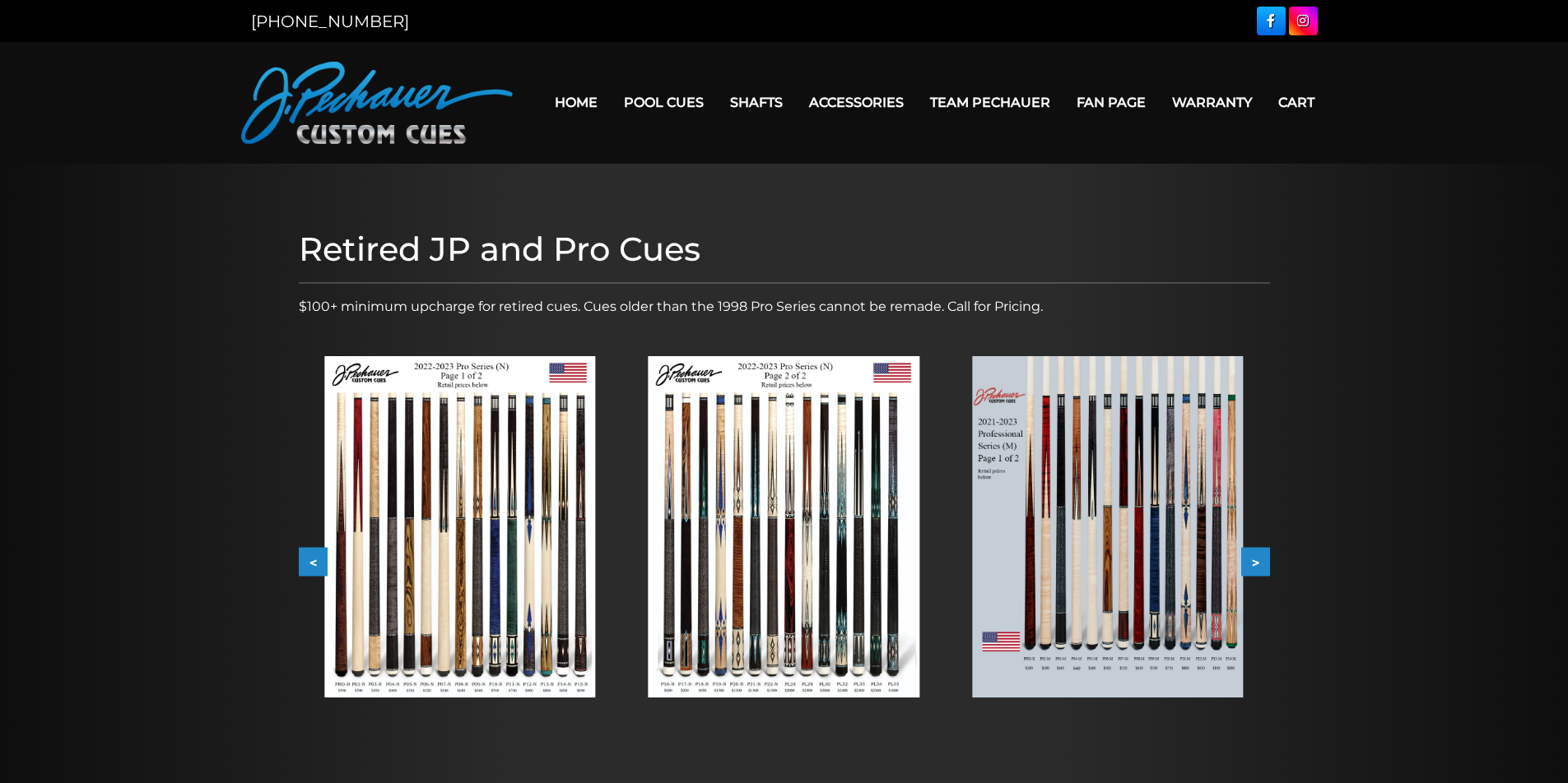
click at [1258, 561] on button ">" at bounding box center [1255, 562] width 28 height 28
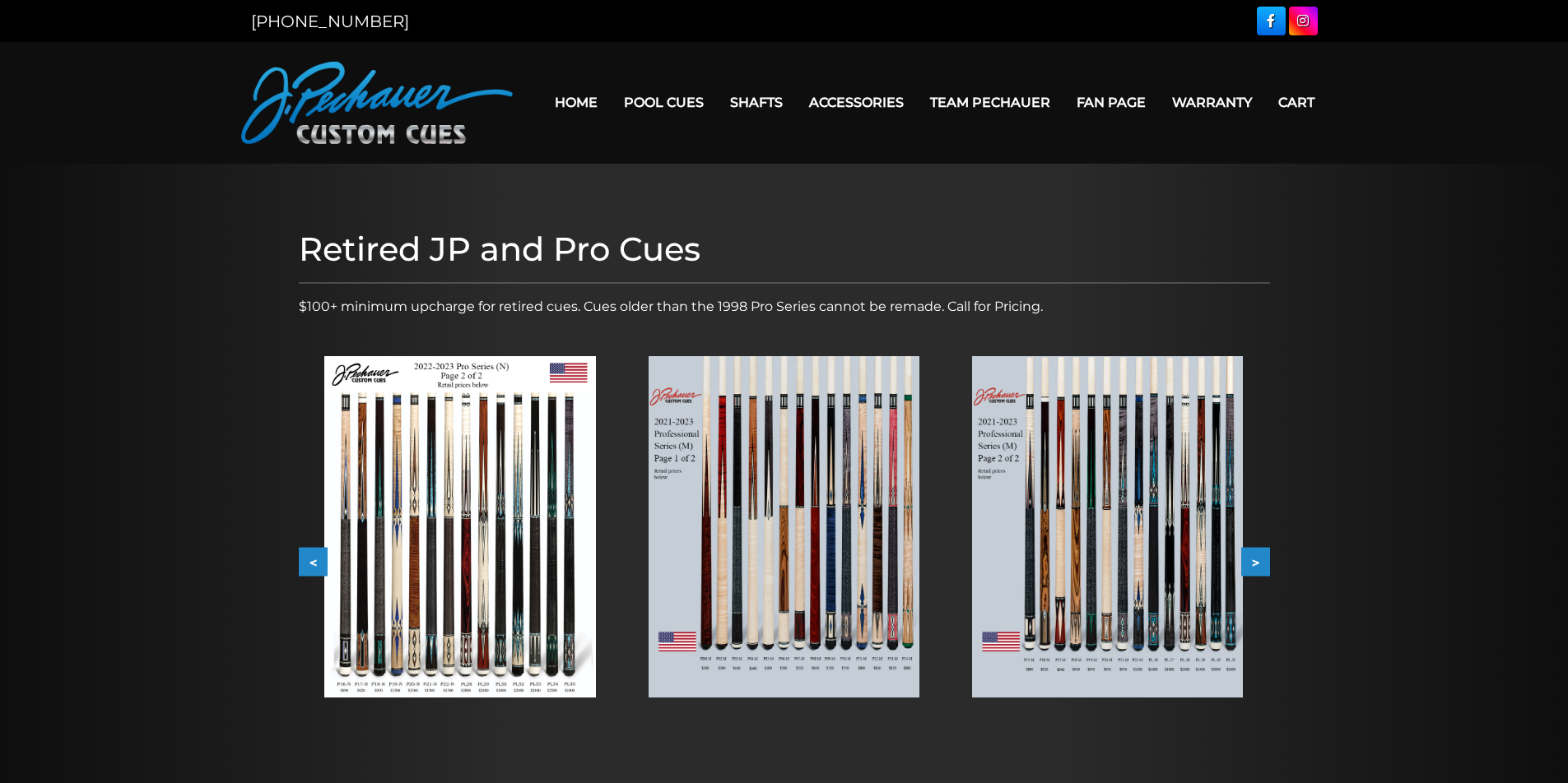
click at [1258, 561] on button ">" at bounding box center [1255, 562] width 28 height 28
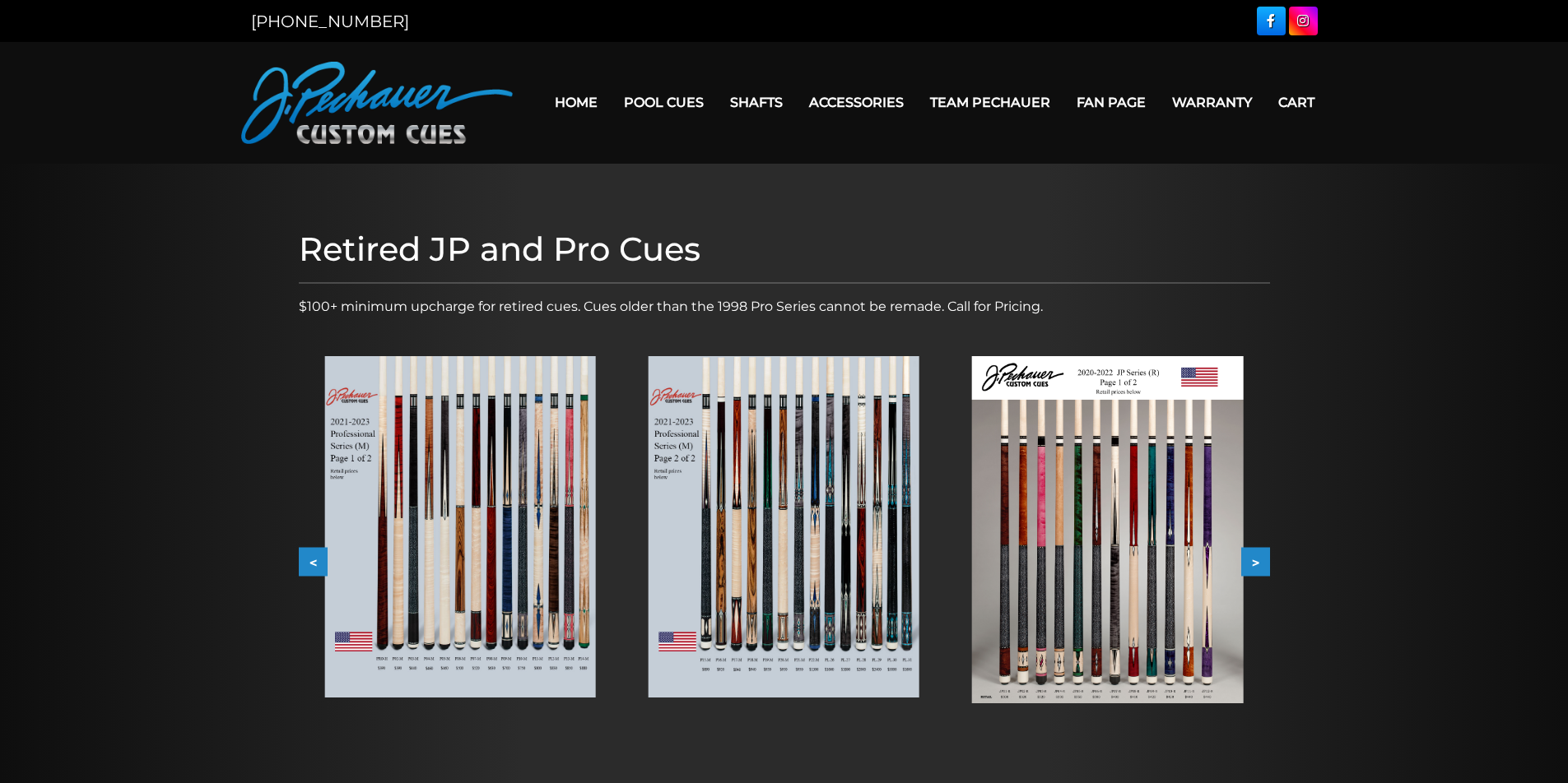
click at [781, 616] on img at bounding box center [784, 526] width 271 height 342
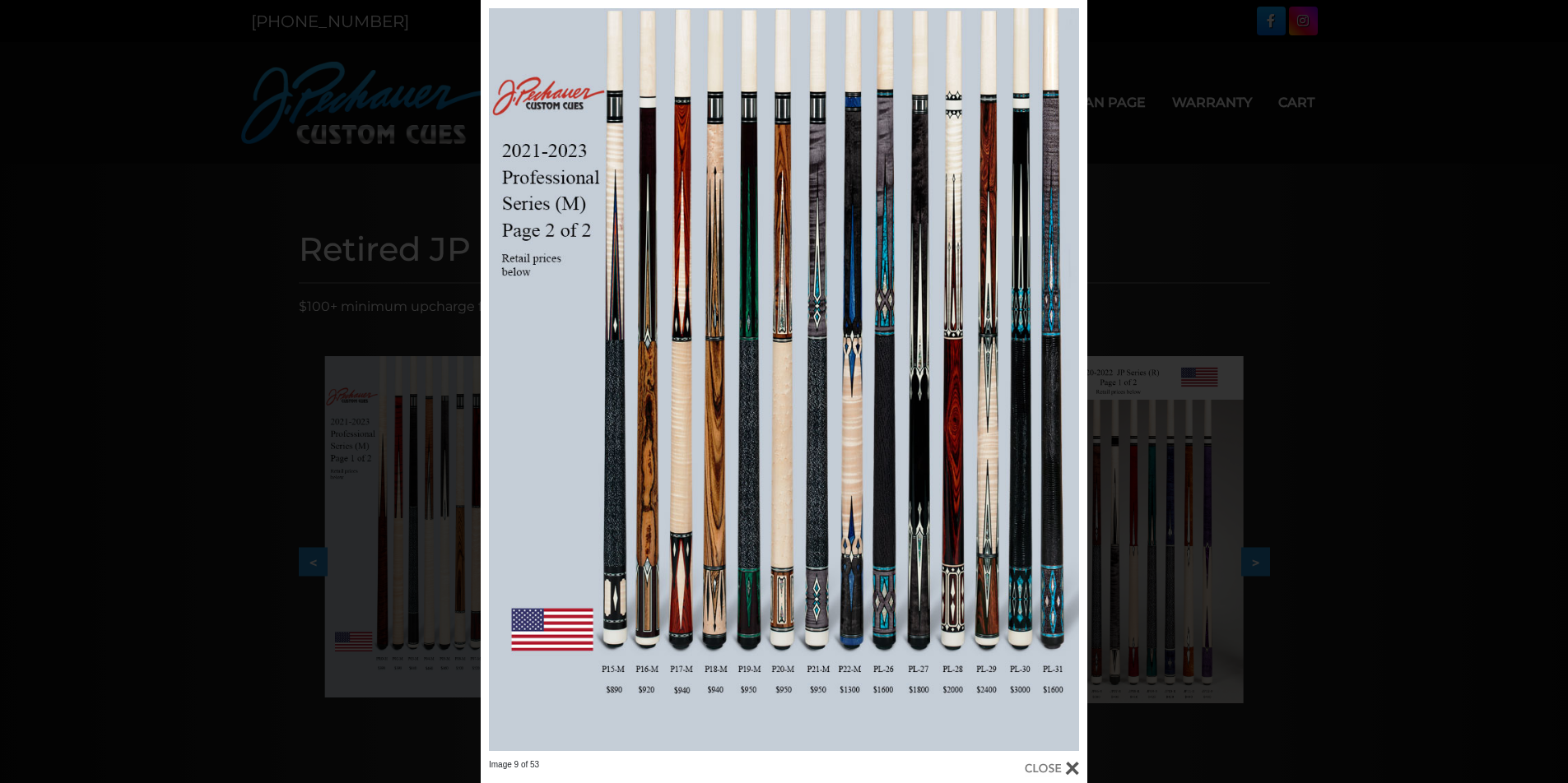
click at [1072, 762] on div at bounding box center [1051, 769] width 54 height 18
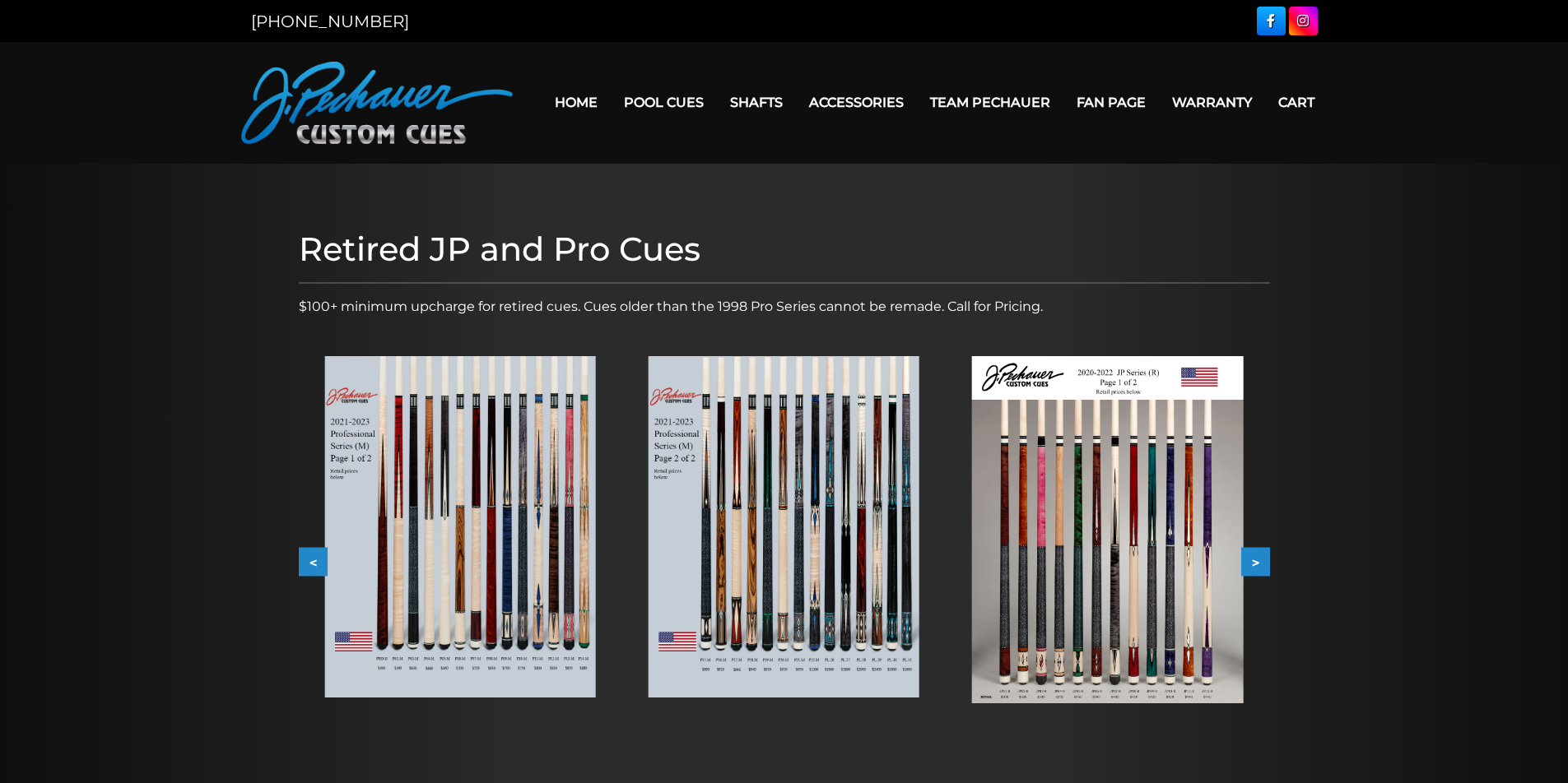
click at [1254, 562] on button ">" at bounding box center [1255, 562] width 28 height 28
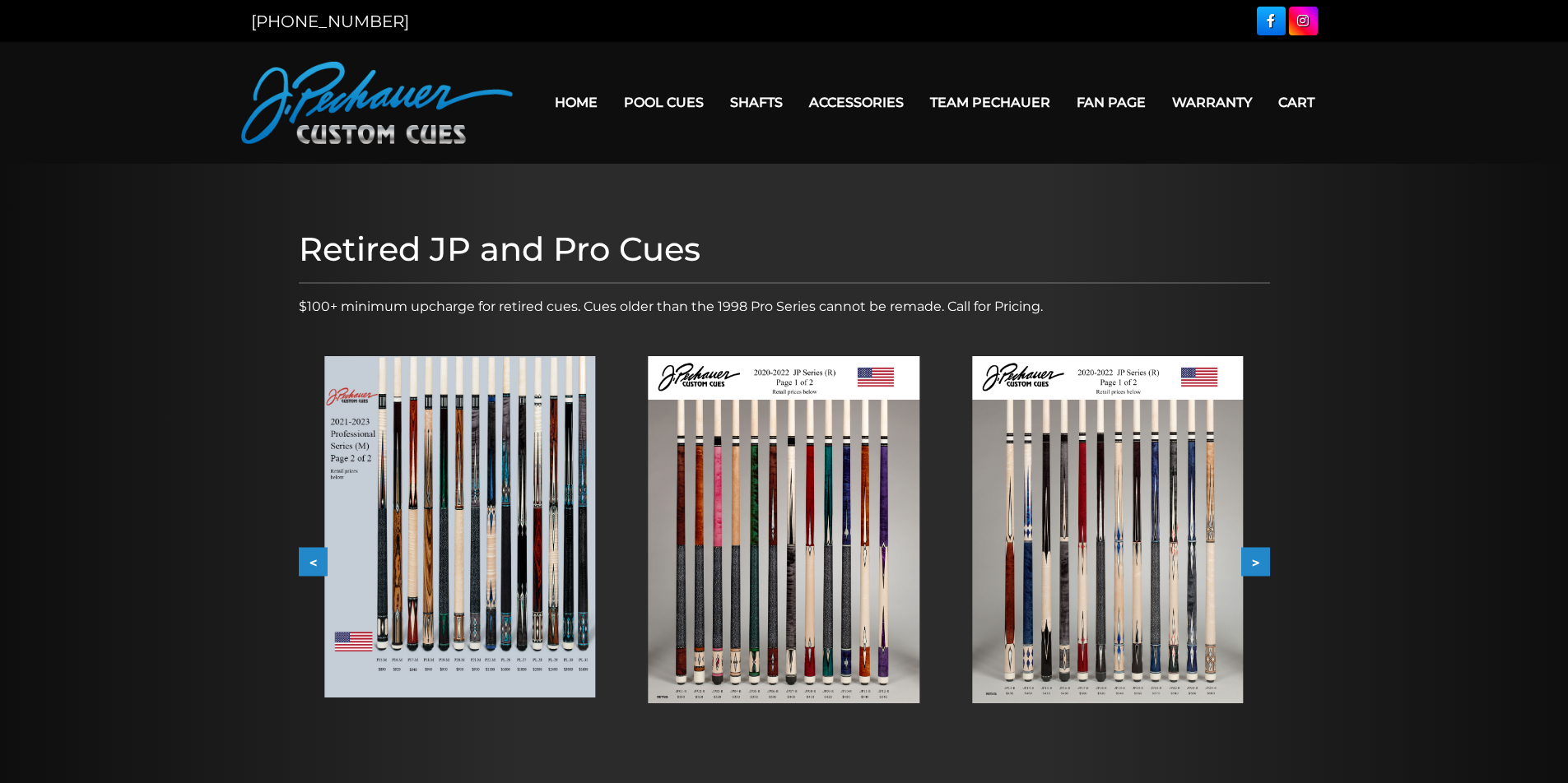
click at [1135, 603] on img at bounding box center [1107, 530] width 271 height 348
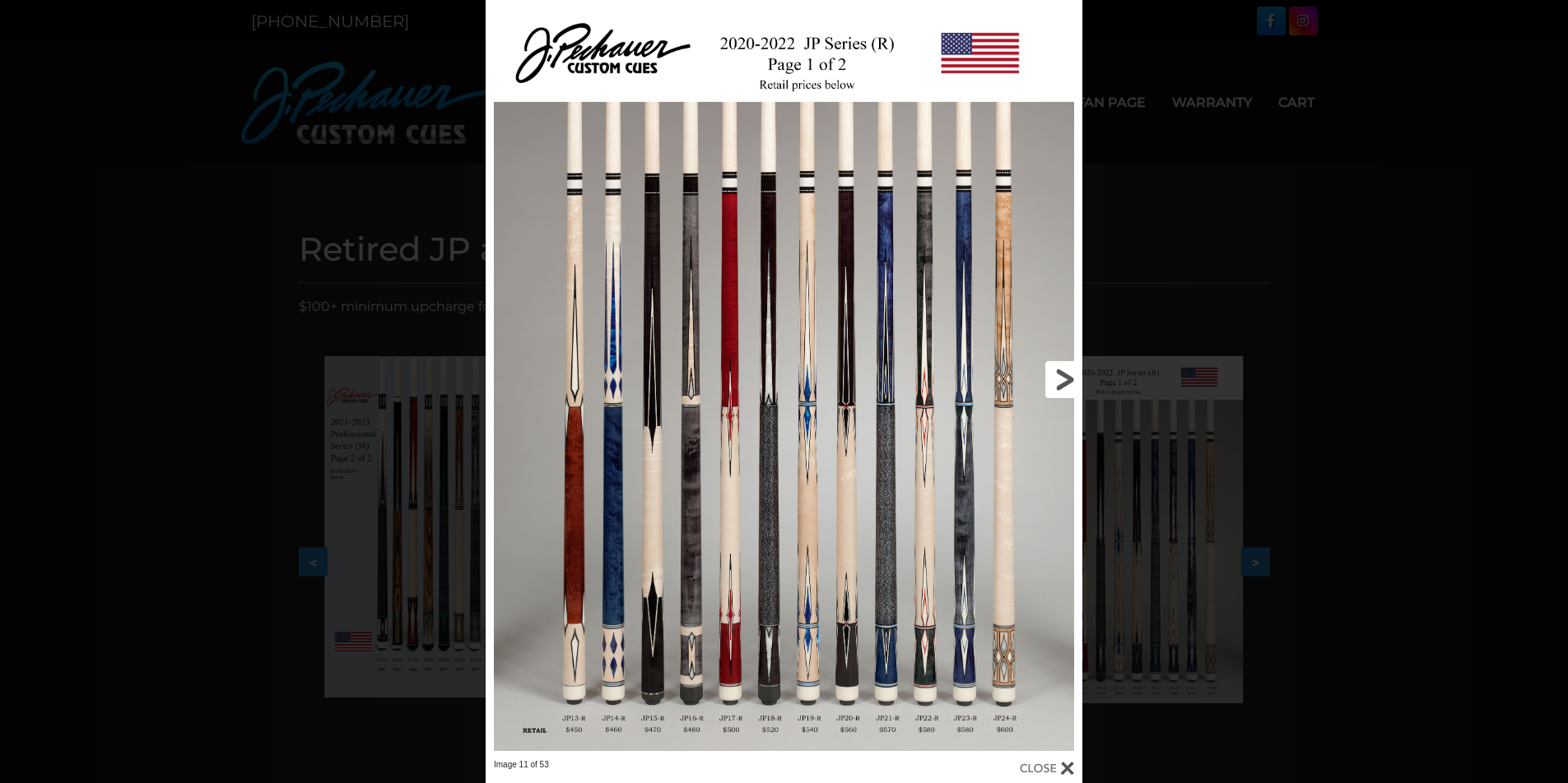
click at [1004, 609] on link at bounding box center [948, 379] width 268 height 760
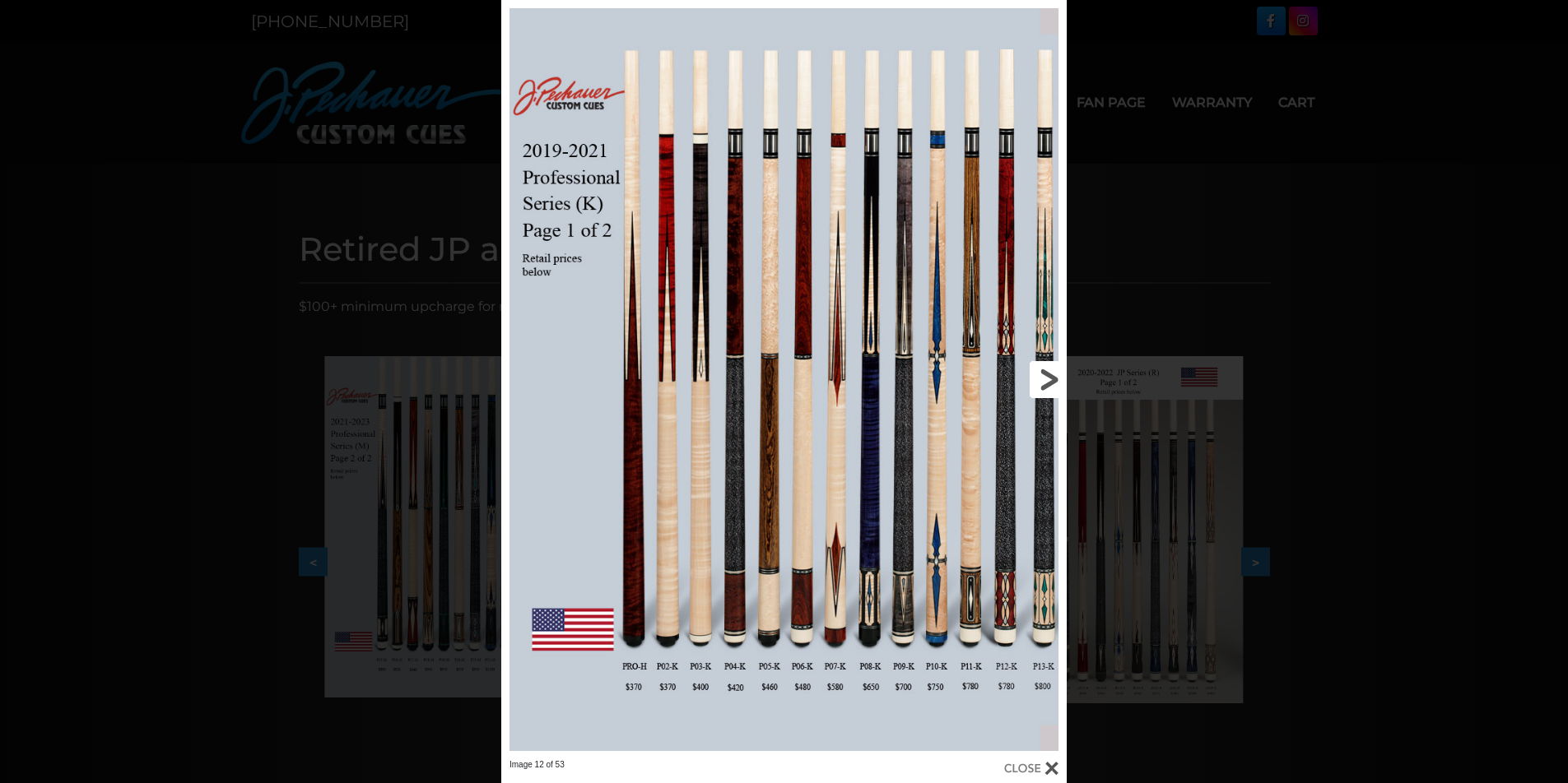
click at [1047, 381] on link at bounding box center [939, 379] width 254 height 760
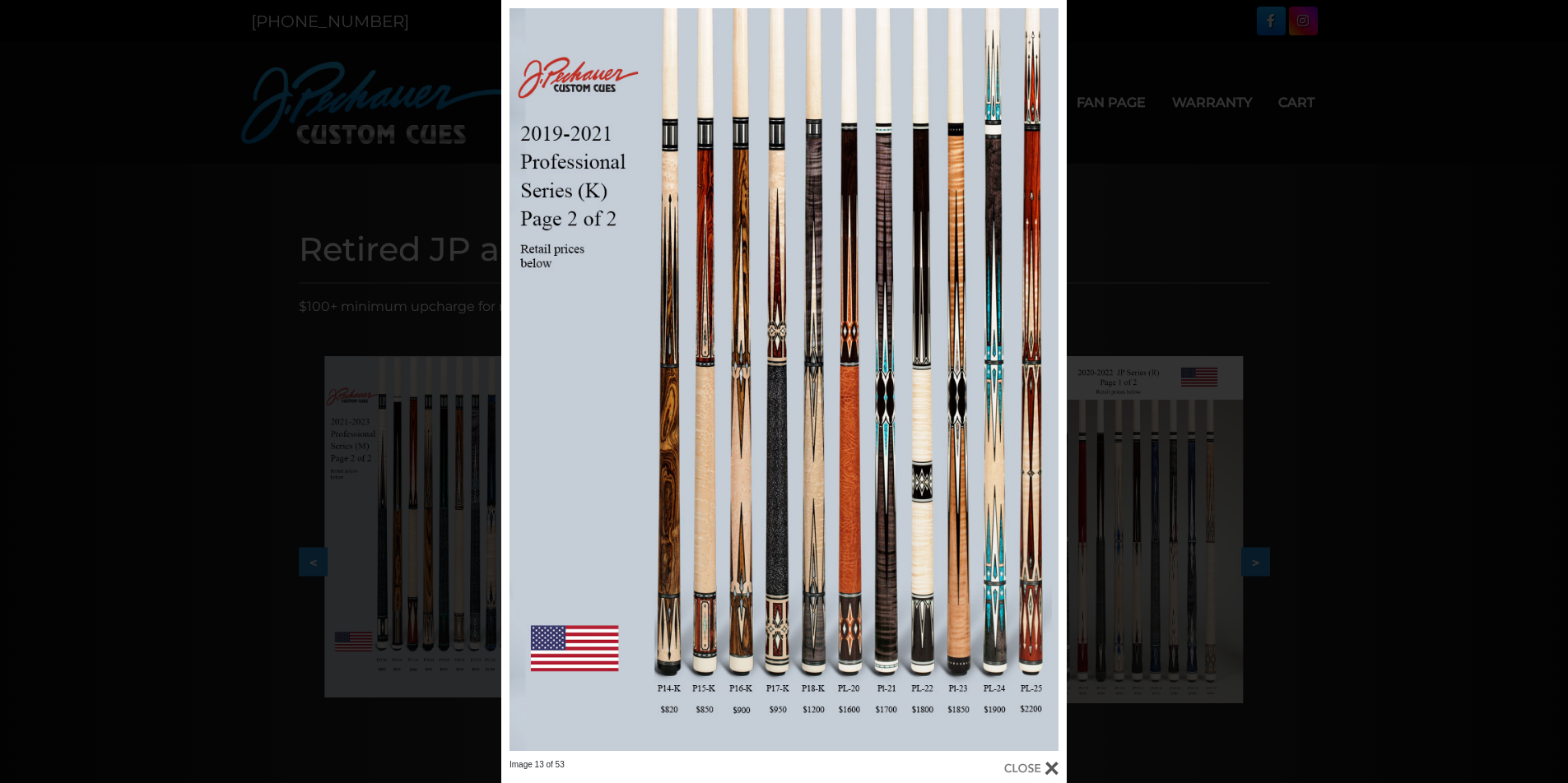
click at [1340, 402] on div "Image 13 of 53" at bounding box center [784, 391] width 1568 height 783
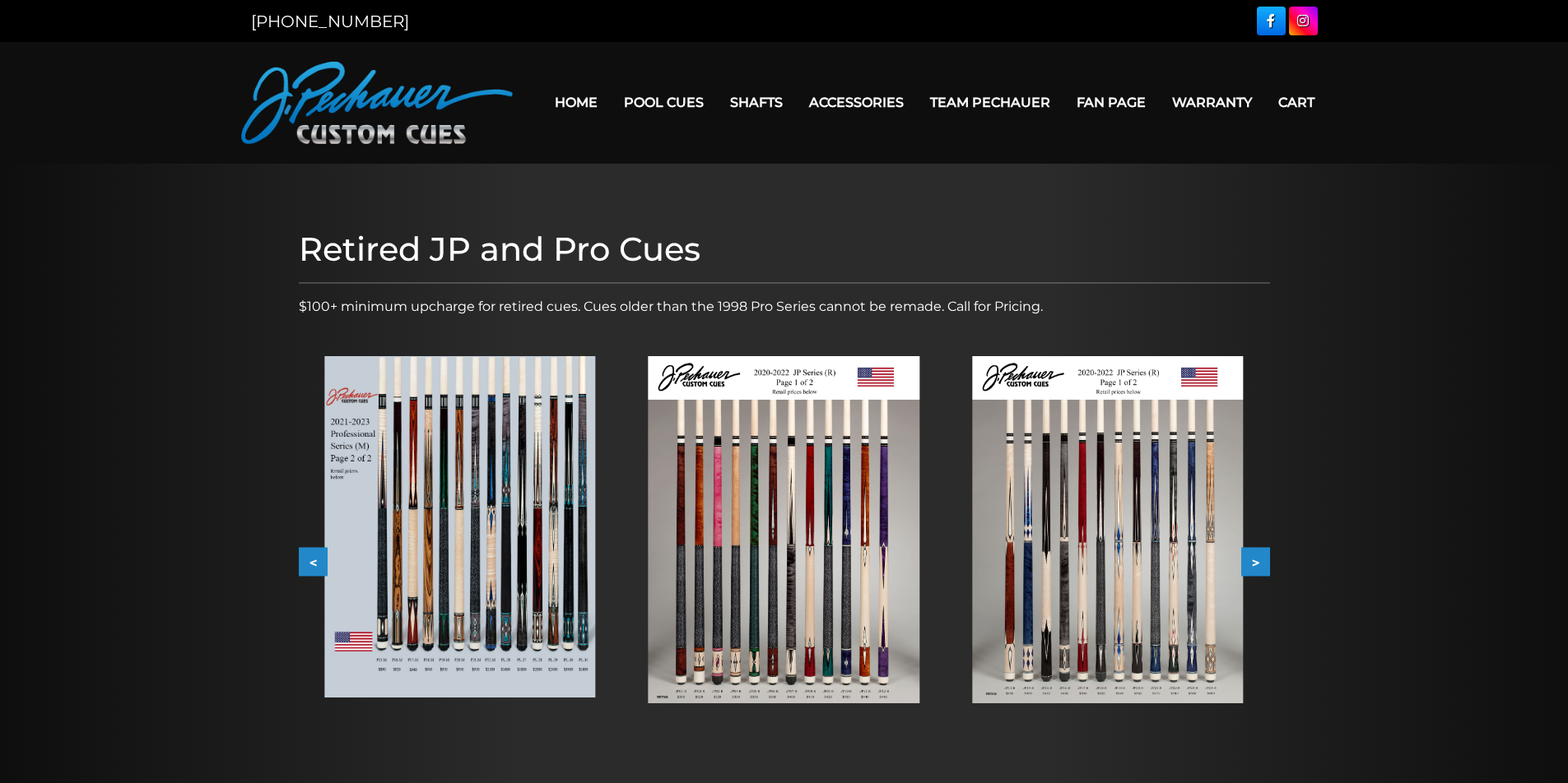
click at [1151, 501] on img at bounding box center [1107, 530] width 271 height 348
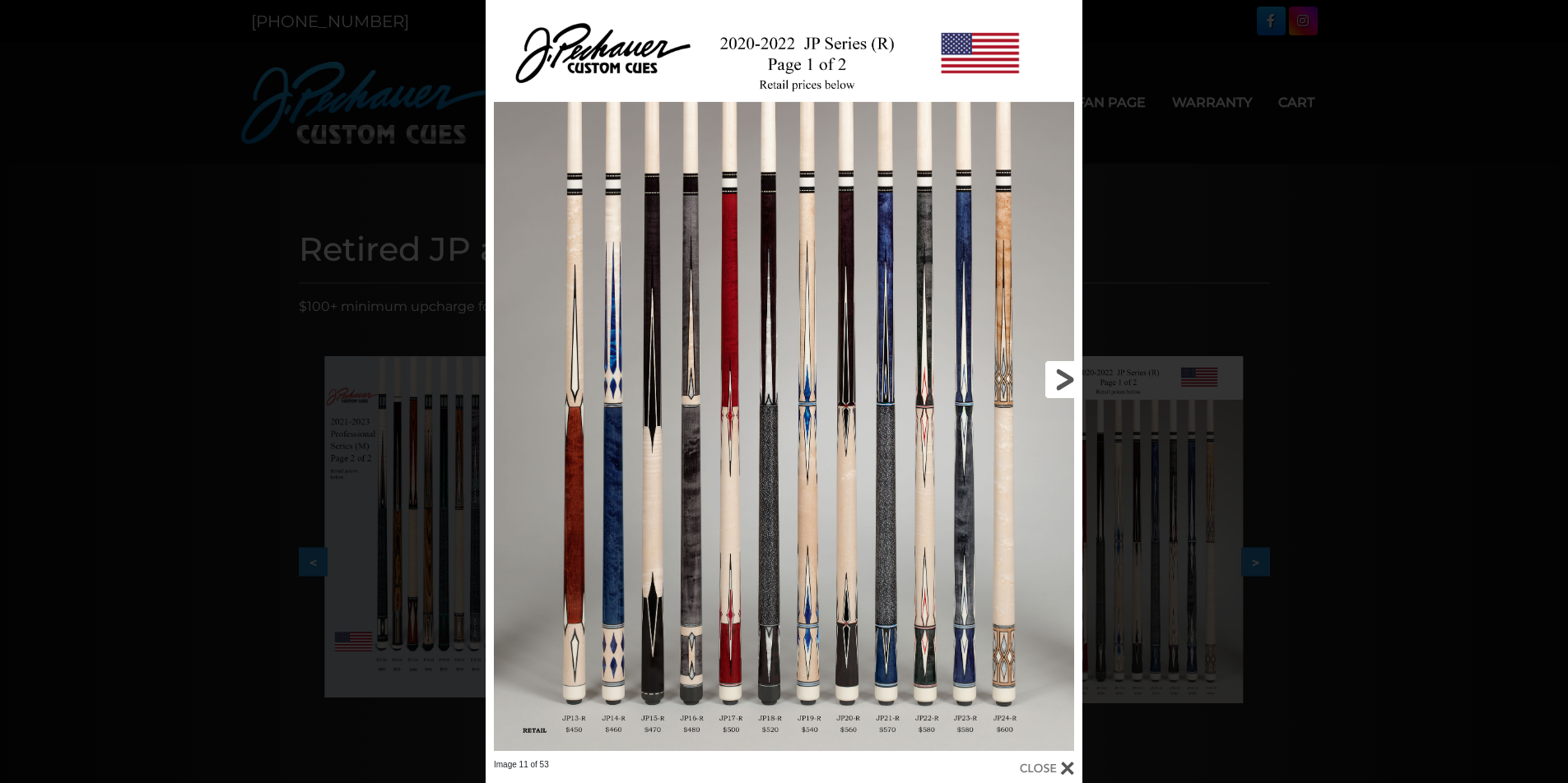
click at [1066, 375] on link at bounding box center [948, 379] width 268 height 760
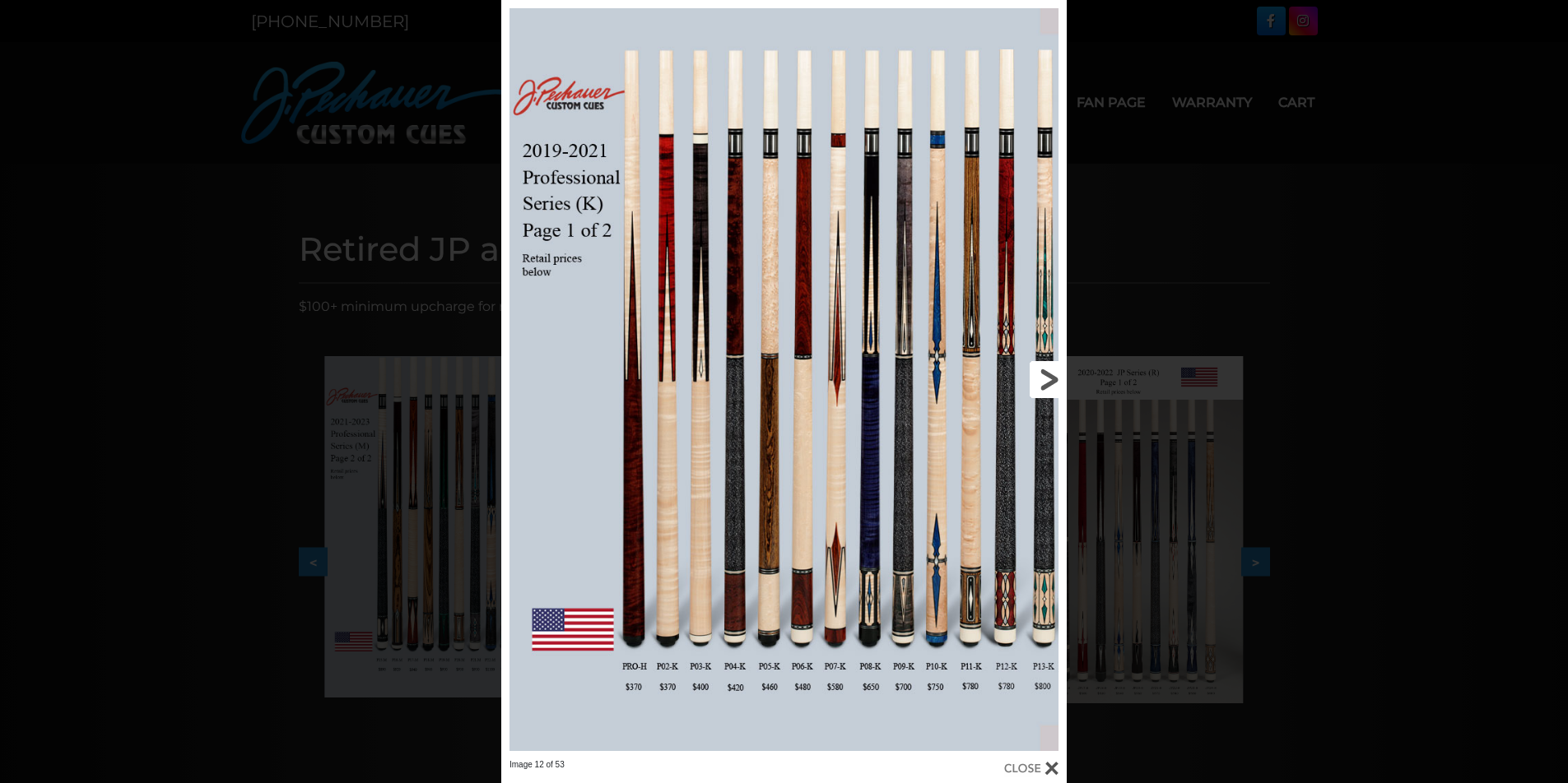
click at [1053, 376] on link at bounding box center [939, 379] width 254 height 760
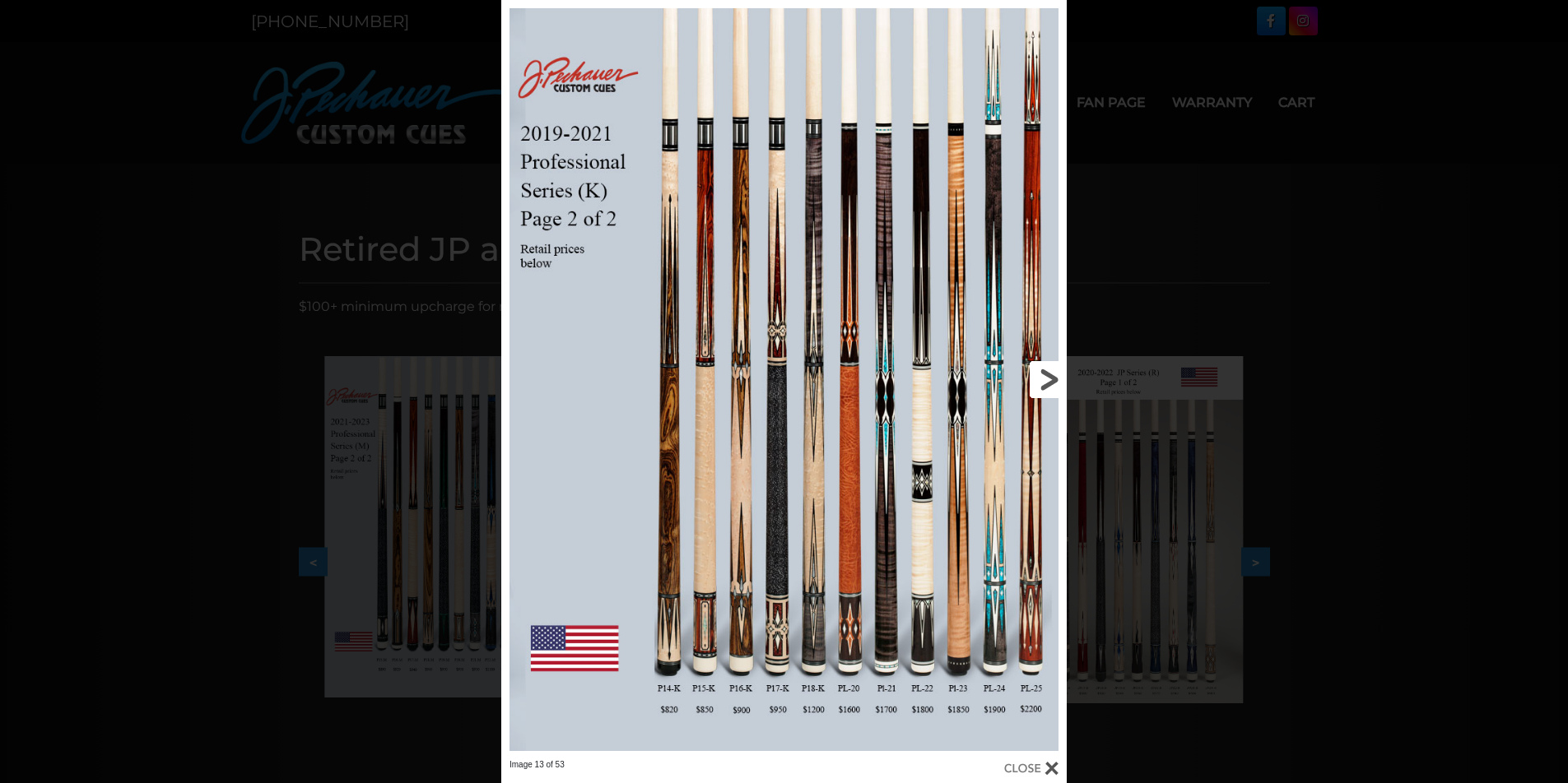
click at [1053, 376] on link at bounding box center [939, 379] width 254 height 760
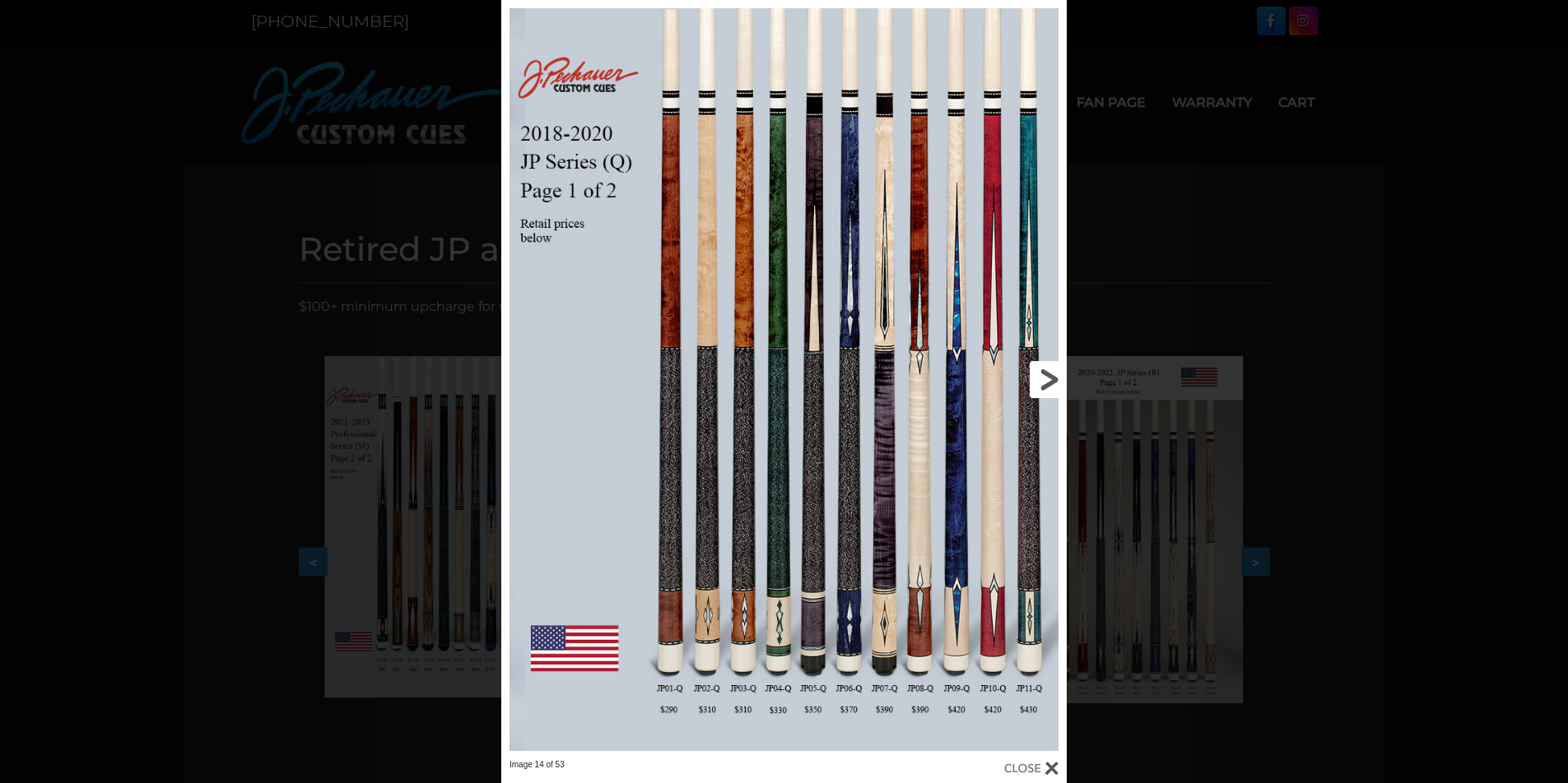
click at [1053, 376] on link at bounding box center [939, 379] width 254 height 760
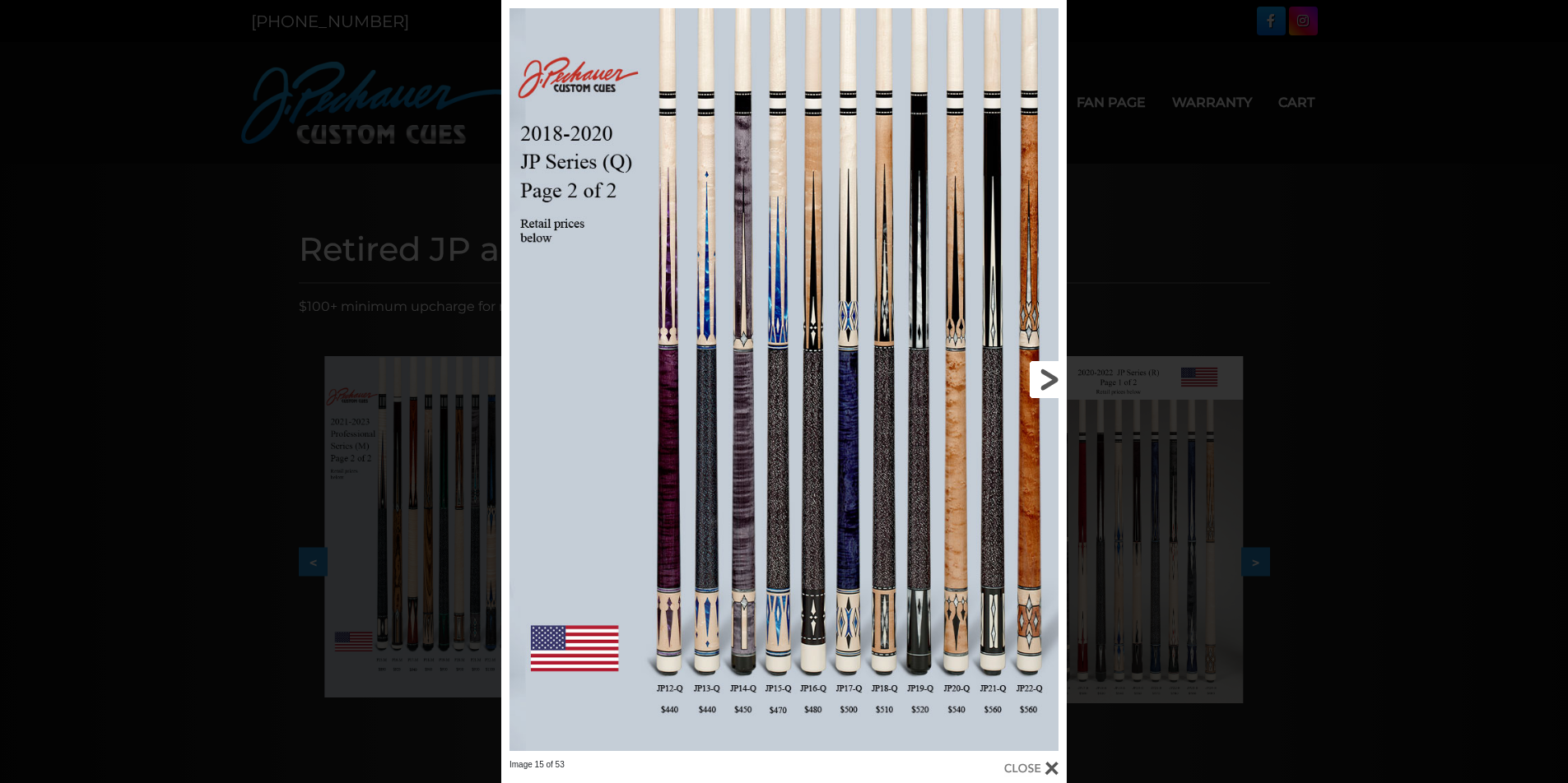
click at [1053, 376] on link at bounding box center [939, 379] width 254 height 760
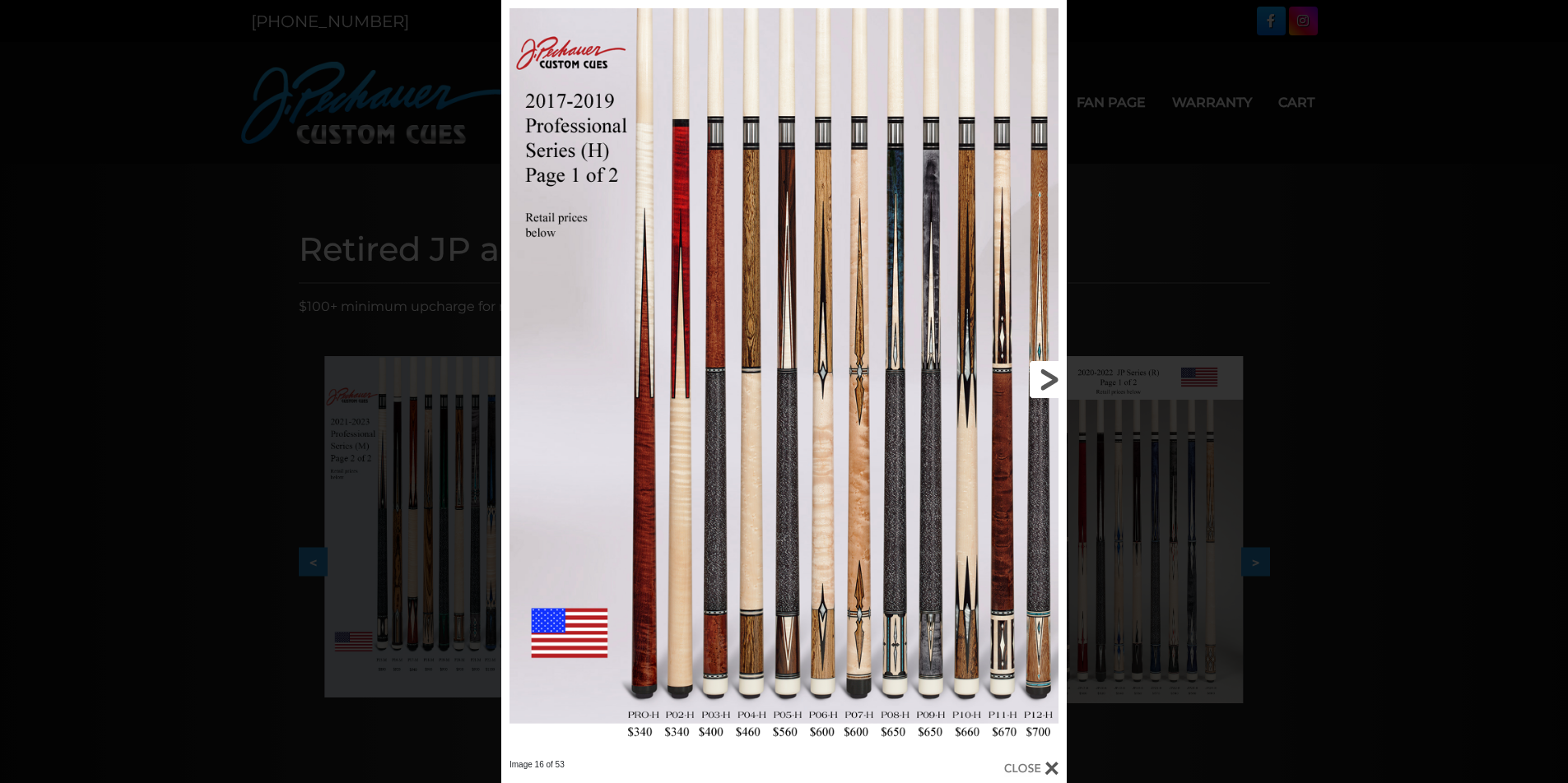
click at [1053, 376] on link at bounding box center [939, 379] width 254 height 760
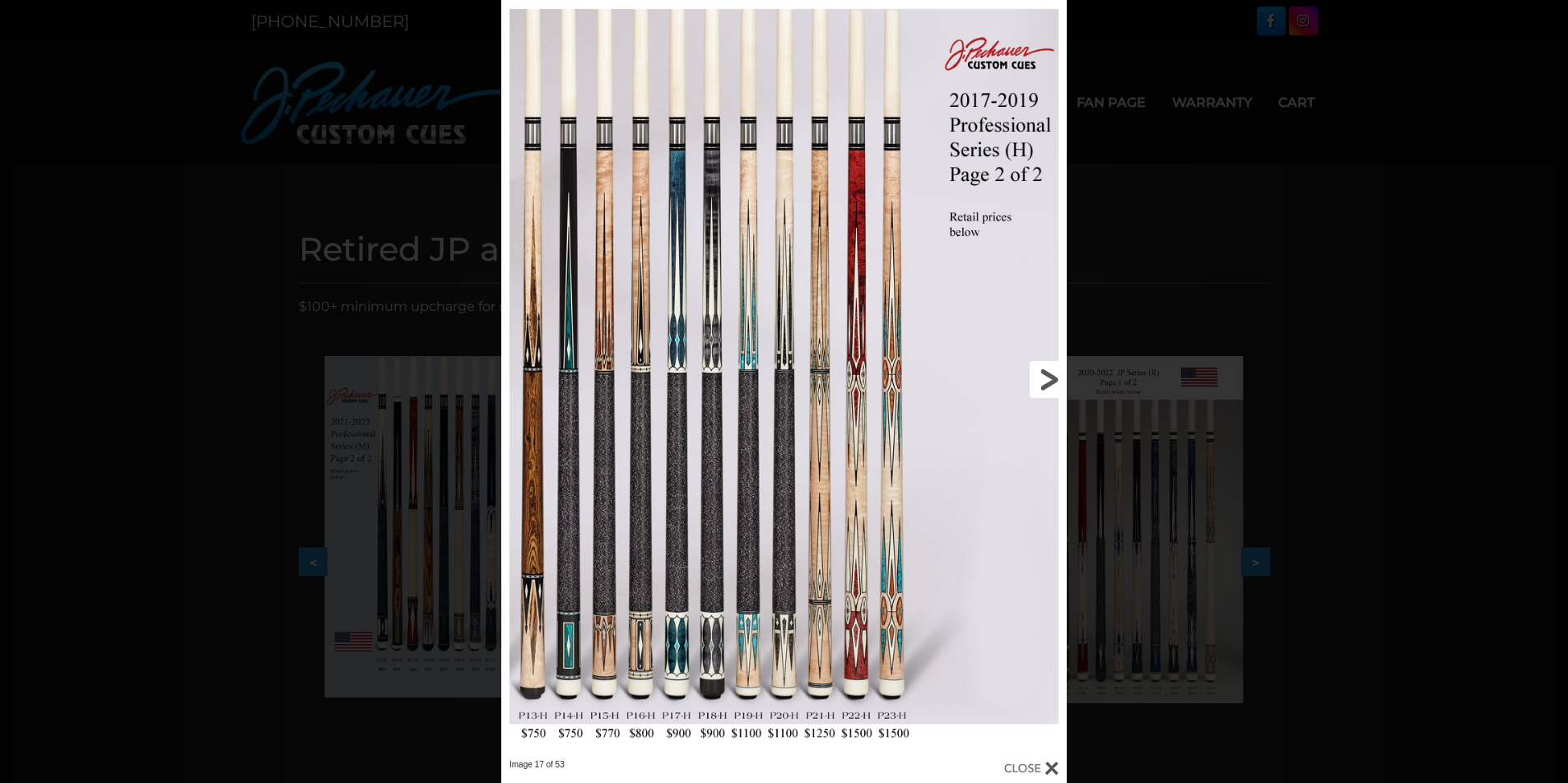
click at [1052, 376] on link at bounding box center [939, 379] width 254 height 760
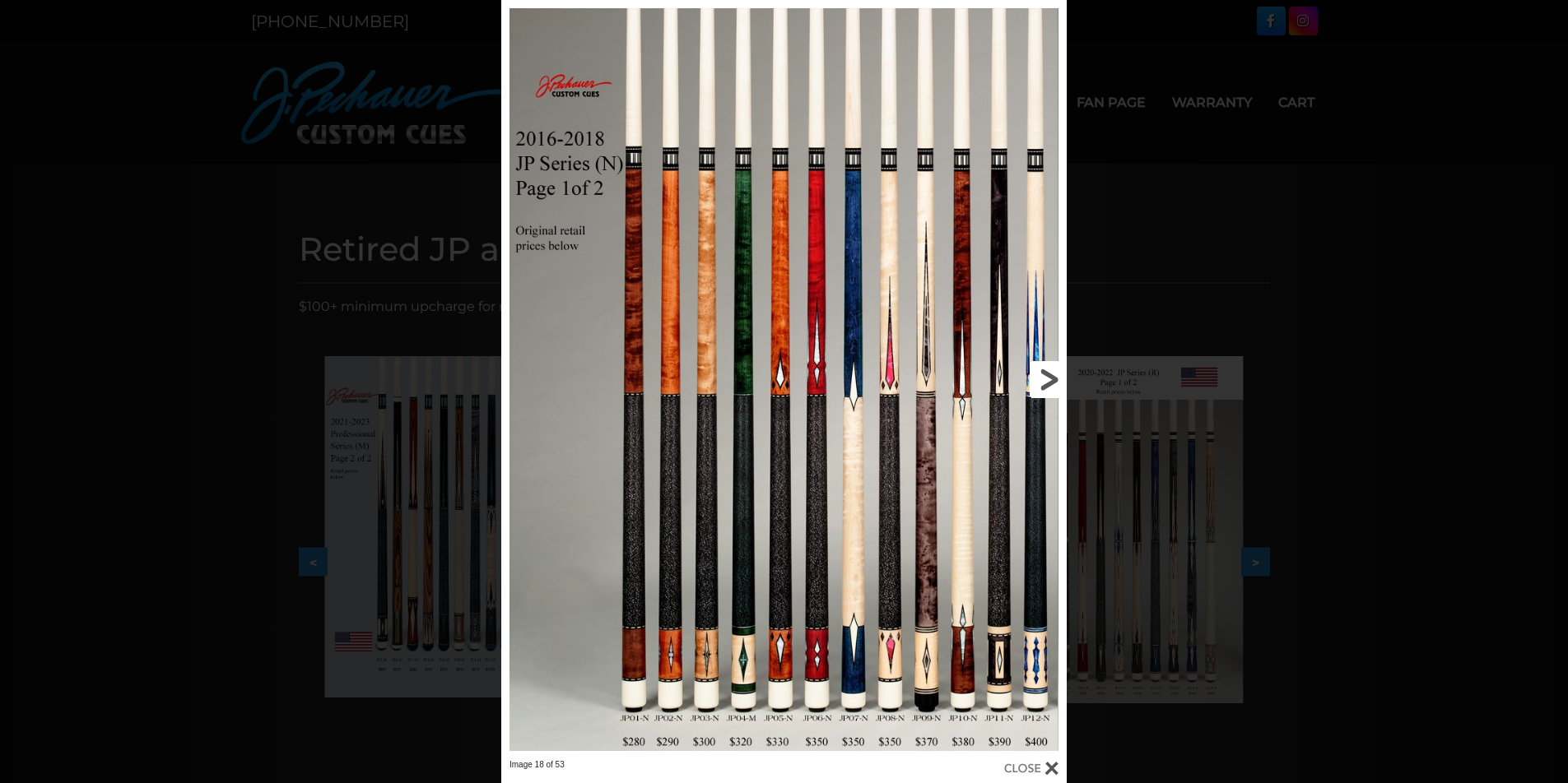
click at [1052, 376] on link at bounding box center [939, 379] width 254 height 760
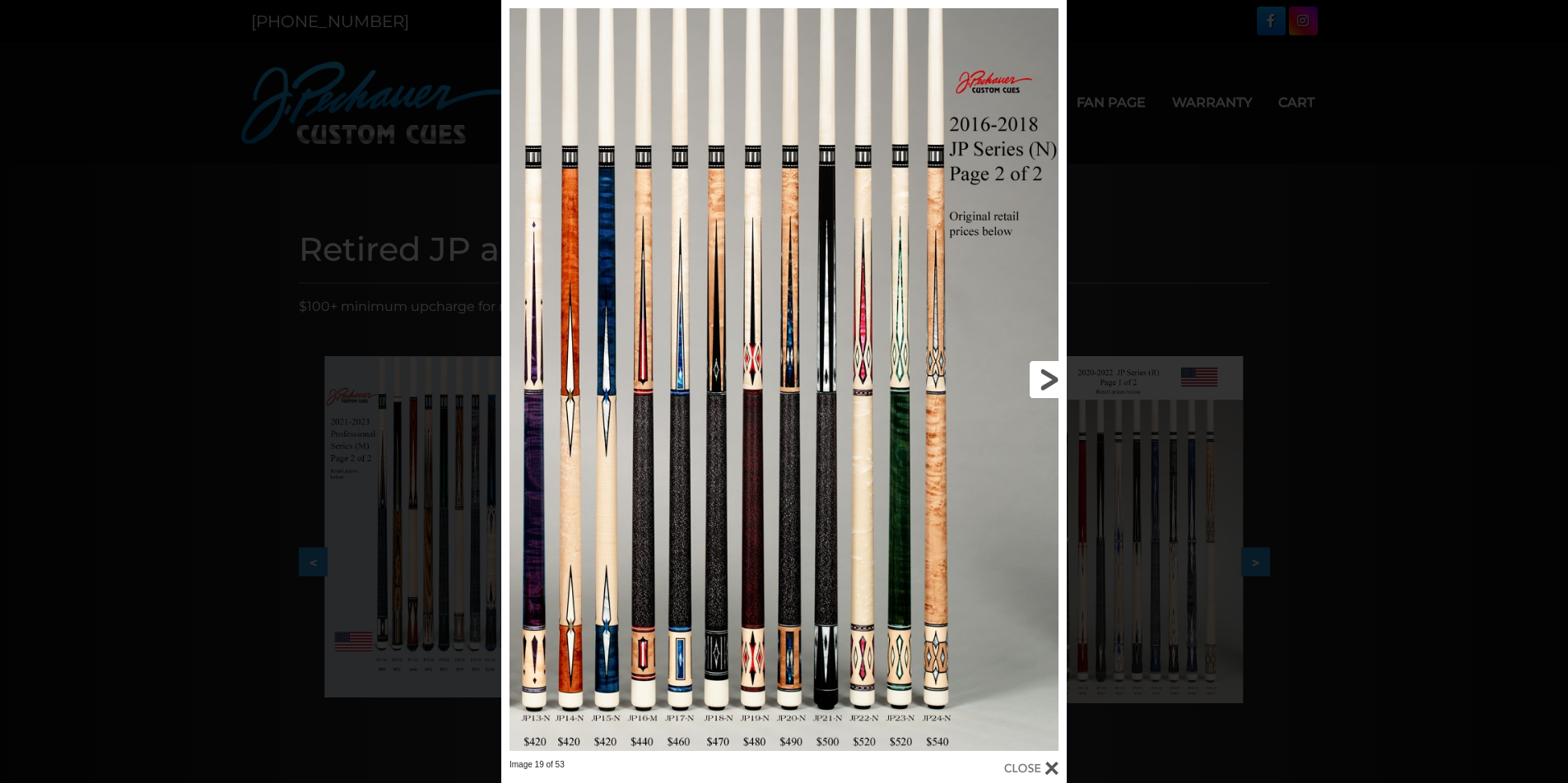
click at [1052, 376] on link at bounding box center [939, 379] width 254 height 760
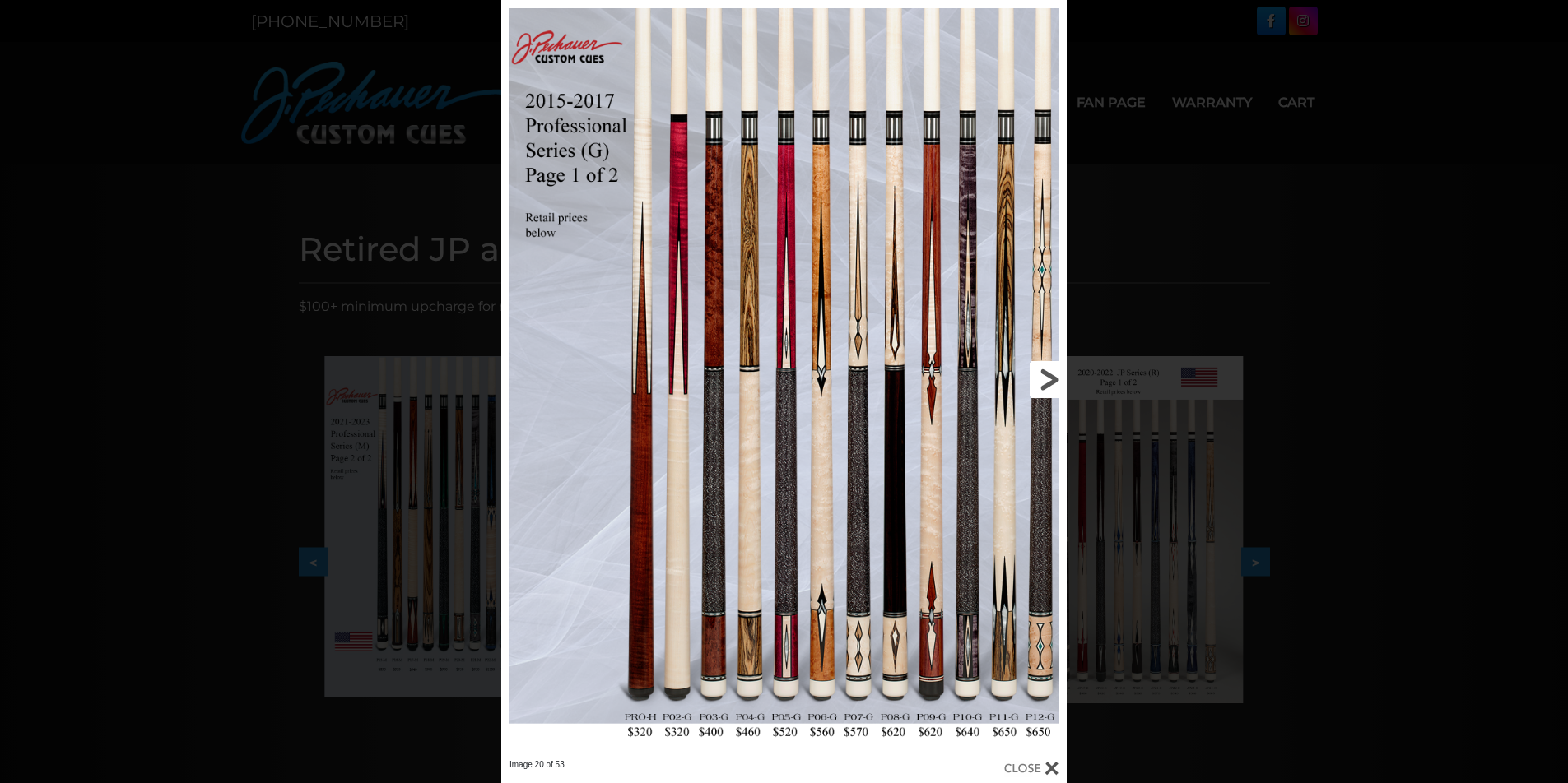
click at [1052, 376] on link at bounding box center [939, 379] width 254 height 760
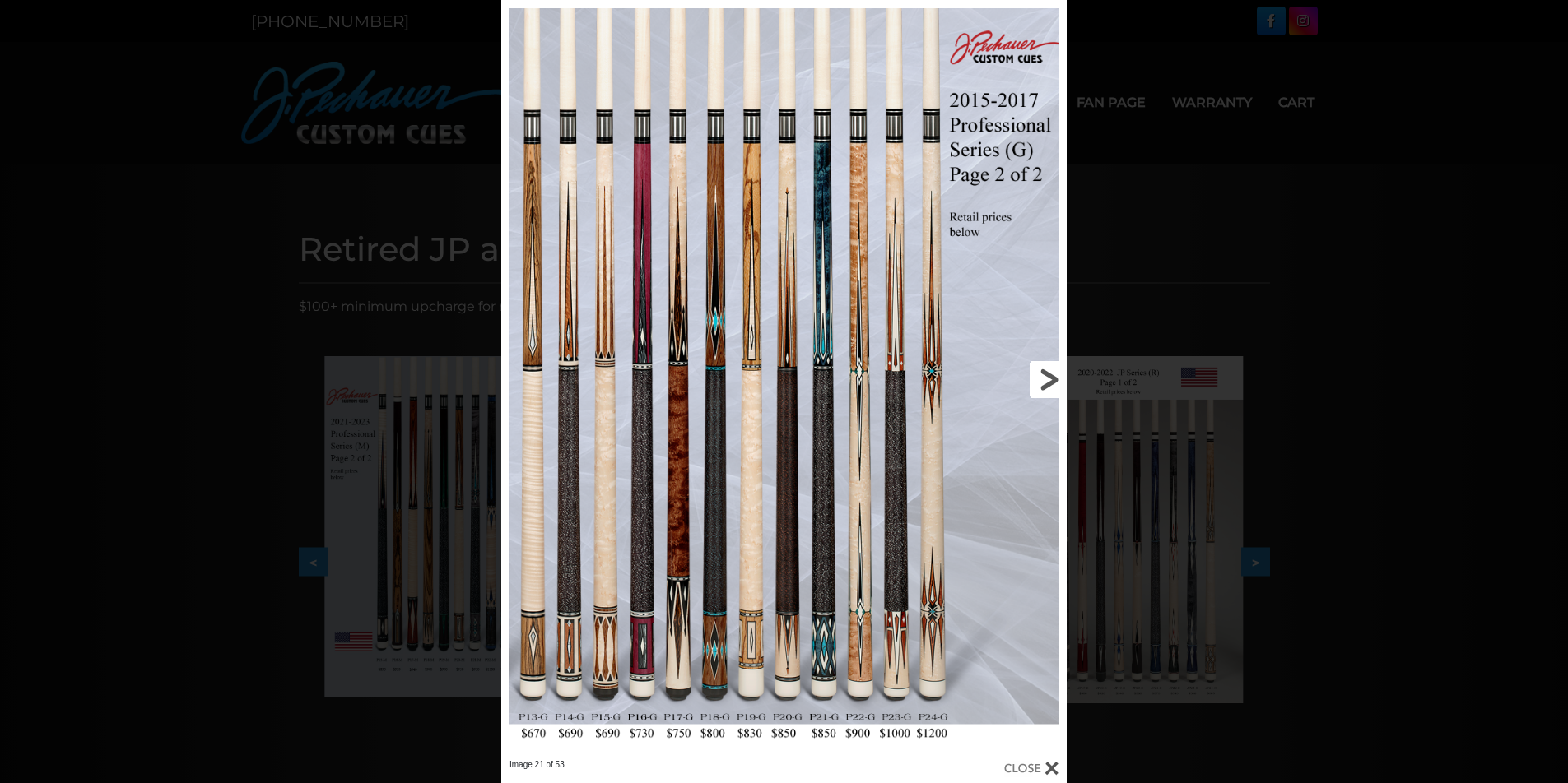
click at [1052, 376] on link at bounding box center [939, 379] width 254 height 760
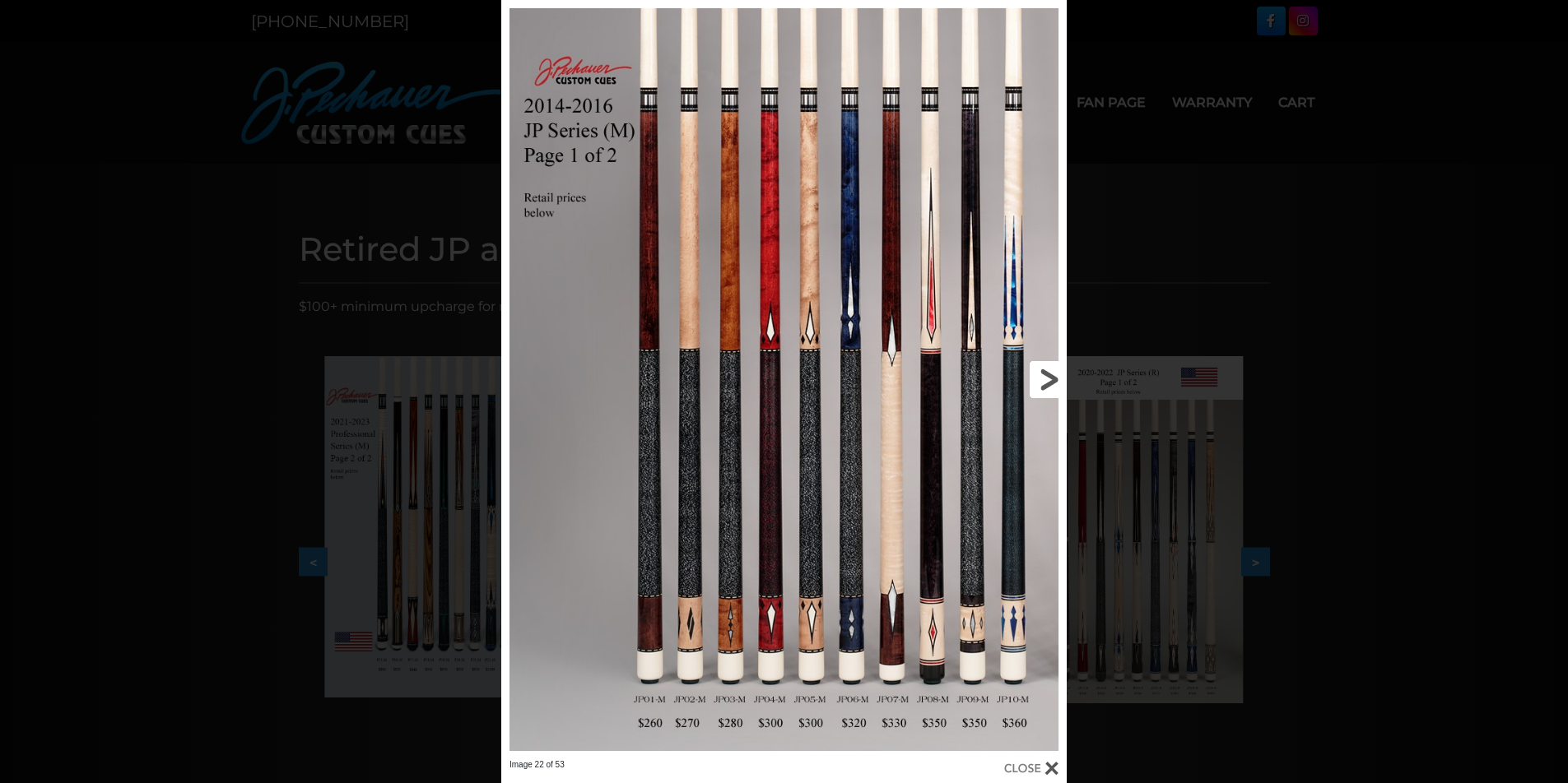
click at [1052, 376] on link at bounding box center [939, 379] width 254 height 760
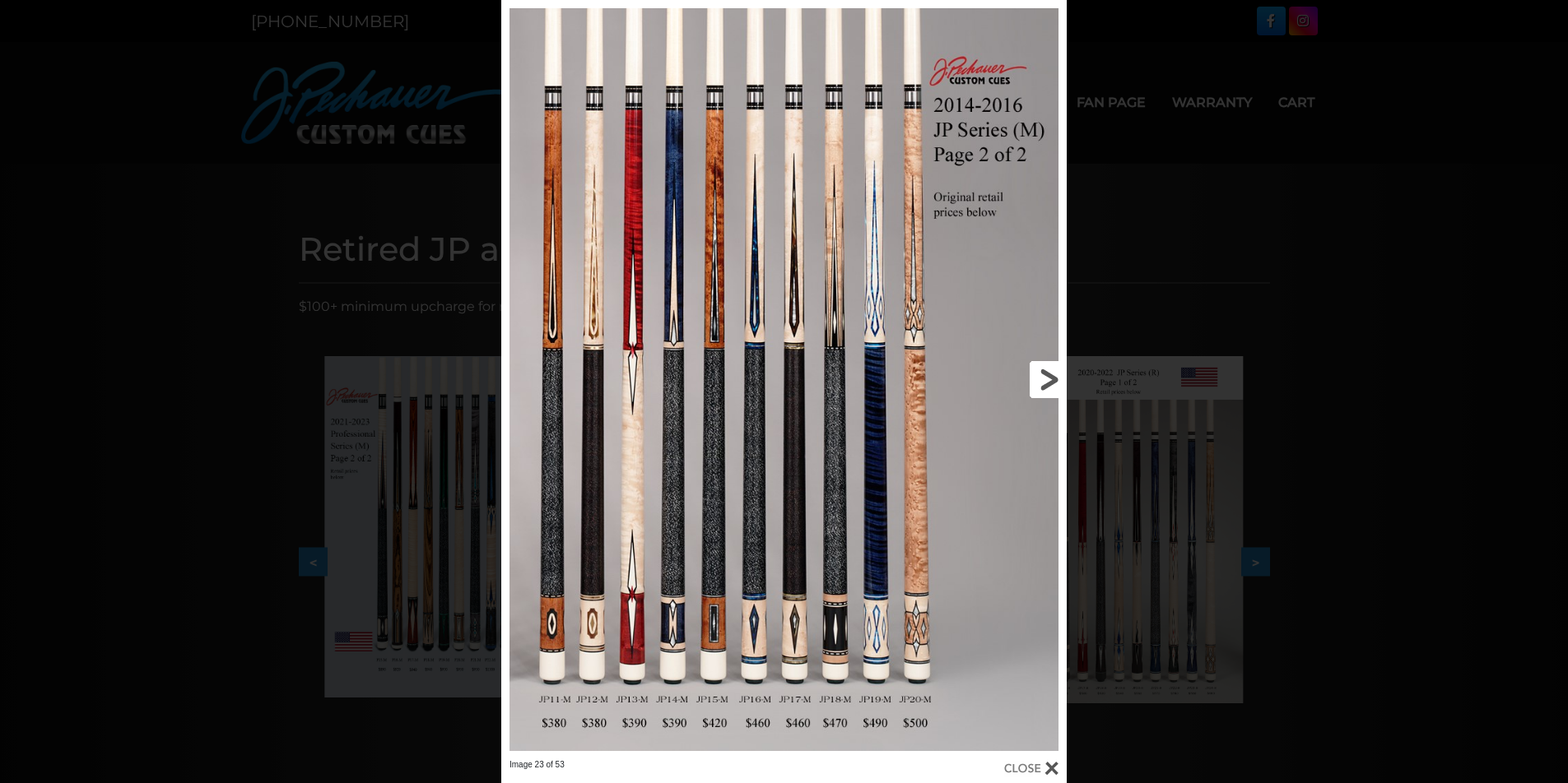
click at [1051, 376] on link at bounding box center [939, 379] width 254 height 760
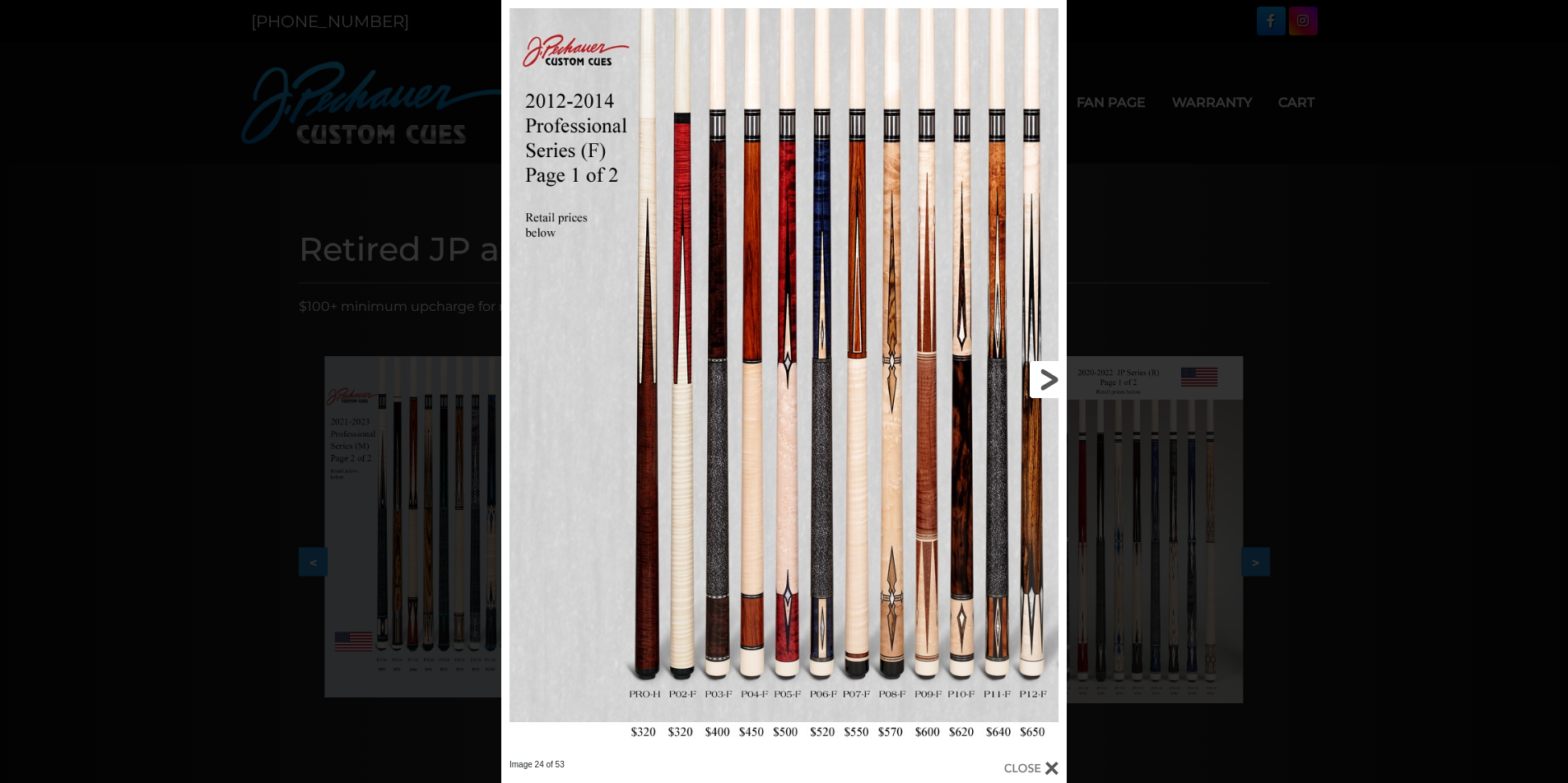
click at [1051, 376] on link at bounding box center [939, 379] width 254 height 760
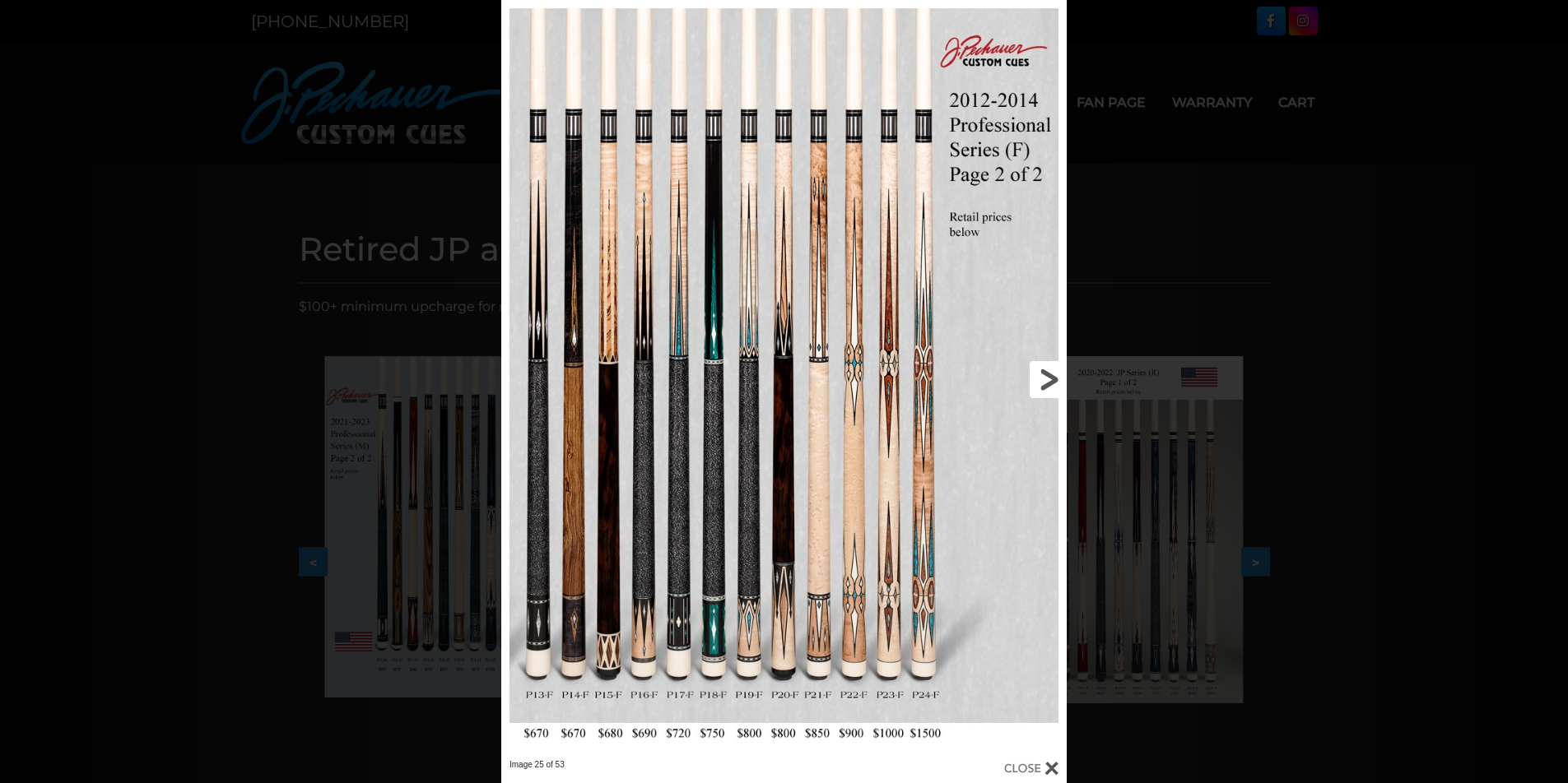
click at [1051, 376] on link at bounding box center [939, 379] width 254 height 760
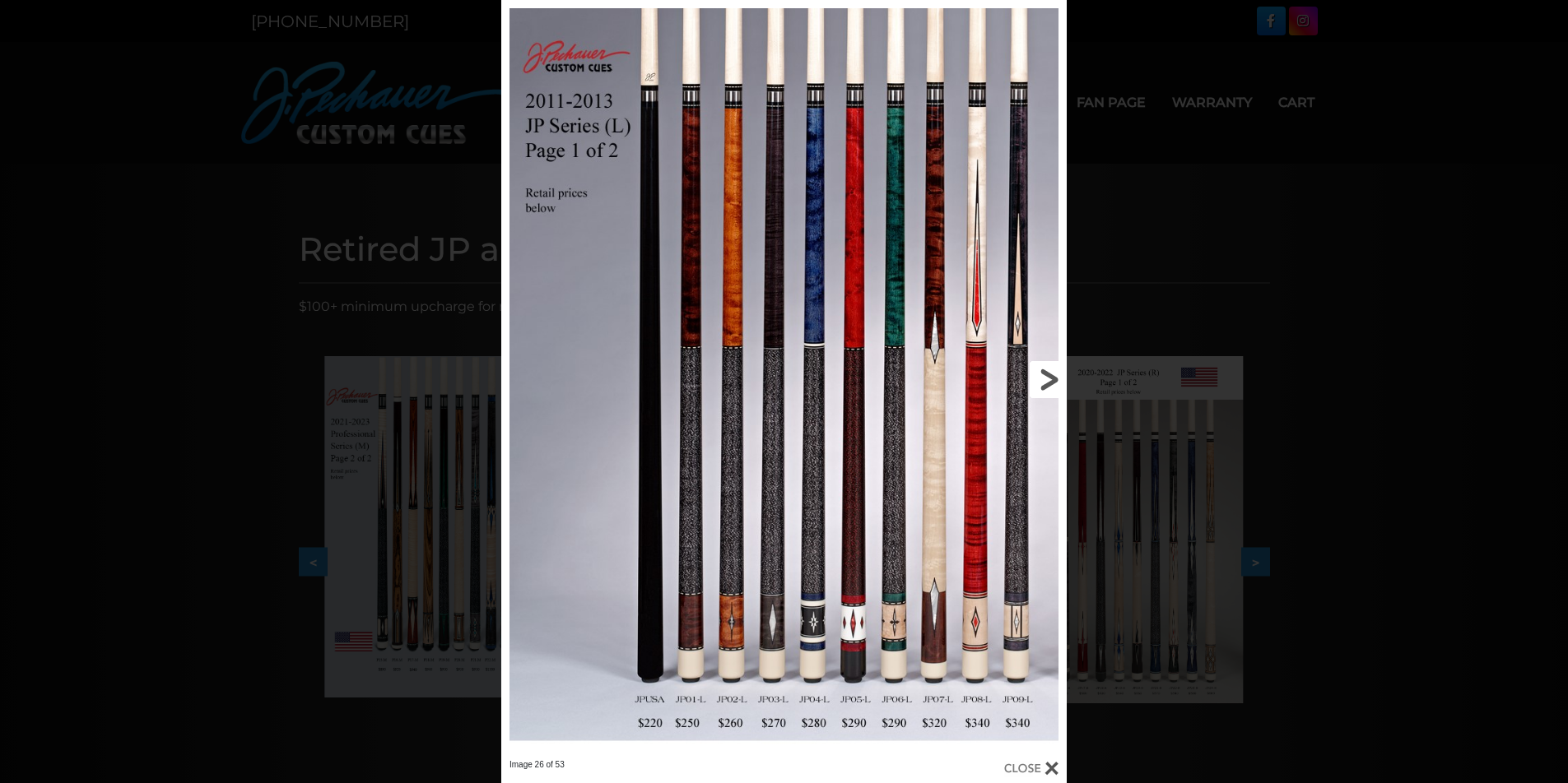
click at [1051, 376] on link at bounding box center [939, 379] width 254 height 760
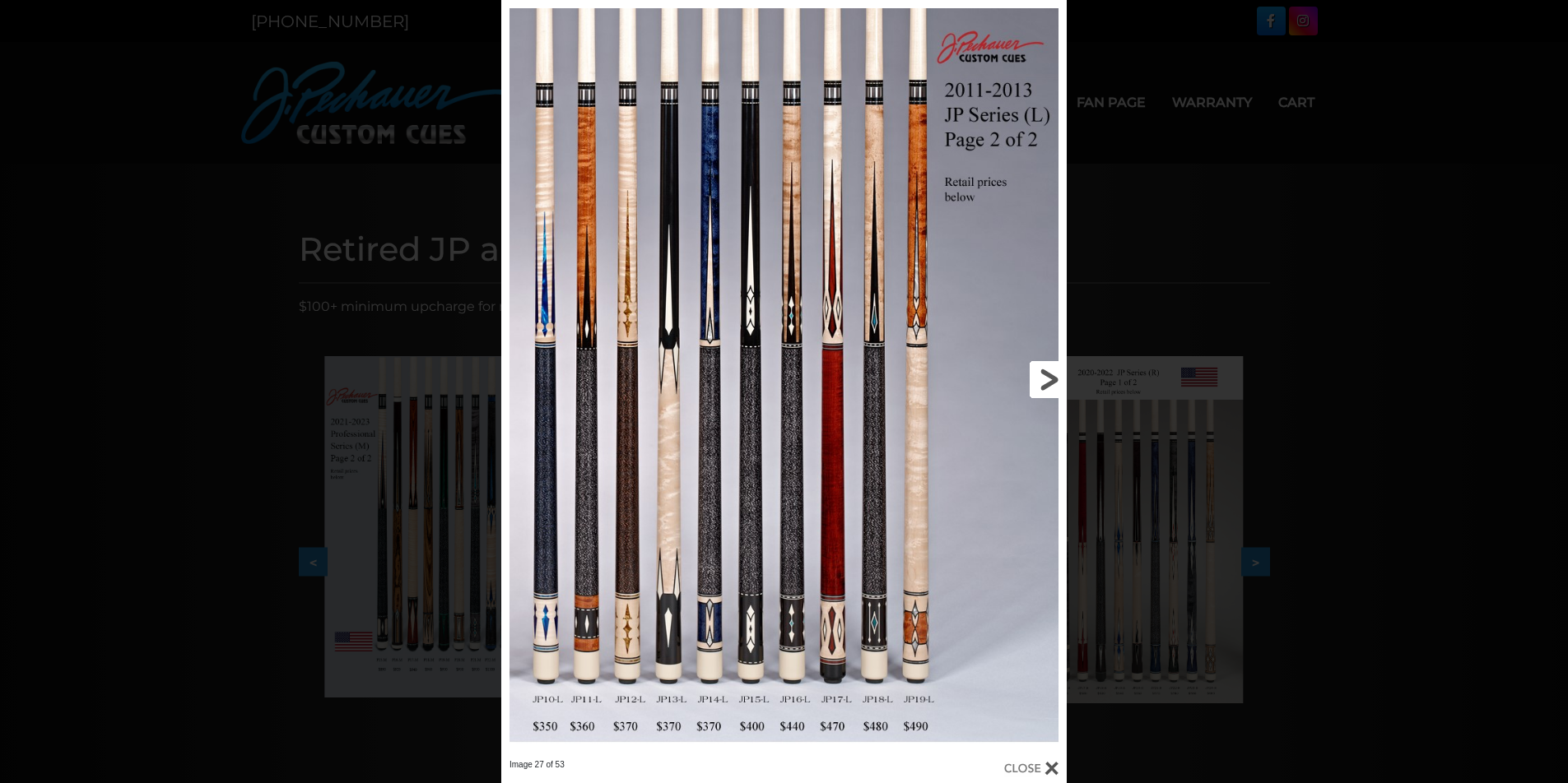
click at [1051, 376] on link at bounding box center [939, 379] width 254 height 760
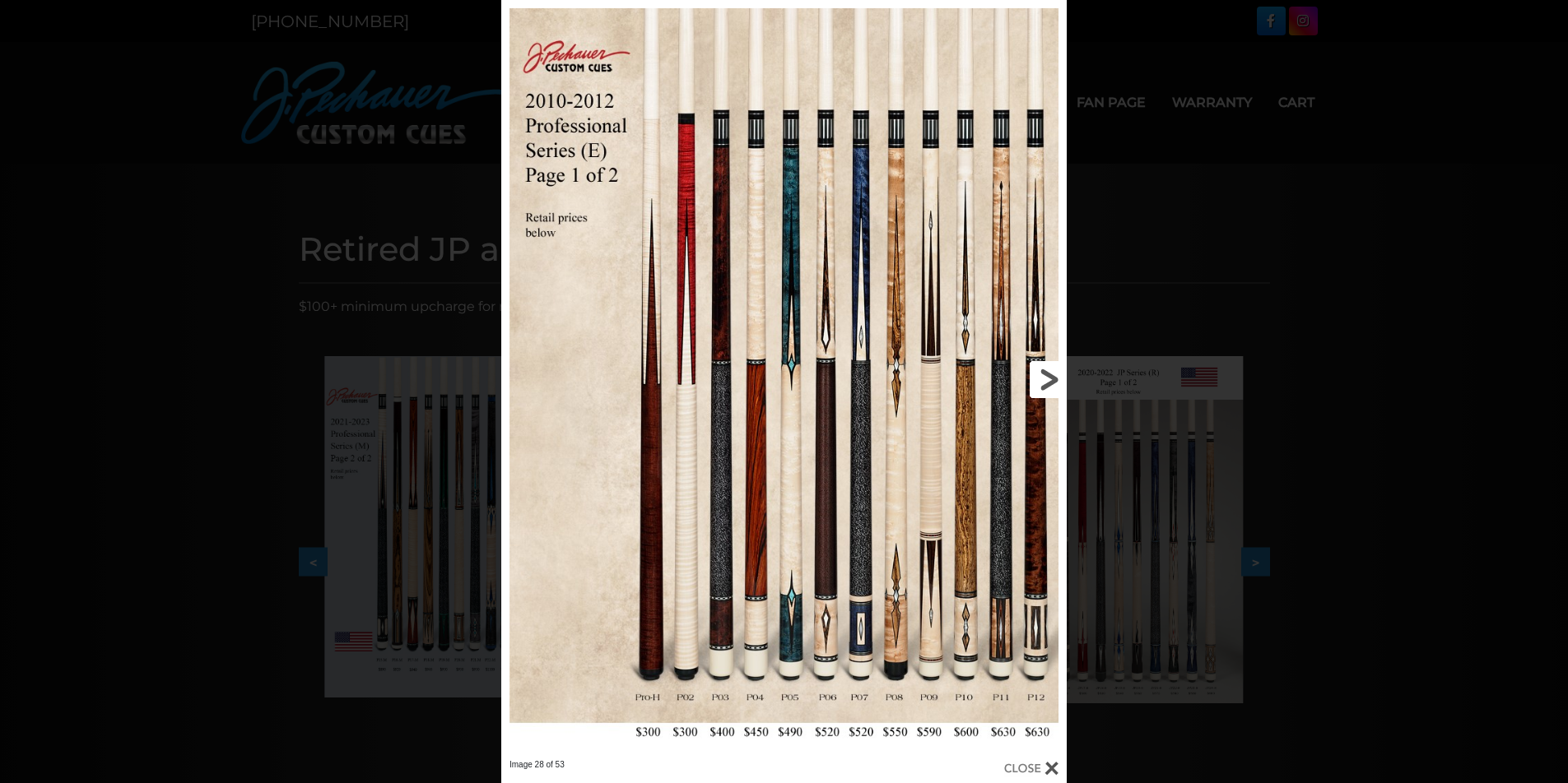
click at [1051, 376] on link at bounding box center [939, 379] width 254 height 760
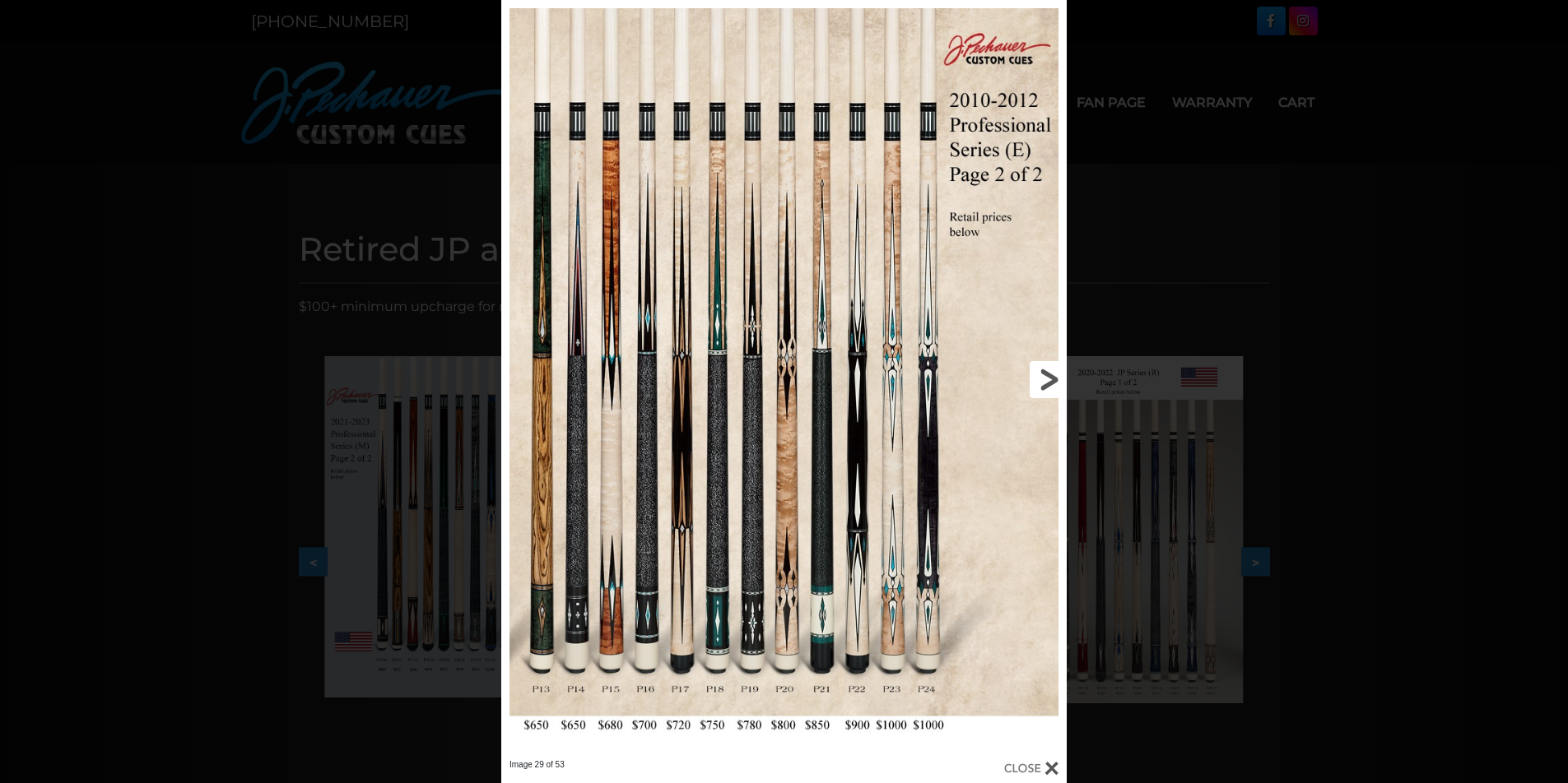
click at [1051, 376] on link at bounding box center [939, 379] width 254 height 760
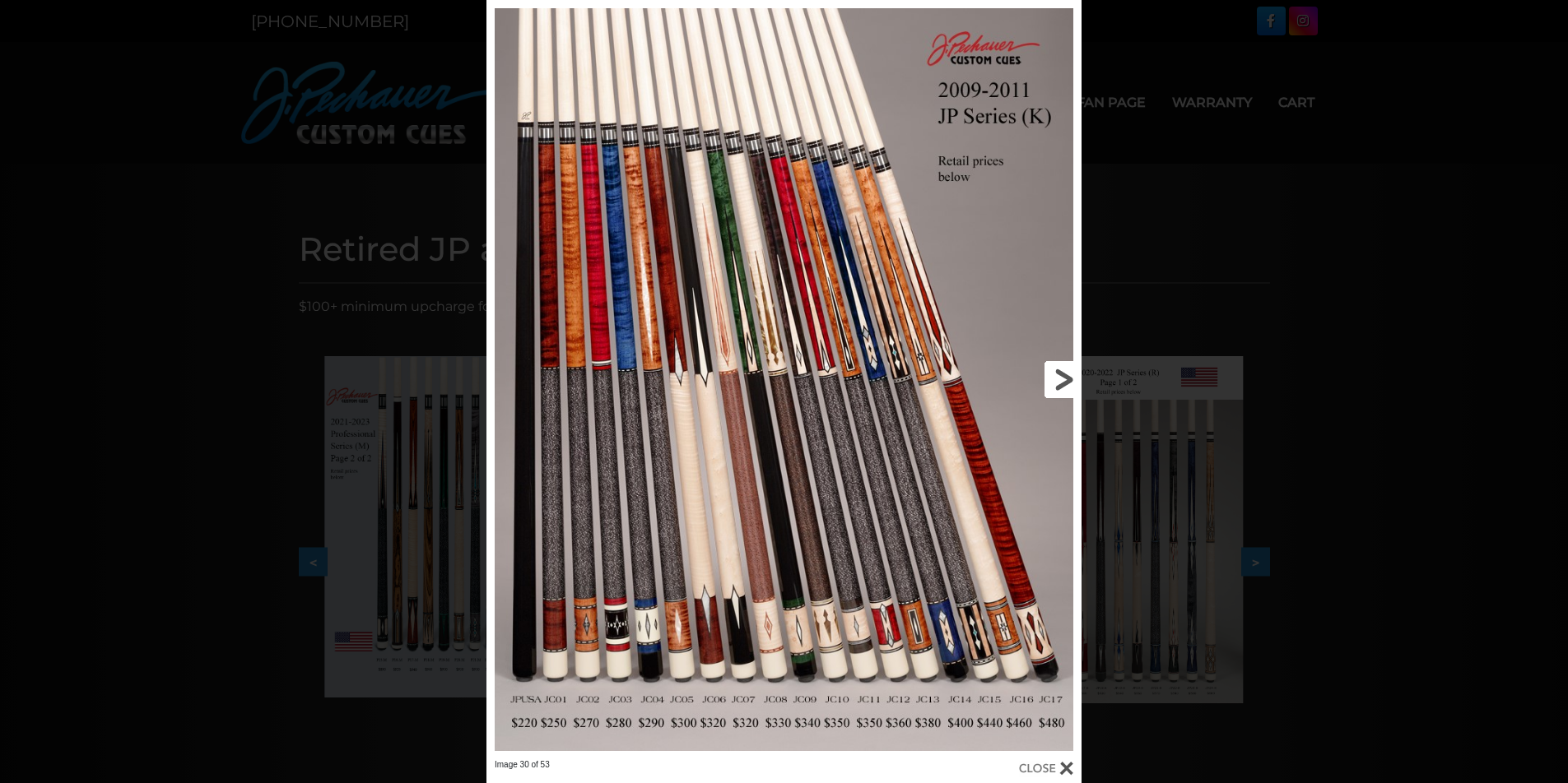
click at [1051, 376] on link at bounding box center [948, 379] width 267 height 760
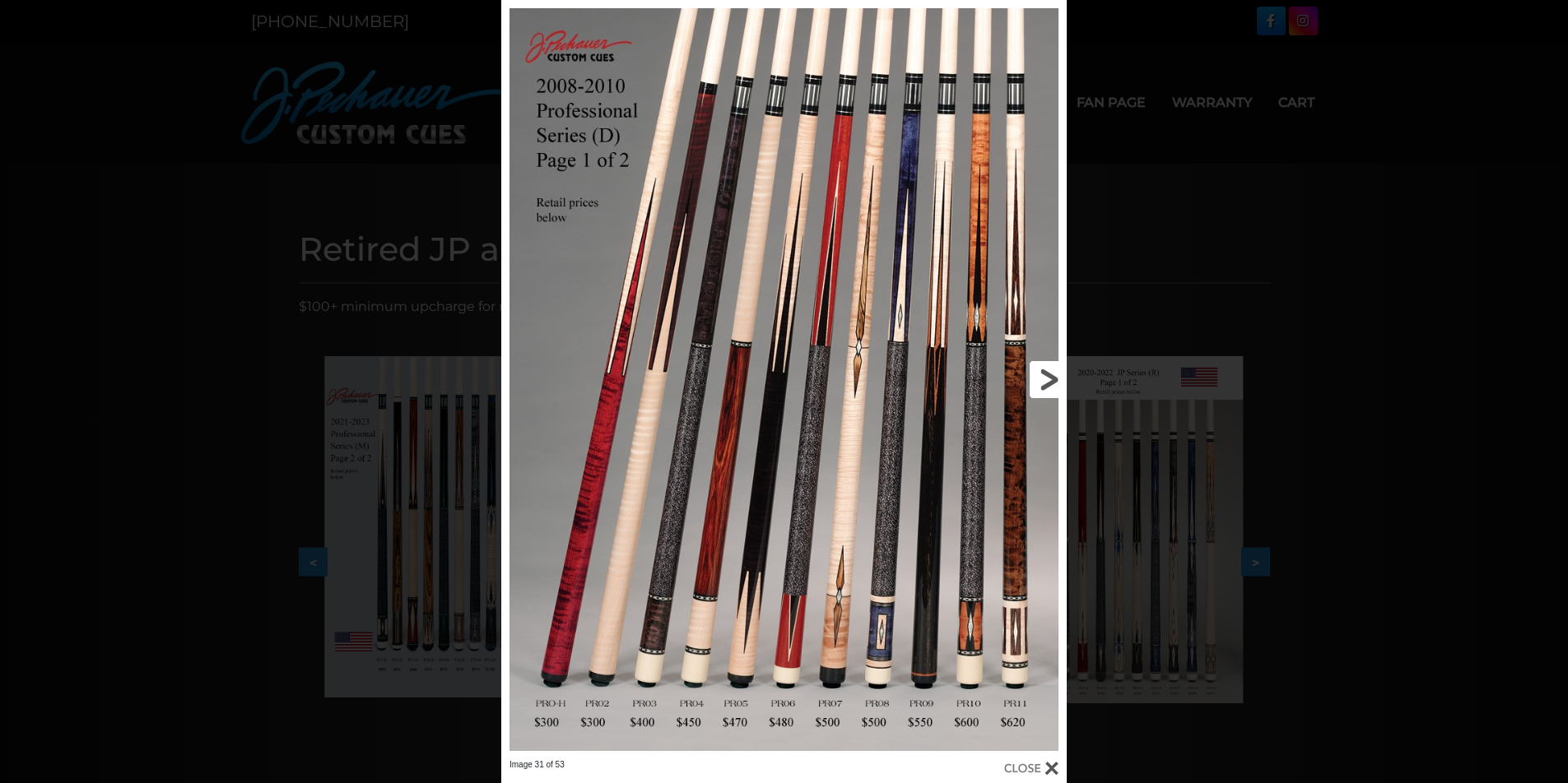
click at [1051, 376] on link at bounding box center [939, 379] width 254 height 760
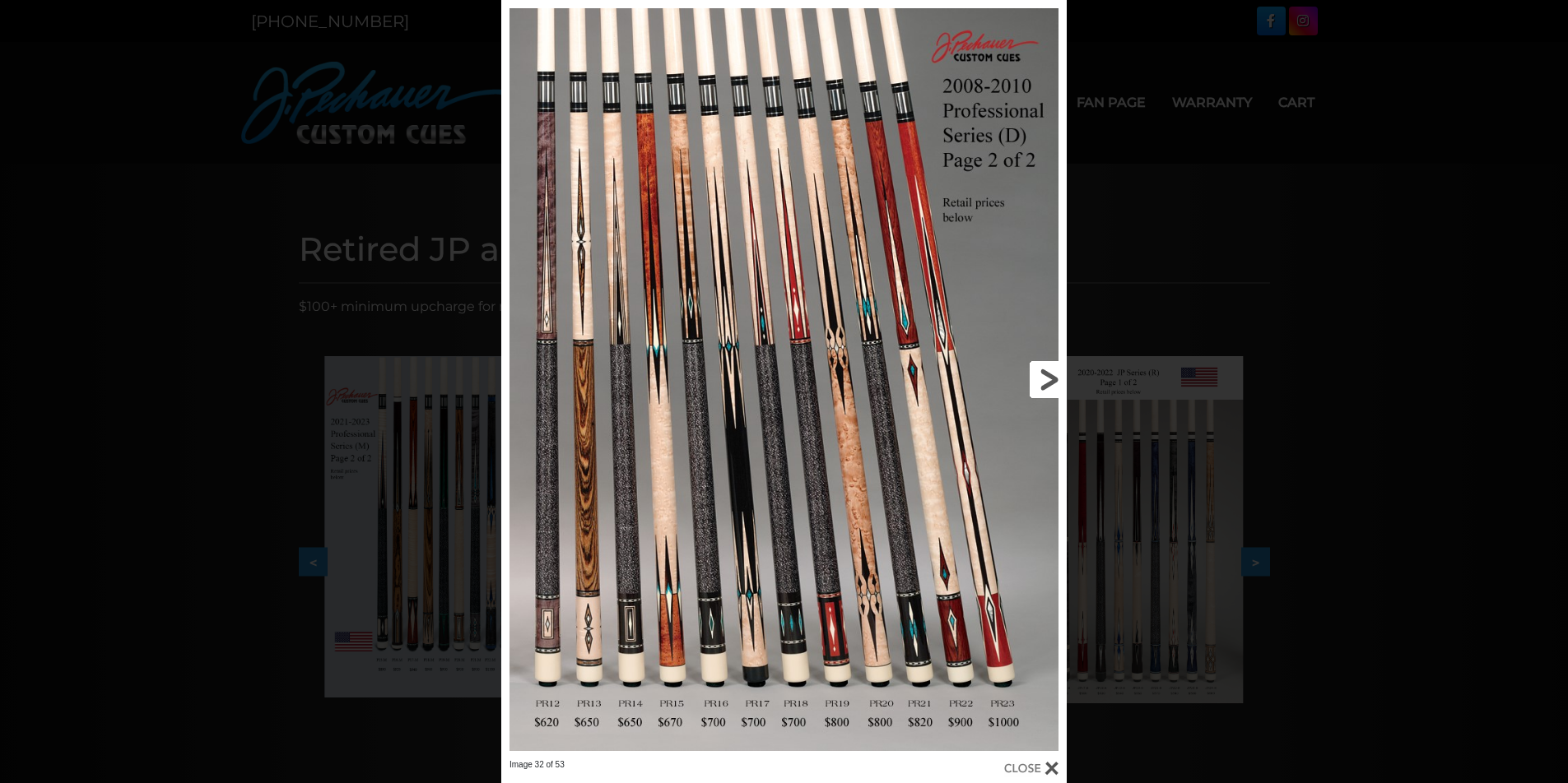
click at [1051, 376] on link at bounding box center [939, 379] width 254 height 760
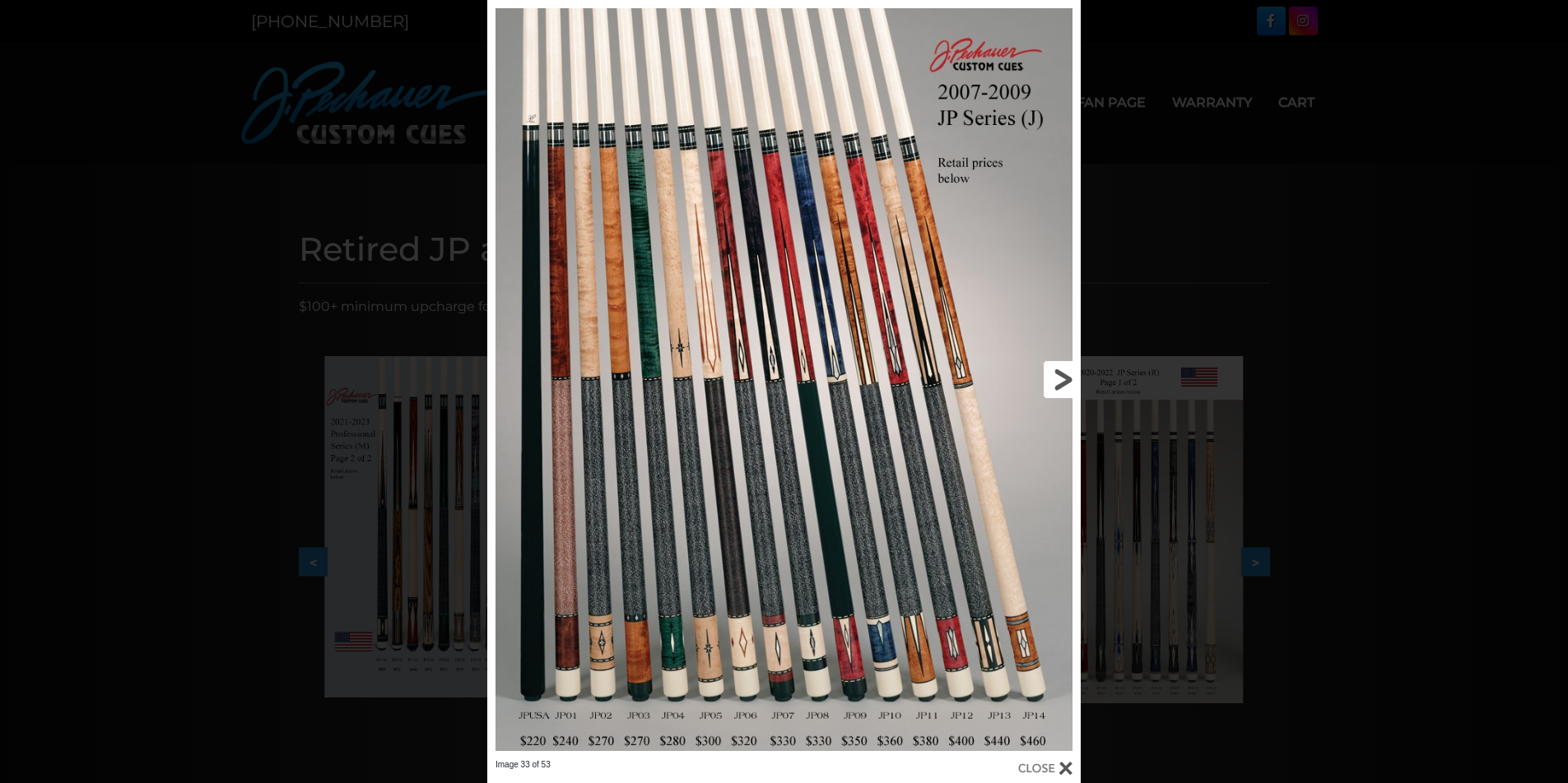
click at [1051, 376] on link at bounding box center [947, 379] width 267 height 760
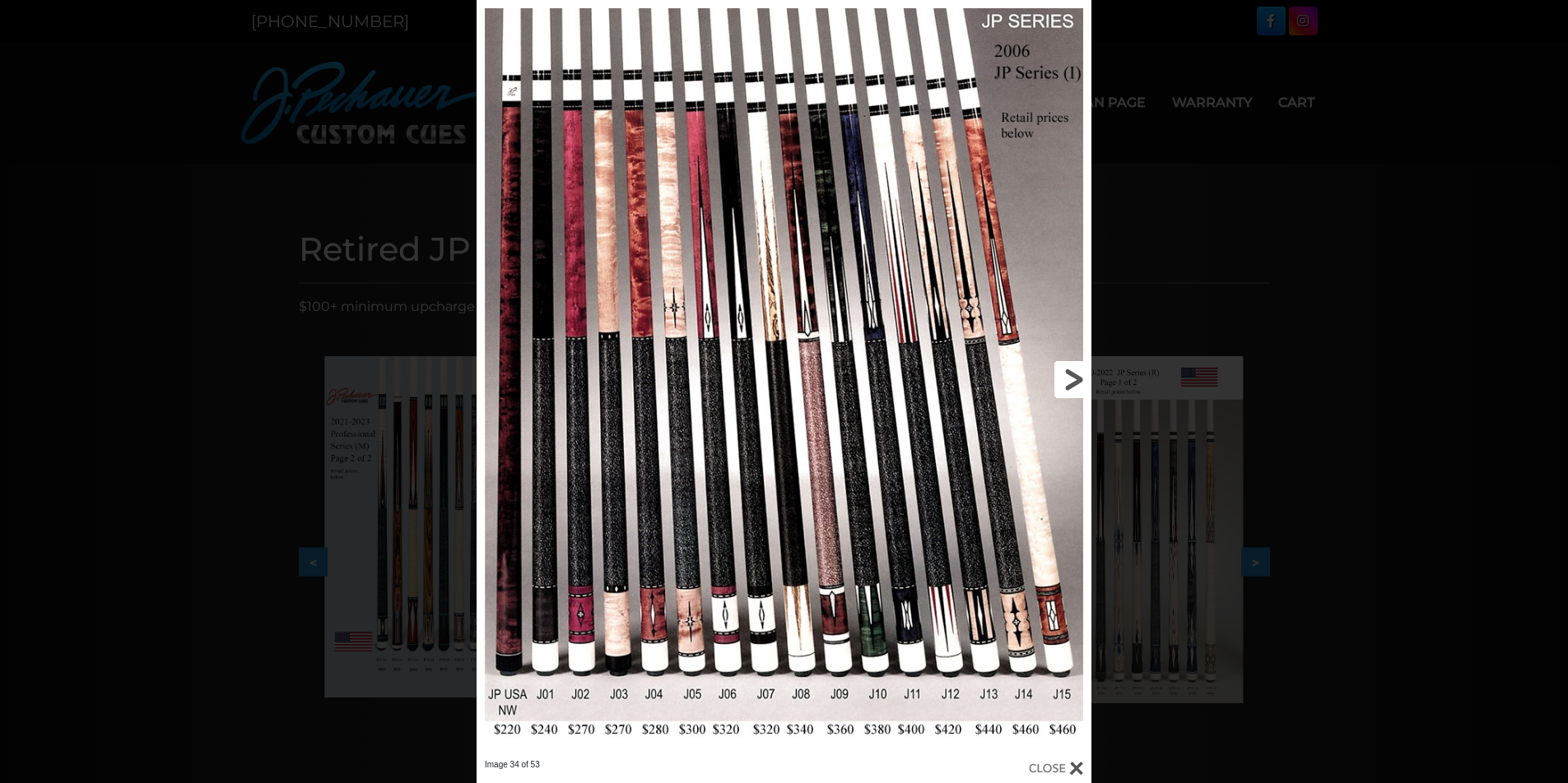
click at [1050, 377] on link at bounding box center [953, 379] width 277 height 760
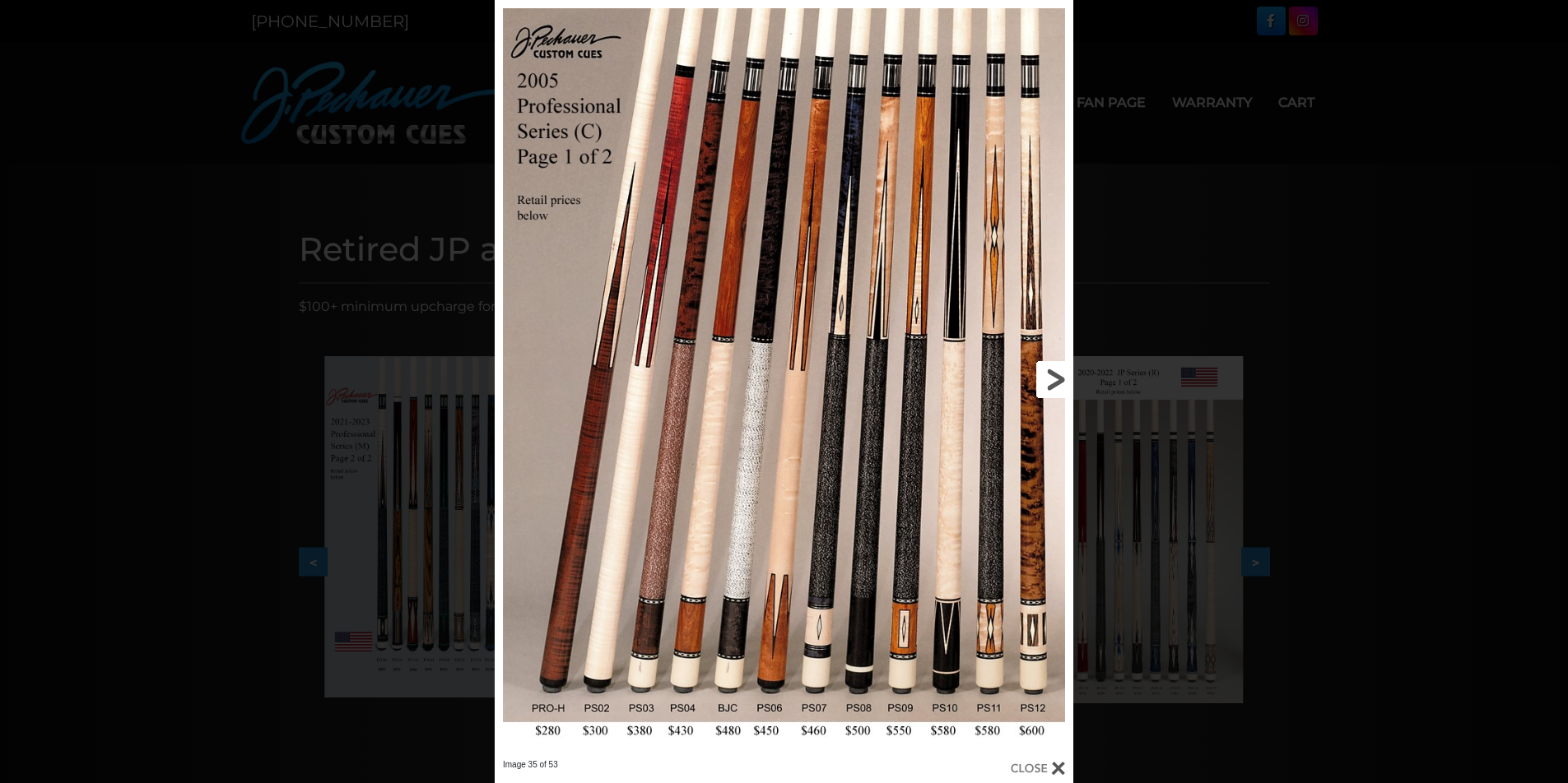
click at [1050, 377] on link at bounding box center [943, 379] width 260 height 760
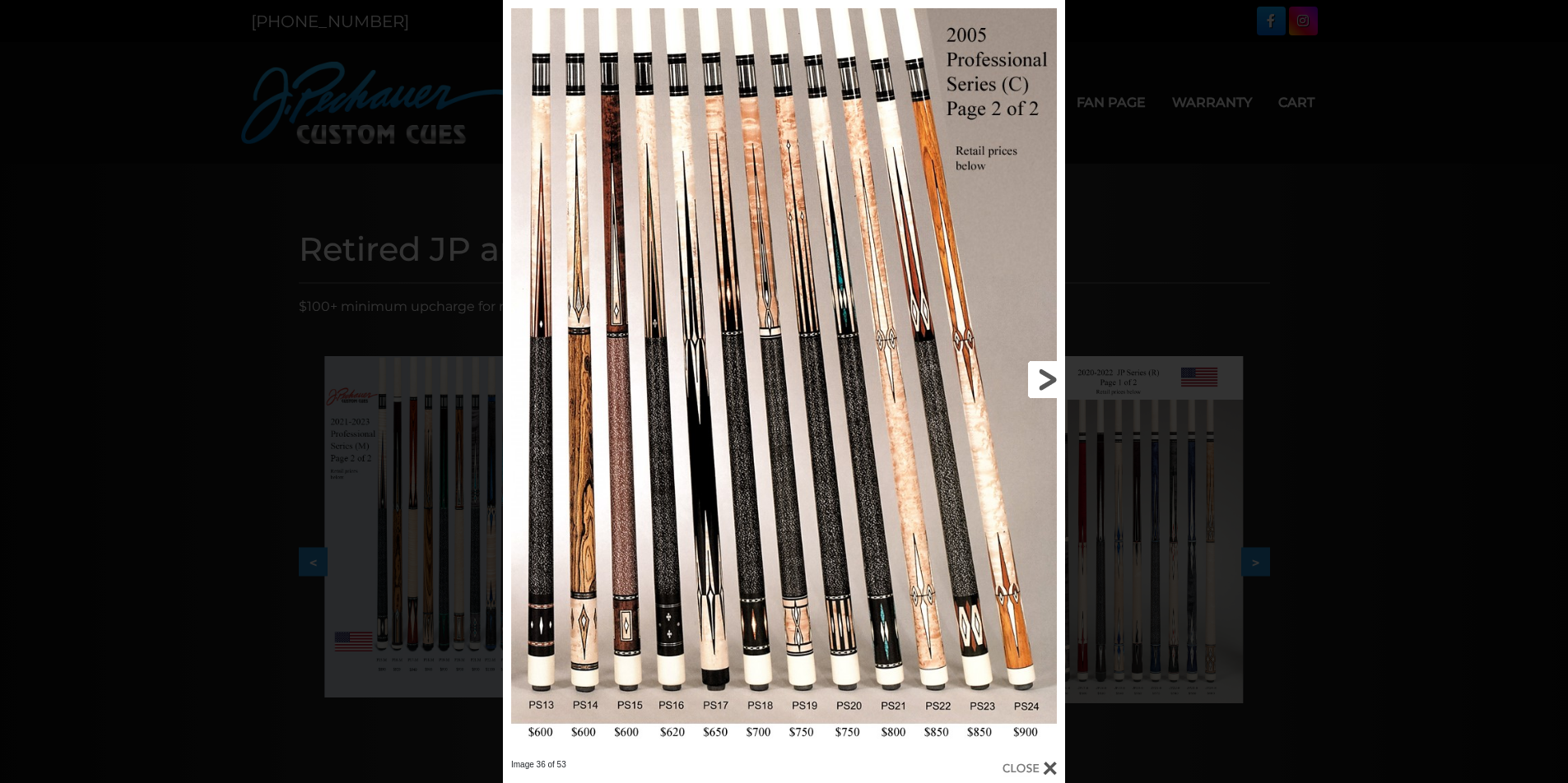
click at [1050, 377] on link at bounding box center [939, 379] width 252 height 760
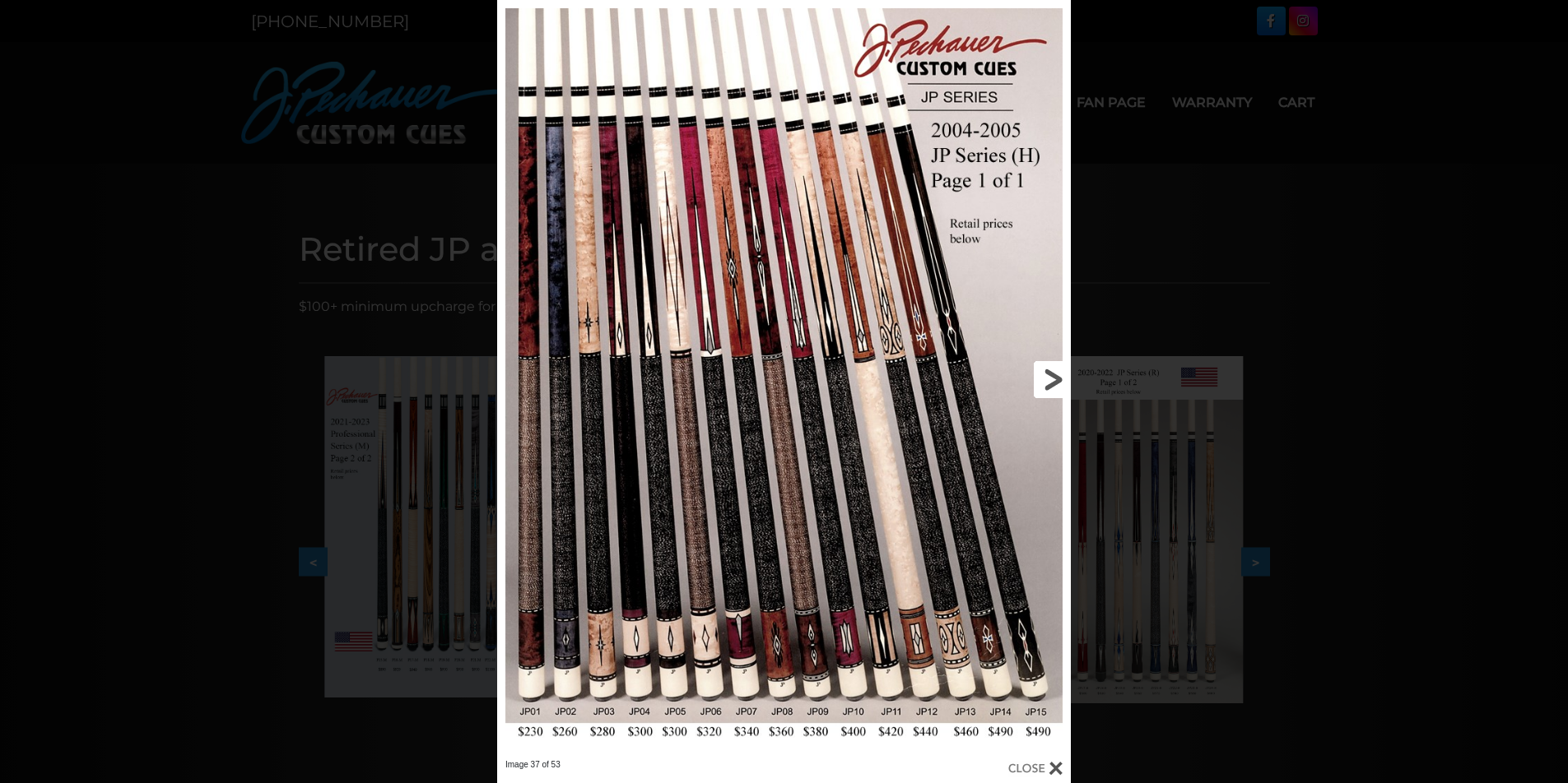
click at [1050, 377] on link at bounding box center [941, 379] width 258 height 760
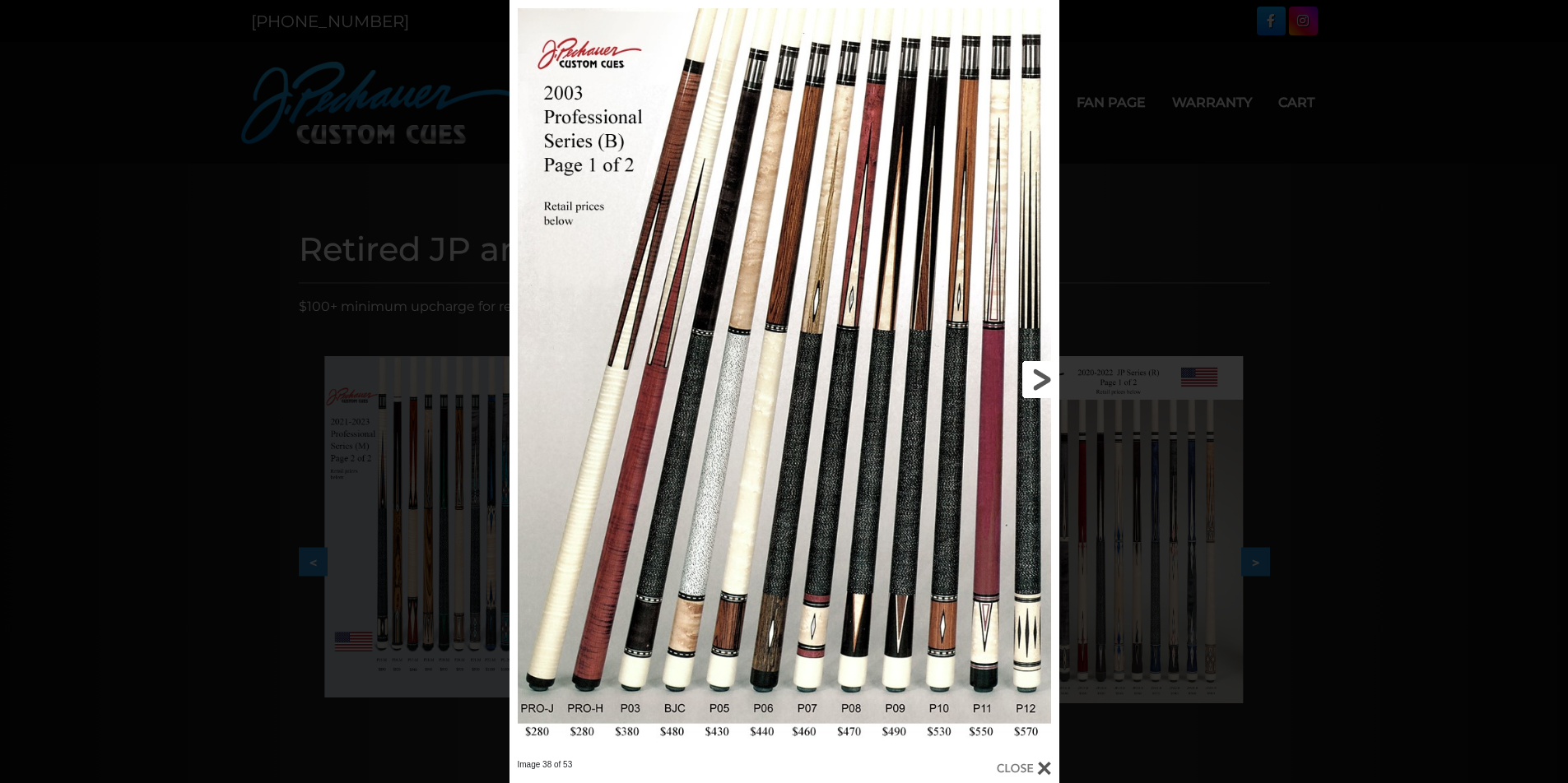
click at [1050, 377] on link at bounding box center [935, 379] width 247 height 760
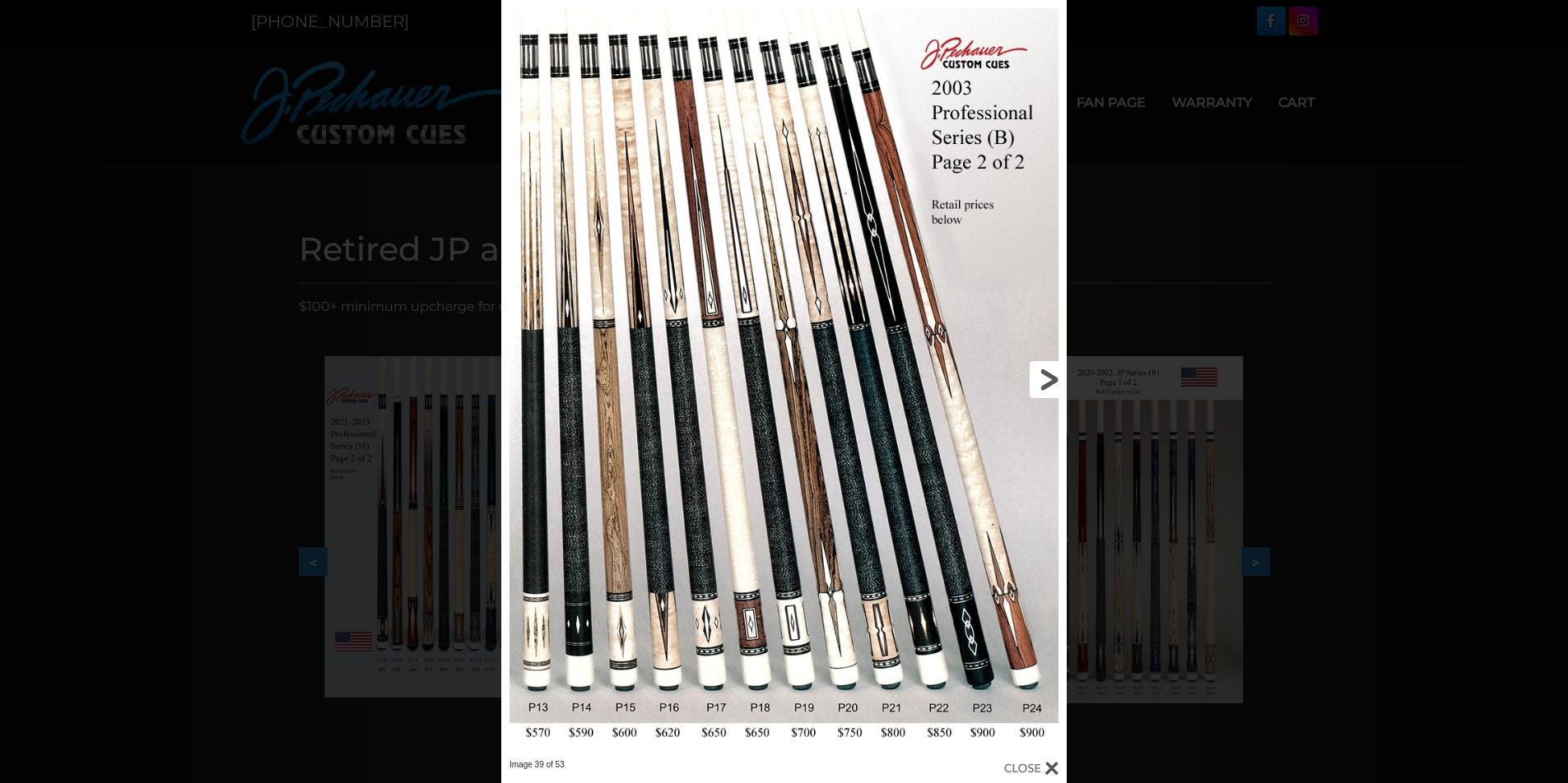
click at [1050, 377] on link at bounding box center [939, 379] width 254 height 760
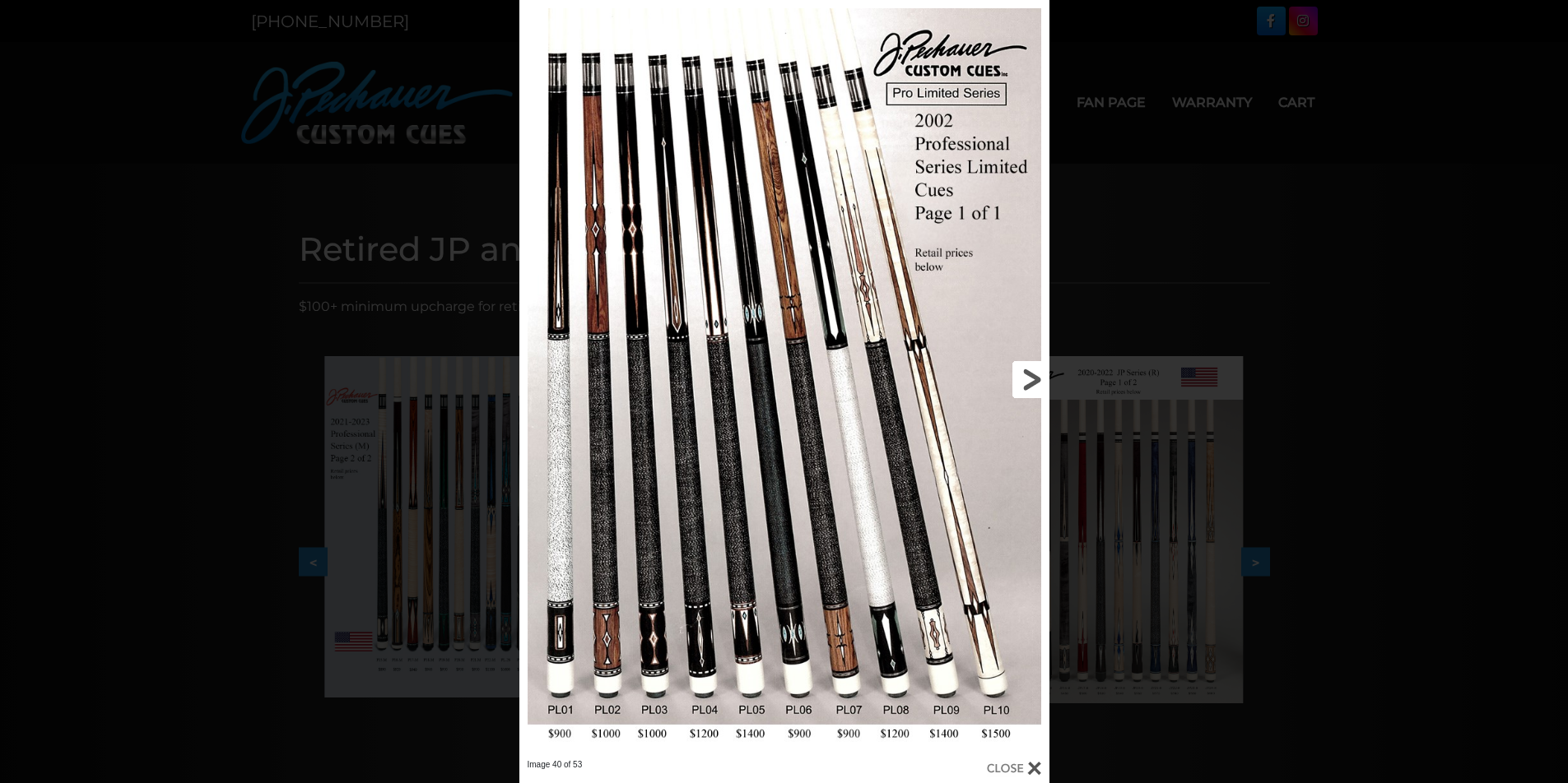
click at [1050, 377] on div "Image 40 of 53" at bounding box center [784, 391] width 1568 height 783
